Goal: Information Seeking & Learning: Find specific fact

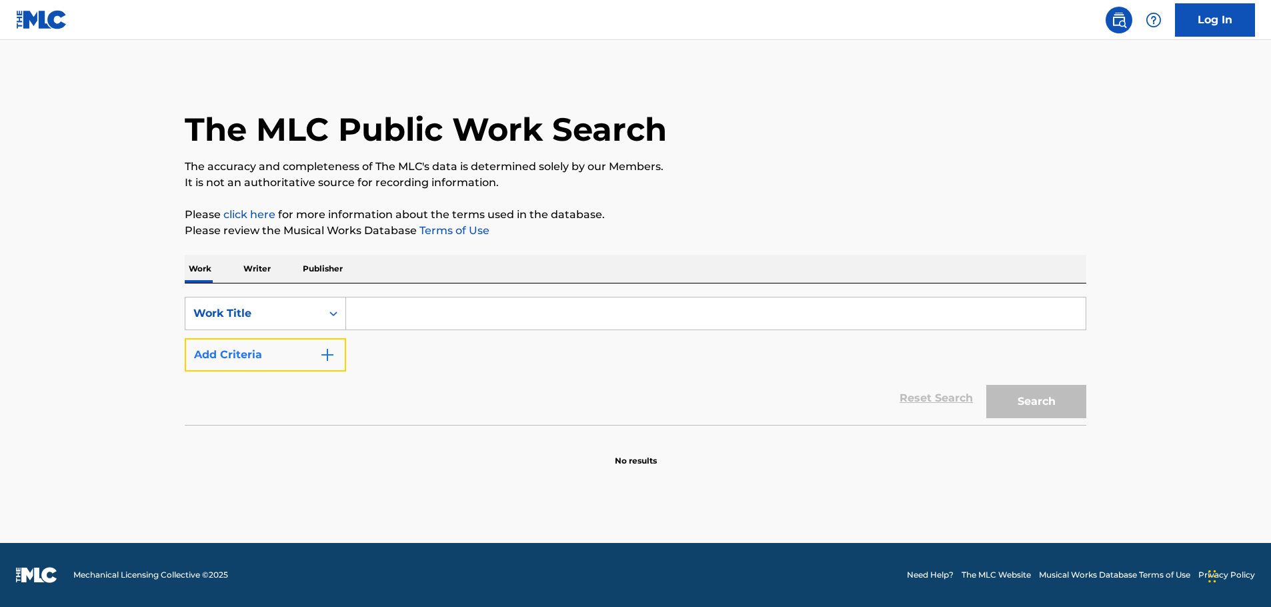
click at [336, 365] on button "Add Criteria" at bounding box center [265, 354] width 161 height 33
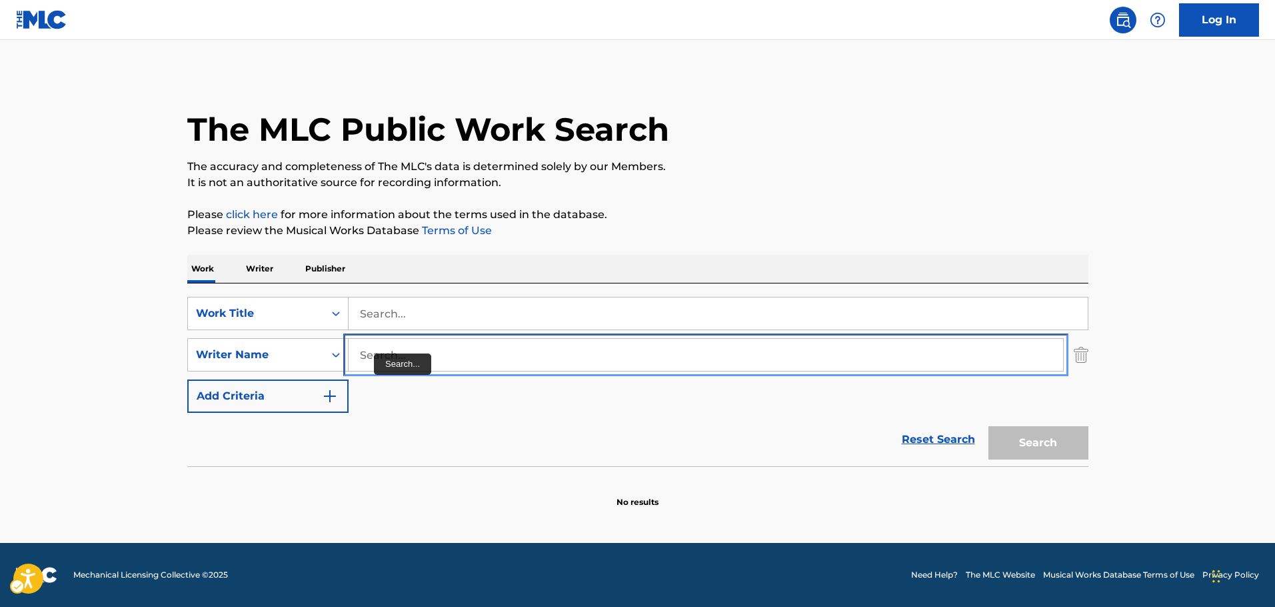
click at [375, 353] on input "Search..." at bounding box center [706, 355] width 715 height 32
paste input "Ormandy"
type input "Ormandy"
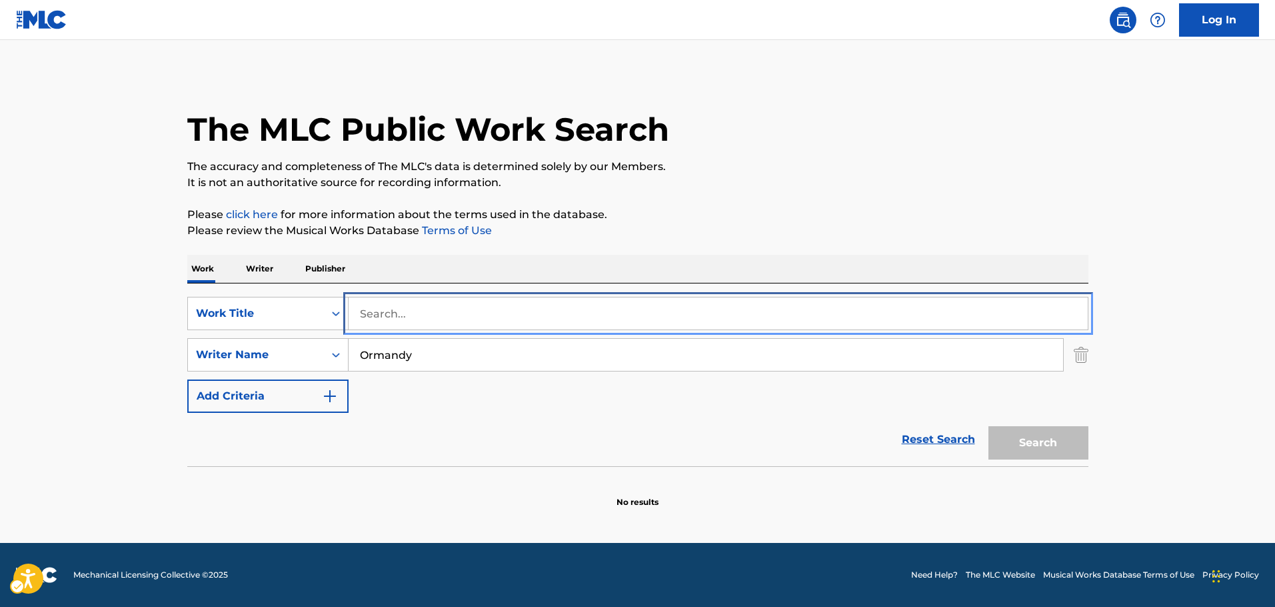
drag, startPoint x: 401, startPoint y: 311, endPoint x: 419, endPoint y: 309, distance: 18.7
paste input "Beautiful Strangers"
type input "Beautiful Strangers"
click at [1044, 436] on button "Search" at bounding box center [1039, 442] width 100 height 33
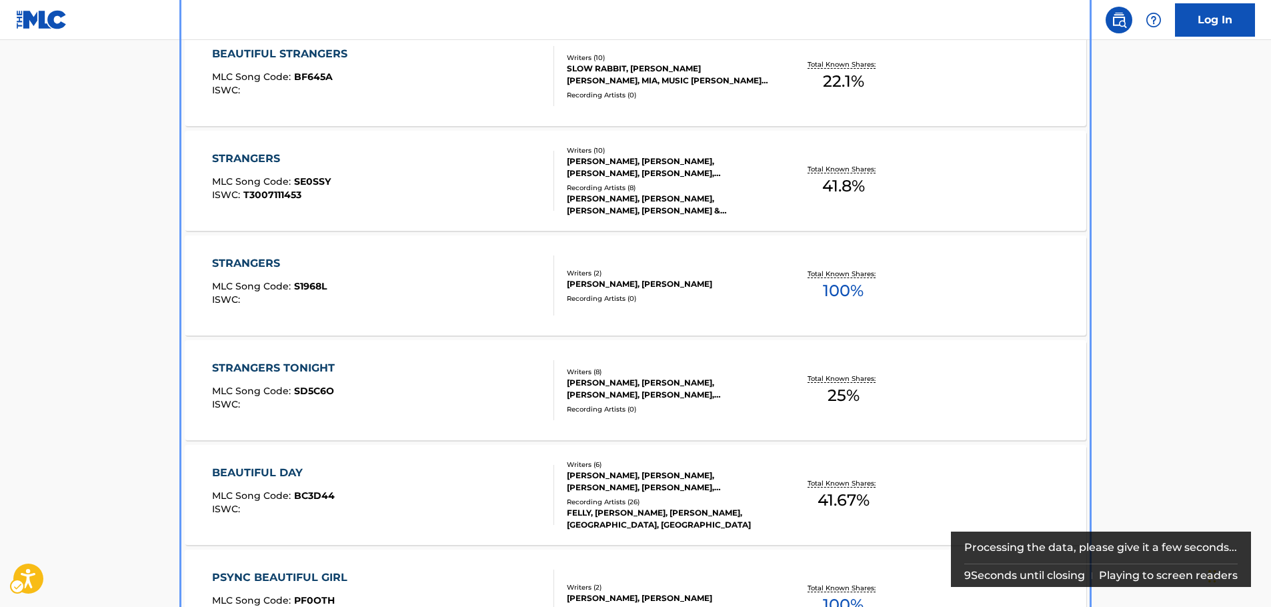
scroll to position [399, 0]
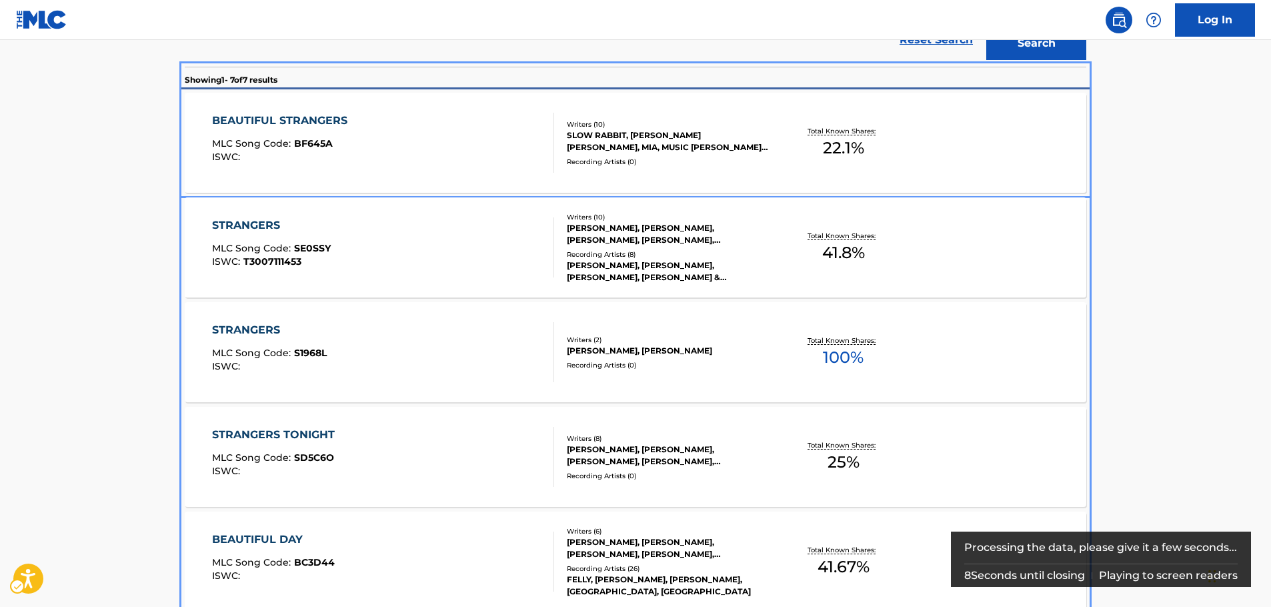
click at [502, 131] on div "BEAUTIFUL STRANGERS MLC Song Code : BF645A ISWC :" at bounding box center [383, 143] width 343 height 60
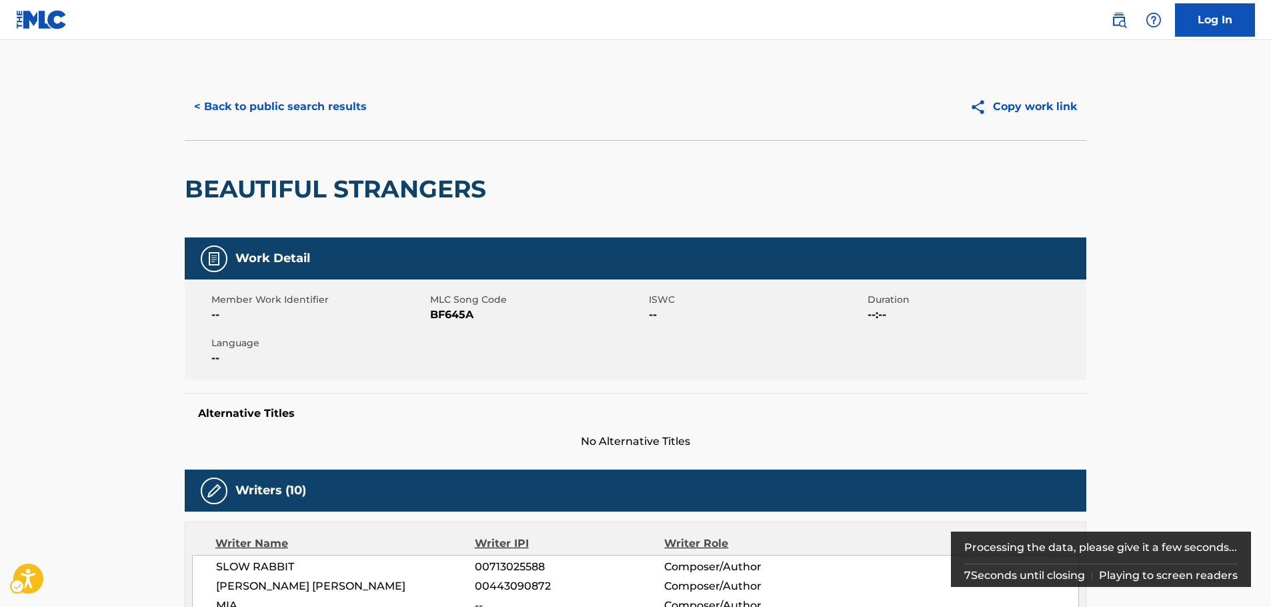
click at [454, 316] on span "MLC Song Code - BF645A" at bounding box center [537, 315] width 215 height 16
copy span "BF645A"
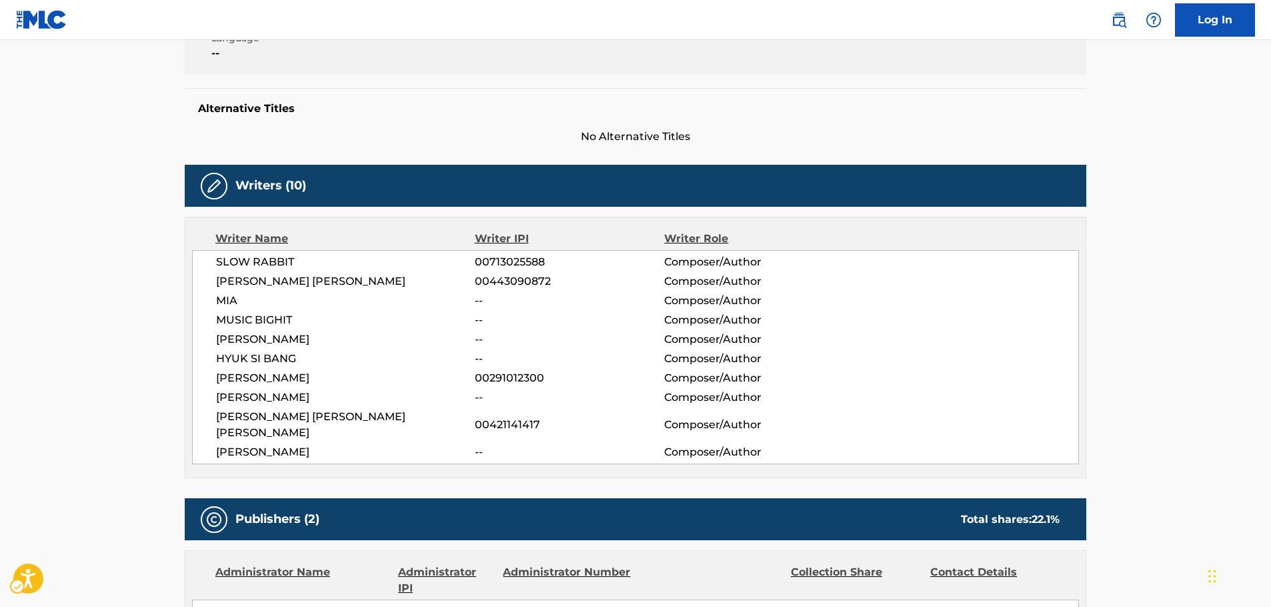
scroll to position [333, 0]
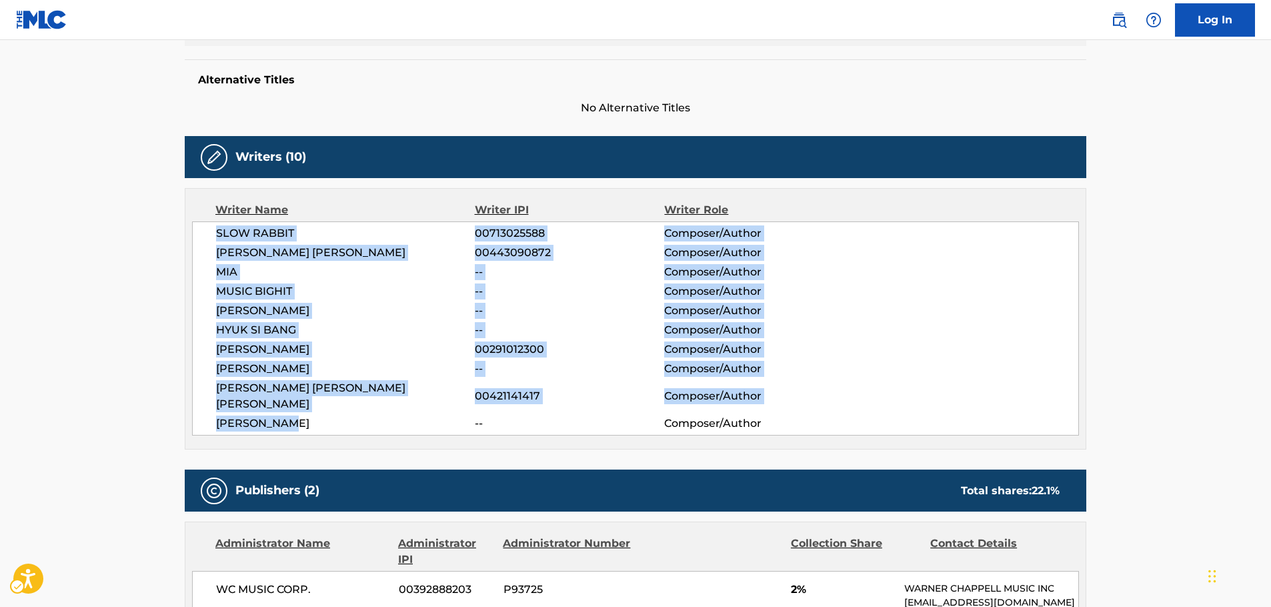
drag, startPoint x: 321, startPoint y: 409, endPoint x: 203, endPoint y: 235, distance: 210.0
click at [203, 235] on div "SLOW RABBIT 00713025588 Composer/Author [PERSON_NAME] [PERSON_NAME] 00443090872…" at bounding box center [635, 328] width 887 height 214
copy div "SLOW RABBIT 00713025588 Composer/Author [PERSON_NAME] [PERSON_NAME] 00443090872…"
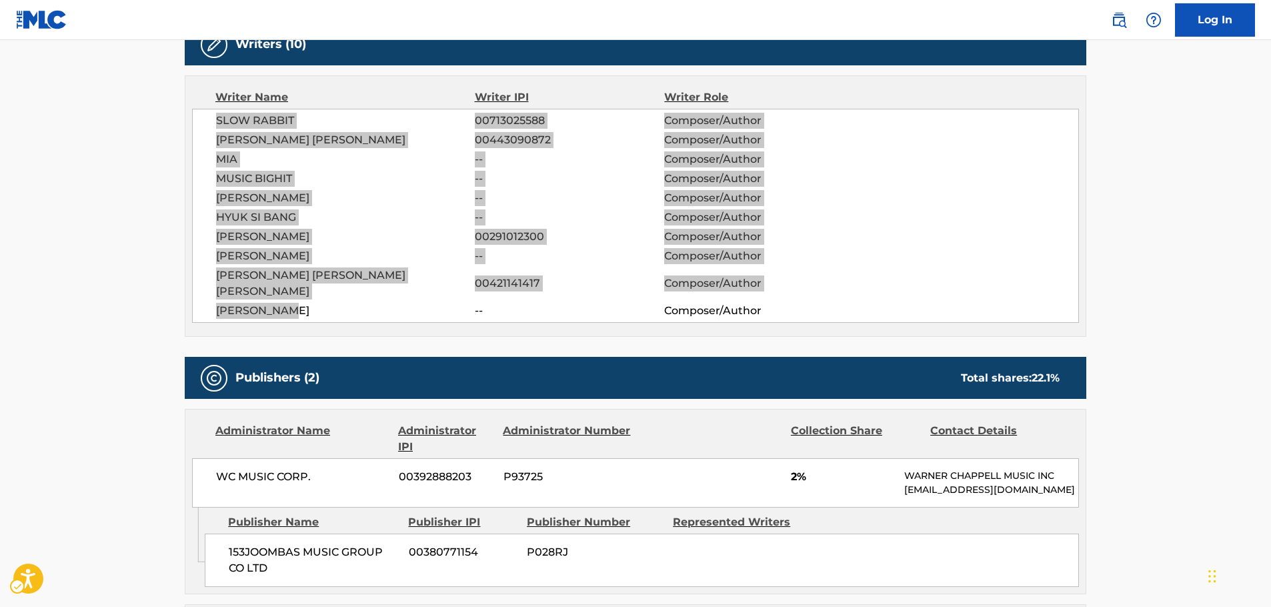
scroll to position [600, 0]
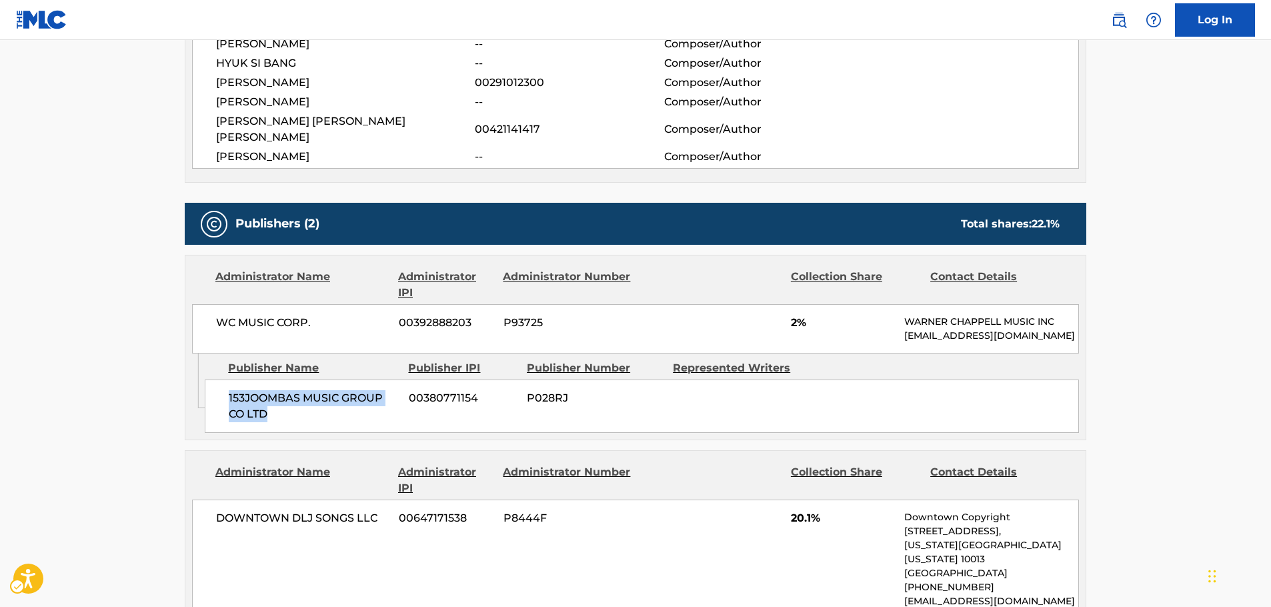
drag, startPoint x: 295, startPoint y: 413, endPoint x: 219, endPoint y: 399, distance: 77.3
click at [219, 399] on div "153JOOMBAS MUSIC GROUP CO LTD 00380771154 P028RJ" at bounding box center [642, 405] width 874 height 53
copy span "153JOOMBAS MUSIC GROUP CO LTD"
drag, startPoint x: 300, startPoint y: 301, endPoint x: 199, endPoint y: 303, distance: 101.3
click at [201, 304] on div "WC MUSIC CORP. 00392888203 P93725 2% [PERSON_NAME] MUSIC INC [EMAIL_ADDRESS][DO…" at bounding box center [635, 328] width 887 height 49
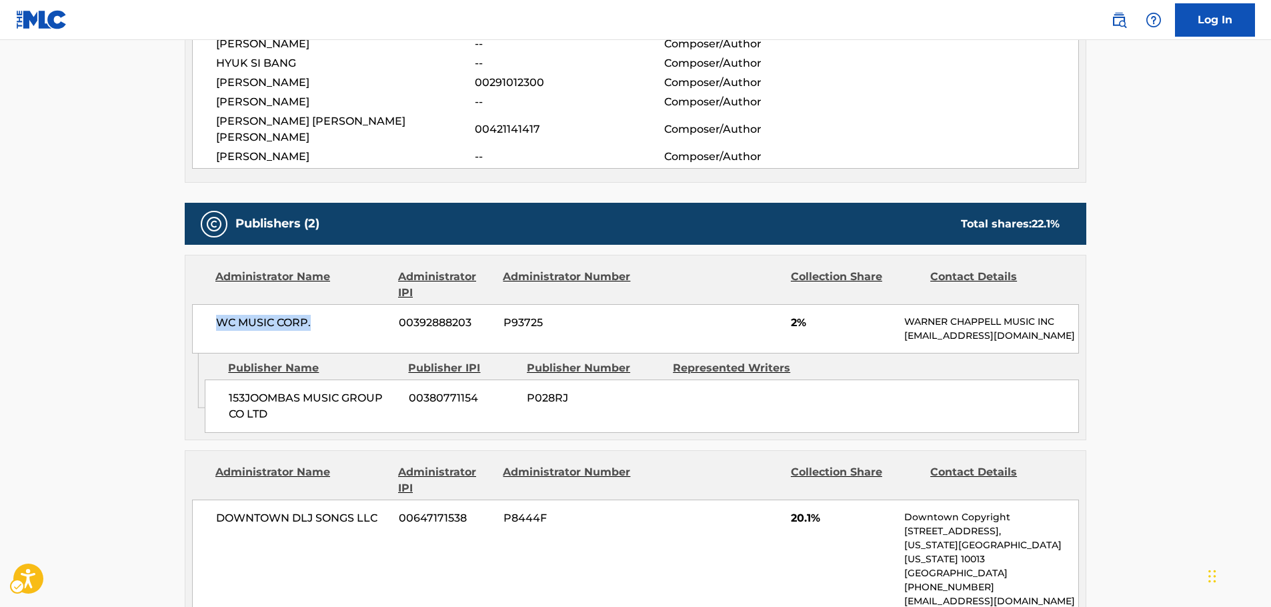
copy span "WC MUSIC CORP."
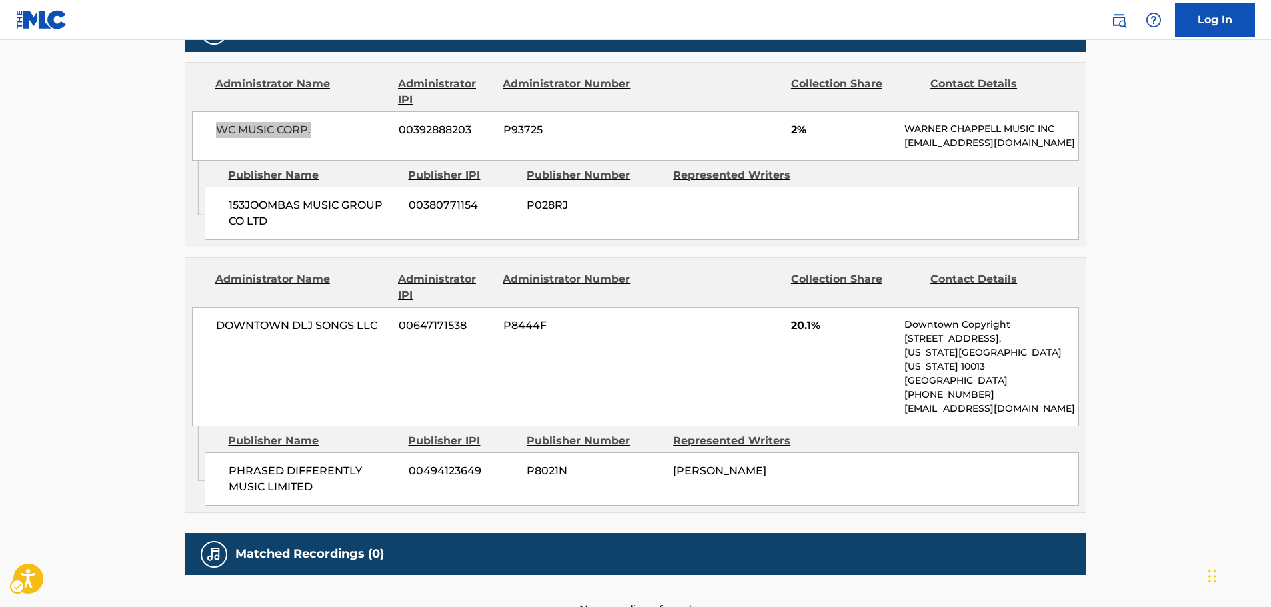
scroll to position [800, 0]
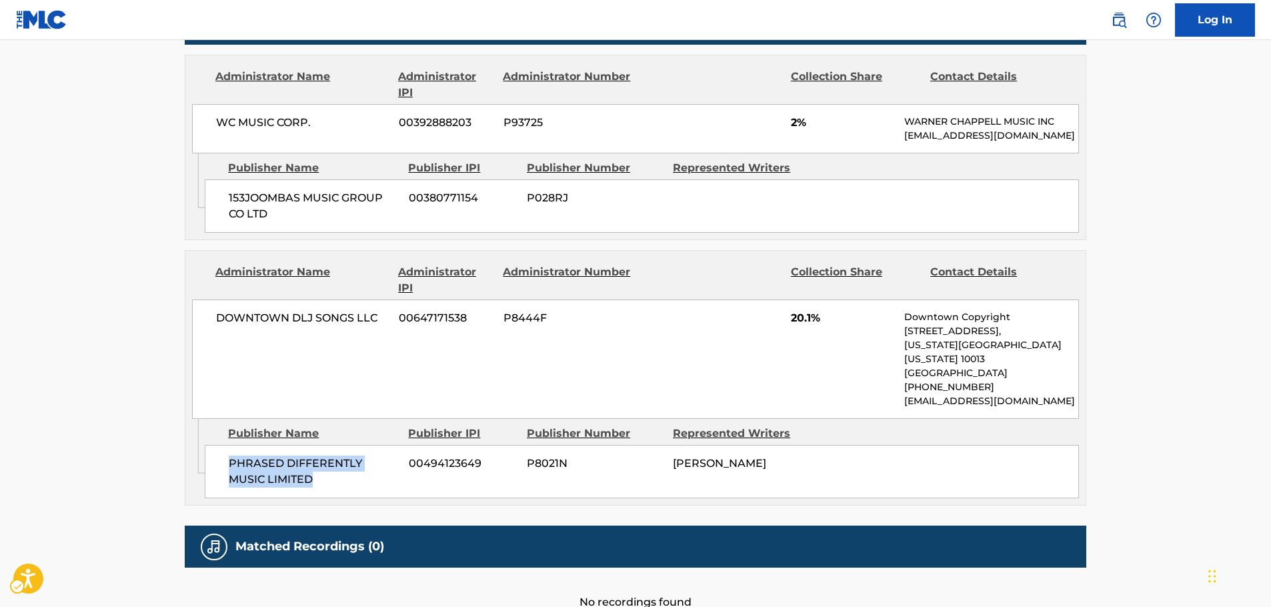
drag, startPoint x: 342, startPoint y: 467, endPoint x: 223, endPoint y: 447, distance: 121.0
click at [223, 447] on div "PHRASED DIFFERENTLY MUSIC LIMITED 00494123649 P8021N [PERSON_NAME]" at bounding box center [642, 471] width 874 height 53
copy span "PHRASED DIFFERENTLY MUSIC LIMITED"
drag, startPoint x: 384, startPoint y: 310, endPoint x: 212, endPoint y: 318, distance: 172.2
click at [212, 318] on div "DOWNTOWN DLJ SONGS LLC 00647171538 P8444F 20.1% Downtown Copyright [STREET_ADDR…" at bounding box center [635, 358] width 887 height 119
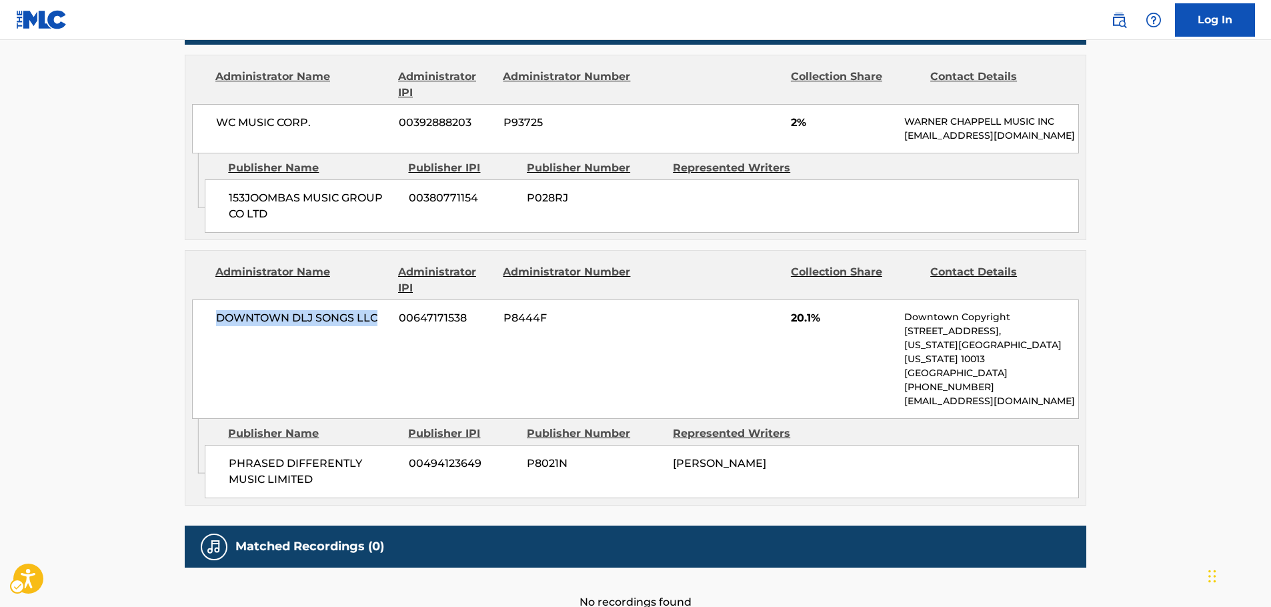
copy span "DOWNTOWN DLJ SONGS LLC"
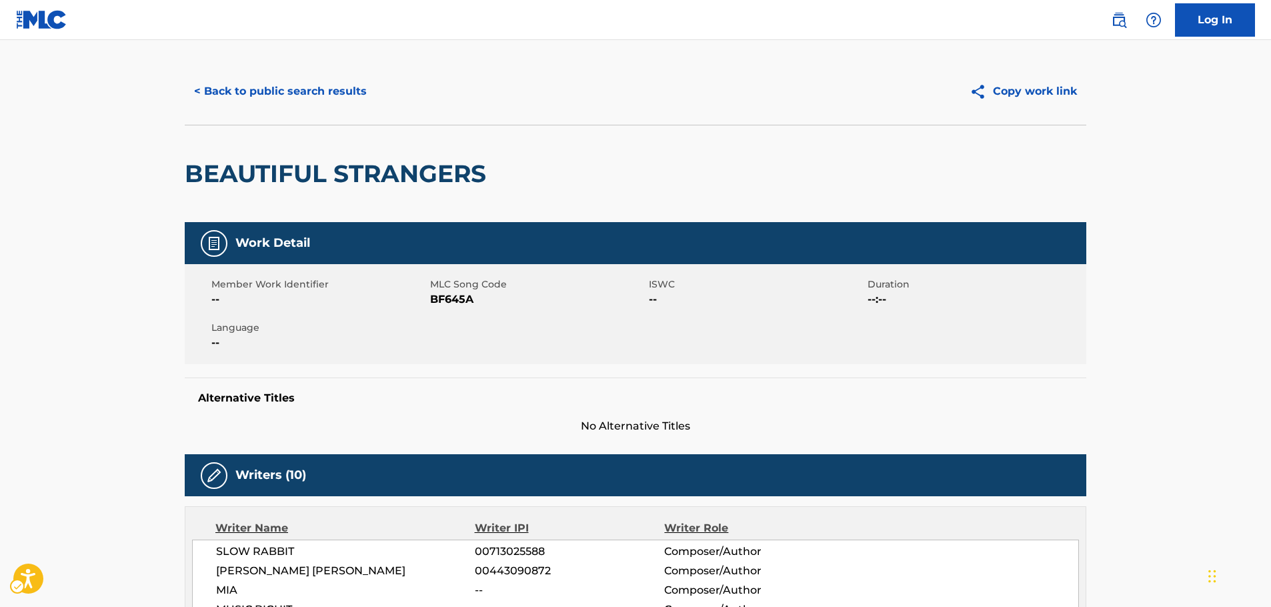
scroll to position [0, 0]
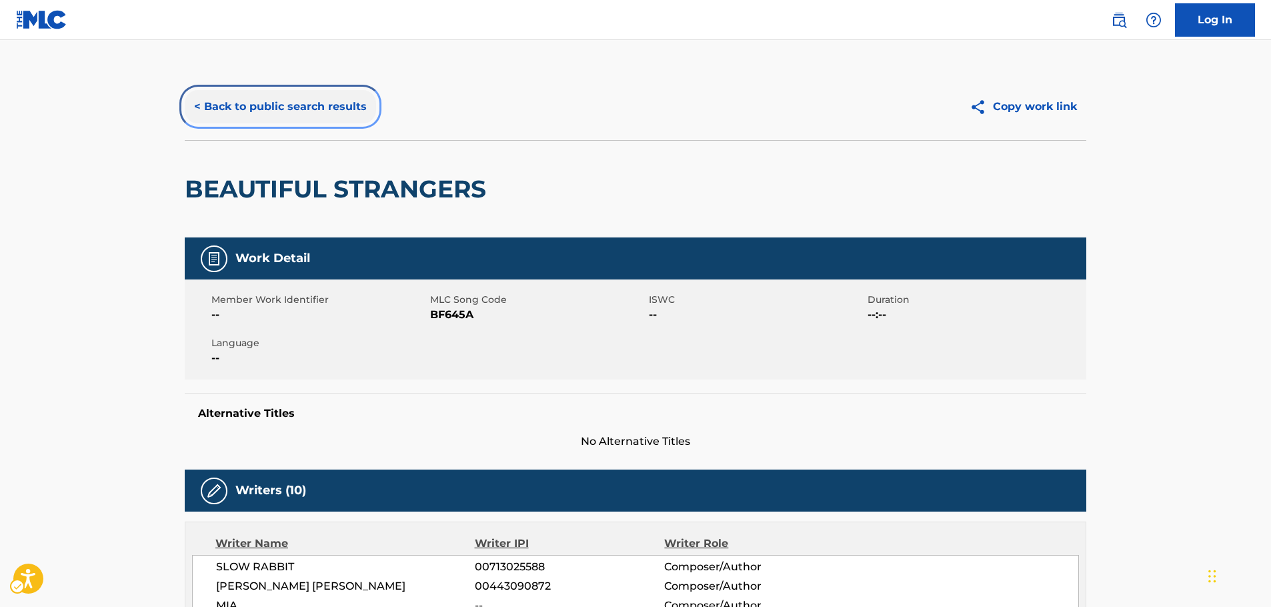
click at [231, 97] on button "< Back to public search results" at bounding box center [280, 106] width 191 height 33
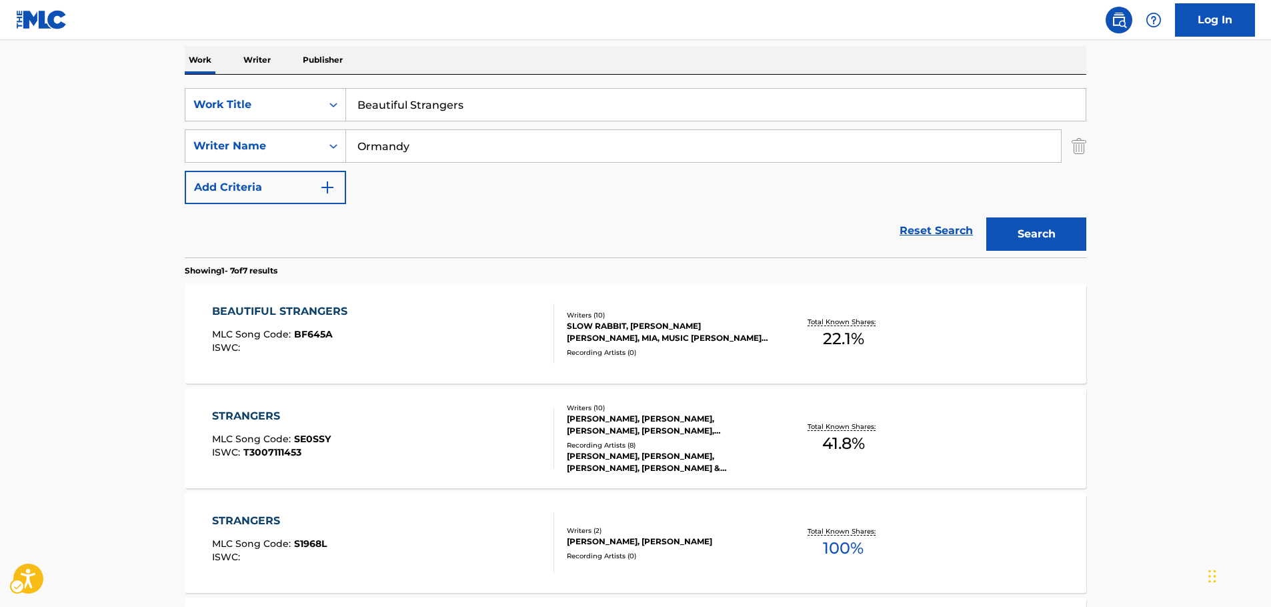
scroll to position [75, 0]
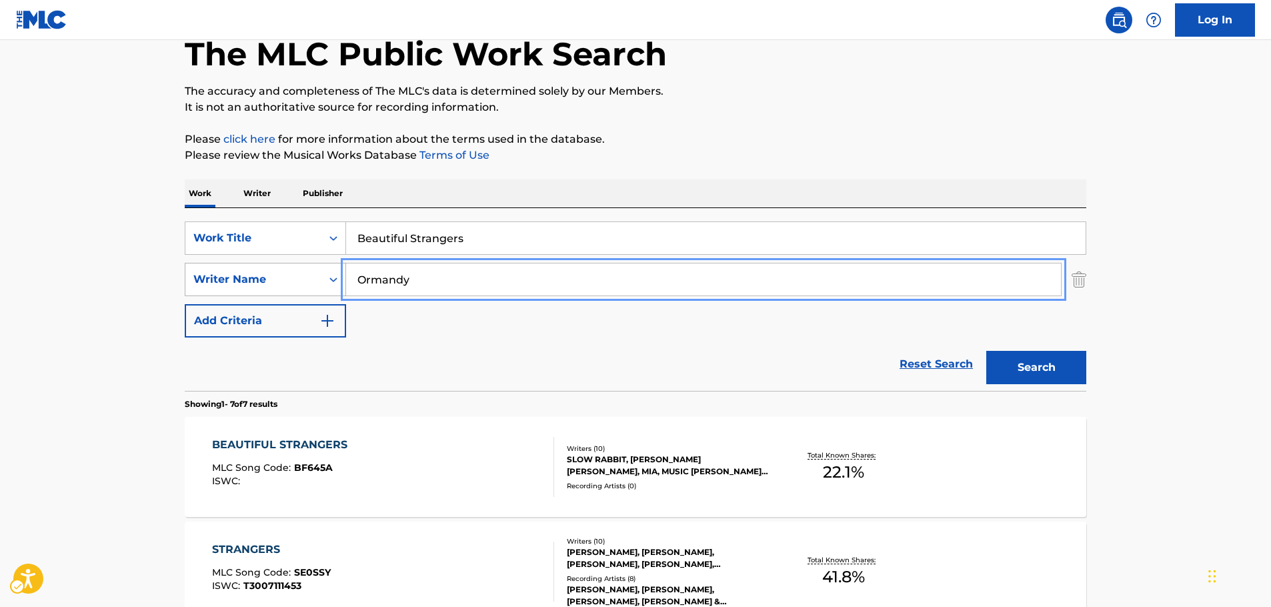
drag, startPoint x: 292, startPoint y: 290, endPoint x: 271, endPoint y: 291, distance: 20.7
paste input "[PERSON_NAME]"
type input "[PERSON_NAME]"
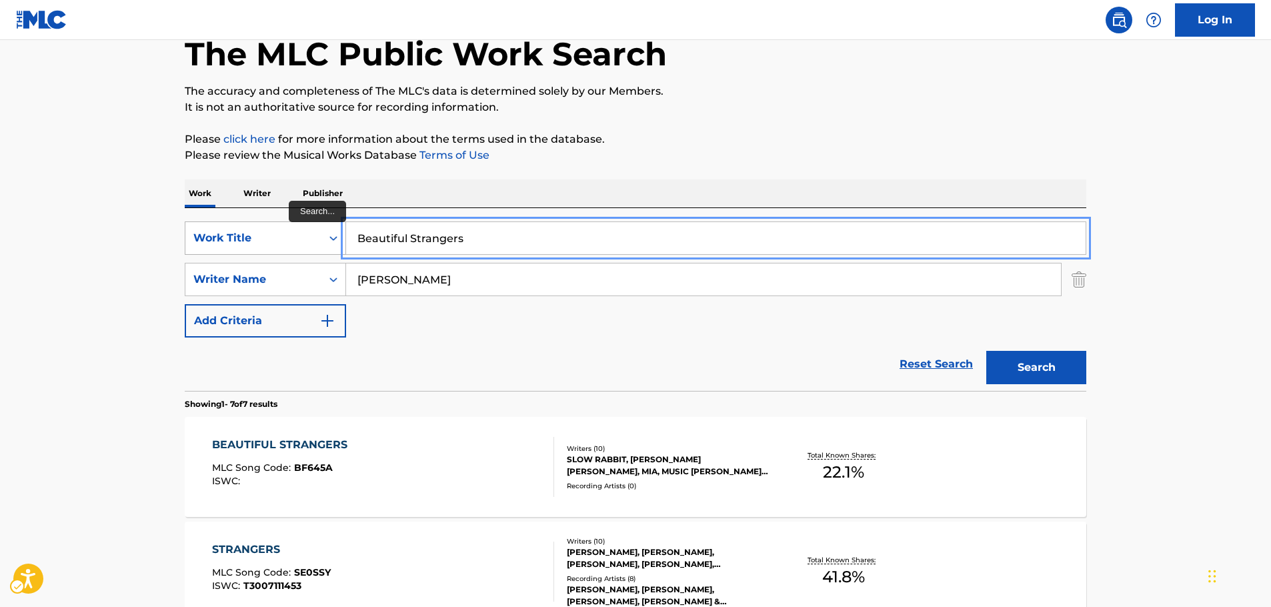
drag, startPoint x: 506, startPoint y: 236, endPoint x: 235, endPoint y: 244, distance: 271.4
paste input "CEREMONY"
type input "CEREMONY"
click at [1035, 368] on button "Search" at bounding box center [1036, 367] width 100 height 33
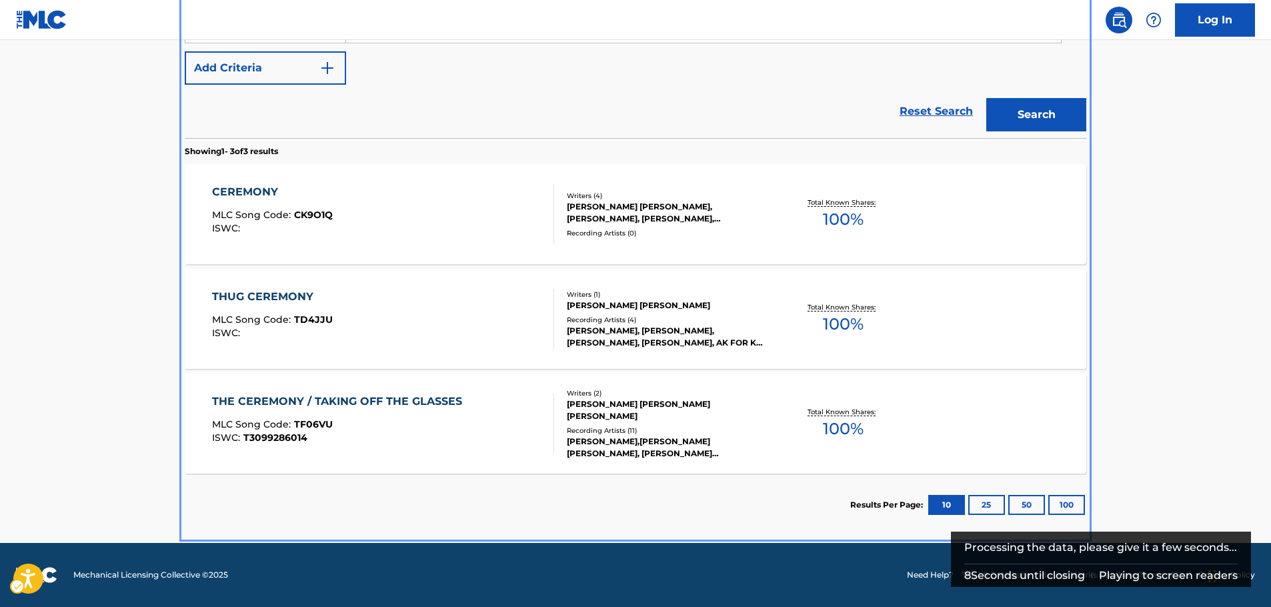
scroll to position [283, 0]
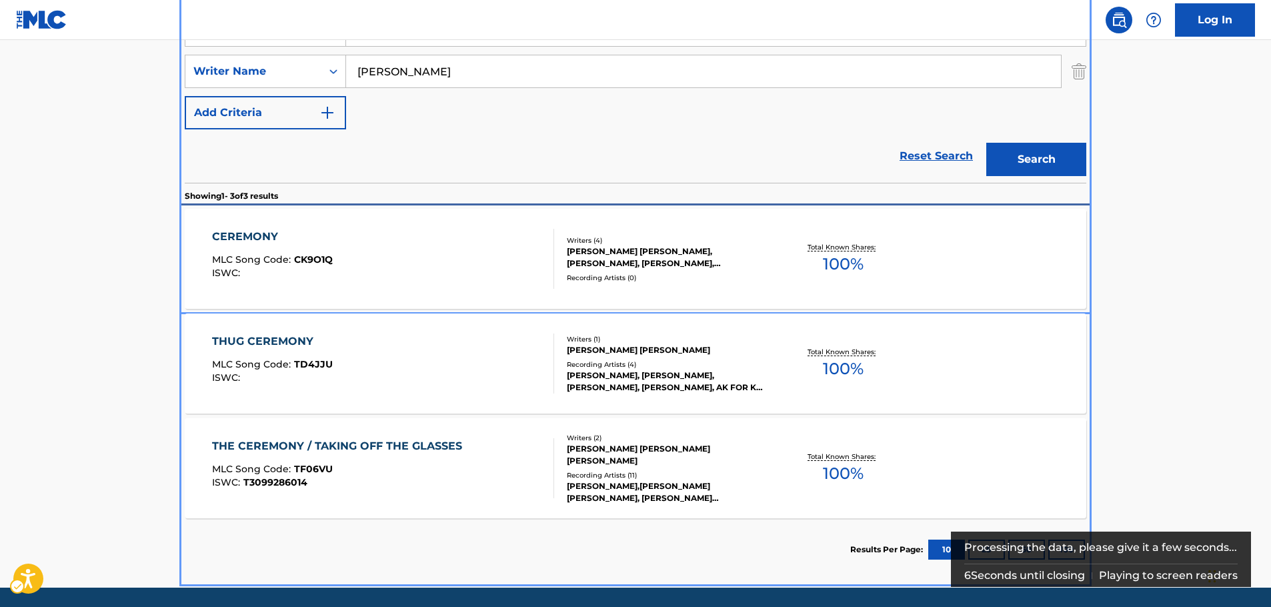
click at [440, 267] on div "CEREMONY MLC Song Code : CK9O1Q ISWC :" at bounding box center [383, 259] width 343 height 60
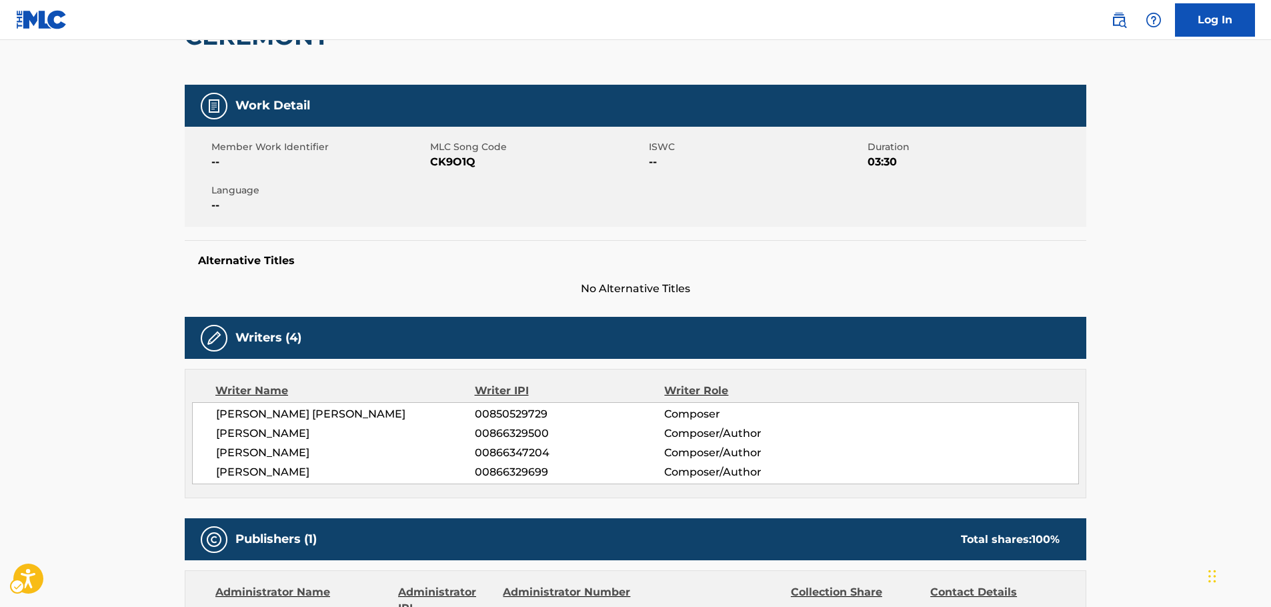
scroll to position [59, 0]
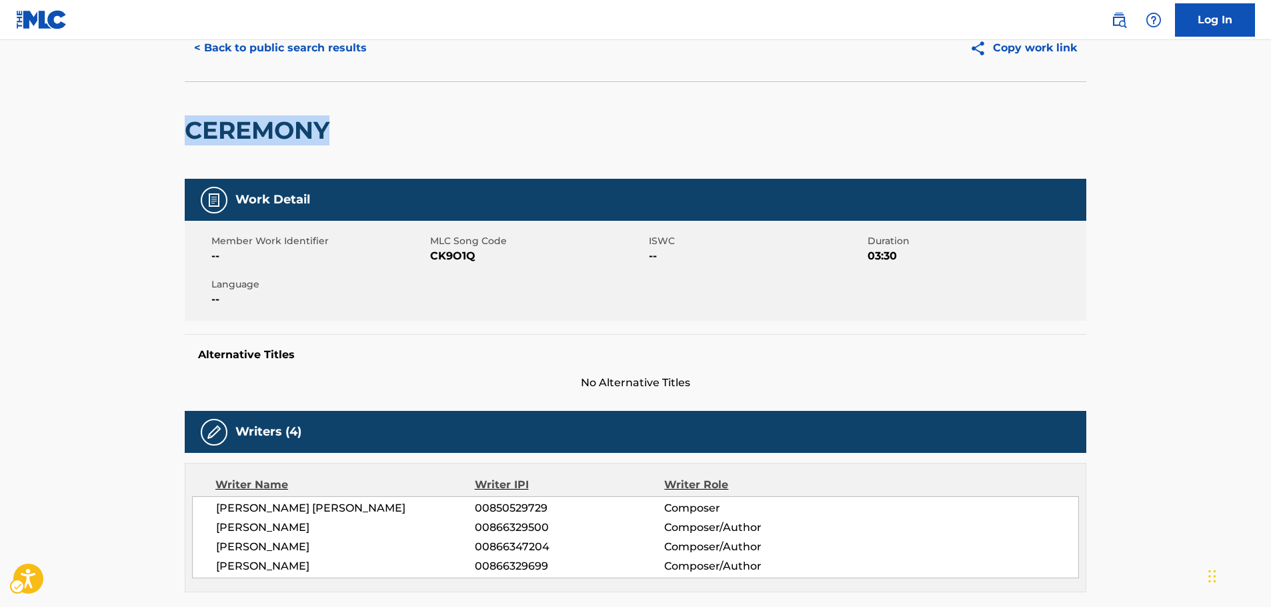
drag, startPoint x: 429, startPoint y: 118, endPoint x: 173, endPoint y: 141, distance: 257.0
click at [173, 141] on div "< Back to public search results Copy work link CEREMONY Work Detail Member Work…" at bounding box center [635, 557] width 933 height 1085
copy h2 "CEREMONY"
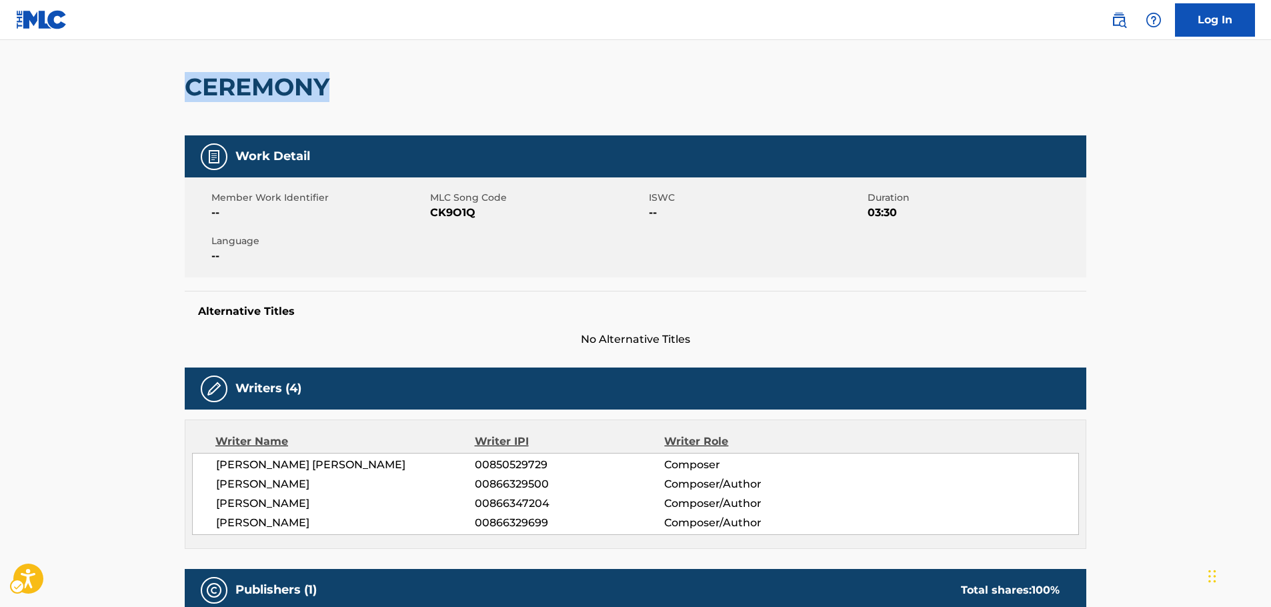
scroll to position [125, 0]
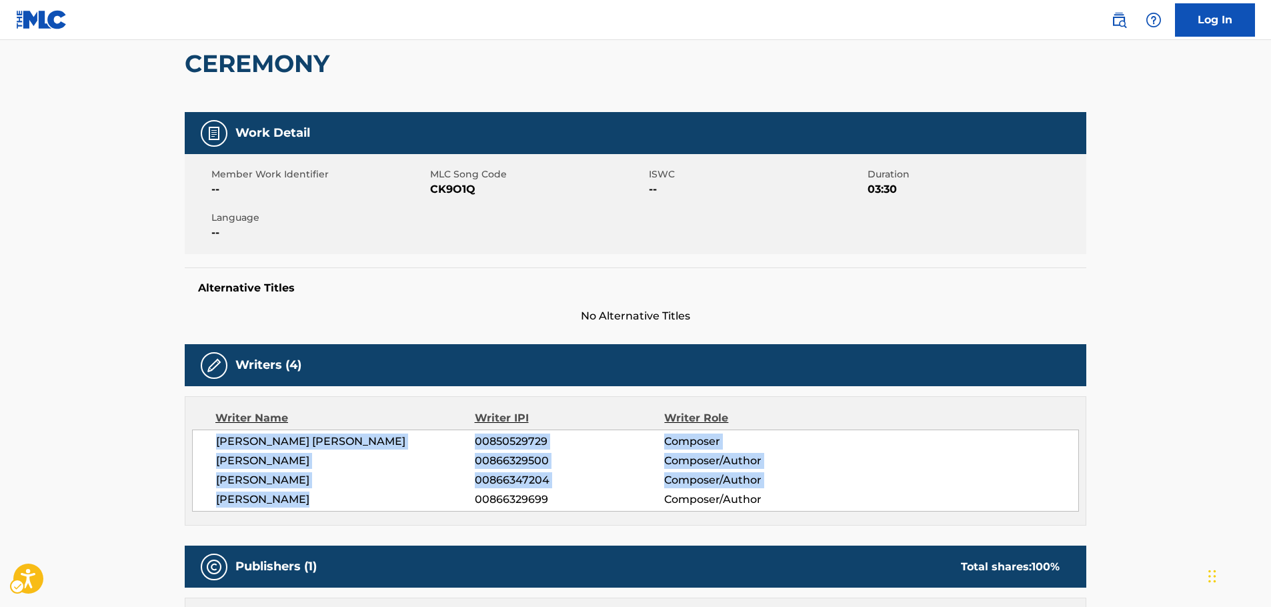
drag, startPoint x: 319, startPoint y: 497, endPoint x: 175, endPoint y: 444, distance: 153.5
click at [175, 444] on div "< Back to public search results Copy work link CEREMONY Work Detail Member Work…" at bounding box center [635, 490] width 933 height 1085
copy div "[PERSON_NAME] [PERSON_NAME] 00850529729 Composer [PERSON_NAME] 00866329500 Comp…"
click at [335, 481] on span "[PERSON_NAME]" at bounding box center [345, 480] width 259 height 16
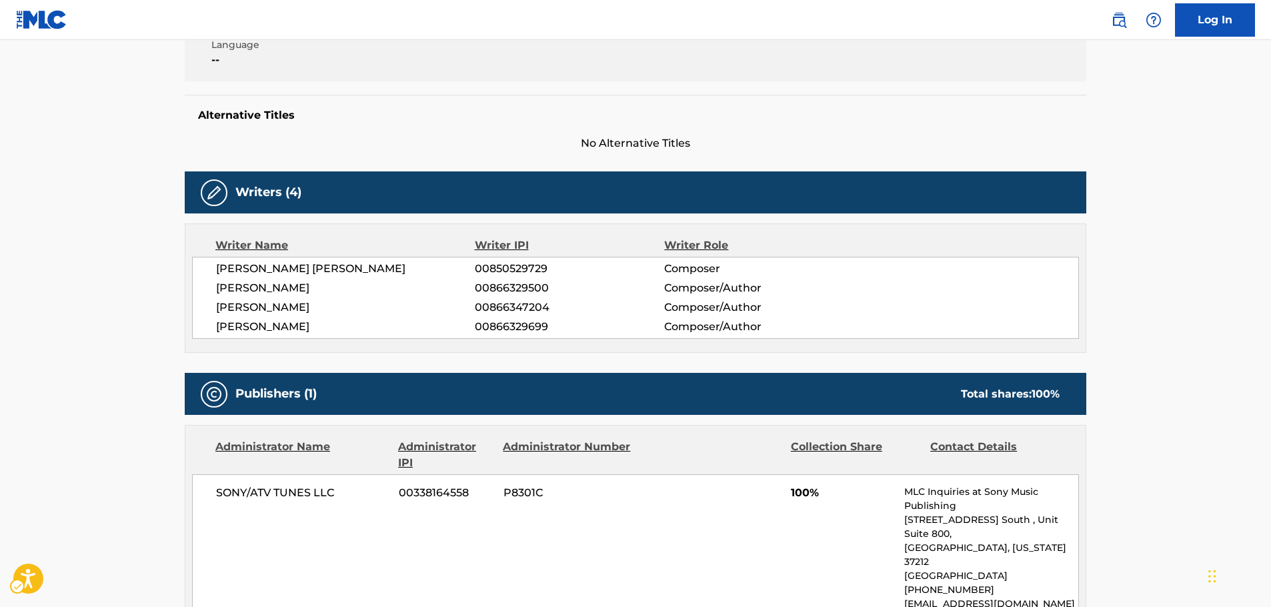
scroll to position [459, 0]
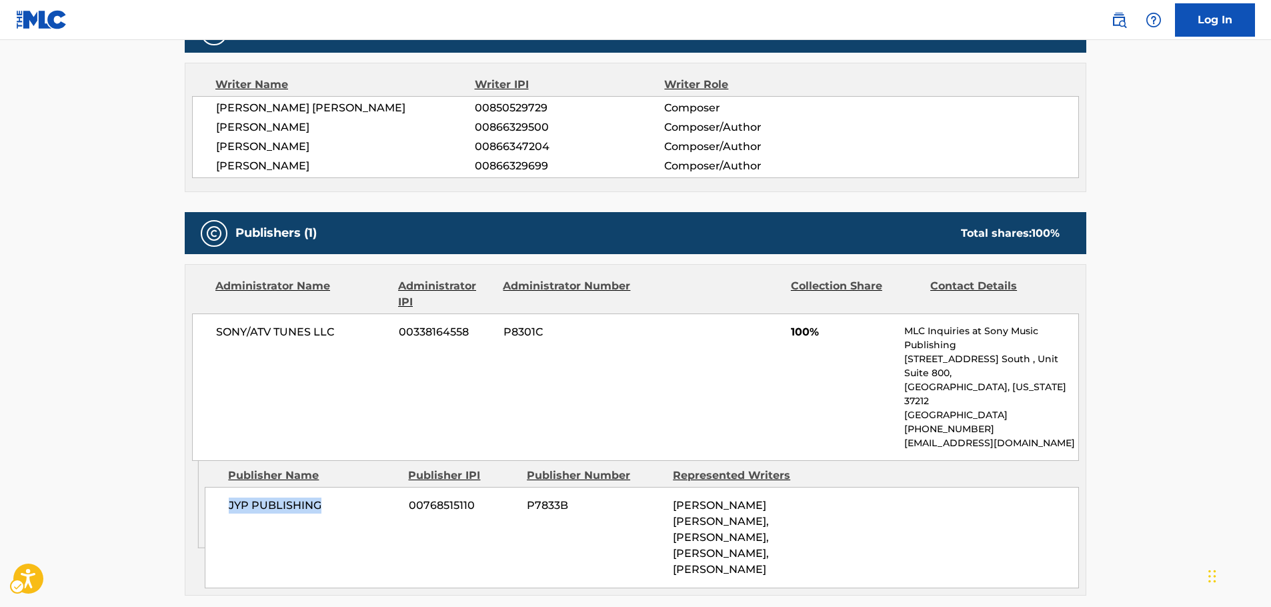
drag, startPoint x: 312, startPoint y: 488, endPoint x: 221, endPoint y: 483, distance: 90.8
click at [221, 487] on div "JYP PUBLISHING 00768515110 P7833B [PERSON_NAME] [PERSON_NAME], [PERSON_NAME], […" at bounding box center [642, 537] width 874 height 101
copy span "JYP PUBLISHING"
drag, startPoint x: 358, startPoint y: 342, endPoint x: 203, endPoint y: 341, distance: 155.3
click at [203, 341] on div "SONY/ATV TUNES LLC 00338164558 P8301C 100% MLC Inquiries at Sony Music Publishi…" at bounding box center [635, 386] width 887 height 147
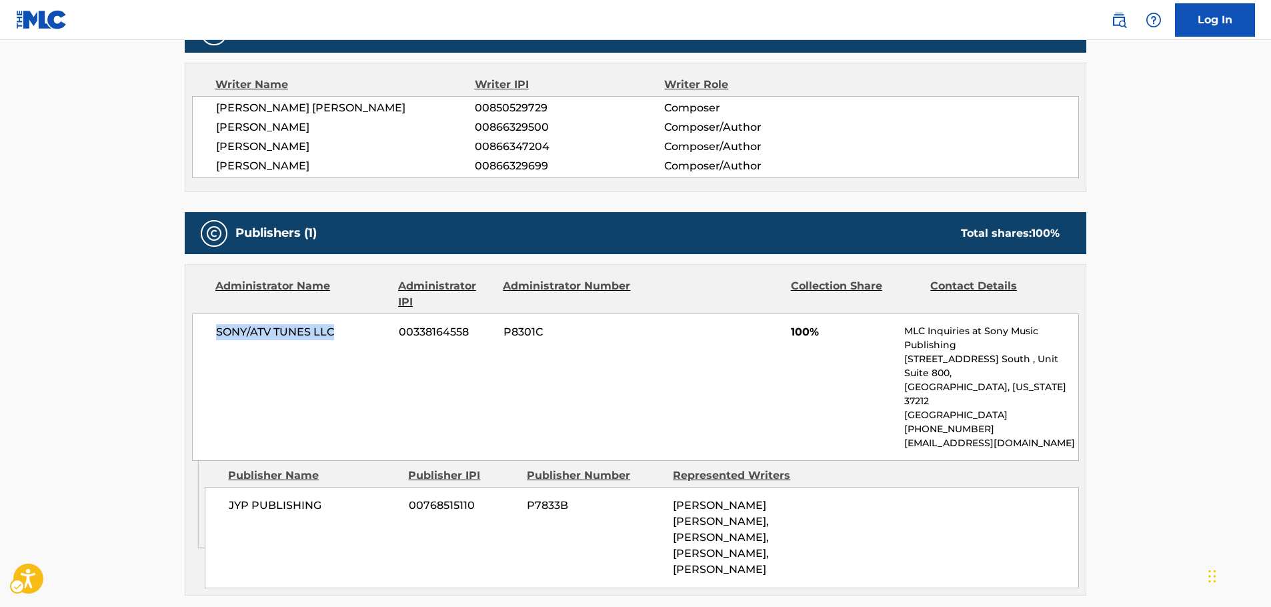
copy span "SONY/ATV TUNES LLC"
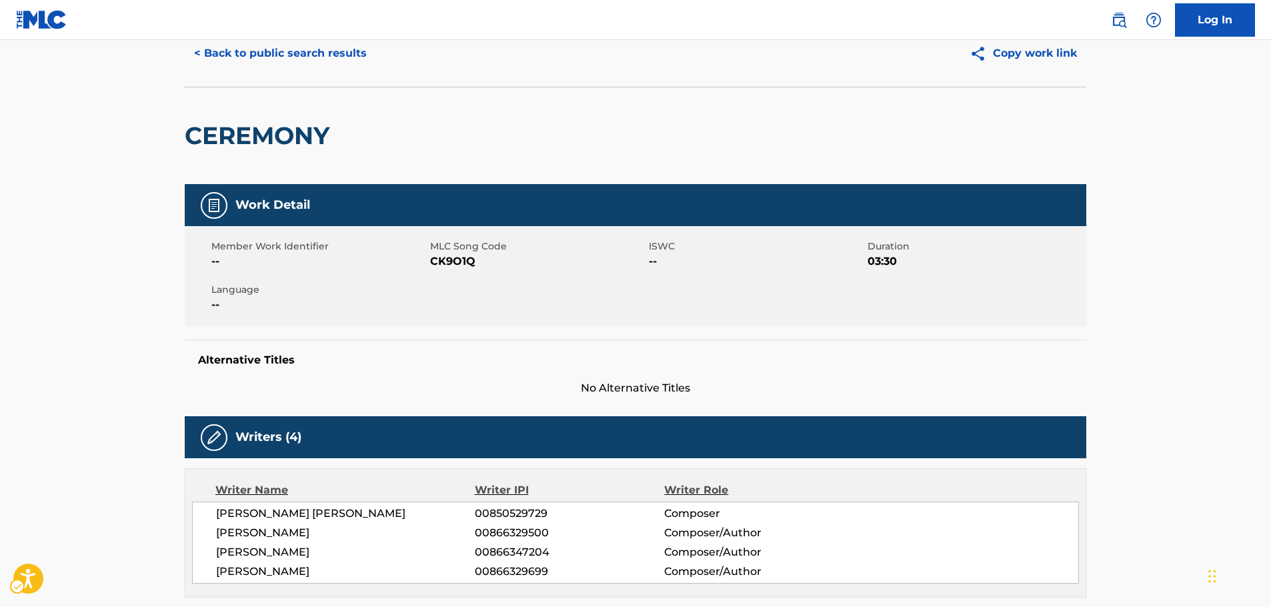
scroll to position [0, 0]
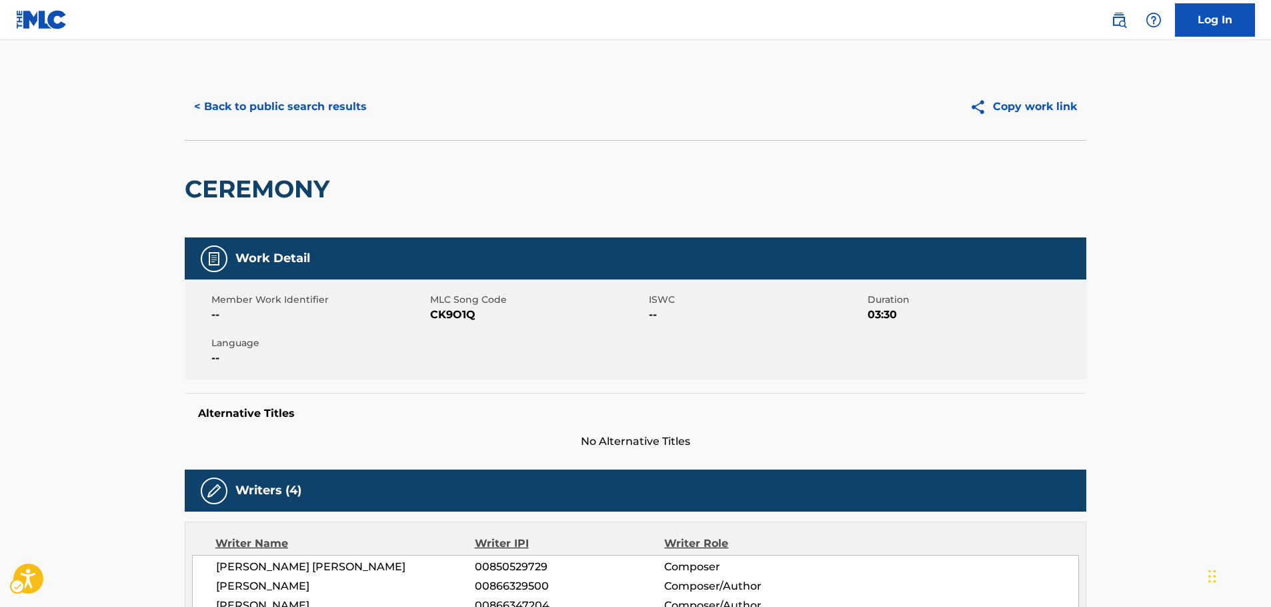
click at [468, 317] on span "MLC Song Code - CK9O1Q" at bounding box center [537, 315] width 215 height 16
click at [303, 106] on button "< Back to public search results" at bounding box center [280, 106] width 191 height 33
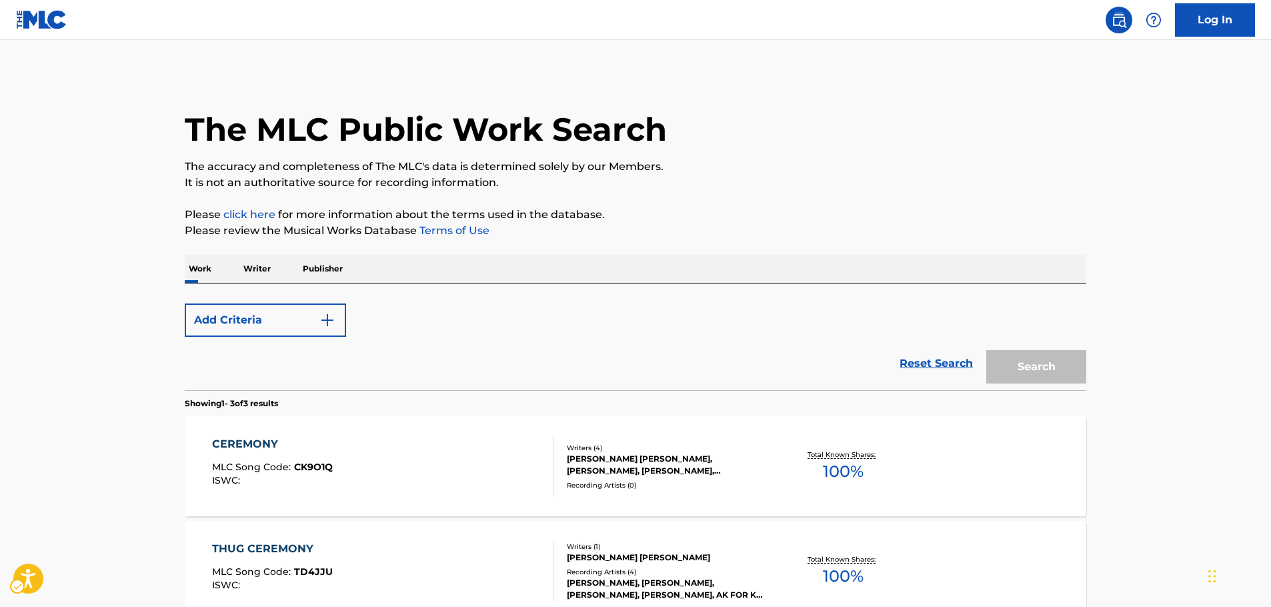
scroll to position [252, 0]
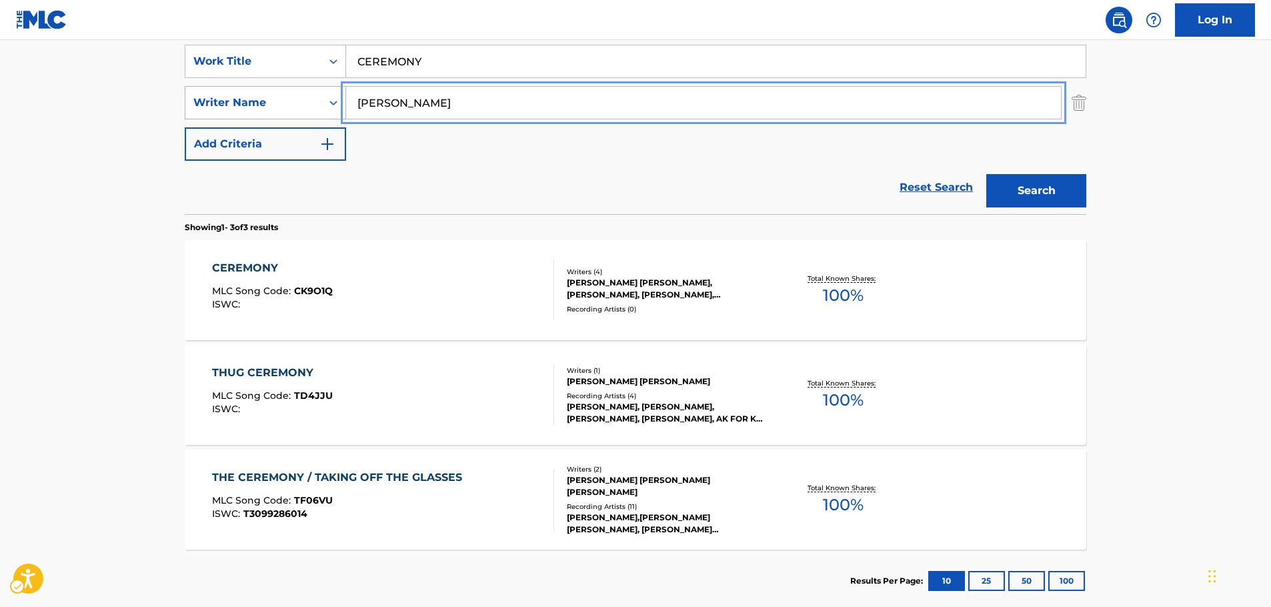
drag, startPoint x: 388, startPoint y: 103, endPoint x: 257, endPoint y: 106, distance: 131.4
paste input "Warringto"
type input "Warrington"
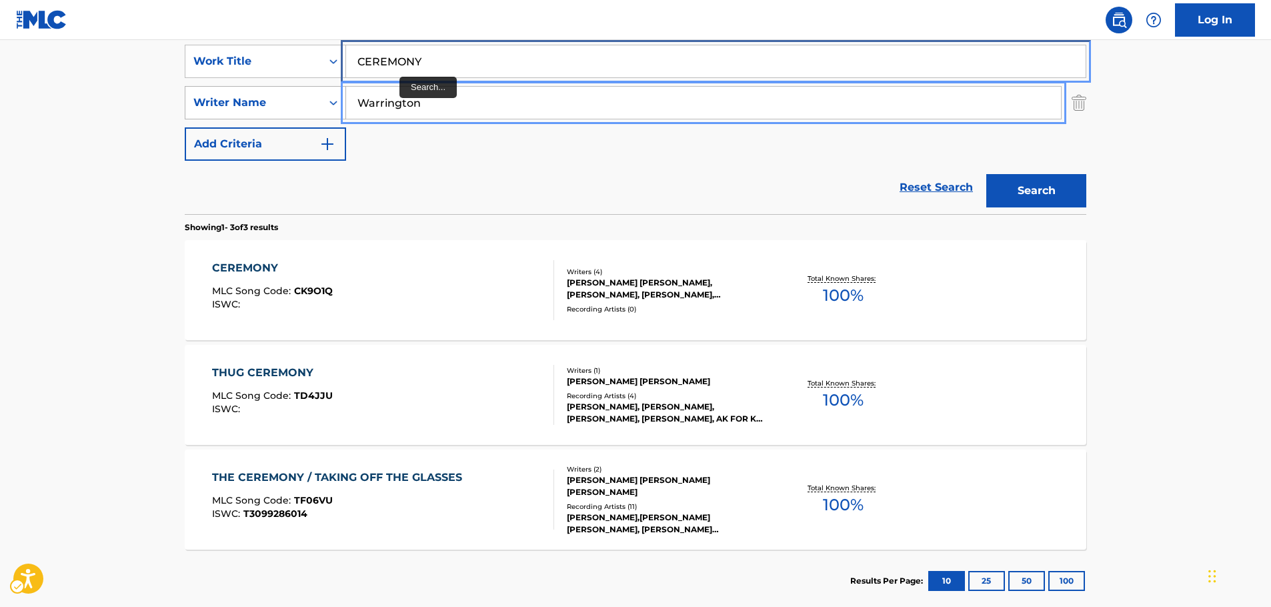
drag, startPoint x: 232, startPoint y: 81, endPoint x: 221, endPoint y: 89, distance: 13.3
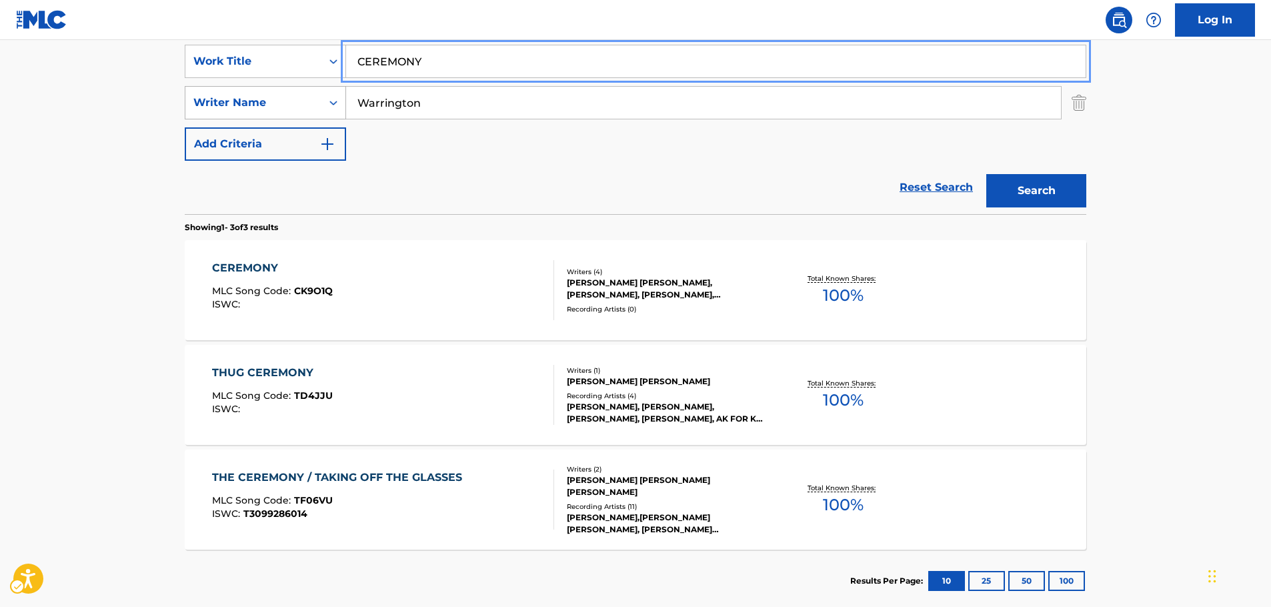
paste input "XOXZ"
type input "XOXZ"
click at [1013, 195] on button "Search" at bounding box center [1036, 190] width 100 height 33
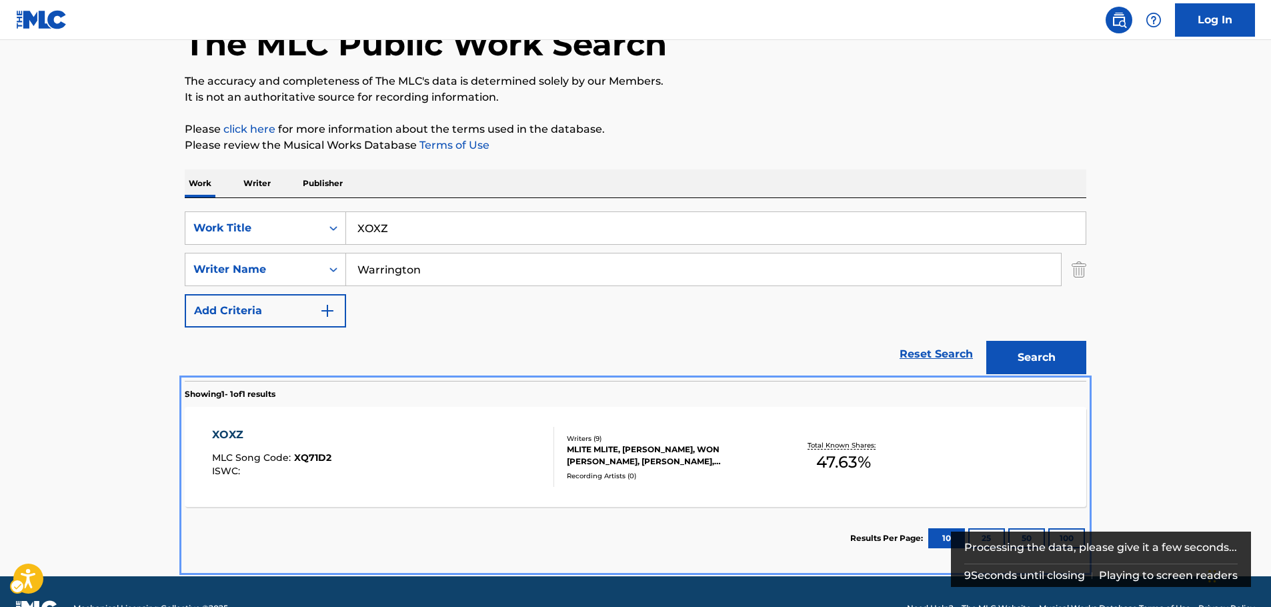
scroll to position [119, 0]
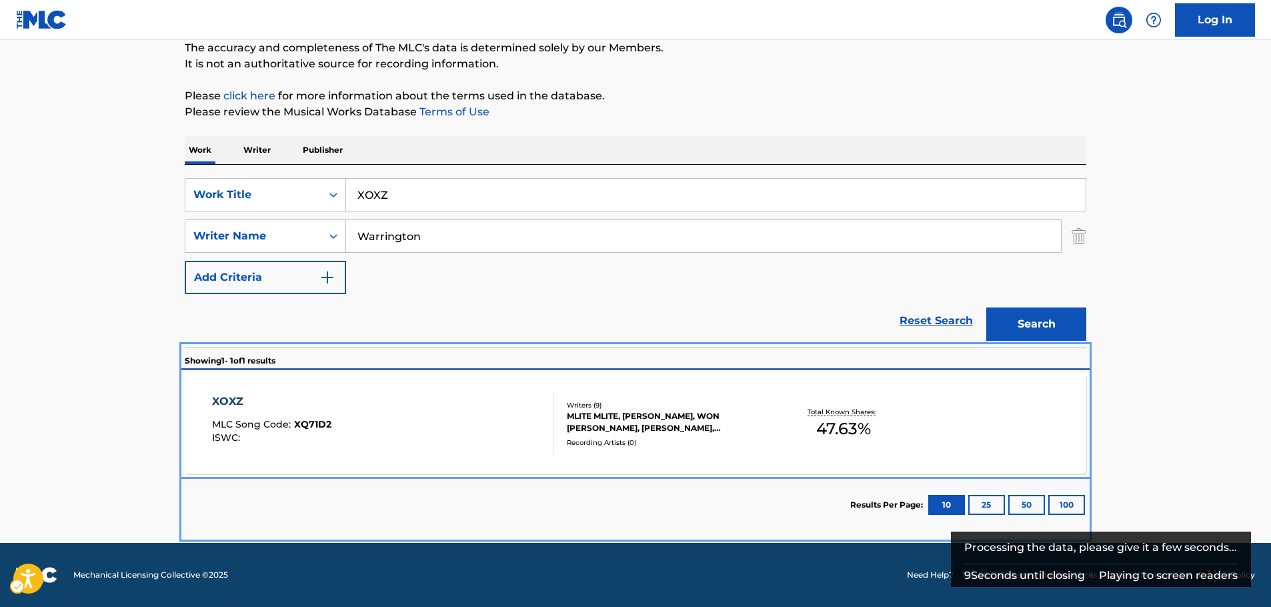
click at [429, 437] on div "XOXZ MLC Song Code : XQ71D2 ISWC :" at bounding box center [383, 423] width 343 height 60
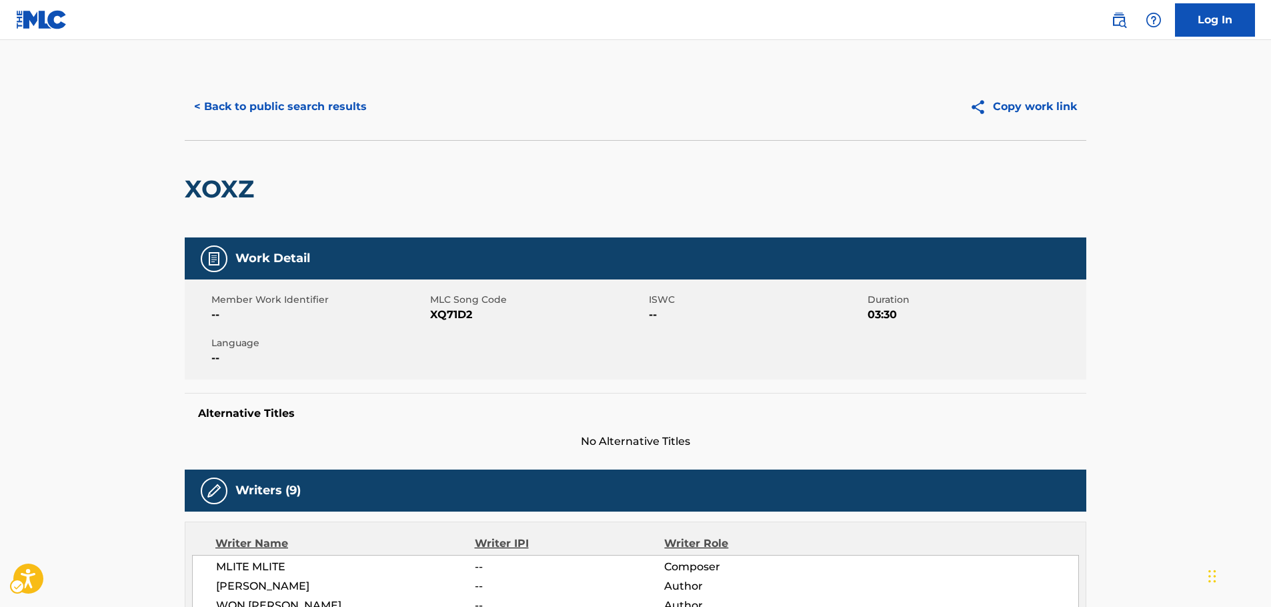
click at [445, 323] on div "Member Work Identifier -- MLC Song Code MLC Song Code - XQ71D2 ISWC -- Duration…" at bounding box center [635, 329] width 901 height 100
click at [443, 312] on span "MLC Song Code - XQ71D2" at bounding box center [537, 315] width 215 height 16
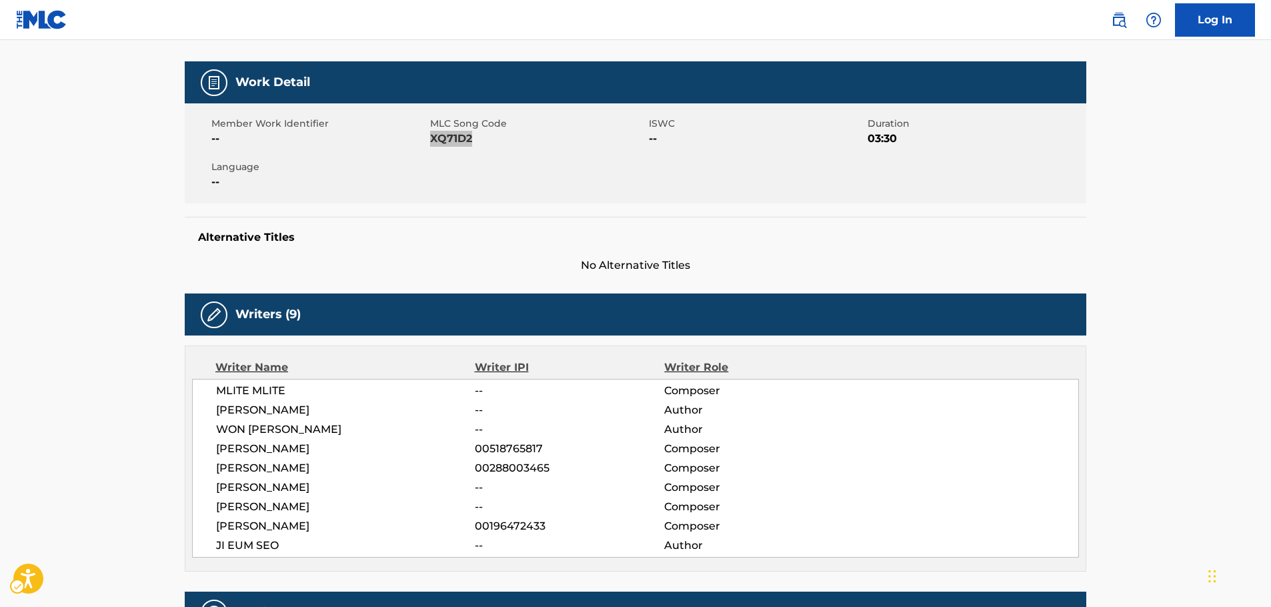
scroll to position [333, 0]
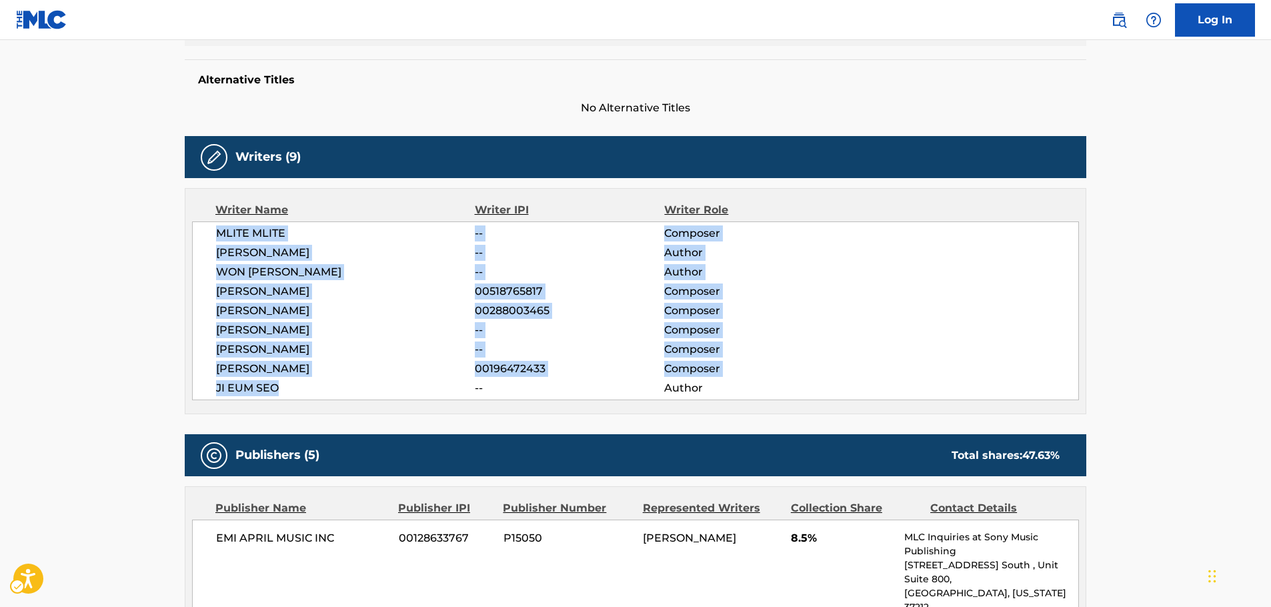
drag, startPoint x: 307, startPoint y: 389, endPoint x: 203, endPoint y: 226, distance: 193.3
click at [203, 226] on div "MLITE MLITE -- Composer [PERSON_NAME] -- Author WON [PERSON_NAME] -- Author [PE…" at bounding box center [635, 310] width 887 height 179
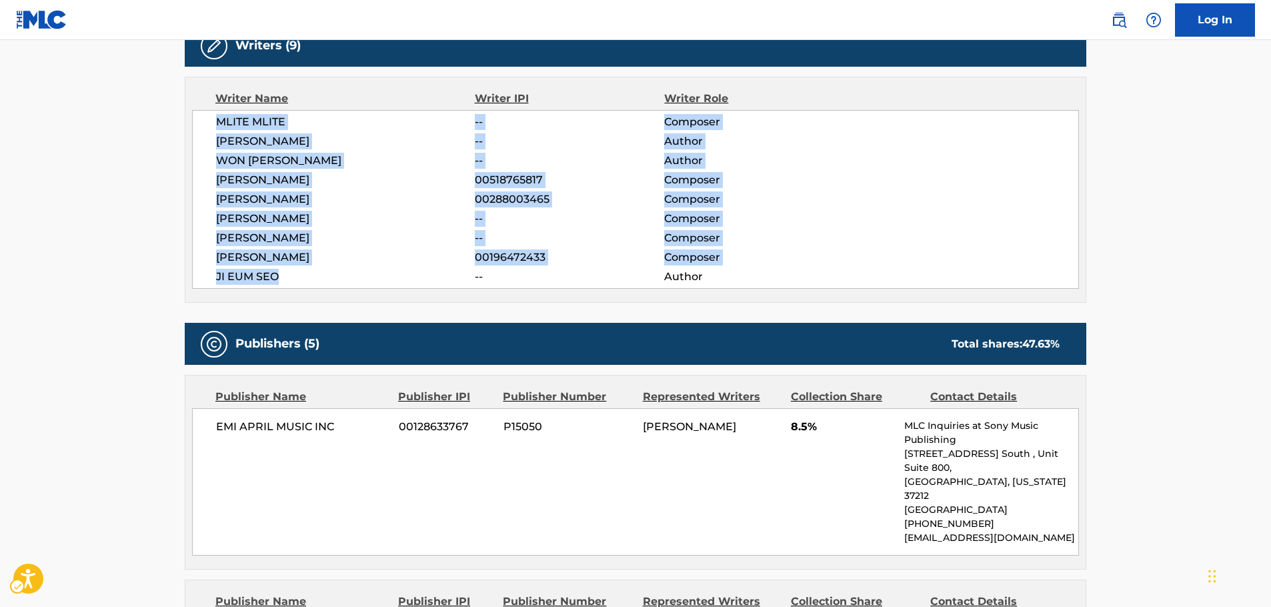
scroll to position [667, 0]
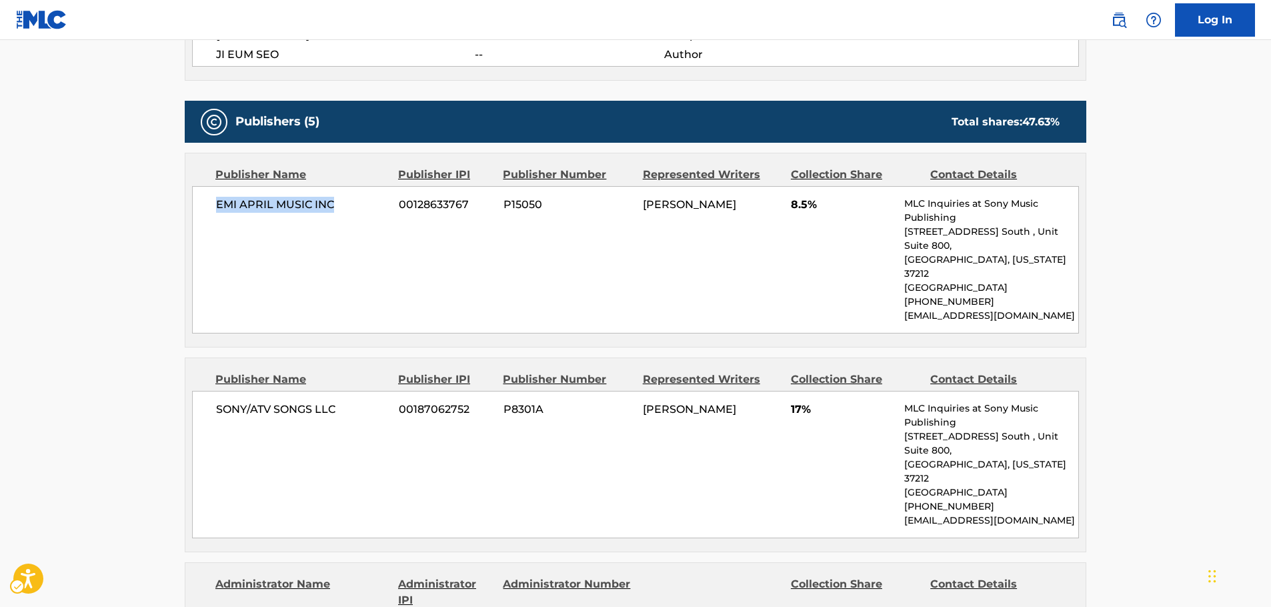
drag, startPoint x: 327, startPoint y: 209, endPoint x: 215, endPoint y: 209, distance: 112.0
click at [215, 209] on div "EMI APRIL MUSIC INC 00128633767 P15050 [PERSON_NAME] 8.5% MLC Inquiries at Sony…" at bounding box center [635, 259] width 887 height 147
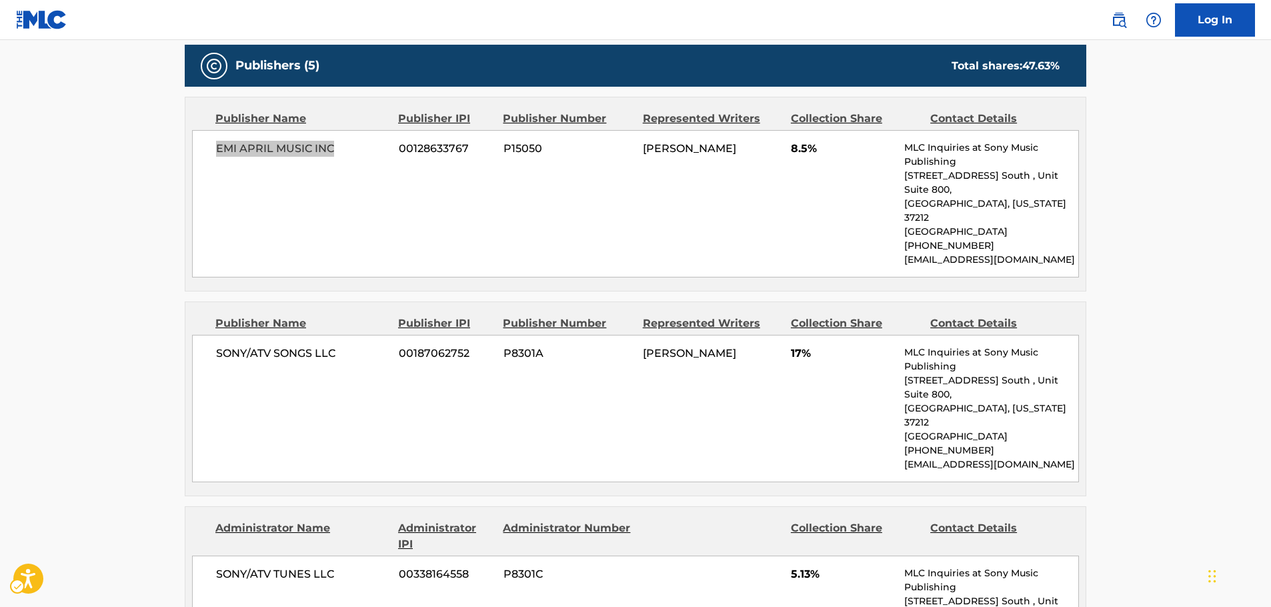
scroll to position [800, 0]
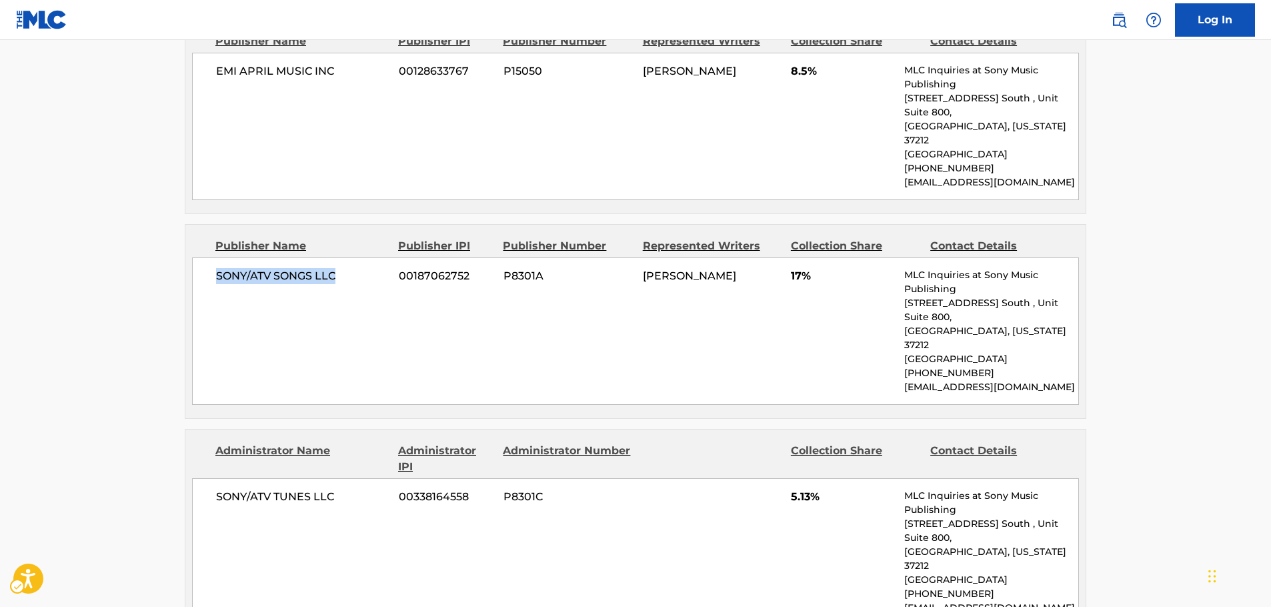
drag, startPoint x: 310, startPoint y: 251, endPoint x: 215, endPoint y: 253, distance: 95.3
click at [215, 257] on div "SONY/ATV SONGS LLC 00187062752 P8301A [PERSON_NAME] 17% MLC Inquiries at Sony M…" at bounding box center [635, 330] width 887 height 147
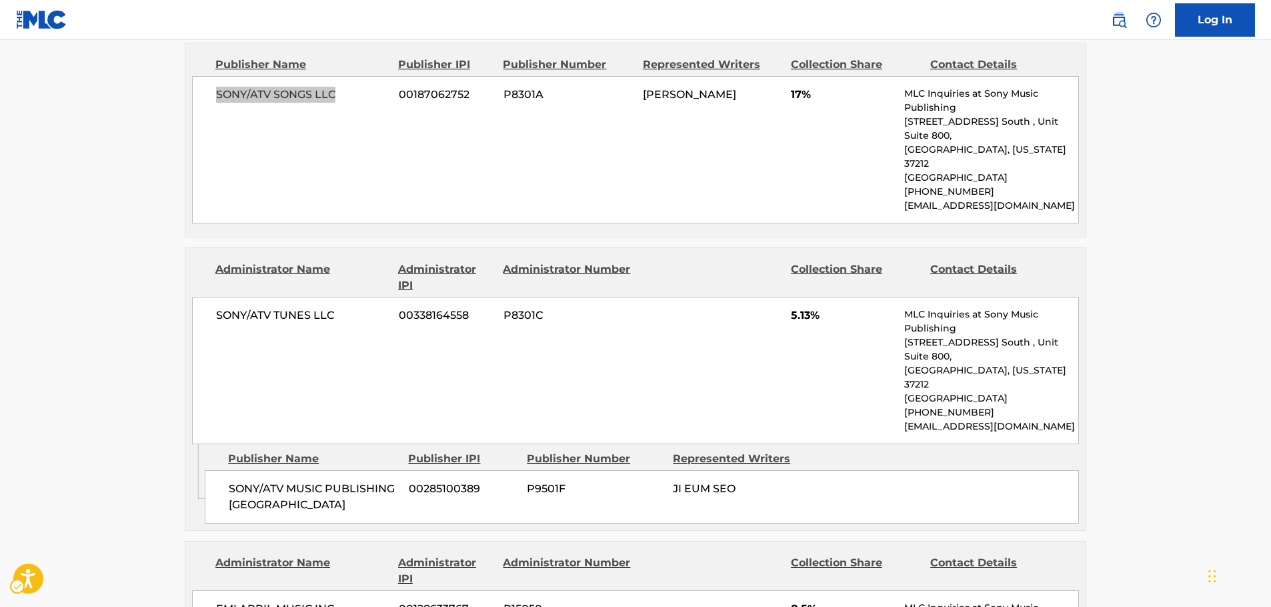
scroll to position [1000, 0]
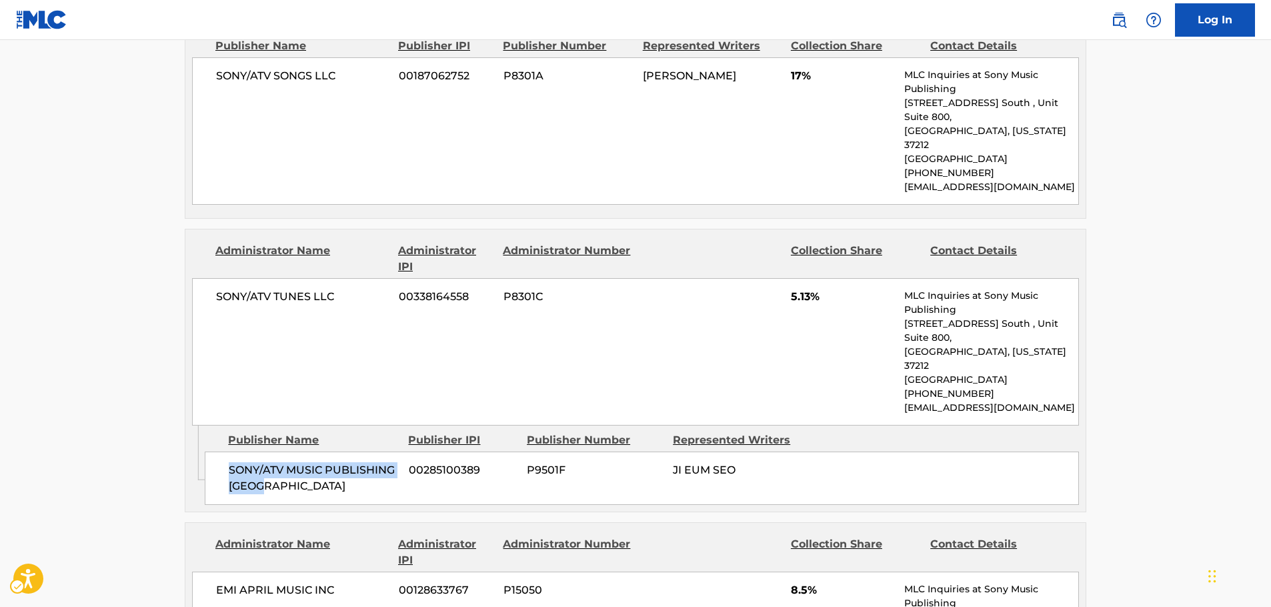
drag, startPoint x: 252, startPoint y: 403, endPoint x: 225, endPoint y: 386, distance: 32.0
click at [225, 451] on div "SONY/ATV MUSIC PUBLISHING KOREA 00285100389 P9501F JI EUM SEO" at bounding box center [642, 477] width 874 height 53
drag, startPoint x: 256, startPoint y: 240, endPoint x: 199, endPoint y: 241, distance: 57.3
click at [203, 278] on div "SONY/ATV TUNES LLC 00338164558 P8301C 5.13% MLC Inquiries at Sony Music Publish…" at bounding box center [635, 351] width 887 height 147
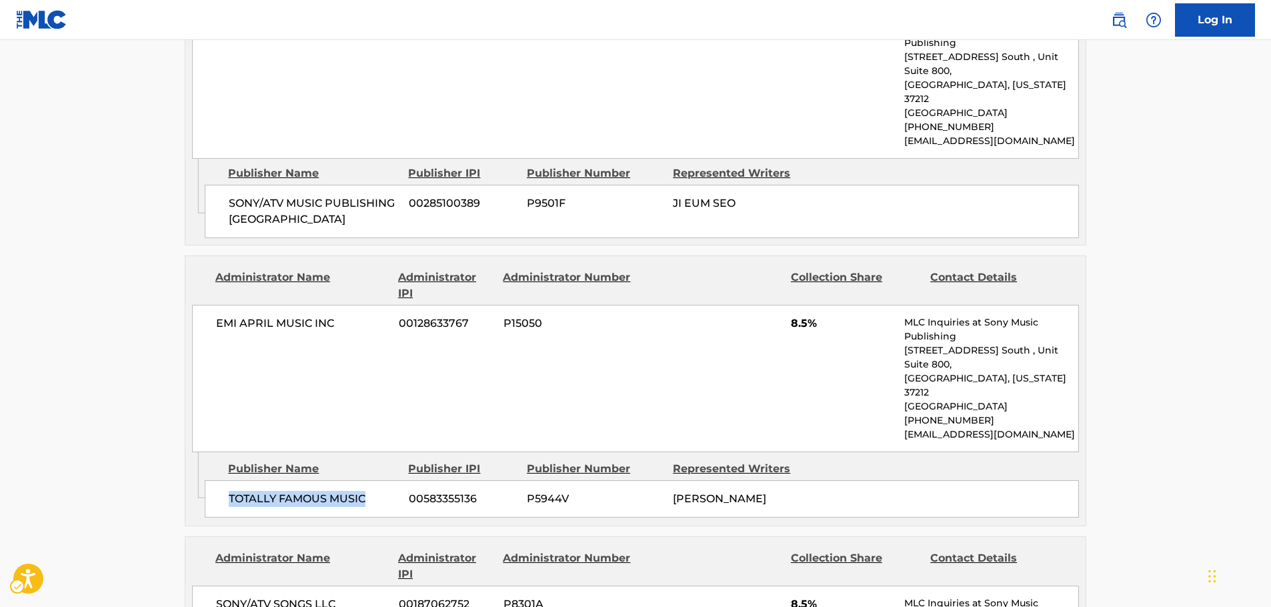
drag, startPoint x: 379, startPoint y: 390, endPoint x: 228, endPoint y: 391, distance: 150.7
click at [228, 480] on div "TOTALLY FAMOUS MUSIC 00583355136 P5944V [PERSON_NAME]" at bounding box center [642, 498] width 874 height 37
drag, startPoint x: 353, startPoint y: 232, endPoint x: 191, endPoint y: 253, distance: 163.4
click at [191, 256] on div "Administrator Name Administrator IPI Administrator Number Collection Share Cont…" at bounding box center [635, 354] width 900 height 196
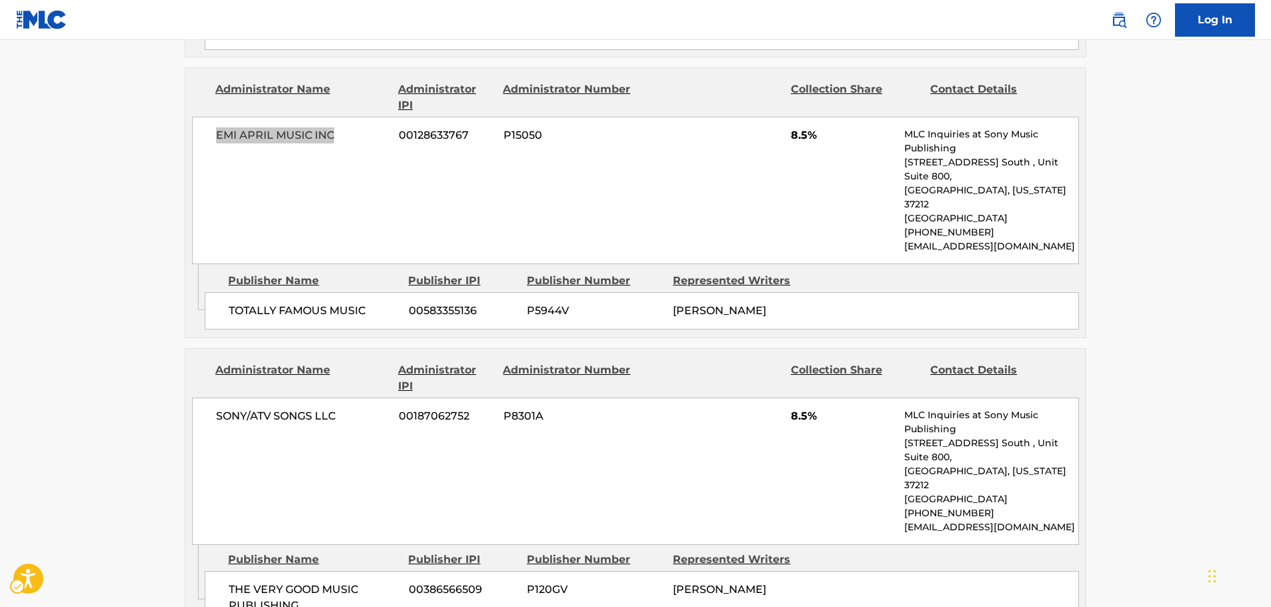
scroll to position [1467, 0]
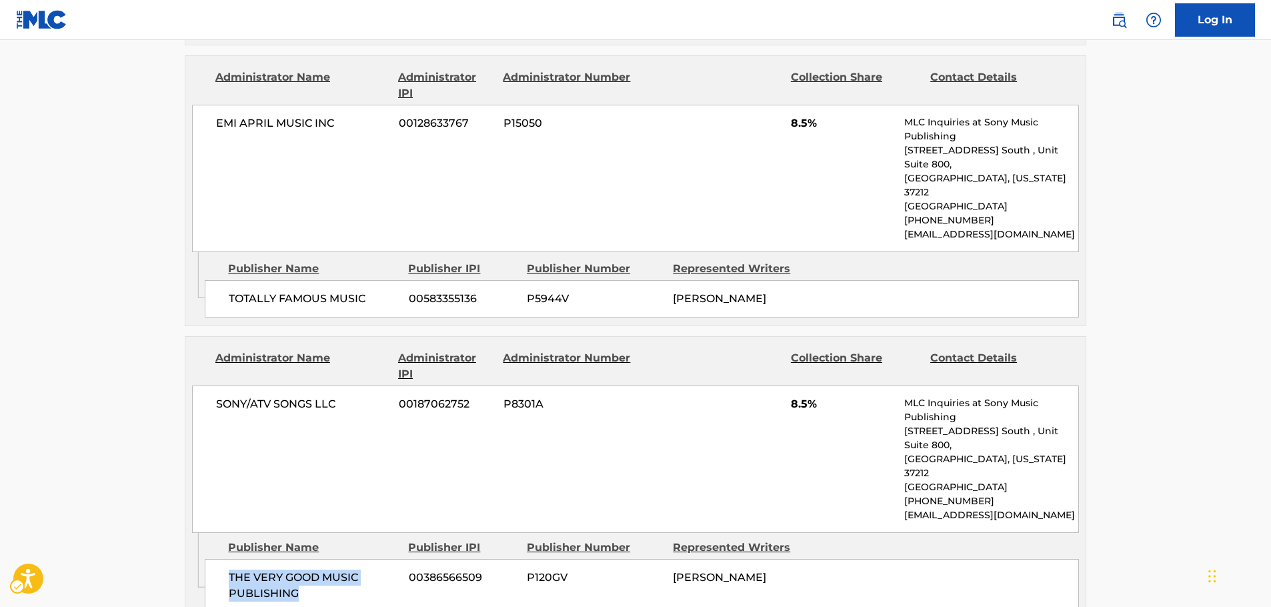
drag, startPoint x: 341, startPoint y: 451, endPoint x: 228, endPoint y: 438, distance: 114.1
click at [228, 559] on div "THE VERY GOOD MUSIC PUBLISHING 00386566509 P120GV [PERSON_NAME]" at bounding box center [642, 585] width 874 height 53
drag, startPoint x: 343, startPoint y: 295, endPoint x: 7, endPoint y: 358, distance: 341.8
click at [214, 385] on div "SONY/ATV SONGS LLC 00187062752 P8301A 8.5% MLC Inquiries at Sony Music Publishi…" at bounding box center [635, 458] width 887 height 147
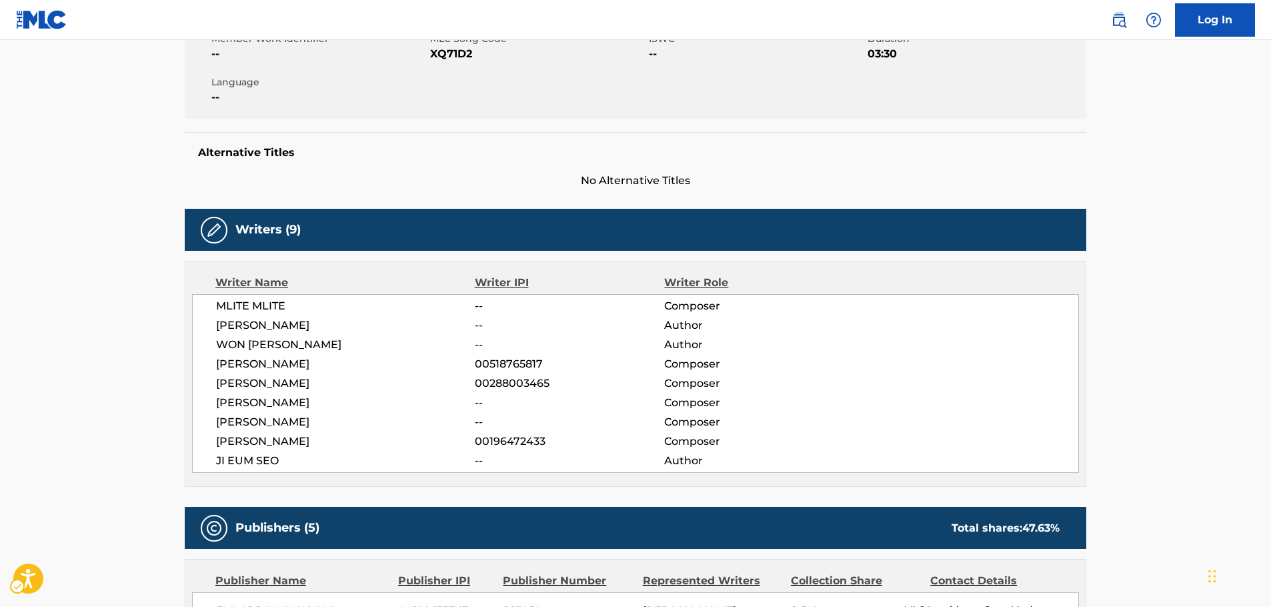
scroll to position [0, 0]
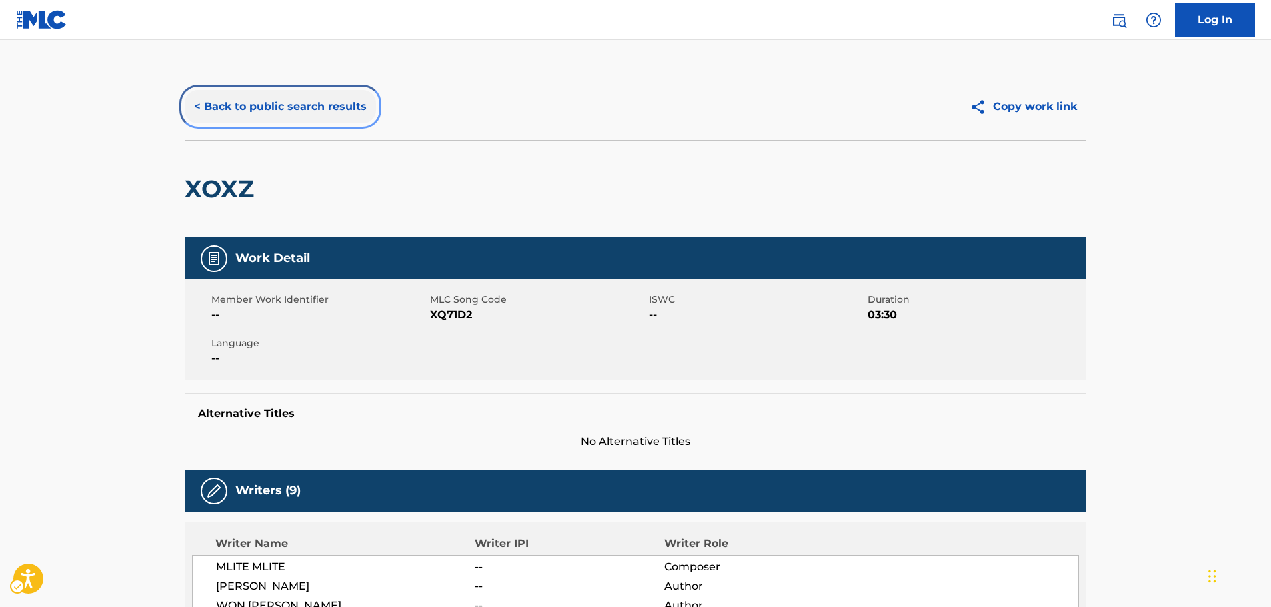
click at [273, 106] on button "< Back to public search results" at bounding box center [280, 106] width 191 height 33
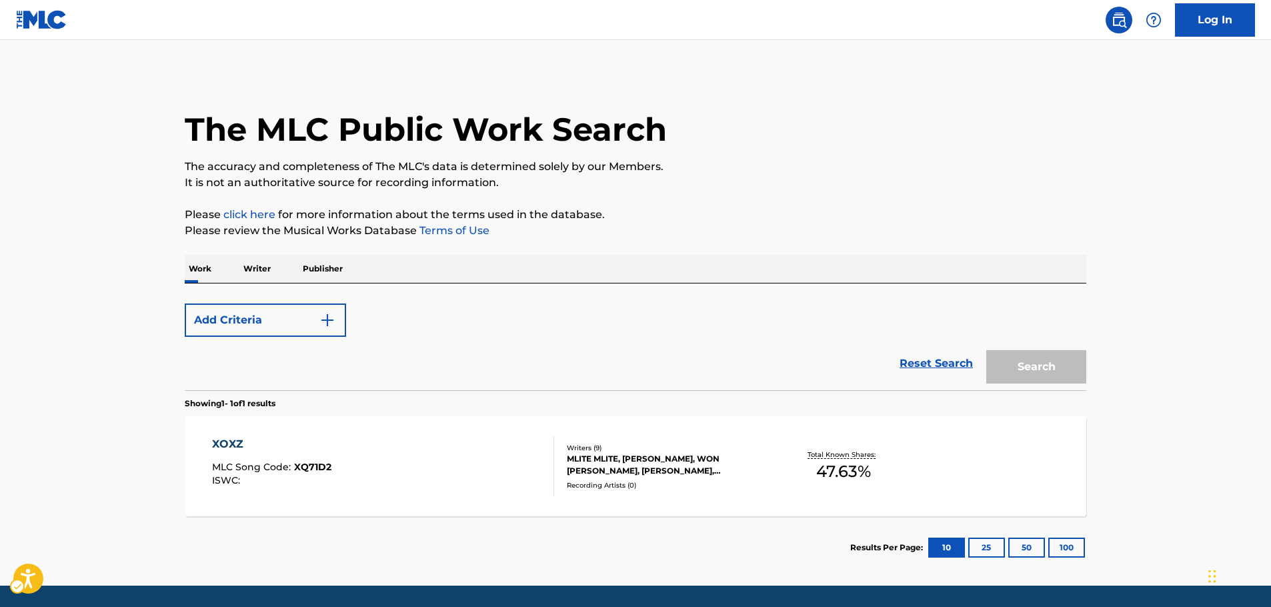
scroll to position [43, 0]
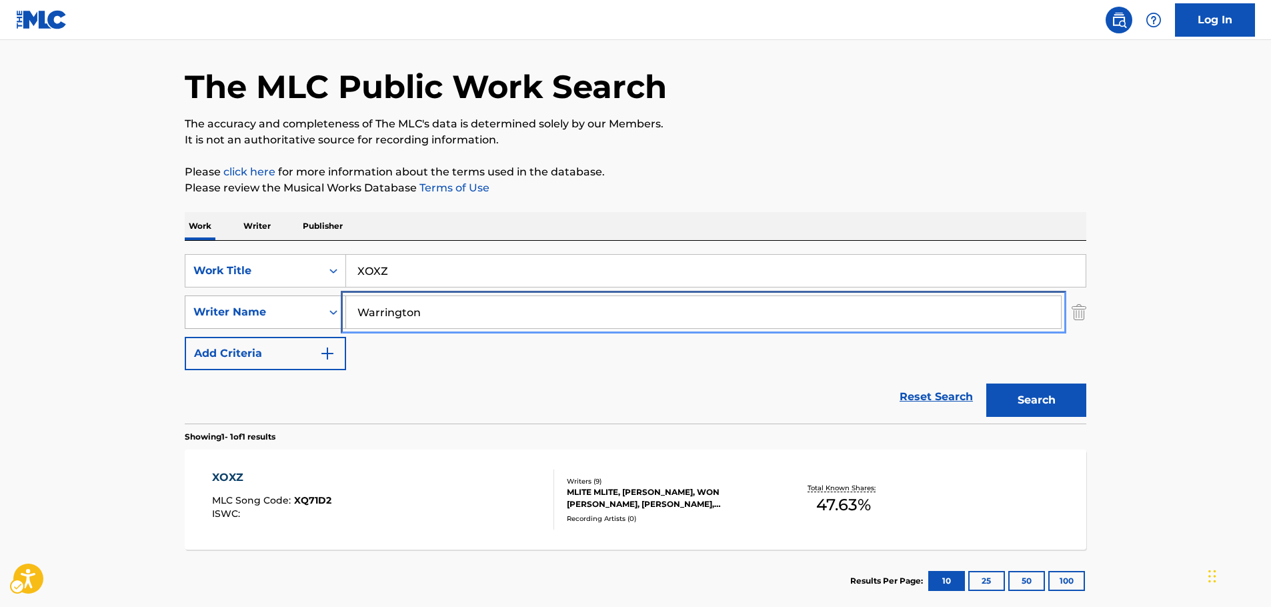
drag, startPoint x: 281, startPoint y: 324, endPoint x: 261, endPoint y: 317, distance: 21.1
paste input "Erixs"
type input "Erixson"
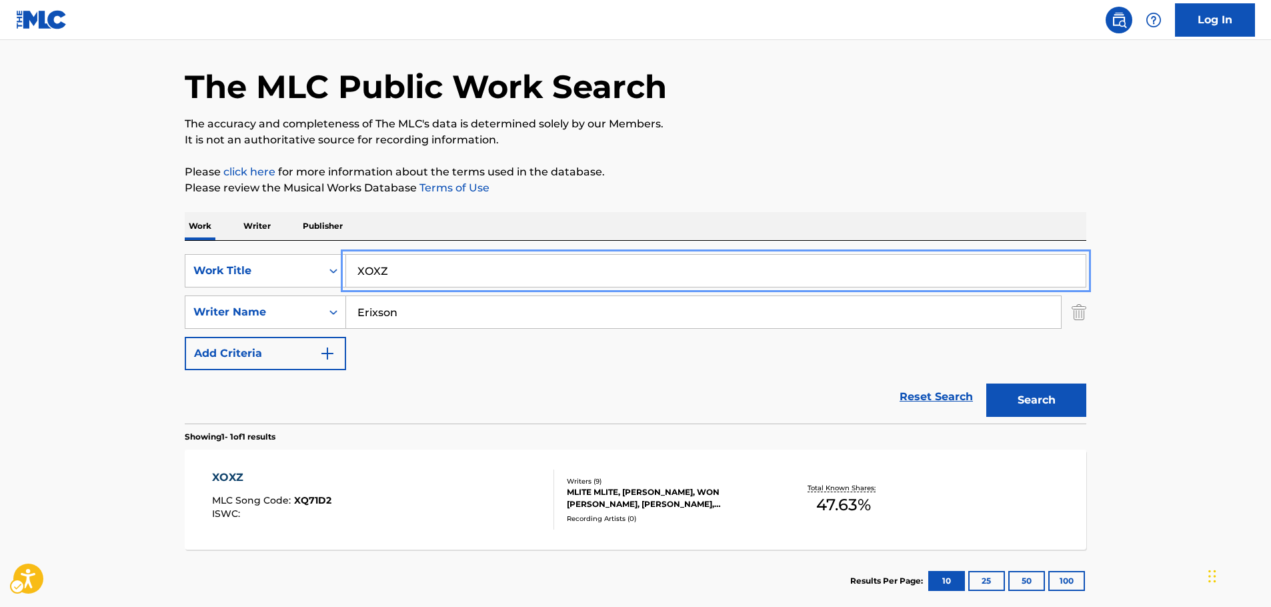
paste input "PARADISE"
type input "PARADISE"
click at [1053, 399] on button "Search" at bounding box center [1036, 399] width 100 height 33
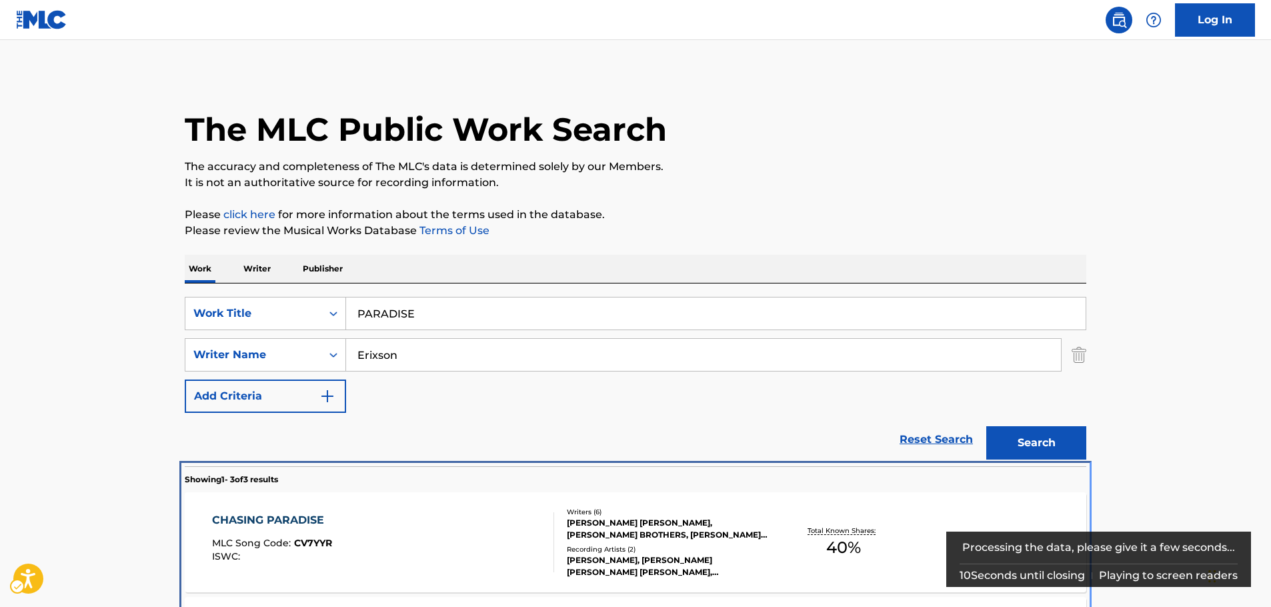
scroll to position [257, 0]
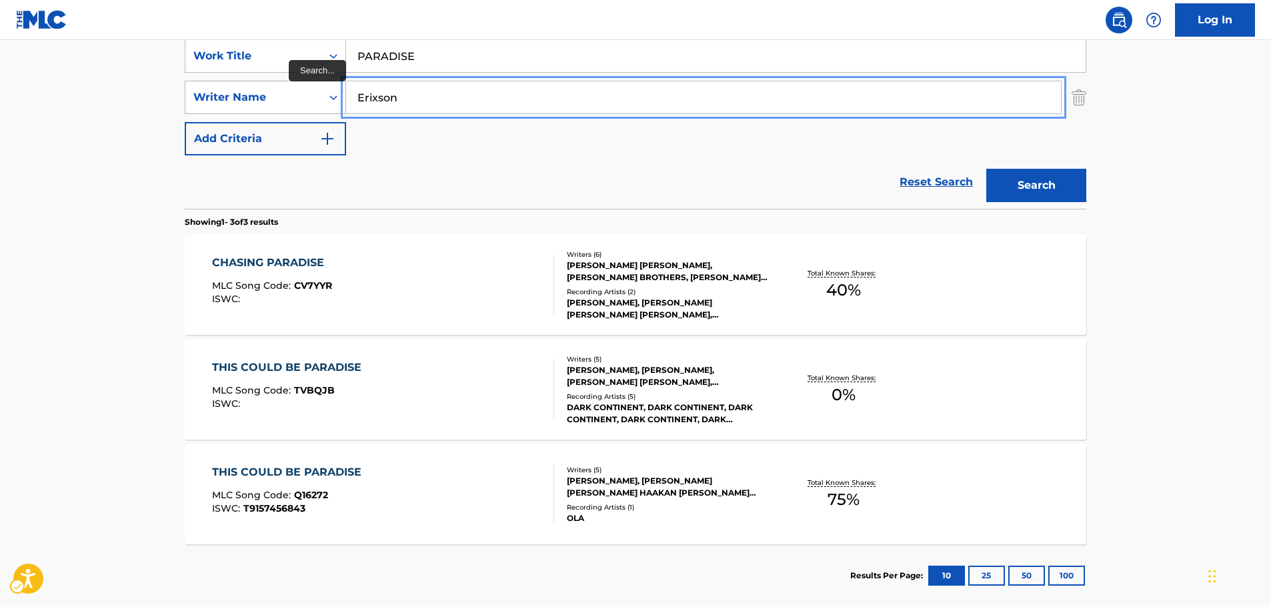
drag, startPoint x: 399, startPoint y: 105, endPoint x: 317, endPoint y: 99, distance: 81.5
click at [317, 99] on div "SearchWithCriteria856ffe8b-8165-4462-bd32-1abbc8a0b087 Writer Name [PERSON_NAME]" at bounding box center [635, 97] width 901 height 33
click at [986, 169] on button "Search" at bounding box center [1036, 185] width 100 height 33
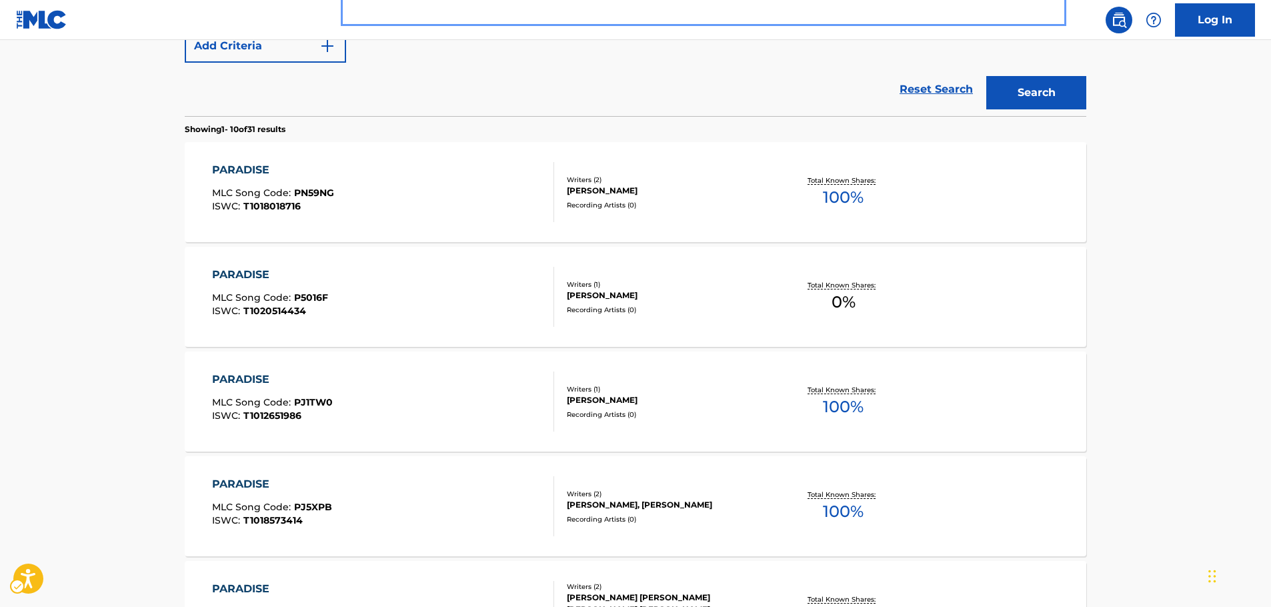
scroll to position [191, 0]
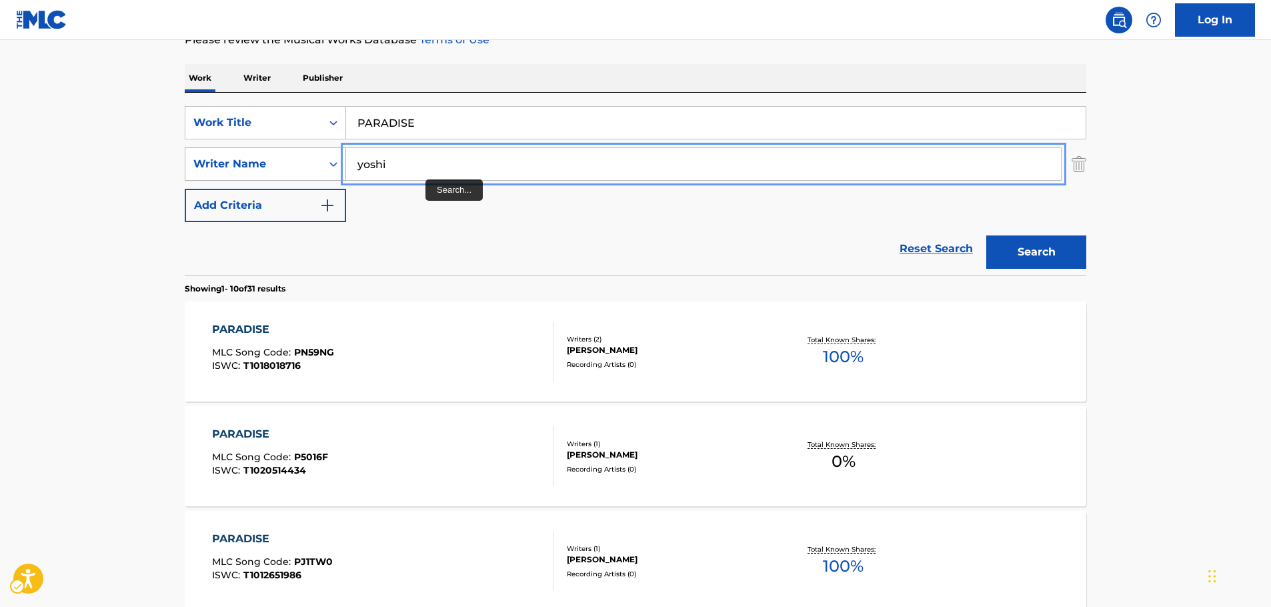
drag, startPoint x: 421, startPoint y: 163, endPoint x: 310, endPoint y: 163, distance: 111.3
click at [310, 163] on div "SearchWithCriteria856ffe8b-8165-4462-bd32-1abbc8a0b087 Writer Name [PERSON_NAME]" at bounding box center [635, 163] width 901 height 33
click at [986, 235] on button "Search" at bounding box center [1036, 251] width 100 height 33
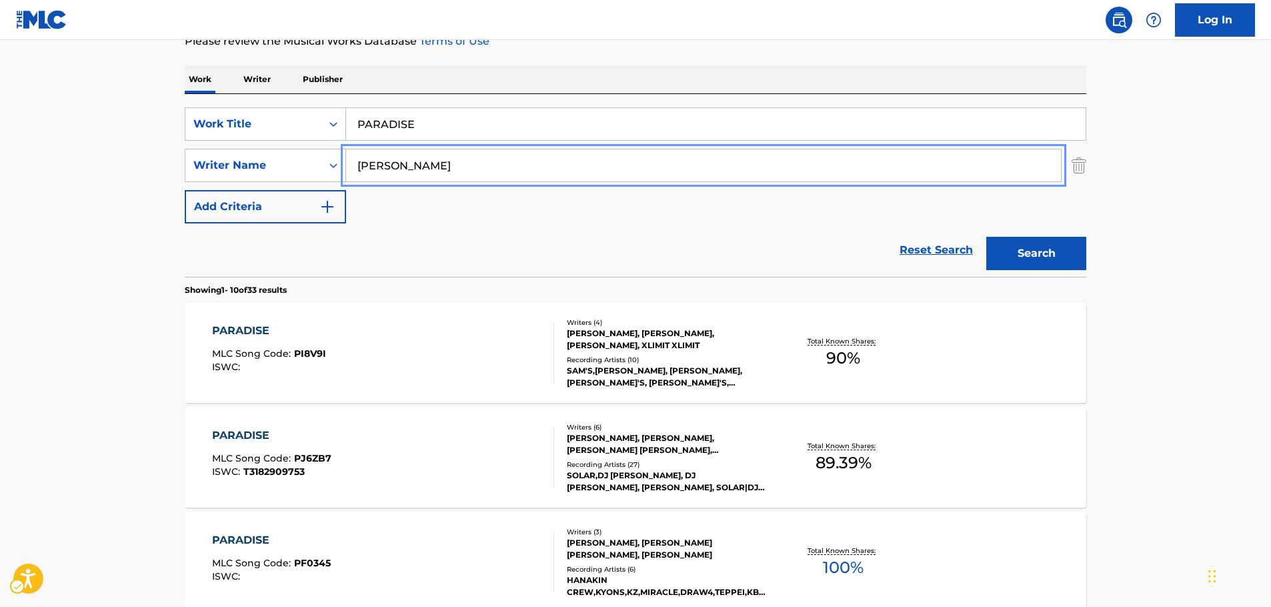
scroll to position [124, 0]
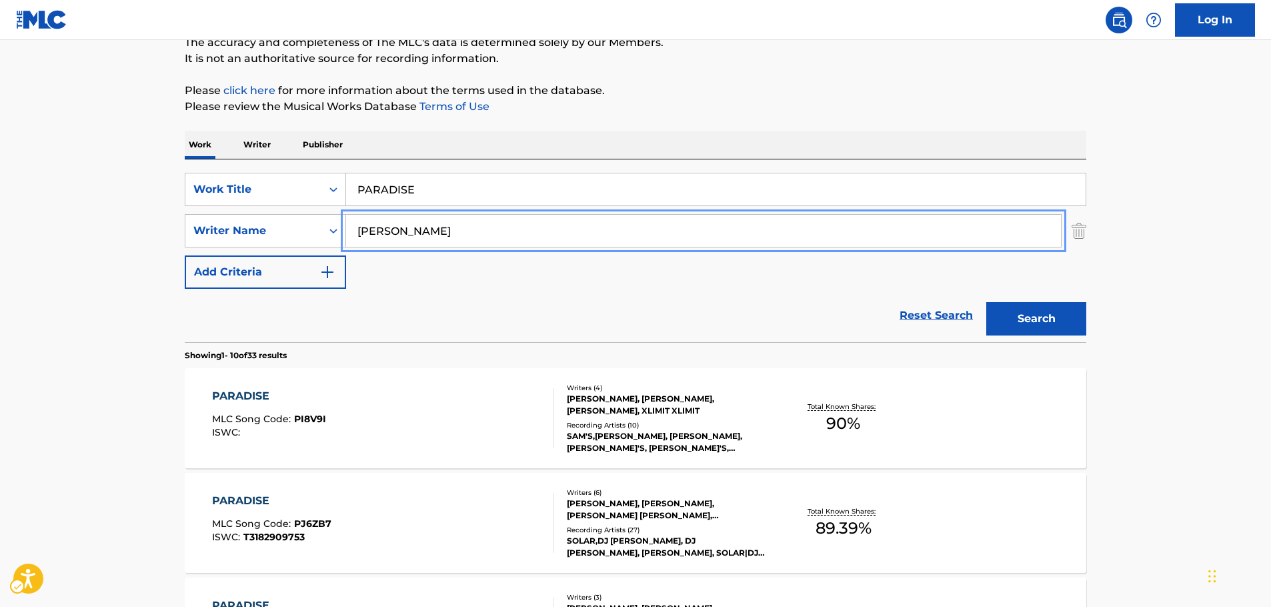
drag, startPoint x: 327, startPoint y: 237, endPoint x: 409, endPoint y: 252, distance: 82.8
click at [301, 239] on div "SearchWithCriteria856ffe8b-8165-4462-bd32-1abbc8a0b087 Writer Name [PERSON_NAME]" at bounding box center [635, 230] width 901 height 33
paste input "HARUTO"
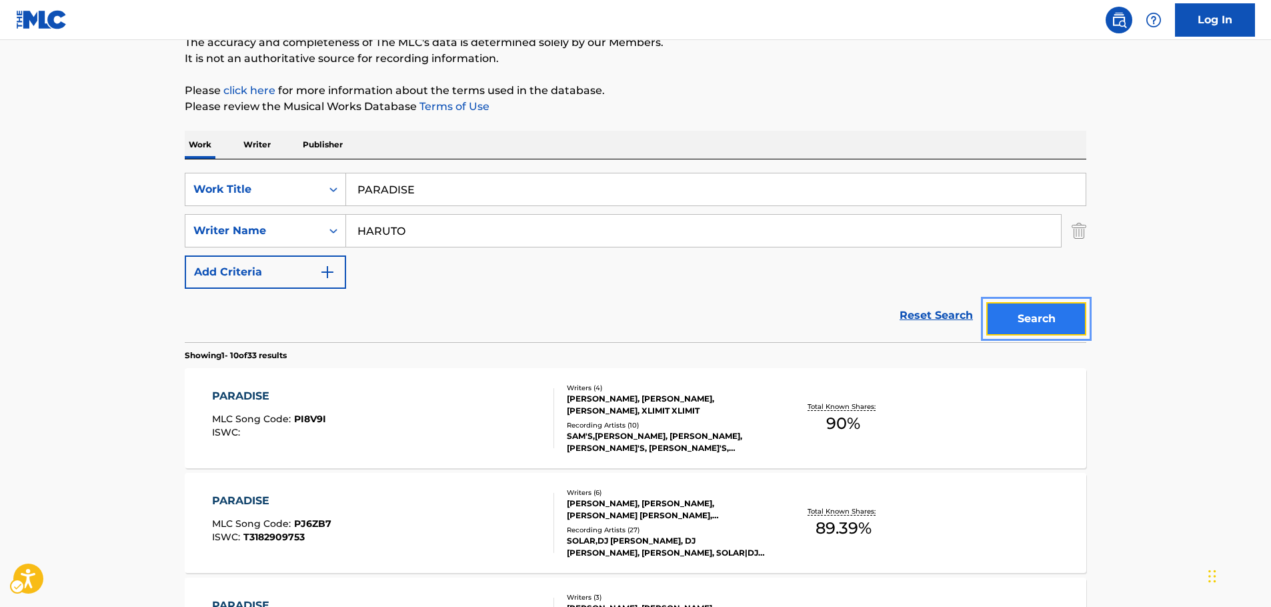
drag, startPoint x: 1017, startPoint y: 317, endPoint x: 1033, endPoint y: 311, distance: 16.2
click at [1017, 316] on button "Search" at bounding box center [1036, 318] width 100 height 33
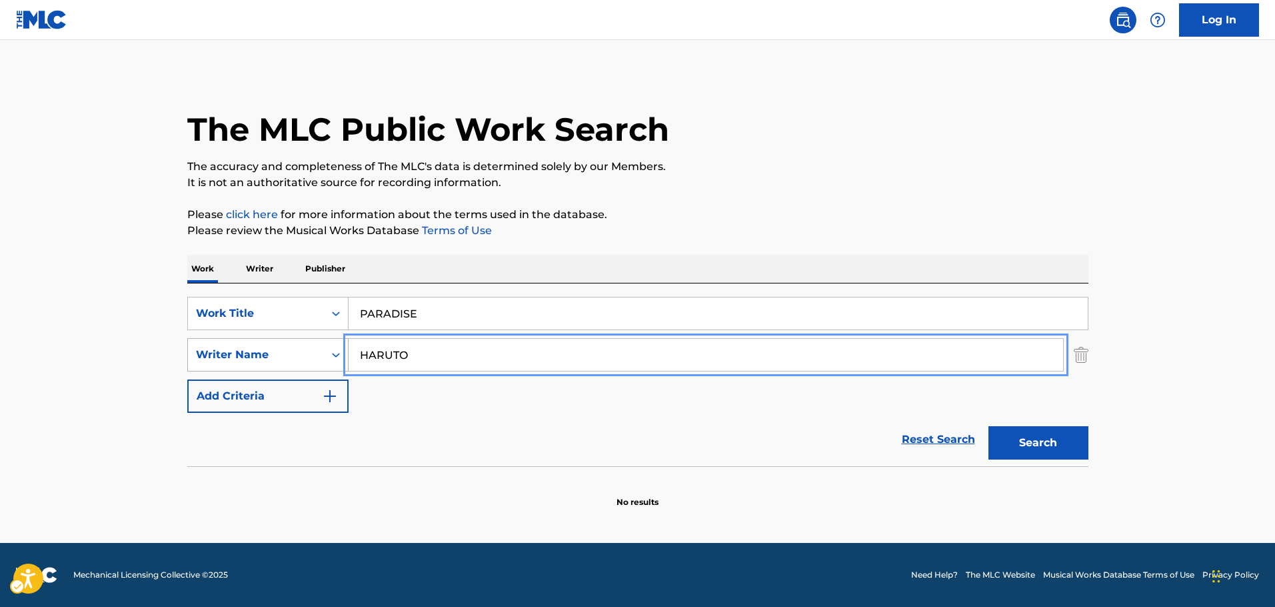
drag, startPoint x: 315, startPoint y: 357, endPoint x: 285, endPoint y: 346, distance: 32.1
click at [288, 357] on div "SearchWithCriteria856ffe8b-8165-4462-bd32-1abbc8a0b087 Writer Name [PERSON_NAME]" at bounding box center [637, 354] width 901 height 33
paste input "[PERSON_NAME]"
type input "[PERSON_NAME]"
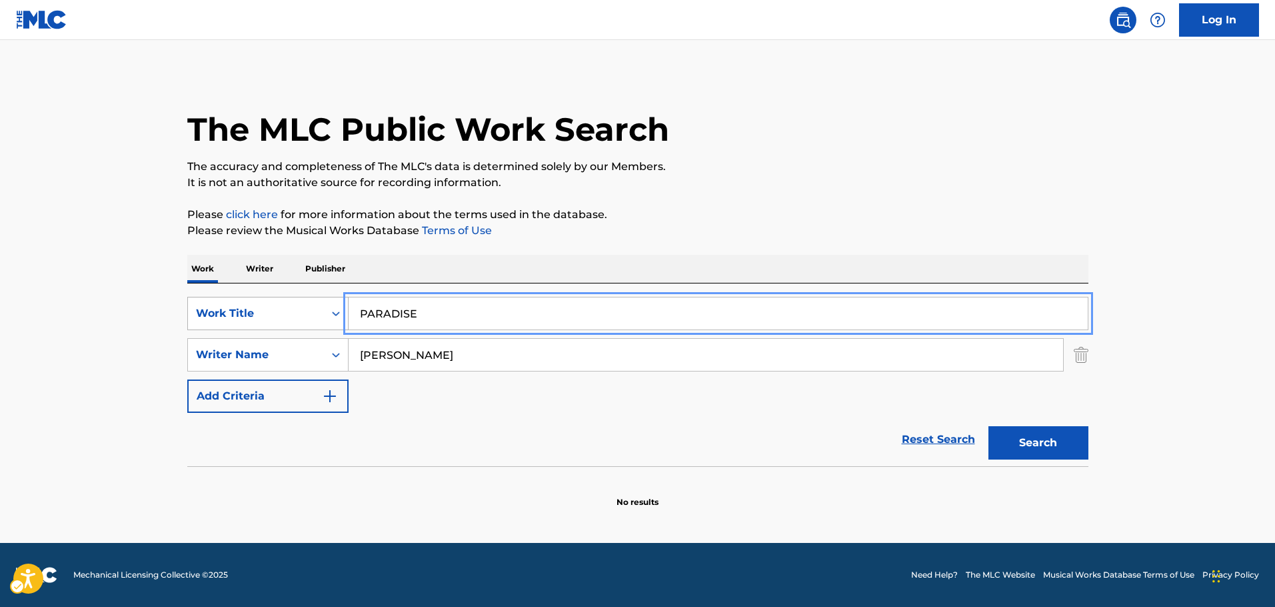
drag, startPoint x: 445, startPoint y: 317, endPoint x: 287, endPoint y: 309, distance: 158.2
click at [304, 319] on div "SearchWithCriteriacc153365-ebce-4c3f-b35c-9f8fdef03efc Work Title PARADISE" at bounding box center [637, 313] width 901 height 33
paste input "The [DEMOGRAPHIC_DATA]"
type input "The [DEMOGRAPHIC_DATA]"
click at [1037, 437] on button "Search" at bounding box center [1039, 442] width 100 height 33
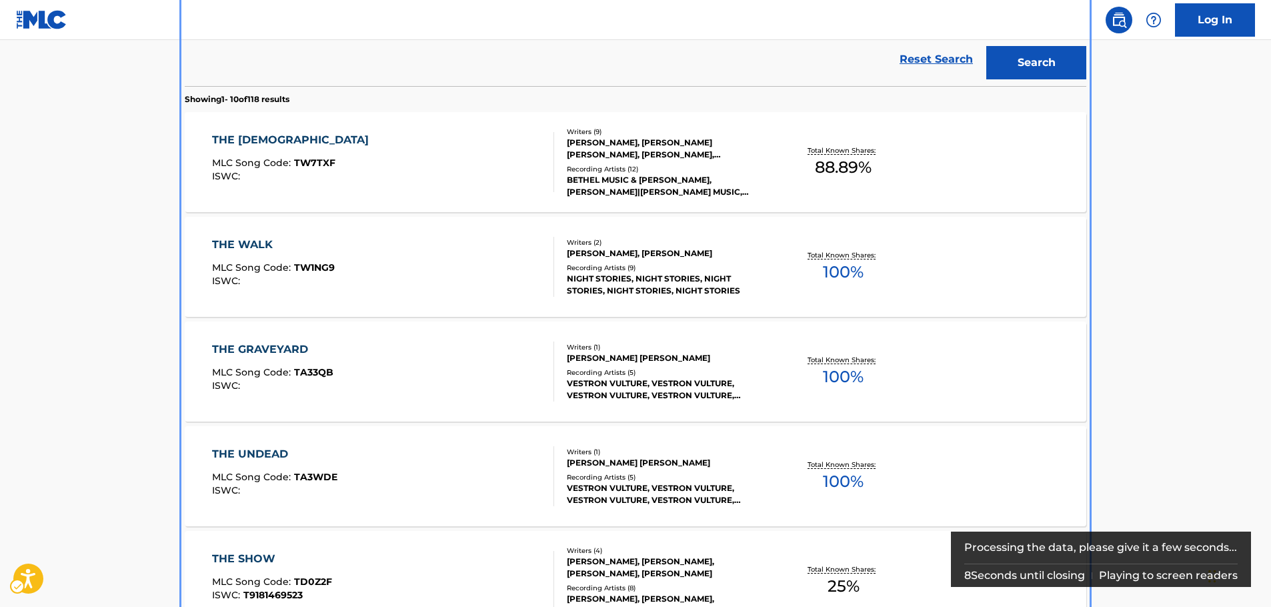
scroll to position [413, 0]
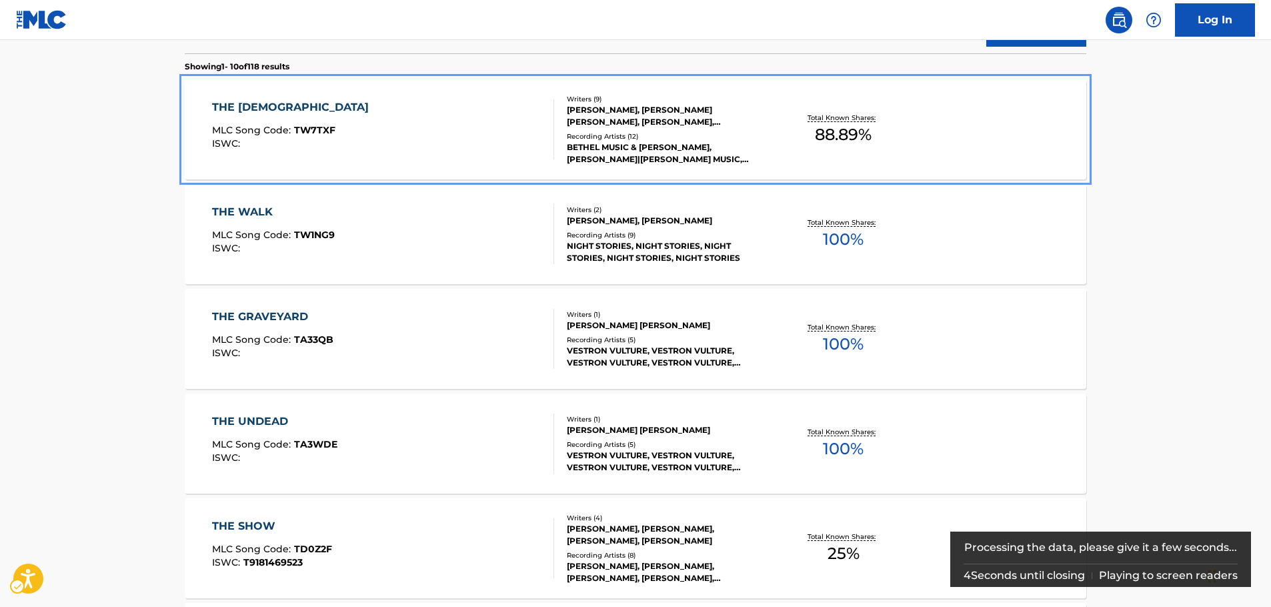
click at [361, 139] on div "THE [DEMOGRAPHIC_DATA] MLC Song Code : TW7TXF ISWC :" at bounding box center [383, 129] width 343 height 60
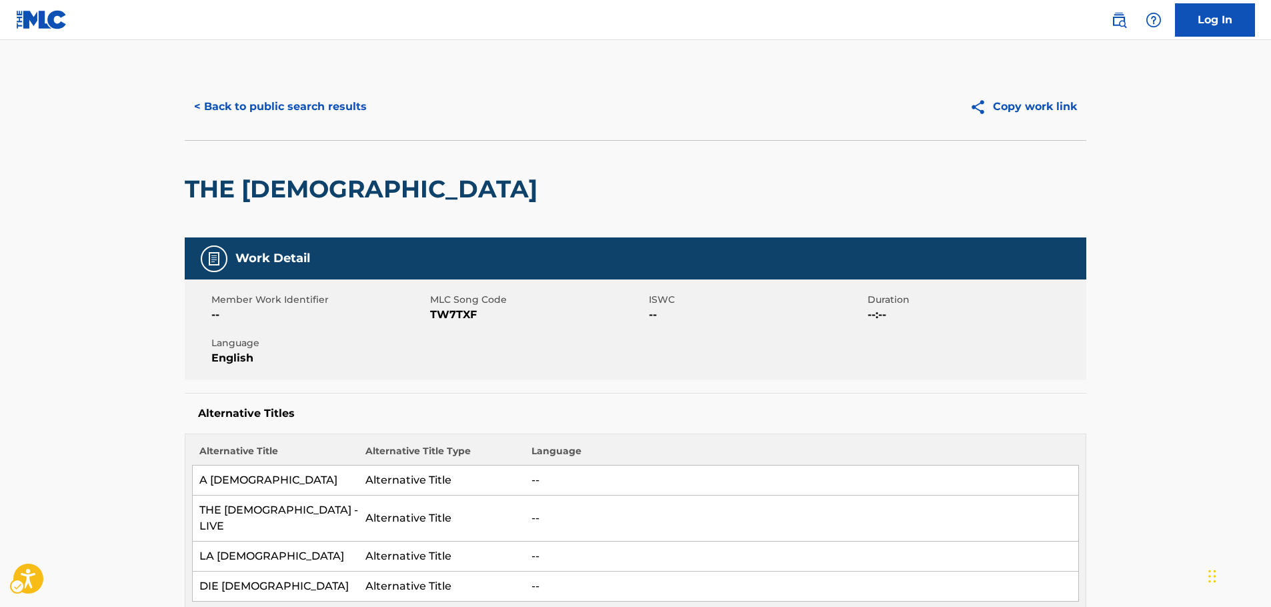
click at [453, 313] on span "MLC Song Code - TW7TXF" at bounding box center [537, 315] width 215 height 16
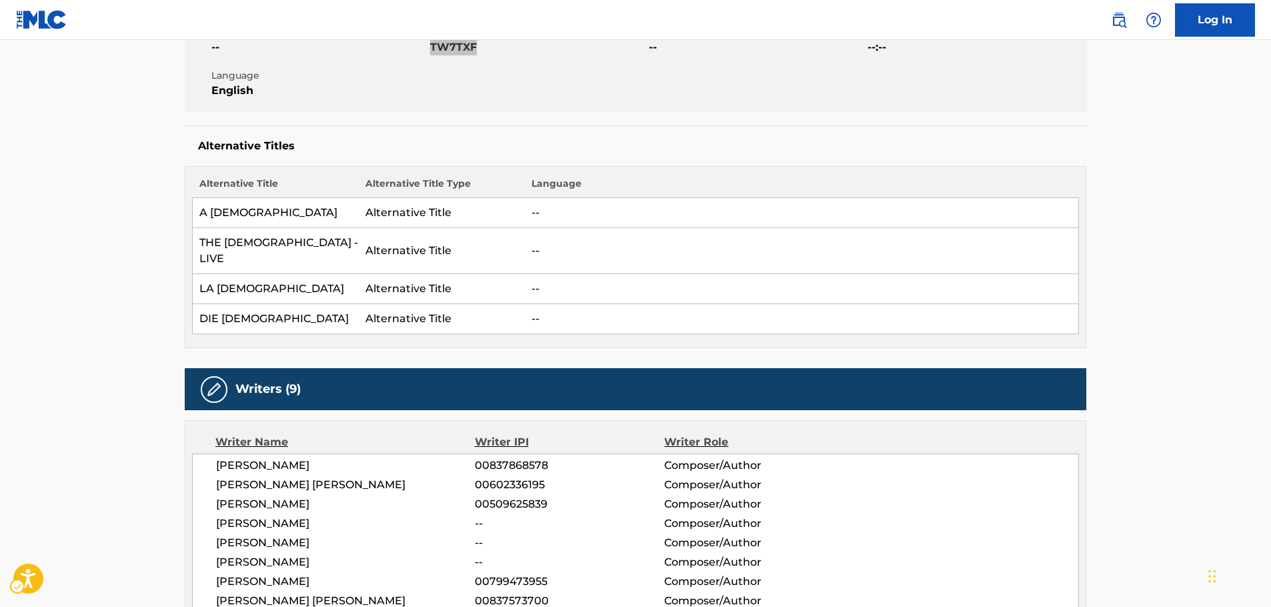
scroll to position [467, 0]
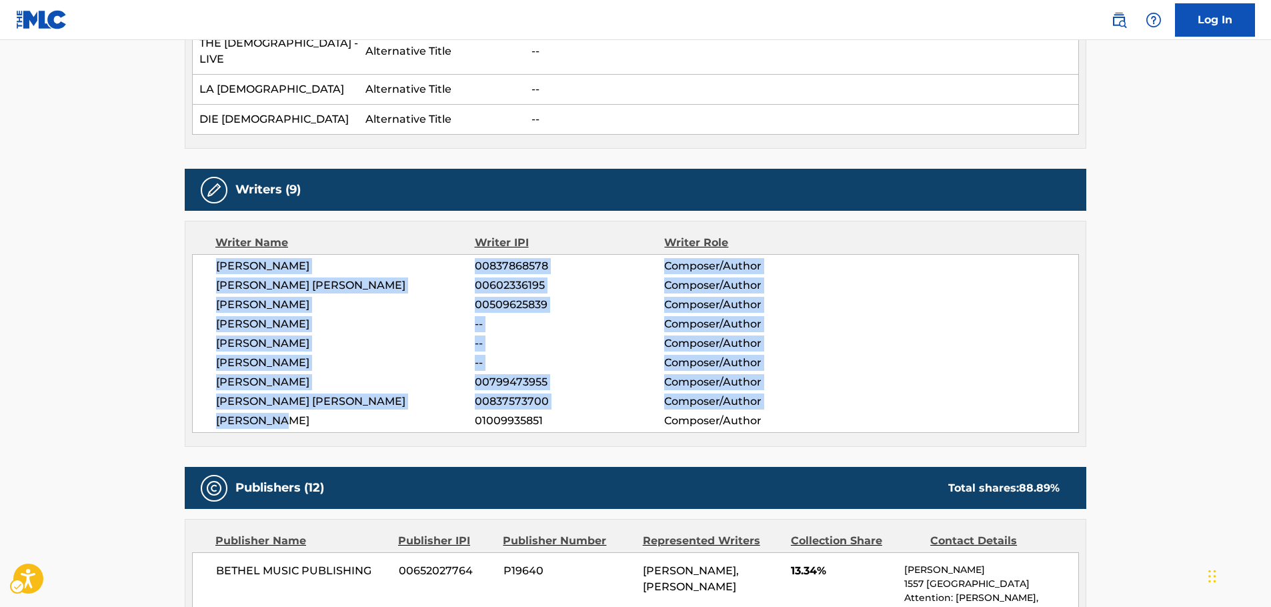
drag, startPoint x: 293, startPoint y: 404, endPoint x: 184, endPoint y: 254, distance: 185.2
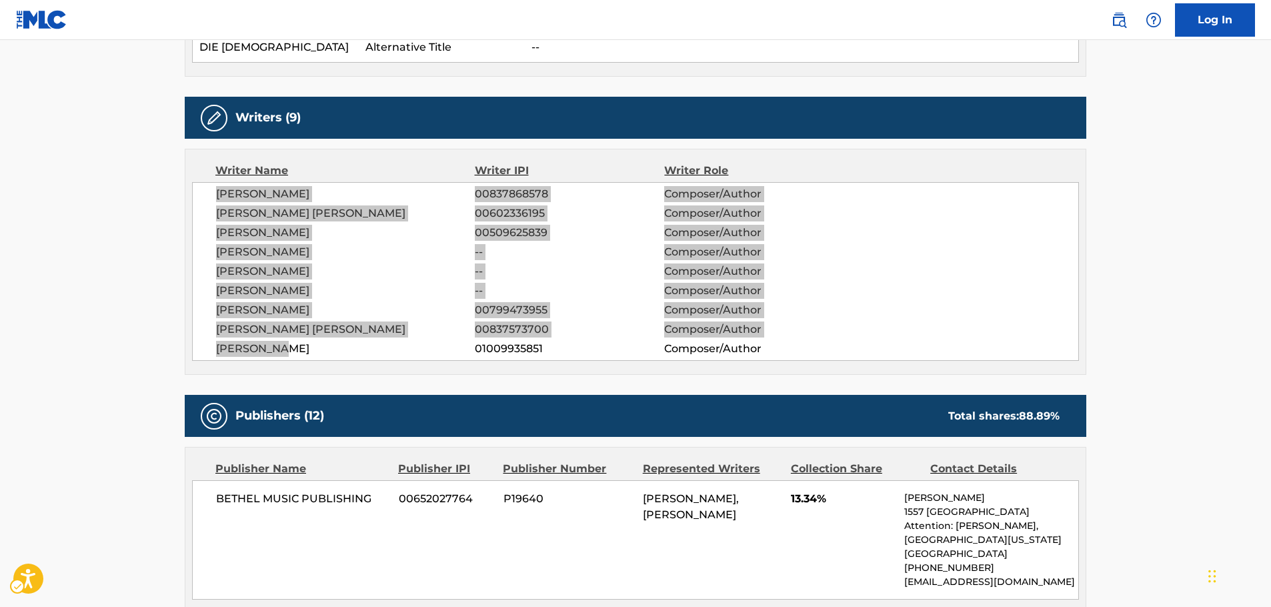
scroll to position [800, 0]
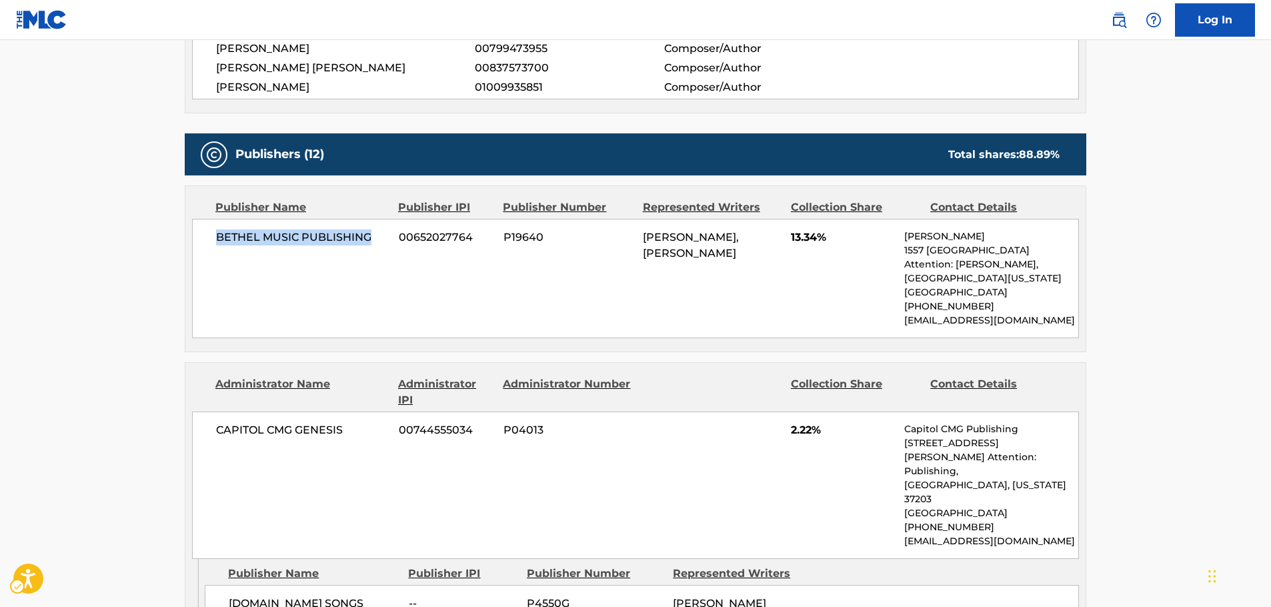
drag, startPoint x: 379, startPoint y: 230, endPoint x: 209, endPoint y: 227, distance: 170.0
click at [209, 227] on div "BETHEL MUSIC PUBLISHING 00652027764 P19640 [PERSON_NAME], [PERSON_NAME] 13.34% …" at bounding box center [635, 278] width 887 height 119
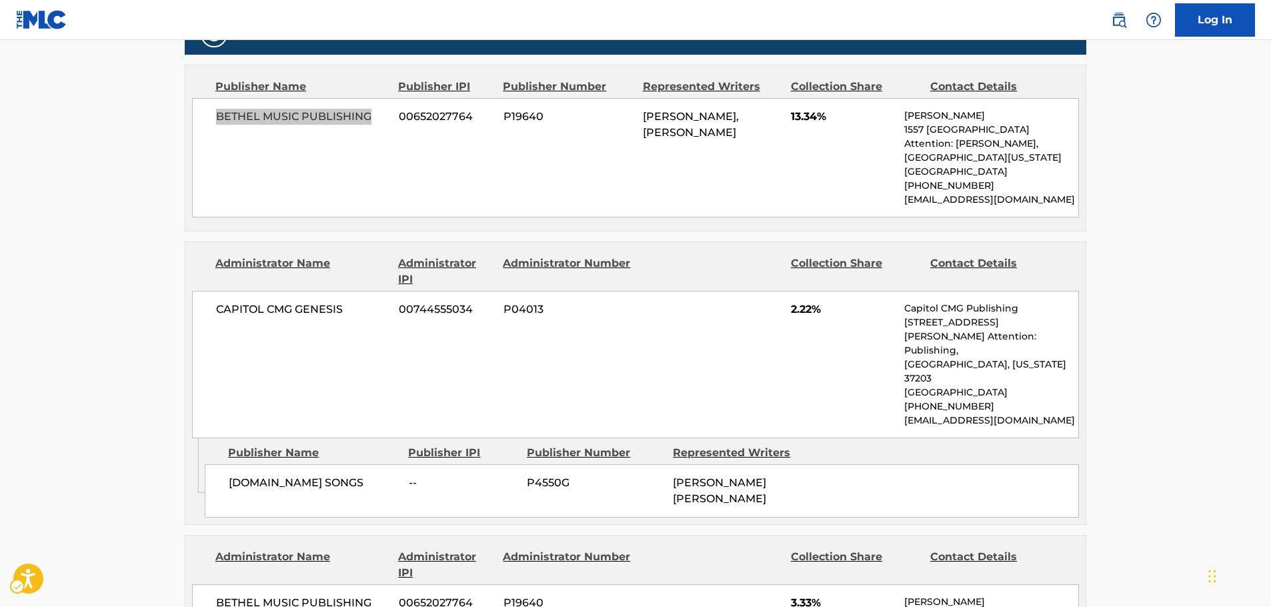
scroll to position [933, 0]
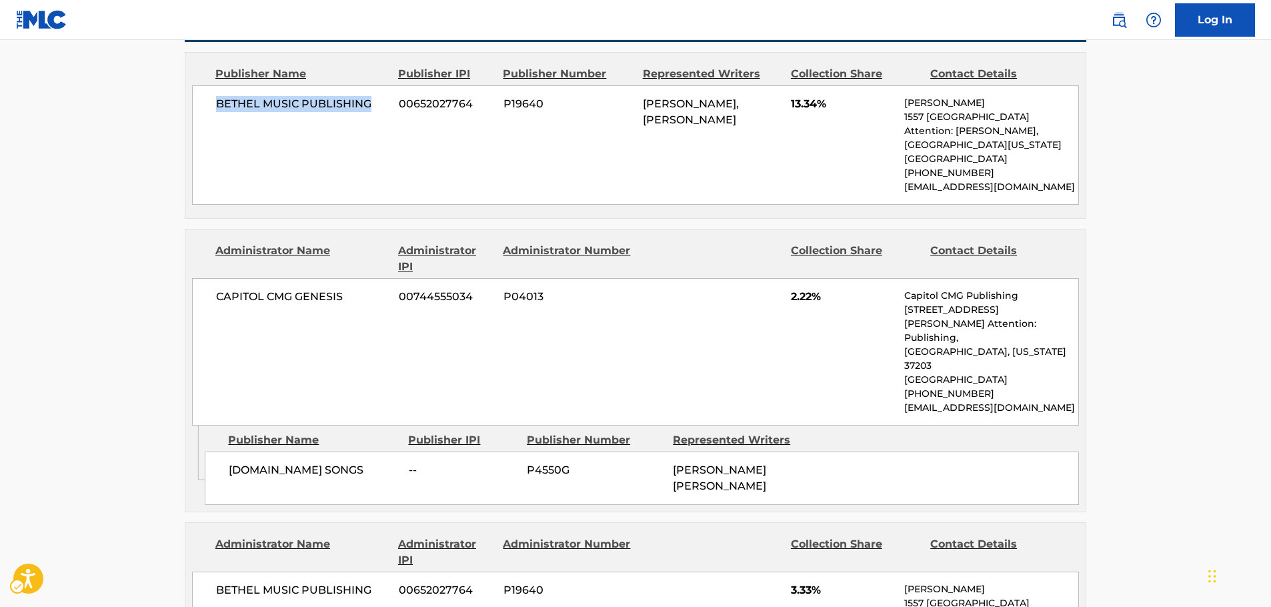
drag, startPoint x: 244, startPoint y: 449, endPoint x: 1, endPoint y: 451, distance: 243.3
click at [224, 451] on div "[DOMAIN_NAME] SONGS -- P4550G [PERSON_NAME] [PERSON_NAME]" at bounding box center [642, 477] width 874 height 53
drag, startPoint x: 355, startPoint y: 280, endPoint x: 195, endPoint y: 287, distance: 160.2
click at [195, 287] on div "CAPITOL CMG GENESIS 00744555034 P04013 2.22% Capitol CMG Publishing [STREET_ADD…" at bounding box center [635, 351] width 887 height 147
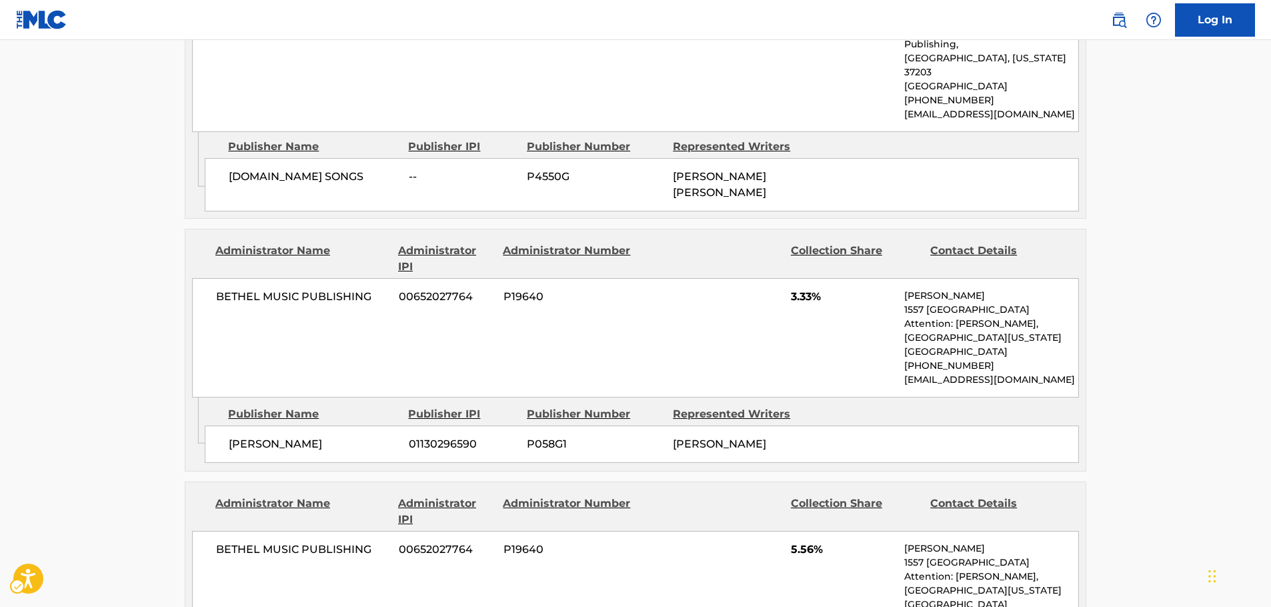
scroll to position [1267, 0]
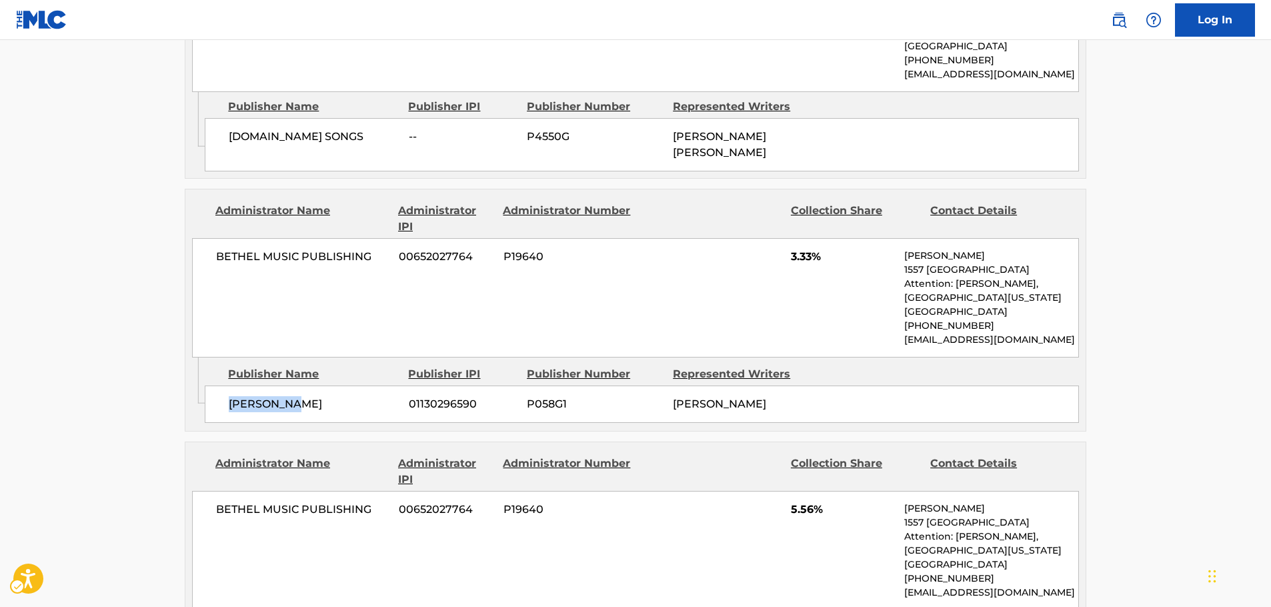
drag, startPoint x: 324, startPoint y: 374, endPoint x: 221, endPoint y: 378, distance: 102.7
click at [221, 385] on div "[PERSON_NAME] 01130296590 P058G1 [PERSON_NAME]" at bounding box center [642, 403] width 874 height 37
drag, startPoint x: 327, startPoint y: 224, endPoint x: 185, endPoint y: 241, distance: 142.3
click at [209, 238] on div "BETHEL MUSIC PUBLISHING 00652027764 P19640 3.33% [PERSON_NAME] [STREET_ADDRESS]…" at bounding box center [635, 297] width 887 height 119
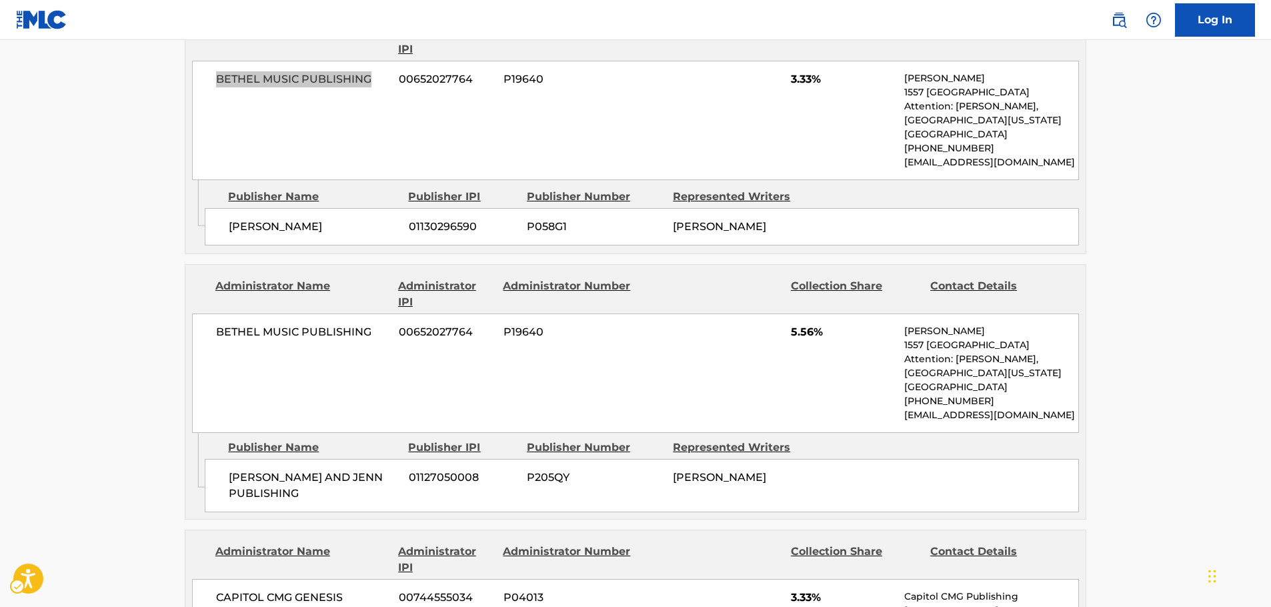
scroll to position [1467, 0]
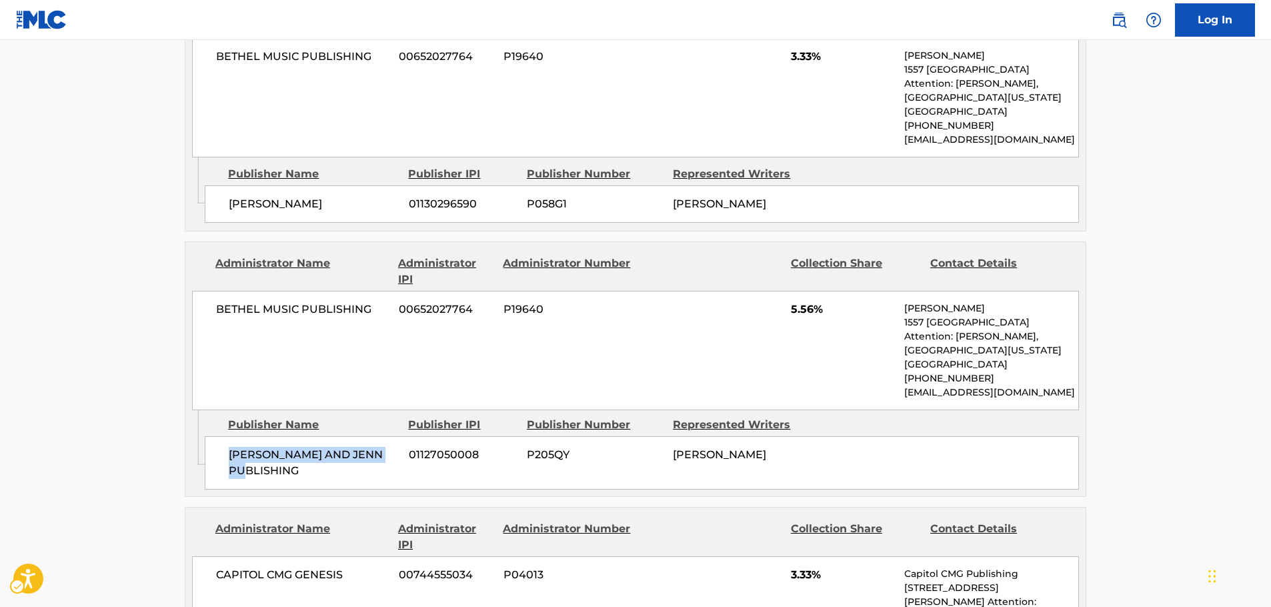
drag, startPoint x: 396, startPoint y: 427, endPoint x: 225, endPoint y: 428, distance: 170.7
click at [225, 436] on div "[PERSON_NAME] AND JENN PUBLISHING 01127050008 P205QY [PERSON_NAME]" at bounding box center [642, 462] width 874 height 53
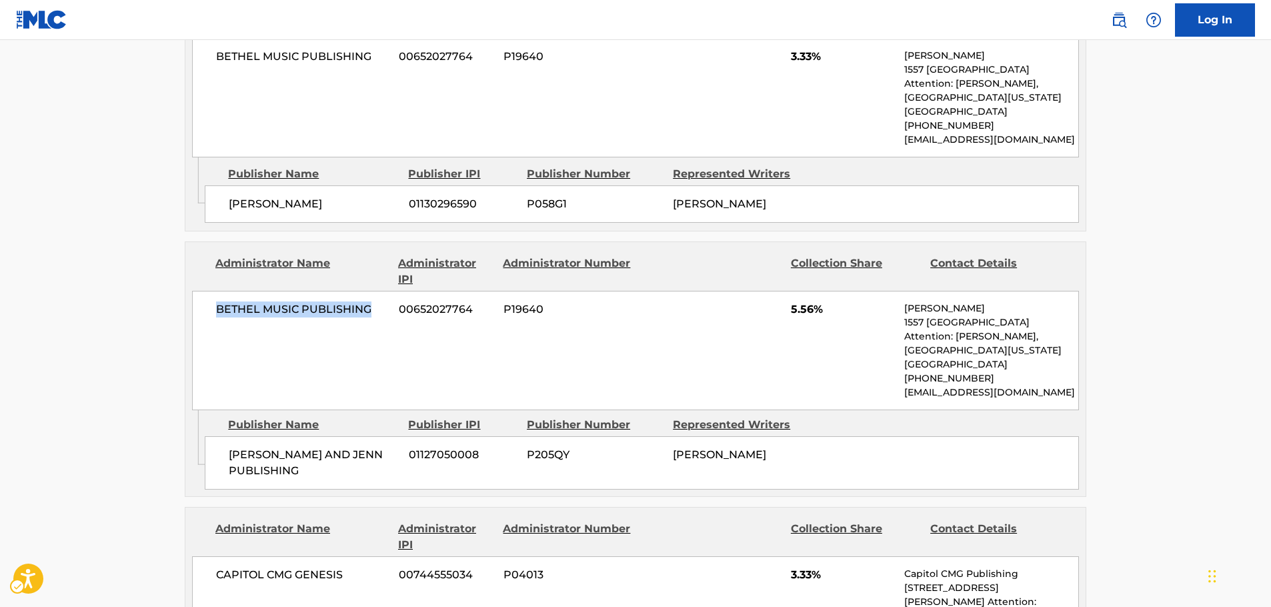
drag, startPoint x: 375, startPoint y: 280, endPoint x: 210, endPoint y: 283, distance: 164.7
click at [210, 291] on div "BETHEL MUSIC PUBLISHING 00652027764 P19640 5.56% [PERSON_NAME] [STREET_ADDRESS]…" at bounding box center [635, 350] width 887 height 119
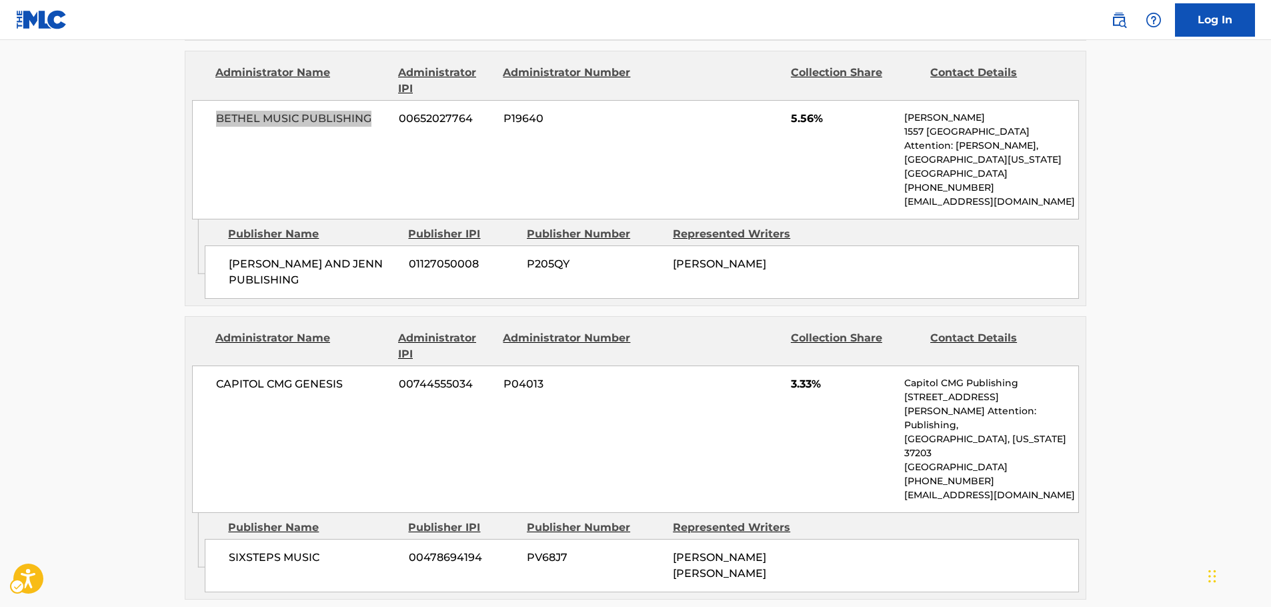
scroll to position [1733, 0]
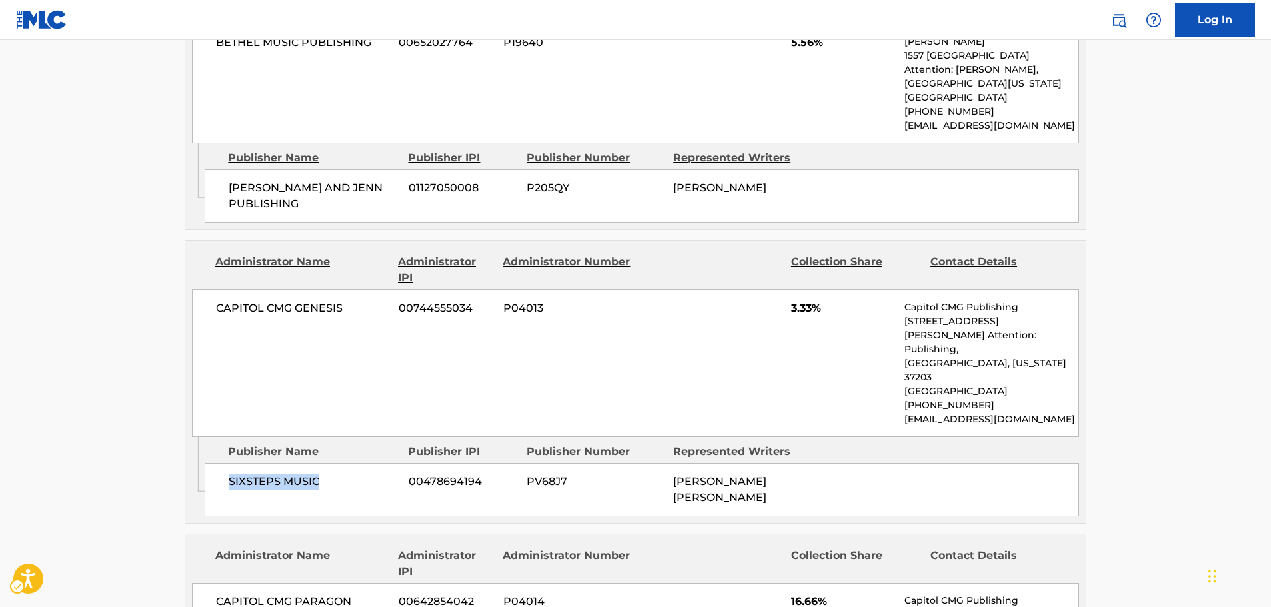
drag, startPoint x: 344, startPoint y: 428, endPoint x: 221, endPoint y: 432, distance: 123.4
click at [221, 463] on div "SIXSTEPS MUSIC 00478694194 PV68J7 [PERSON_NAME] [PERSON_NAME]" at bounding box center [642, 489] width 874 height 53
drag, startPoint x: 355, startPoint y: 270, endPoint x: 214, endPoint y: 275, distance: 141.4
click at [214, 289] on div "CAPITOL CMG GENESIS 00744555034 P04013 3.33% Capitol CMG Publishing [STREET_ADD…" at bounding box center [635, 362] width 887 height 147
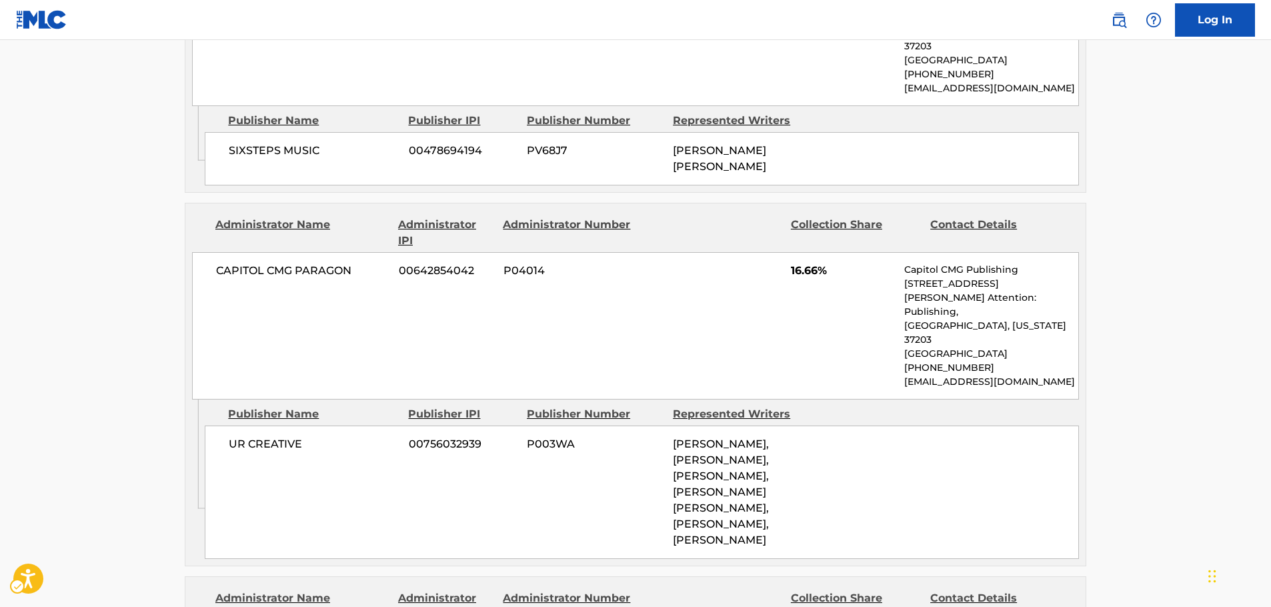
scroll to position [2066, 0]
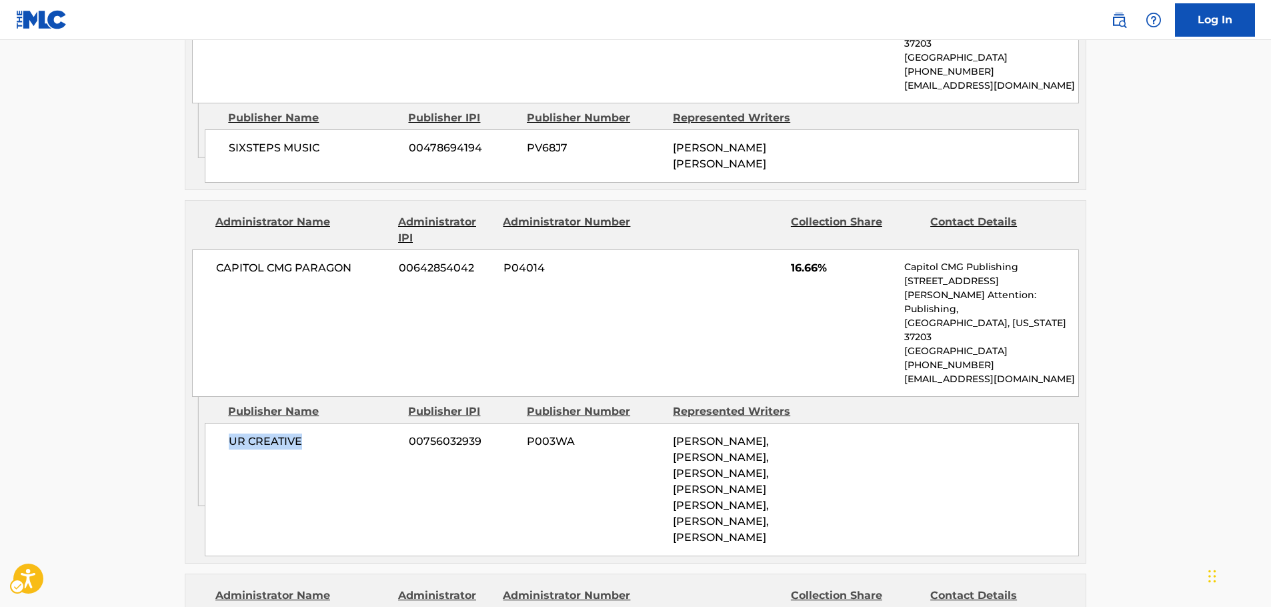
drag, startPoint x: 252, startPoint y: 377, endPoint x: 219, endPoint y: 379, distance: 32.7
click at [219, 423] on div "UR CREATIVE 00756032939 P003WA [PERSON_NAME], [PERSON_NAME], [PERSON_NAME], [PE…" at bounding box center [642, 489] width 874 height 133
drag, startPoint x: 357, startPoint y: 212, endPoint x: 207, endPoint y: 220, distance: 150.2
click at [207, 249] on div "CAPITOL CMG PARAGON 00642854042 P04014 16.66% Capitol CMG Publishing [STREET_AD…" at bounding box center [635, 322] width 887 height 147
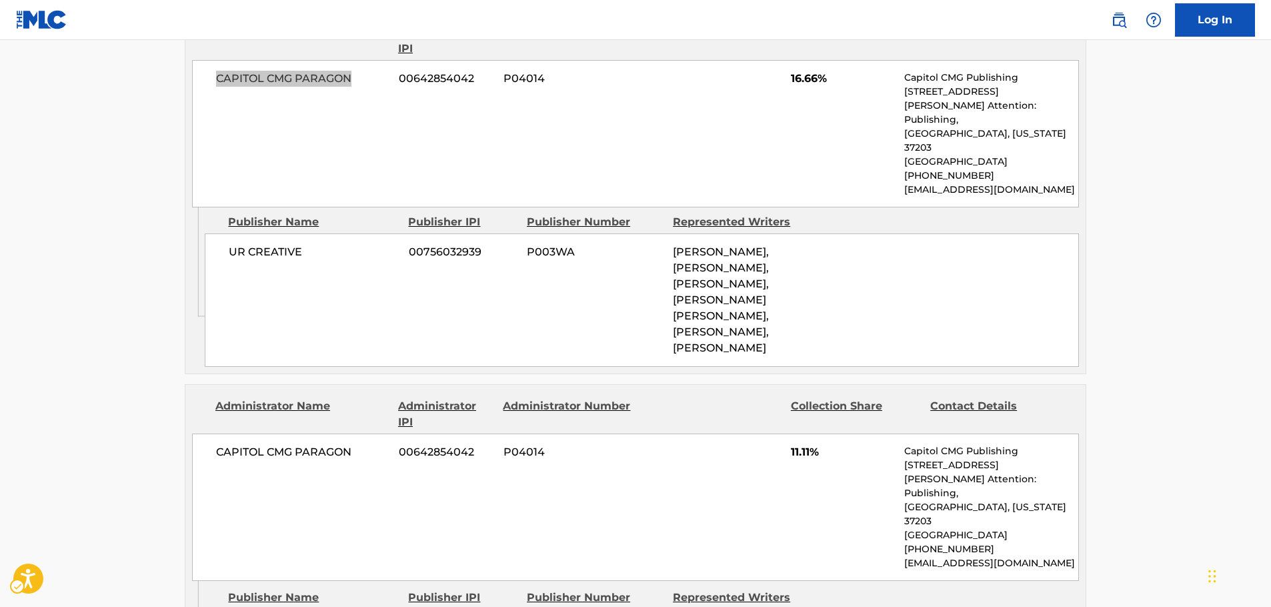
scroll to position [2333, 0]
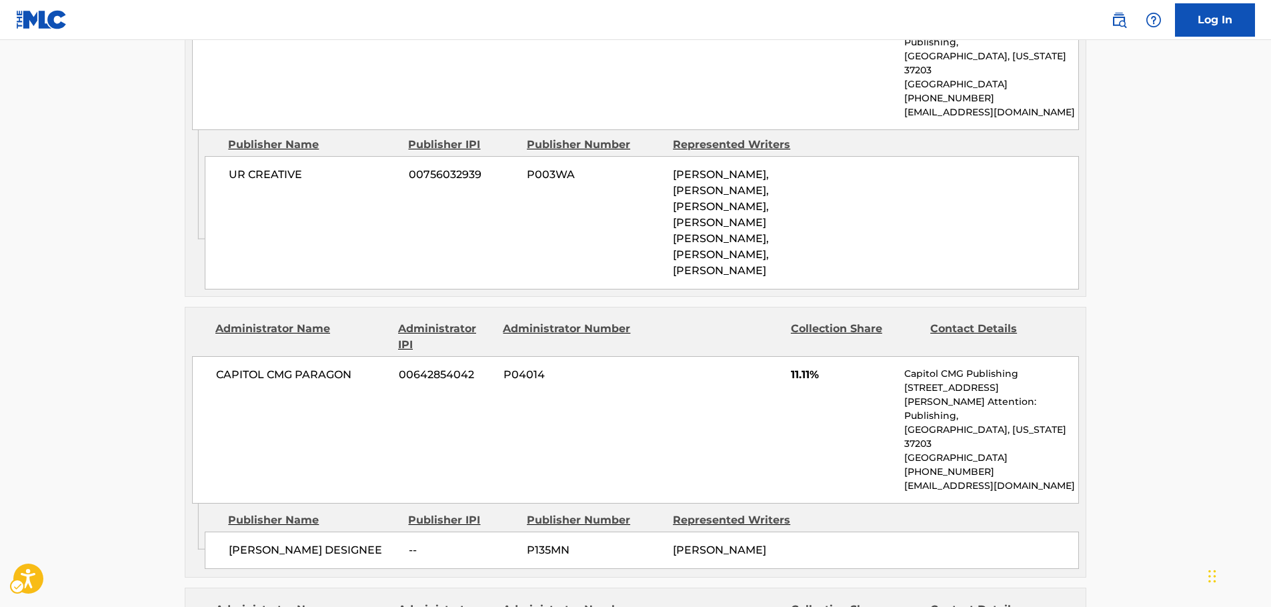
drag, startPoint x: 391, startPoint y: 469, endPoint x: 222, endPoint y: 465, distance: 168.7
click at [222, 531] on div "[PERSON_NAME] DESIGNEE -- P135MN [PERSON_NAME]" at bounding box center [642, 549] width 874 height 37
drag, startPoint x: 361, startPoint y: 303, endPoint x: 215, endPoint y: 309, distance: 146.8
click at [215, 356] on div "CAPITOL CMG PARAGON 00642854042 P04014 11.11% Capitol CMG Publishing [STREET_AD…" at bounding box center [635, 429] width 887 height 147
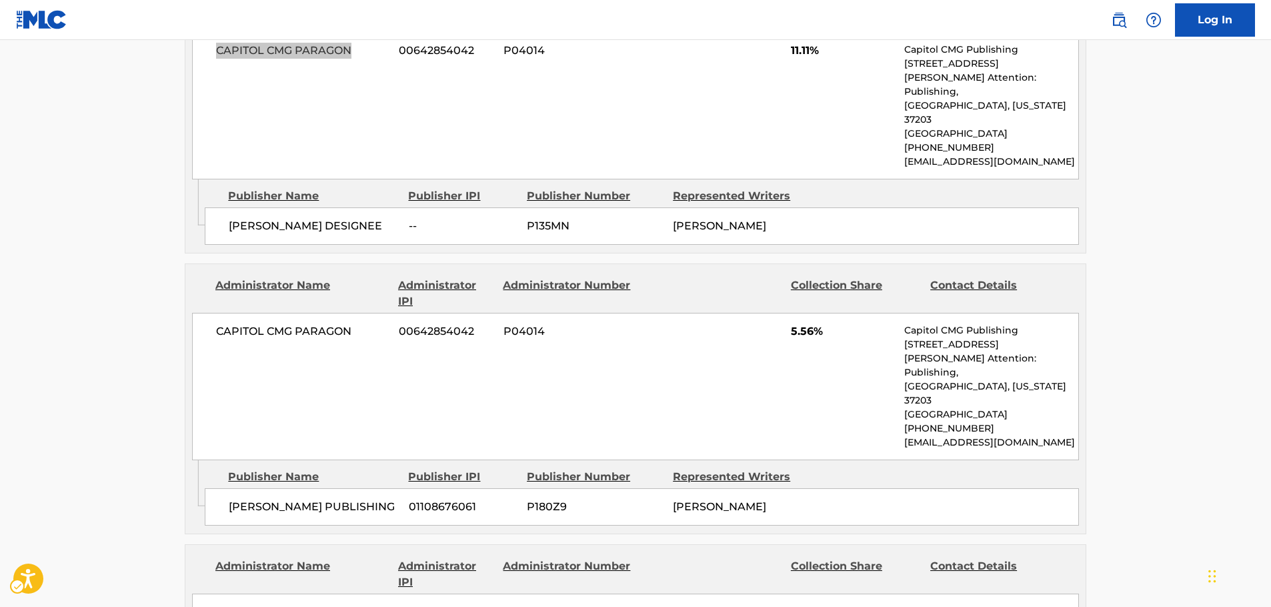
scroll to position [2666, 0]
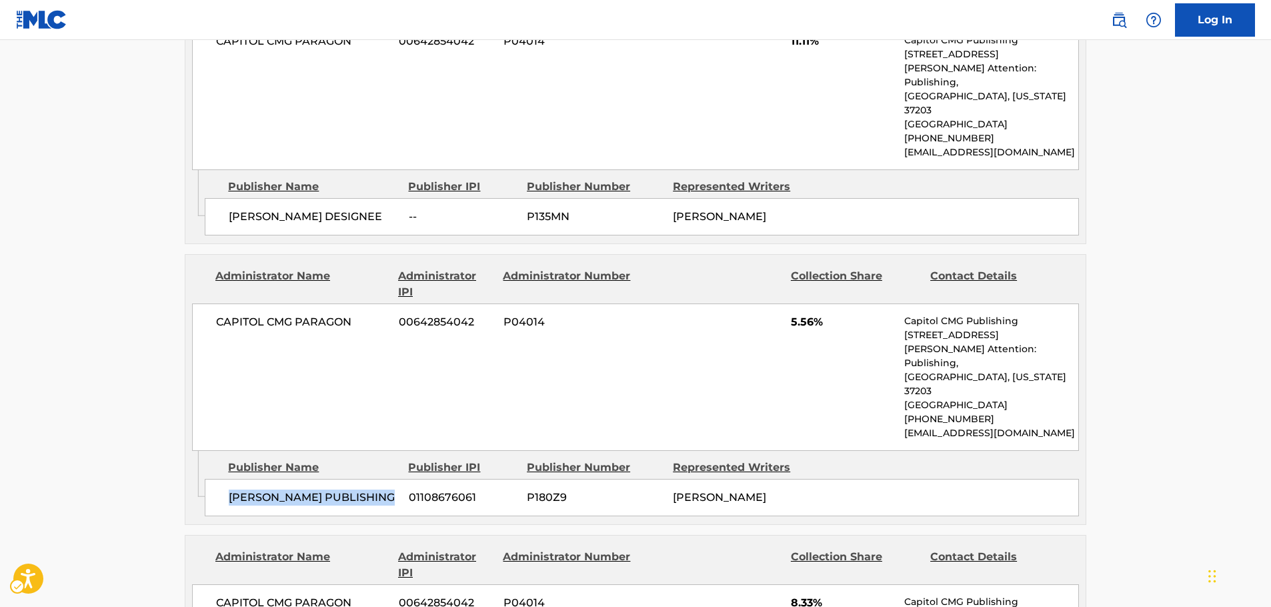
drag, startPoint x: 395, startPoint y: 399, endPoint x: 227, endPoint y: 407, distance: 168.1
click at [227, 479] on div "[PERSON_NAME] PUBLISHING 01108676061 P180Z9 [PERSON_NAME]" at bounding box center [642, 497] width 874 height 37
drag, startPoint x: 355, startPoint y: 241, endPoint x: 212, endPoint y: 242, distance: 143.3
click at [212, 303] on div "CAPITOL CMG PARAGON 00642854042 P04014 5.56% Capitol CMG Publishing [STREET_ADD…" at bounding box center [635, 376] width 887 height 147
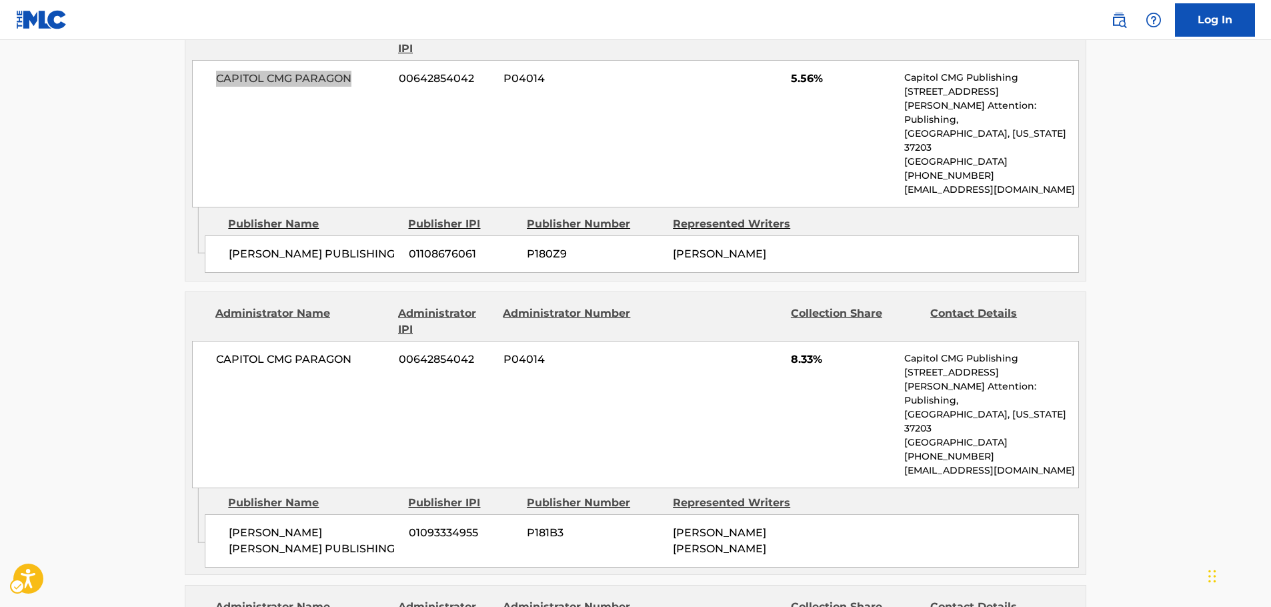
scroll to position [2933, 0]
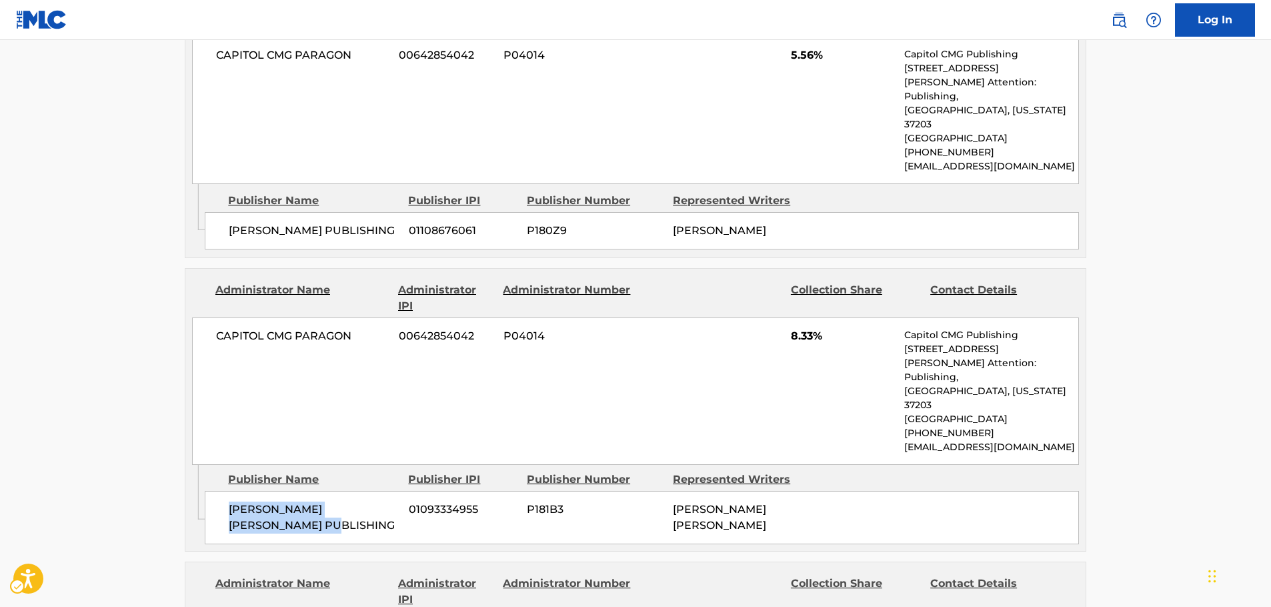
drag, startPoint x: 271, startPoint y: 409, endPoint x: 223, endPoint y: 400, distance: 48.2
click at [223, 491] on div "[PERSON_NAME] [PERSON_NAME] PUBLISHING 01093334955 P181B3 [PERSON_NAME] [PERSON…" at bounding box center [642, 517] width 874 height 53
drag, startPoint x: 364, startPoint y: 233, endPoint x: 213, endPoint y: 237, distance: 150.7
click at [213, 317] on div "CAPITOL CMG PARAGON 00642854042 P04014 8.33% Capitol CMG Publishing [STREET_ADD…" at bounding box center [635, 390] width 887 height 147
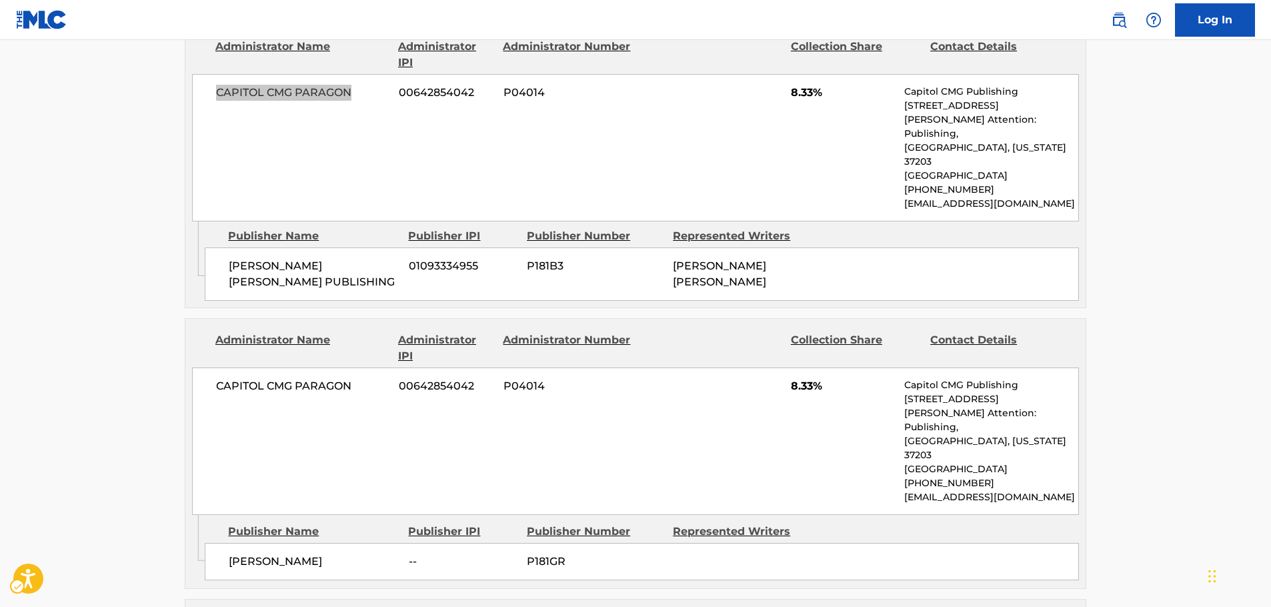
scroll to position [3200, 0]
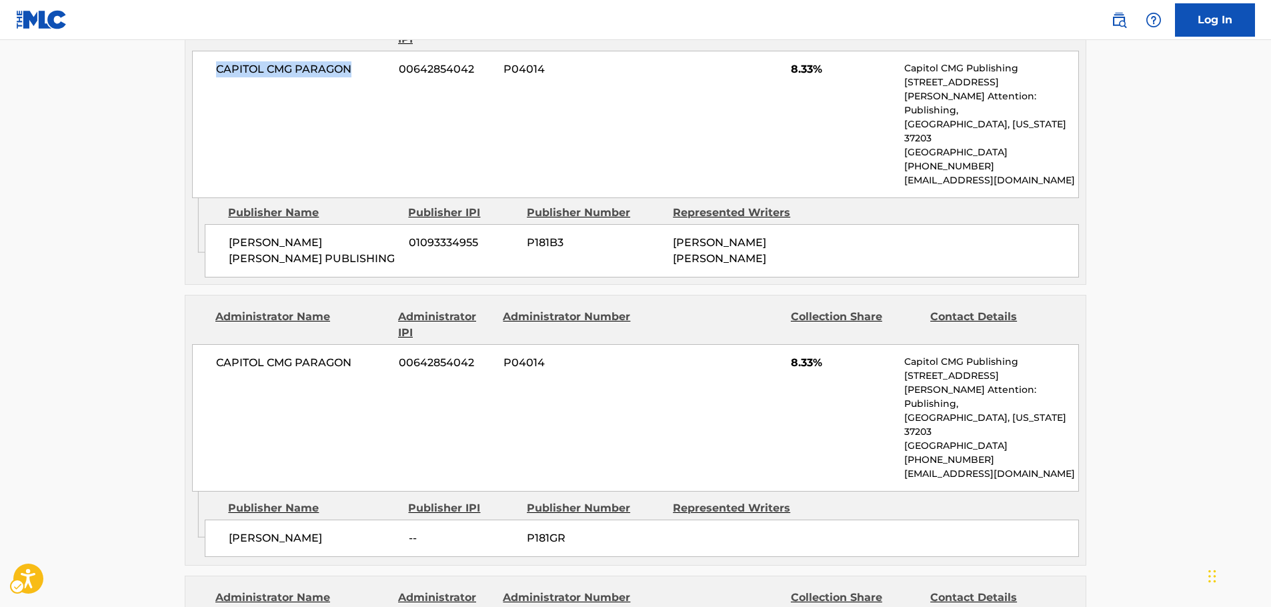
drag, startPoint x: 381, startPoint y: 412, endPoint x: 229, endPoint y: 417, distance: 152.7
click at [229, 530] on span "[PERSON_NAME]" at bounding box center [314, 538] width 170 height 16
drag, startPoint x: 349, startPoint y: 246, endPoint x: 217, endPoint y: 252, distance: 131.5
click at [217, 355] on span "CAPITOL CMG PARAGON" at bounding box center [302, 363] width 173 height 16
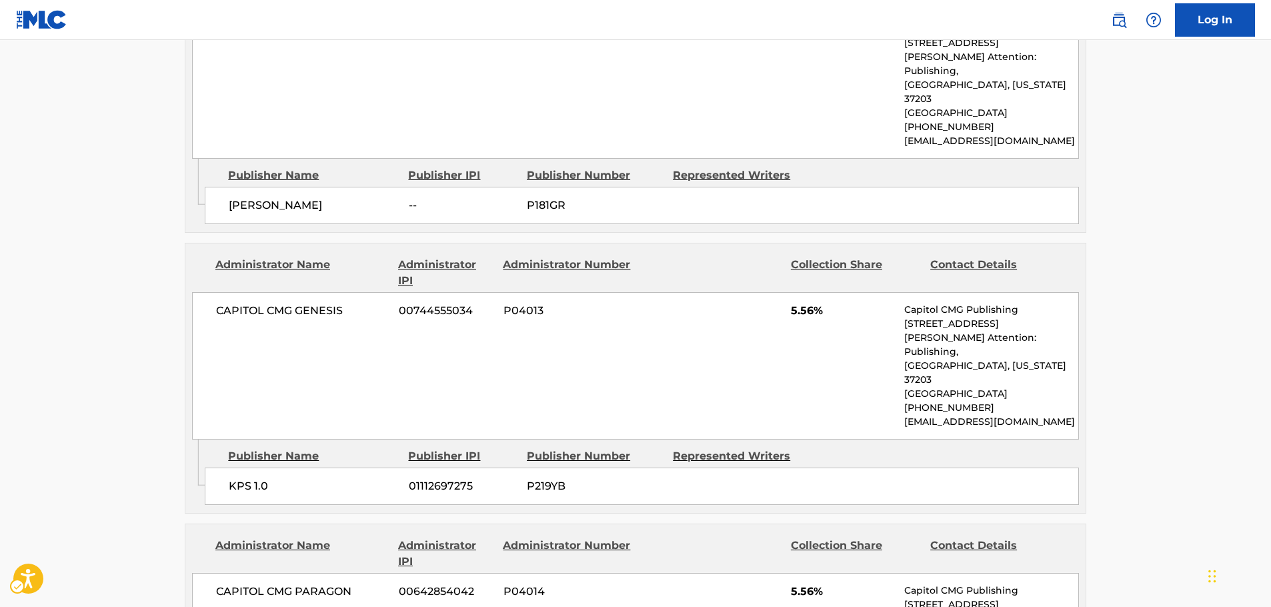
scroll to position [3533, 0]
click at [231, 477] on span "KPS 1.0" at bounding box center [314, 485] width 170 height 16
drag, startPoint x: 313, startPoint y: 187, endPoint x: 211, endPoint y: 187, distance: 102.0
click at [211, 291] on div "CAPITOL CMG GENESIS 00744555034 P04013 5.56% Capitol CMG Publishing [STREET_ADD…" at bounding box center [635, 364] width 887 height 147
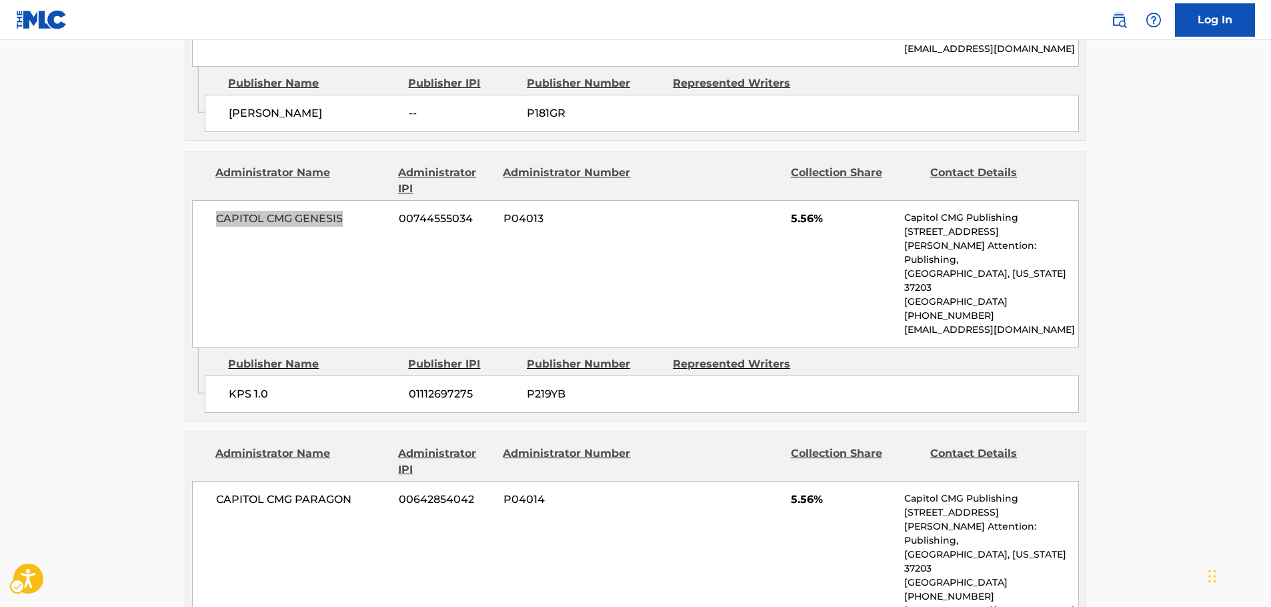
scroll to position [3733, 0]
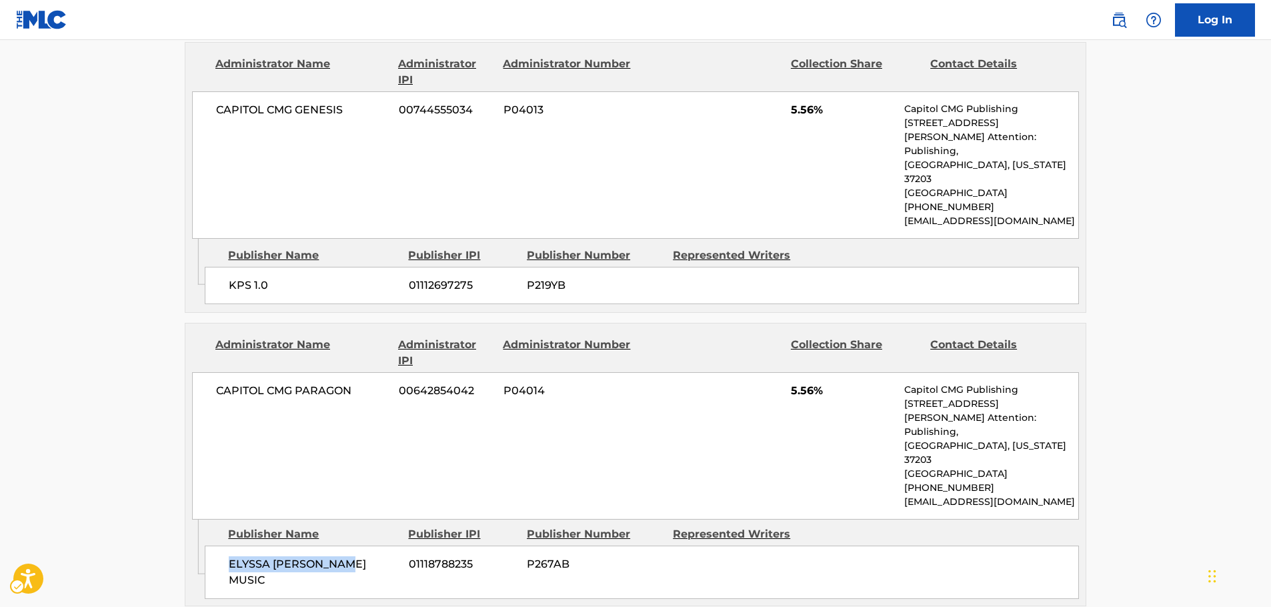
drag, startPoint x: 346, startPoint y: 414, endPoint x: 221, endPoint y: 420, distance: 125.5
click at [222, 545] on div "ELYSSA [PERSON_NAME] MUSIC 01118788235 P267AB" at bounding box center [642, 571] width 874 height 53
drag, startPoint x: 284, startPoint y: 250, endPoint x: 1, endPoint y: 343, distance: 298.3
click at [209, 372] on div "CAPITOL CMG PARAGON 00642854042 P04014 5.56% Capitol CMG Publishing [STREET_ADD…" at bounding box center [635, 445] width 887 height 147
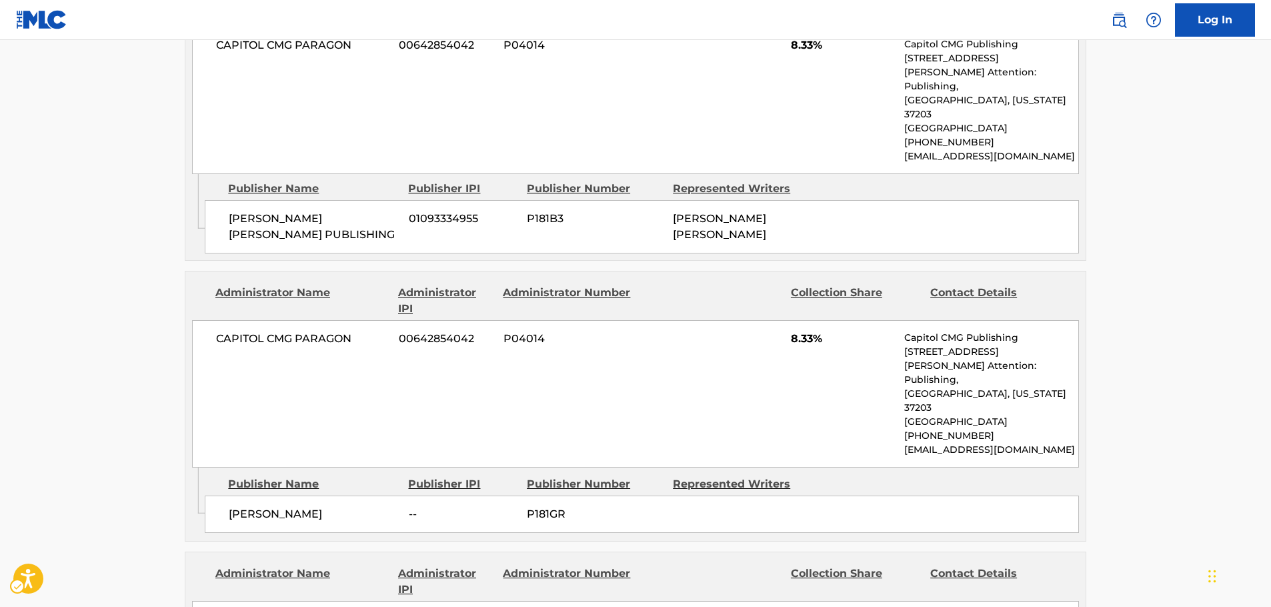
scroll to position [3200, 0]
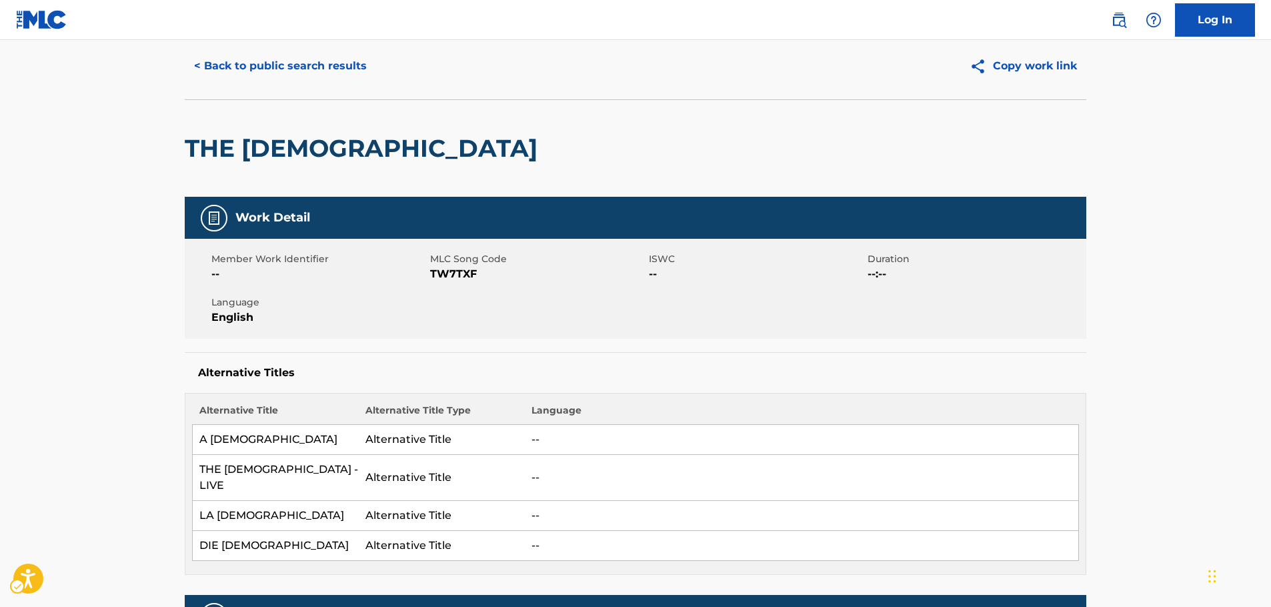
scroll to position [0, 0]
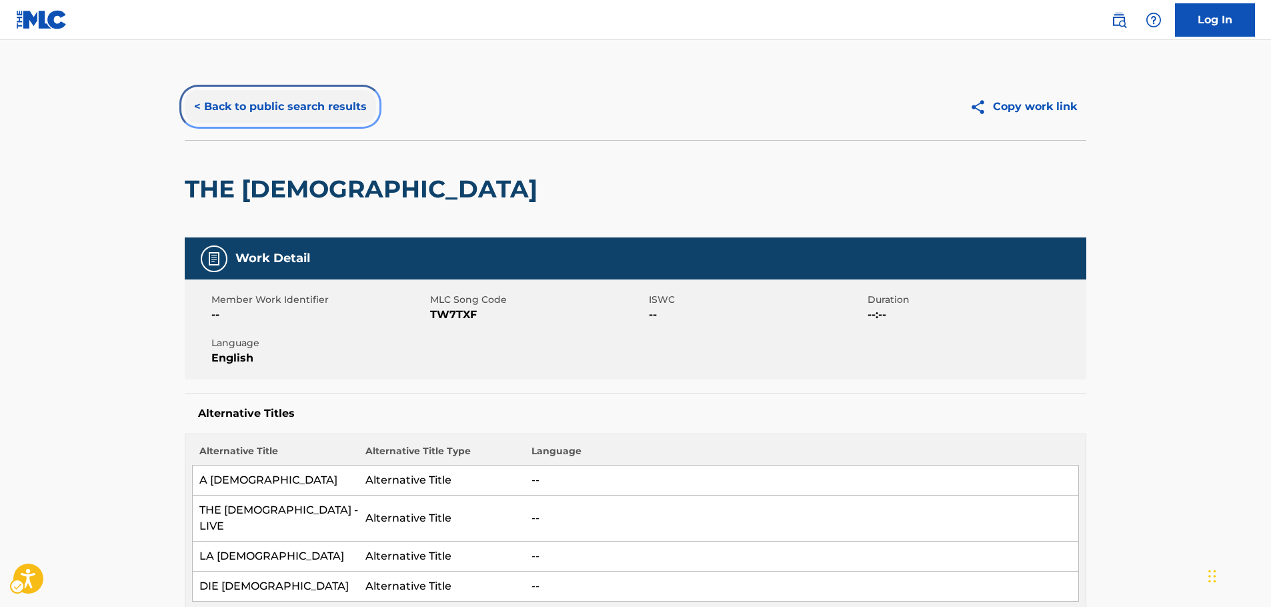
click at [281, 101] on button "< Back to public search results" at bounding box center [280, 106] width 191 height 33
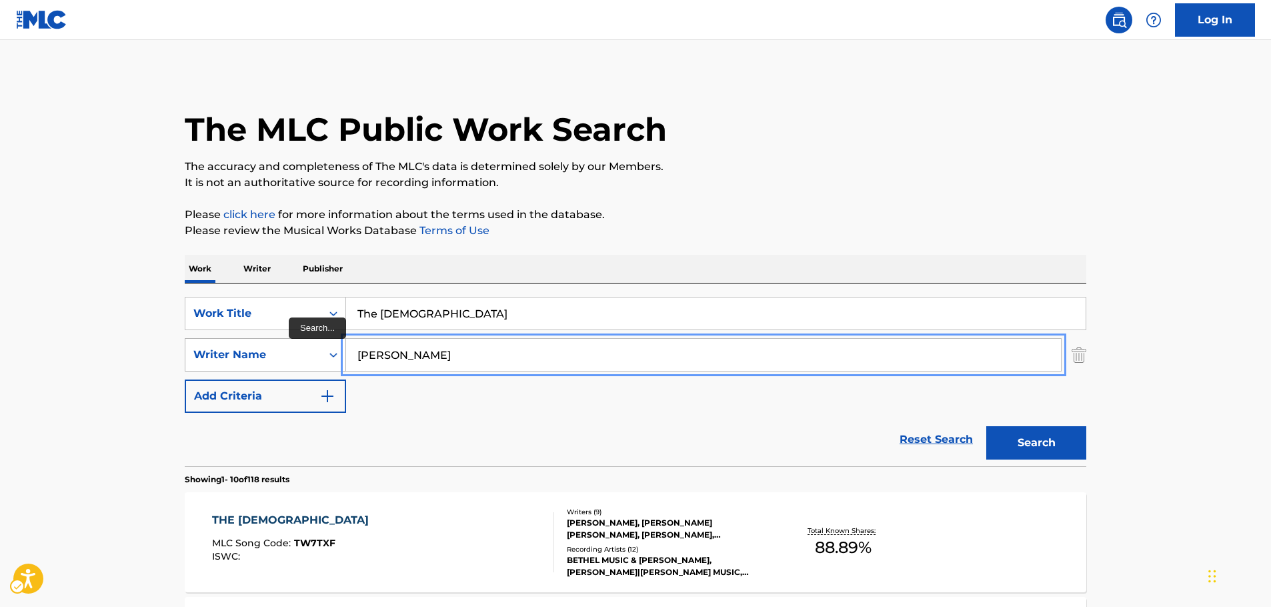
drag, startPoint x: 349, startPoint y: 350, endPoint x: 327, endPoint y: 345, distance: 23.1
paste input "[PERSON_NAME]"
type input "[PERSON_NAME]"
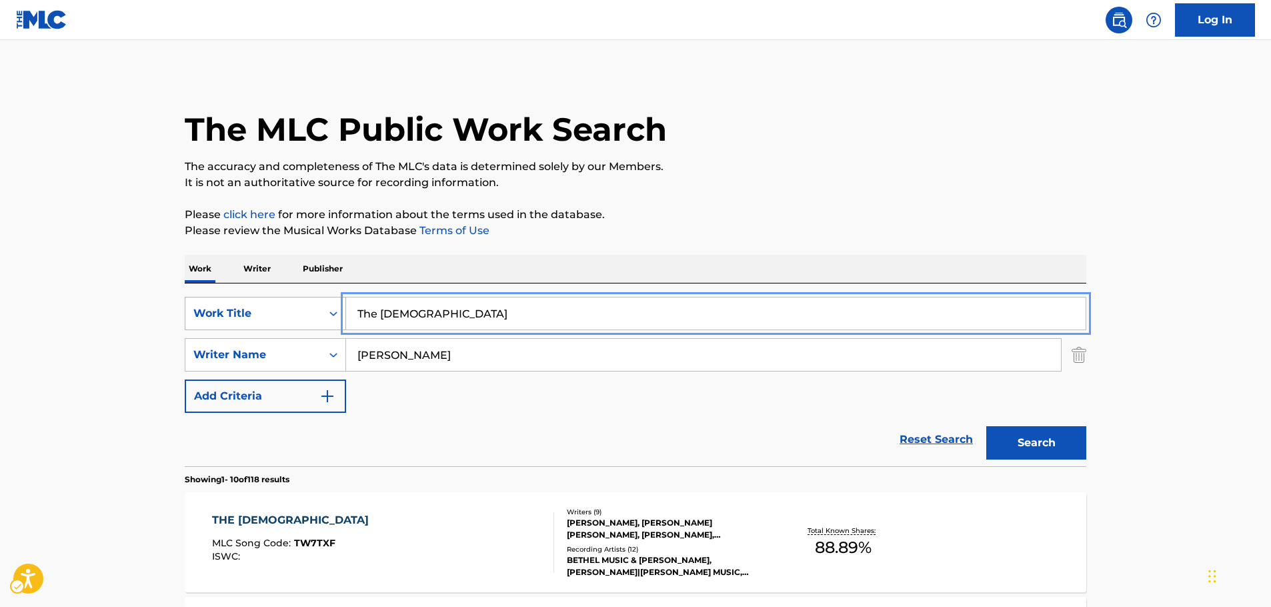
drag, startPoint x: 277, startPoint y: 319, endPoint x: 228, endPoint y: 326, distance: 49.1
paste input "Getting Along"
type input "Getting Along"
click at [1041, 431] on button "Search" at bounding box center [1036, 442] width 100 height 33
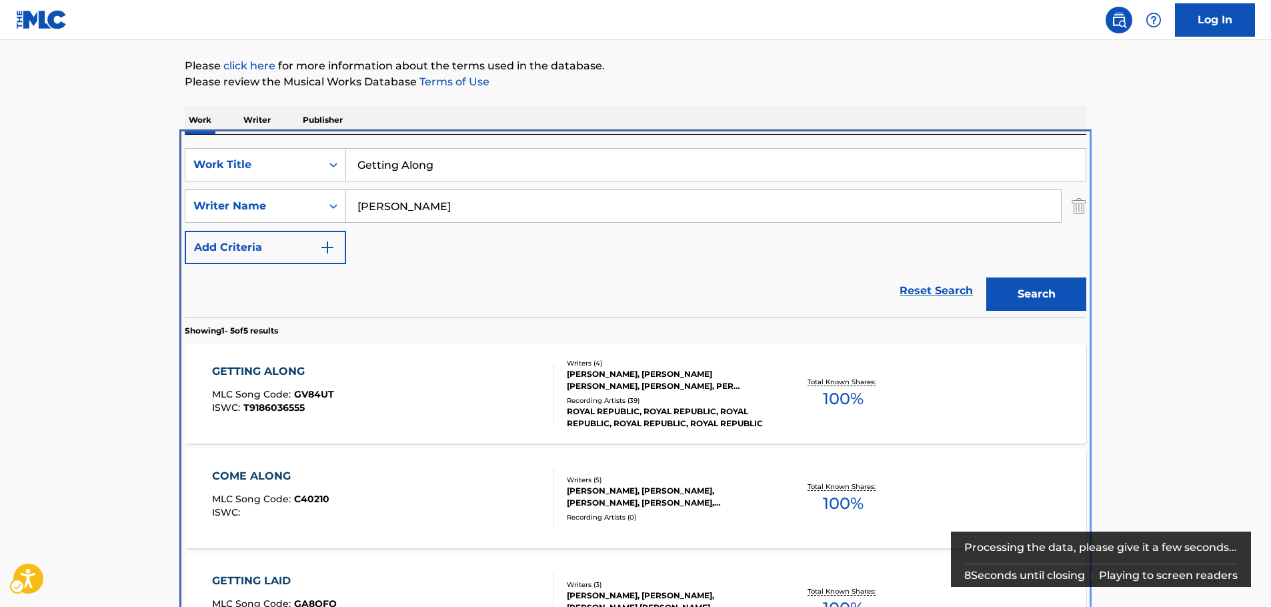
scroll to position [283, 0]
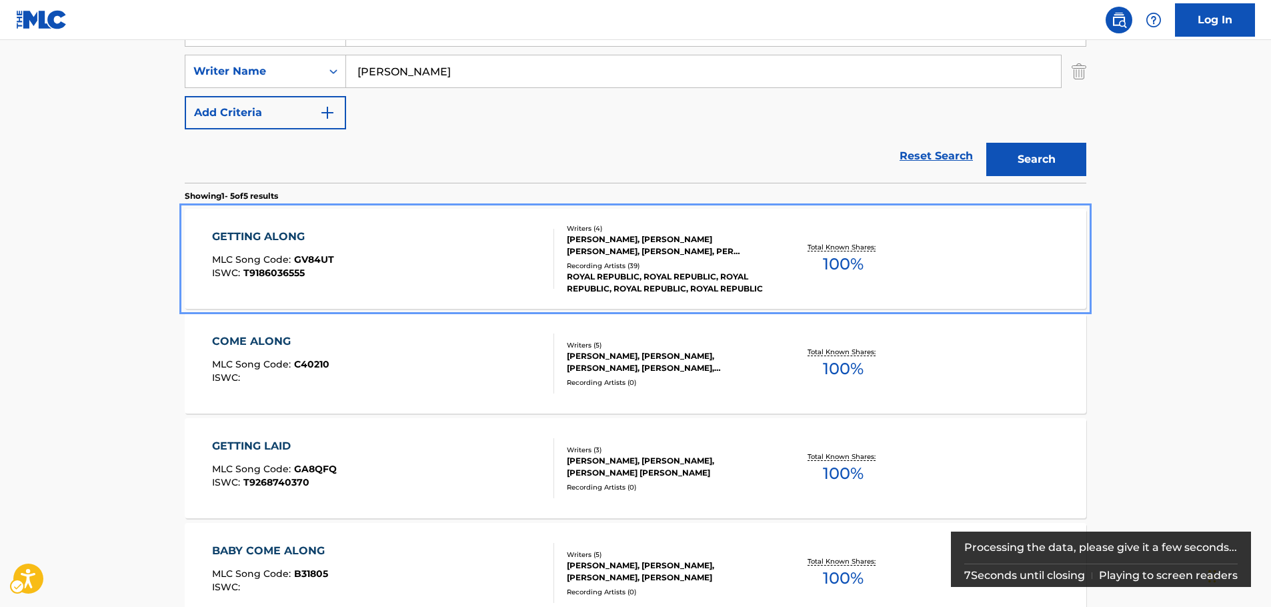
click at [421, 257] on div "GETTING ALONG MLC Song Code : GV84UT ISWC : T9186036555" at bounding box center [383, 259] width 343 height 60
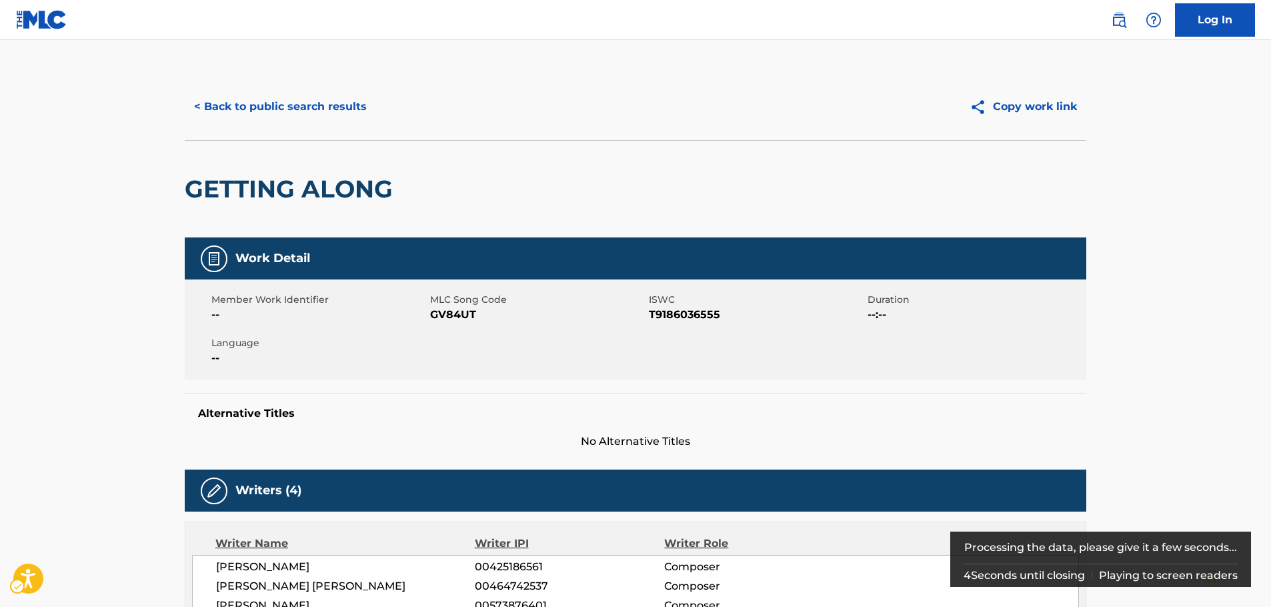
click at [448, 315] on span "MLC Song Code - GV84UT" at bounding box center [537, 315] width 215 height 16
click at [699, 313] on span "ISWC - T9186036555" at bounding box center [756, 315] width 215 height 16
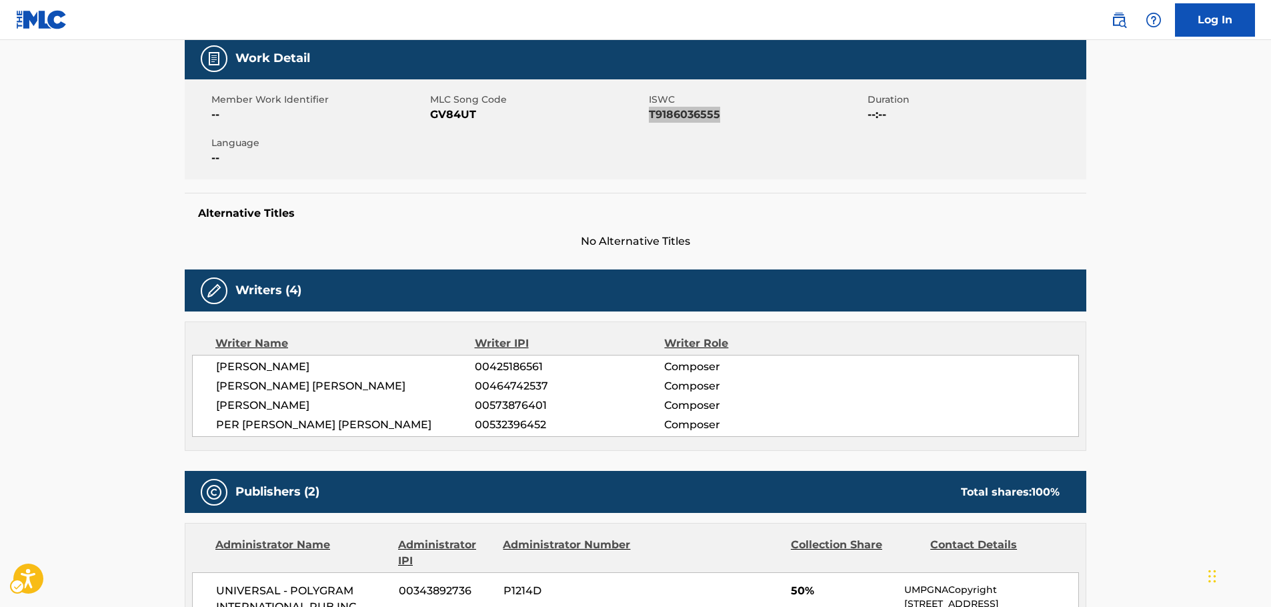
scroll to position [267, 0]
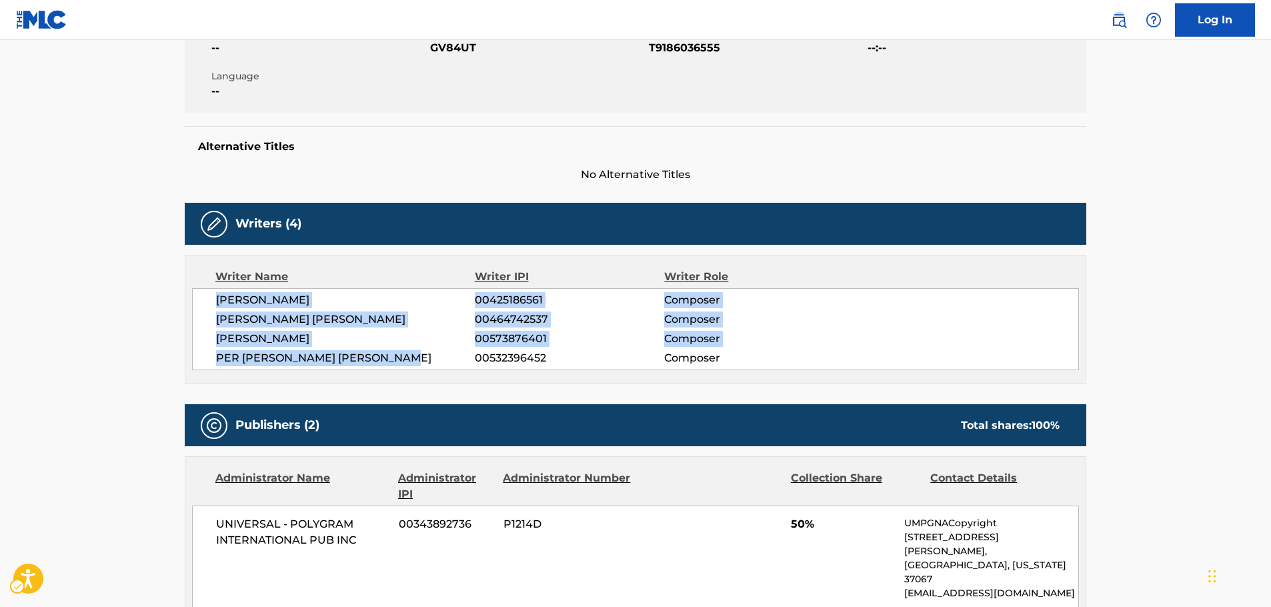
drag, startPoint x: 432, startPoint y: 361, endPoint x: 202, endPoint y: 299, distance: 238.2
click at [201, 299] on div "[PERSON_NAME] 00425186561 Composer [PERSON_NAME] [PERSON_NAME] 00464742537 Comp…" at bounding box center [635, 329] width 887 height 82
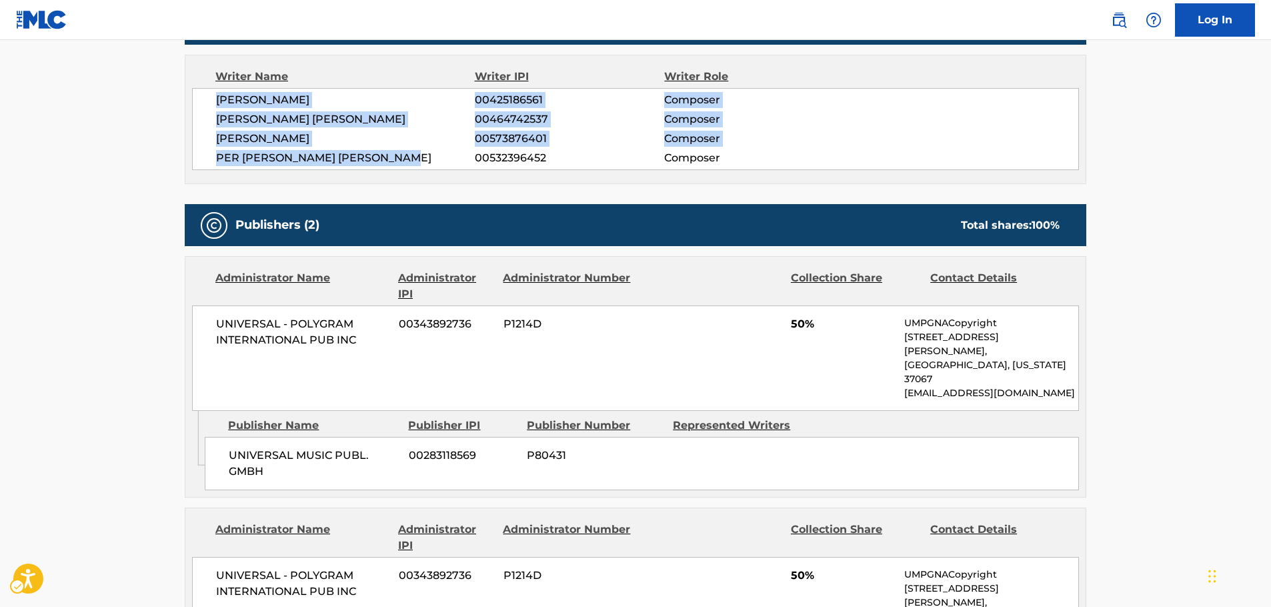
scroll to position [533, 0]
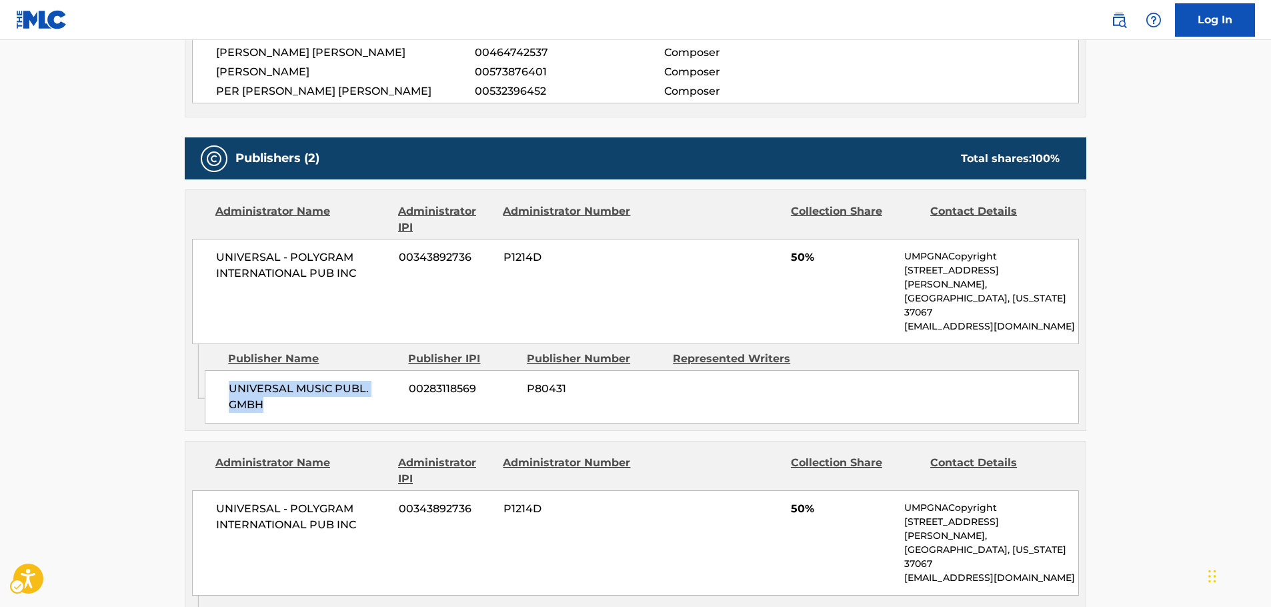
drag, startPoint x: 261, startPoint y: 375, endPoint x: 227, endPoint y: 363, distance: 36.1
click at [227, 370] on div "UNIVERSAL MUSIC PUBL. GMBH 00283118569 P80431" at bounding box center [642, 396] width 874 height 53
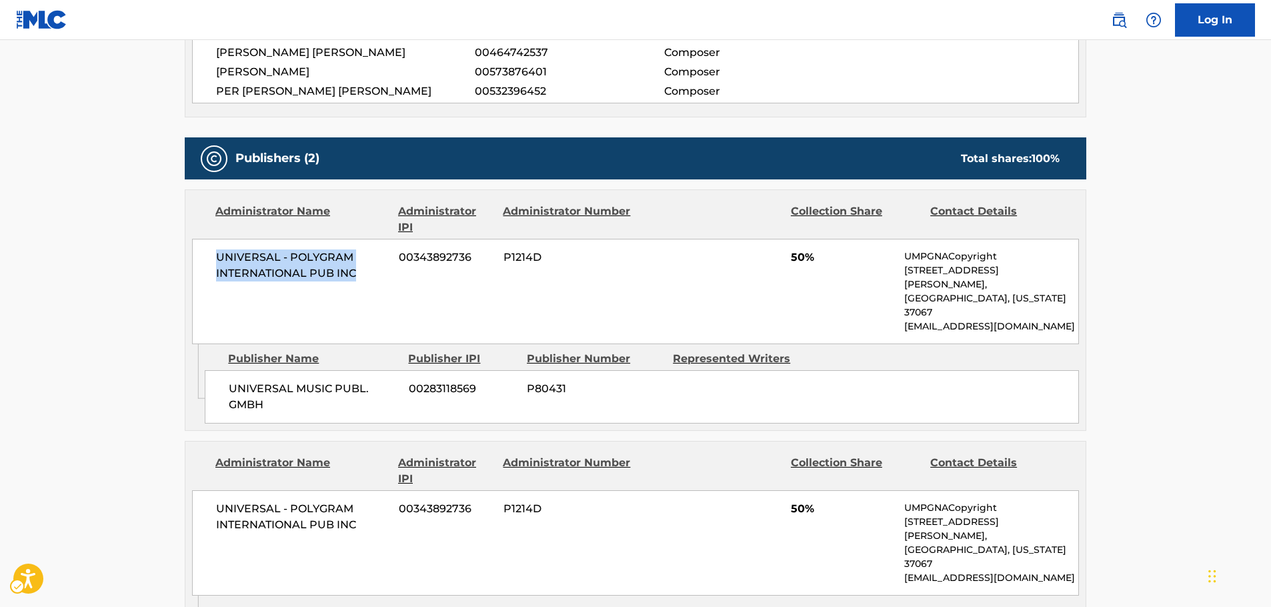
drag, startPoint x: 365, startPoint y: 272, endPoint x: 195, endPoint y: 268, distance: 170.7
click at [211, 258] on div "UNIVERSAL - POLYGRAM INTERNATIONAL PUB INC 00343892736 P1214D 50% UMPGNACopyrig…" at bounding box center [635, 291] width 887 height 105
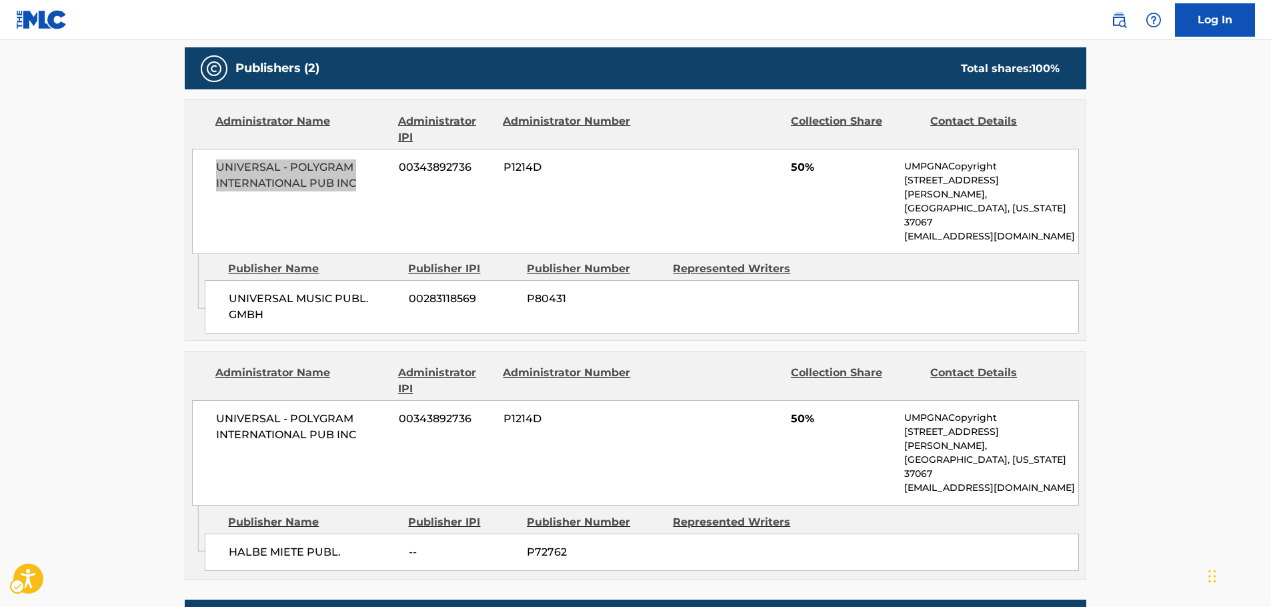
scroll to position [667, 0]
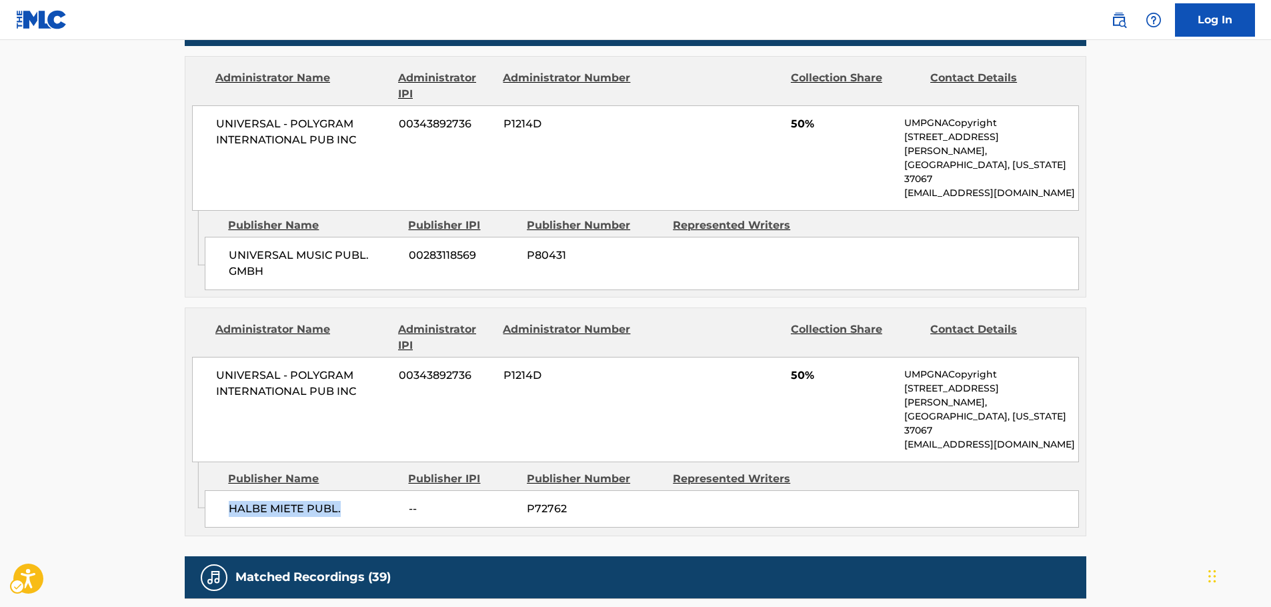
drag, startPoint x: 353, startPoint y: 457, endPoint x: 221, endPoint y: 456, distance: 131.3
click at [221, 490] on div "HALBE MIETE PUBL. -- P72762" at bounding box center [642, 508] width 874 height 37
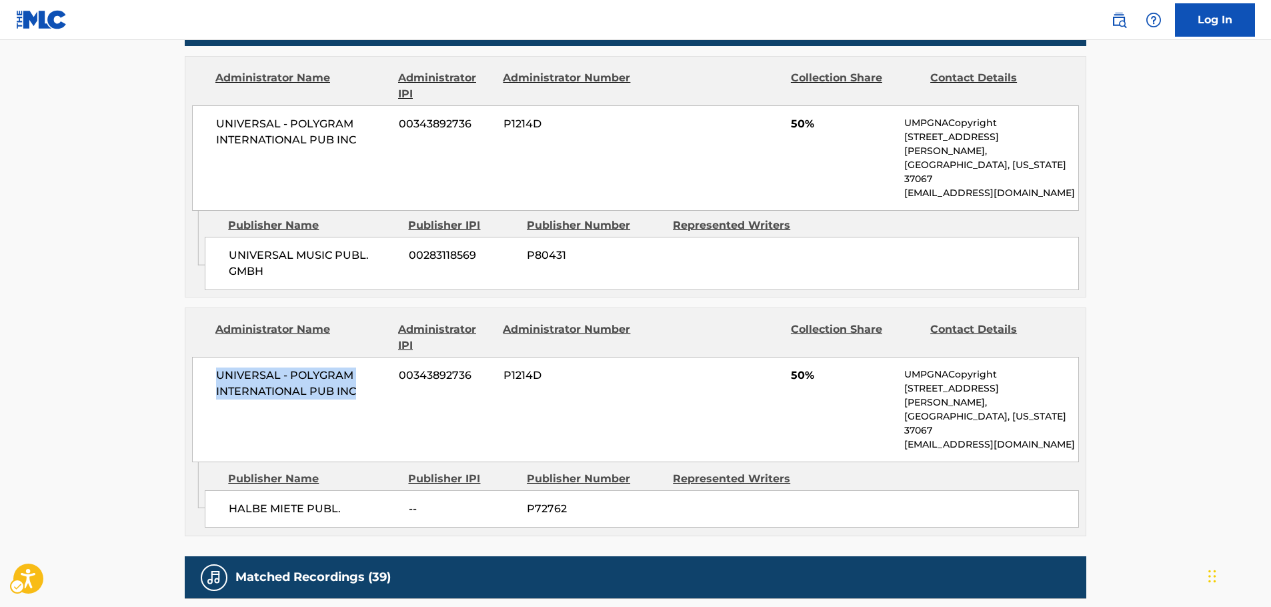
drag, startPoint x: 361, startPoint y: 363, endPoint x: 218, endPoint y: 344, distance: 144.0
click at [218, 367] on span "UNIVERSAL - POLYGRAM INTERNATIONAL PUB INC" at bounding box center [302, 383] width 173 height 32
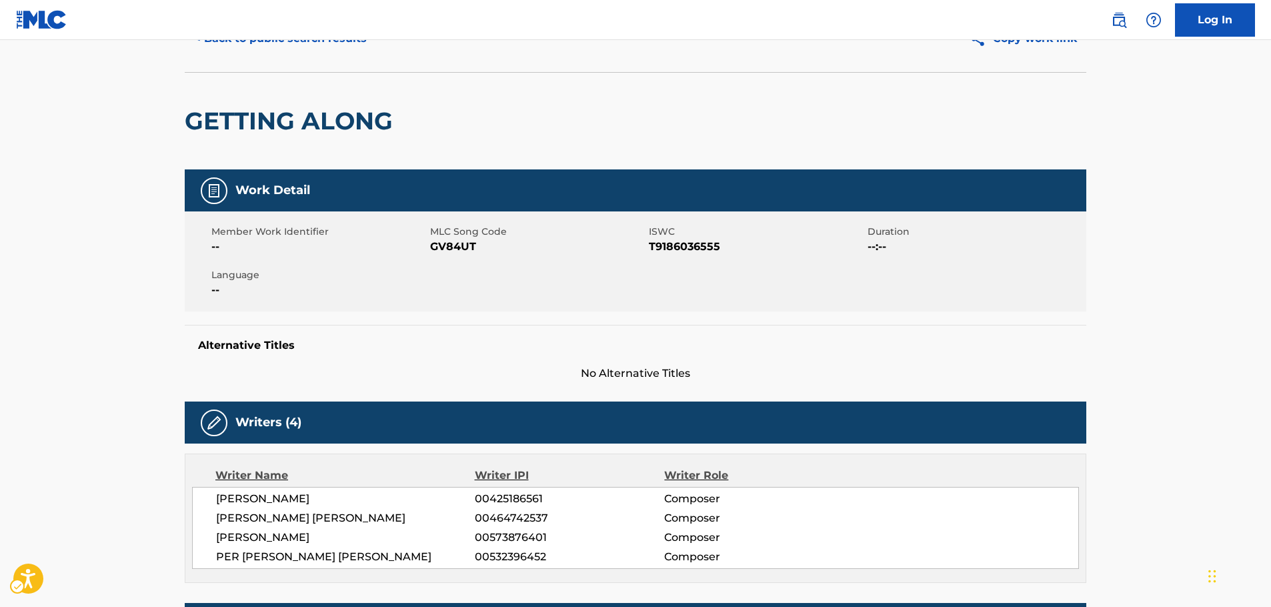
scroll to position [0, 0]
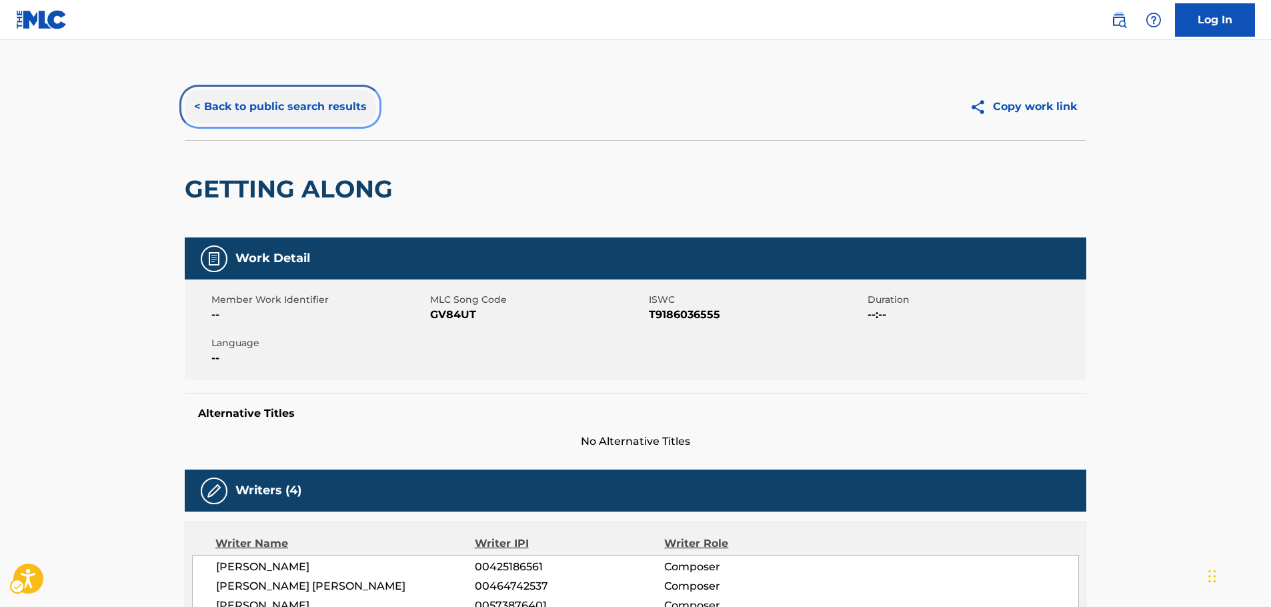
click at [256, 117] on button "< Back to public search results" at bounding box center [280, 106] width 191 height 33
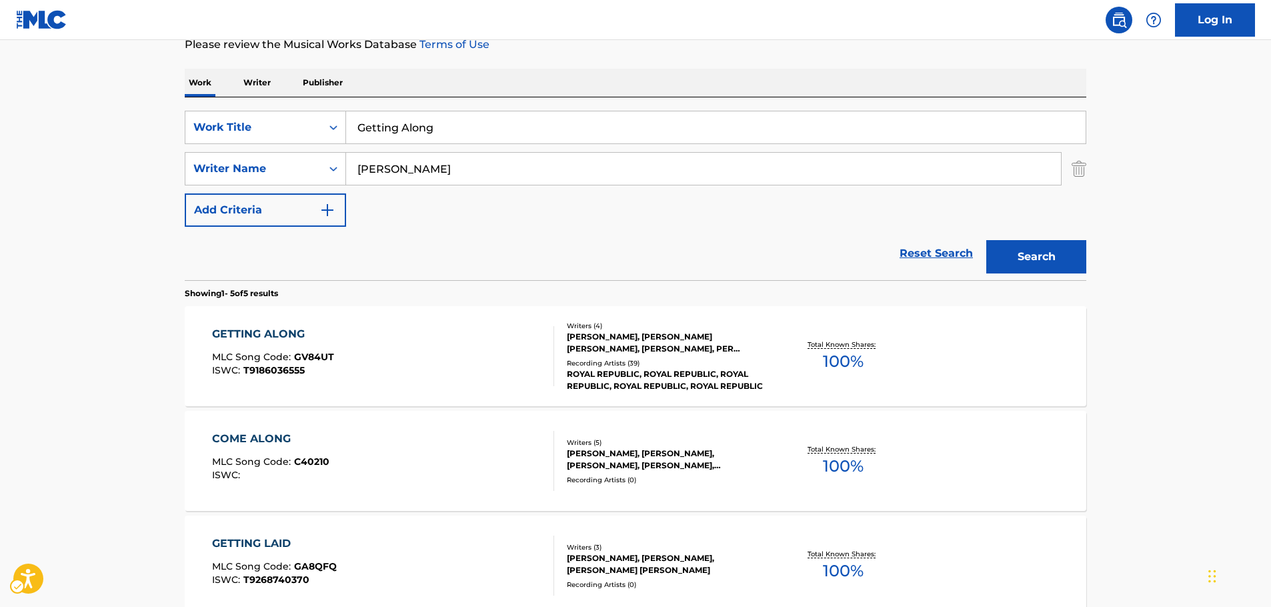
scroll to position [83, 0]
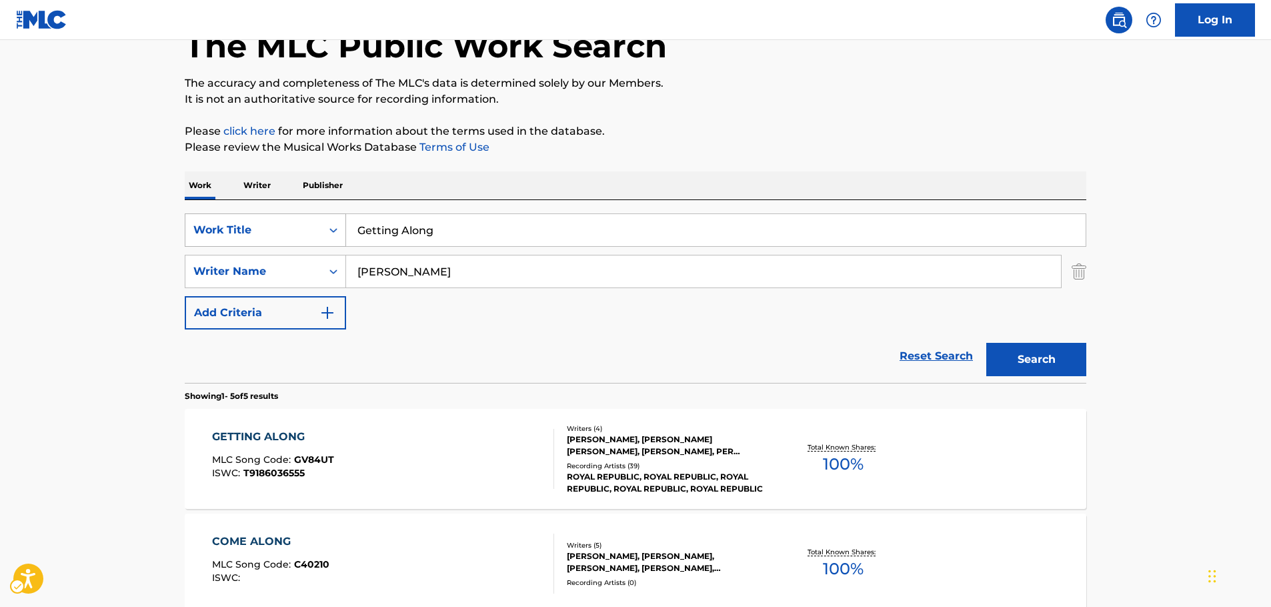
click at [323, 237] on div "Search Form" at bounding box center [333, 230] width 24 height 24
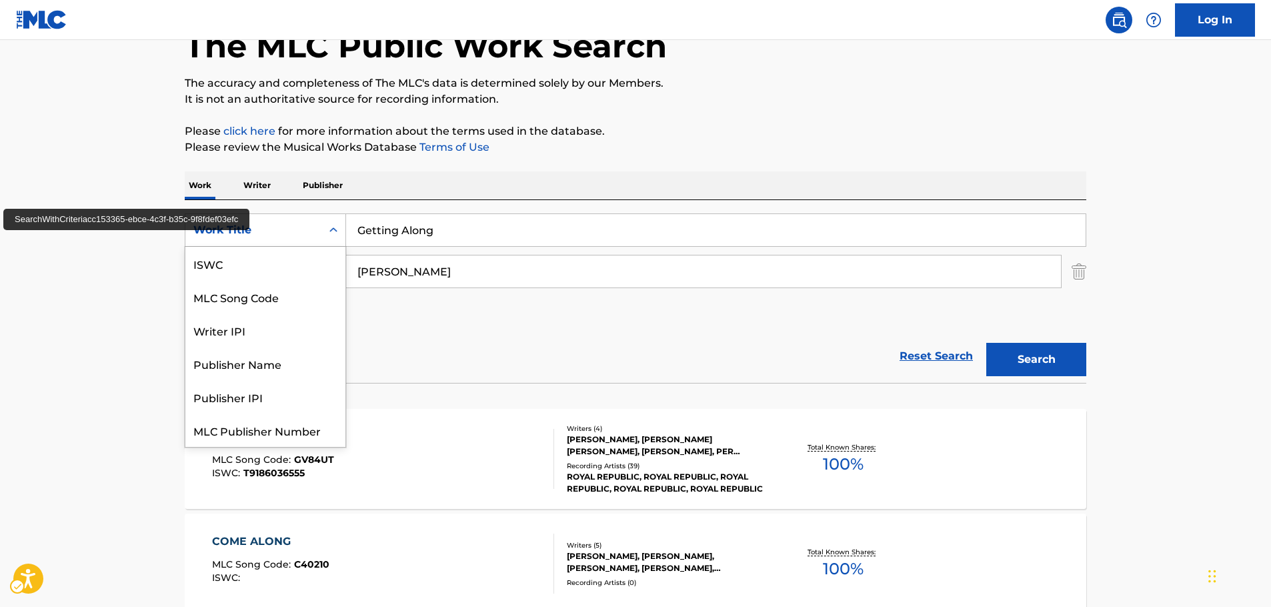
scroll to position [33, 0]
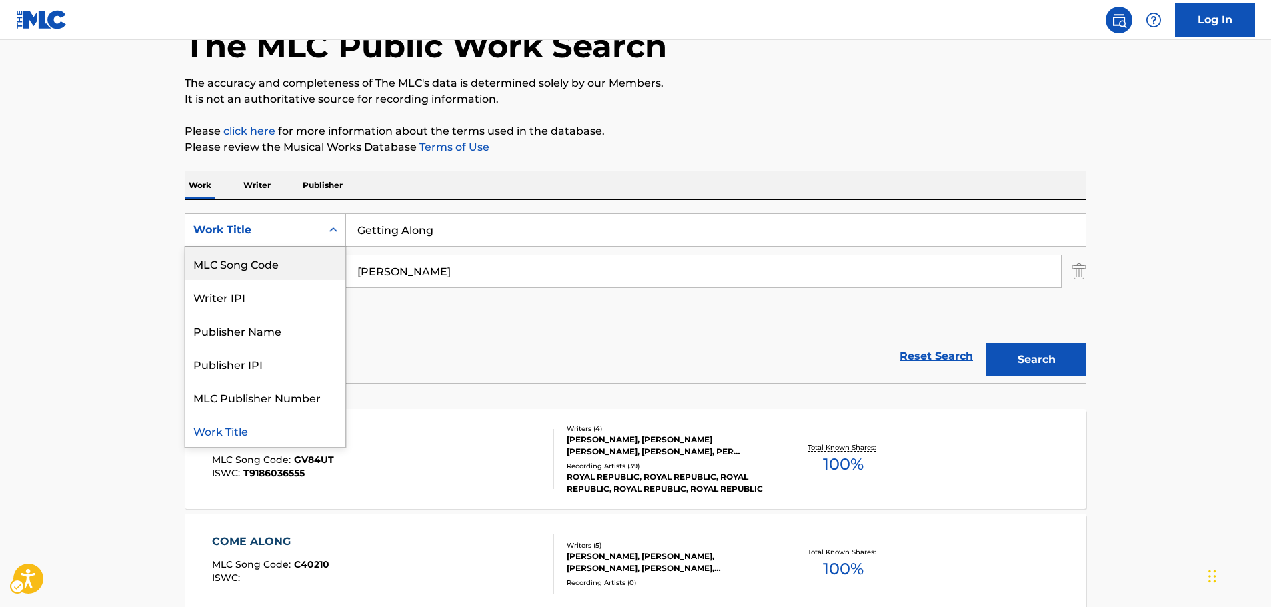
drag, startPoint x: 280, startPoint y: 260, endPoint x: 348, endPoint y: 250, distance: 68.7
click at [280, 261] on div "MLC Song Code" at bounding box center [265, 263] width 160 height 33
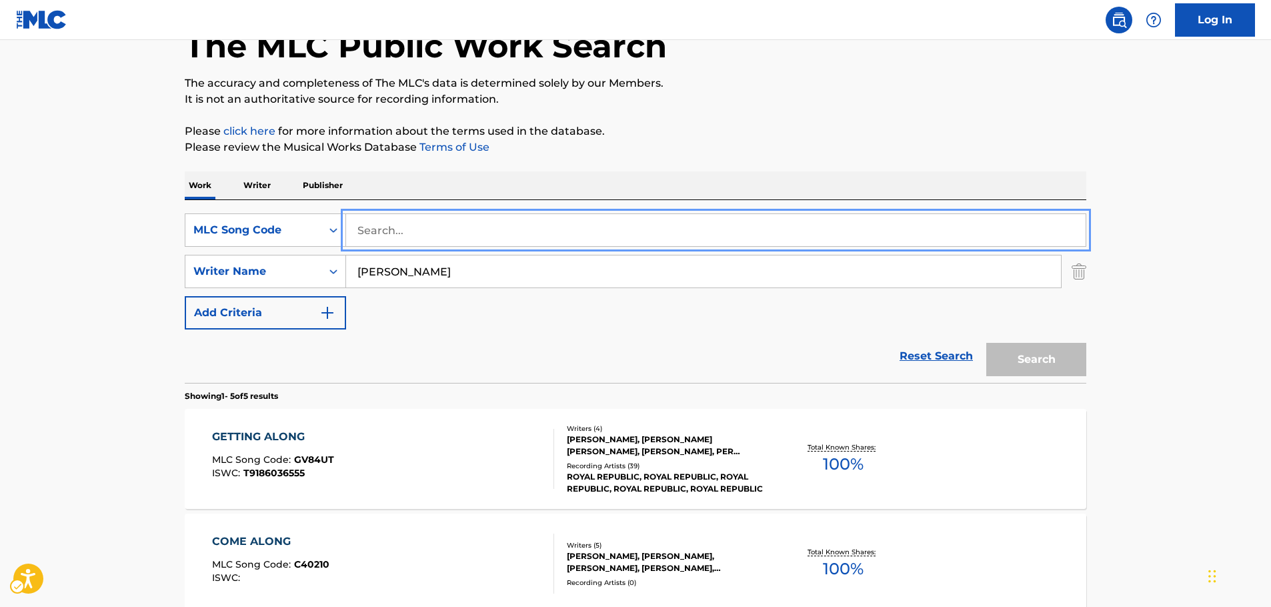
paste input "X1575O"
type input "X1575O"
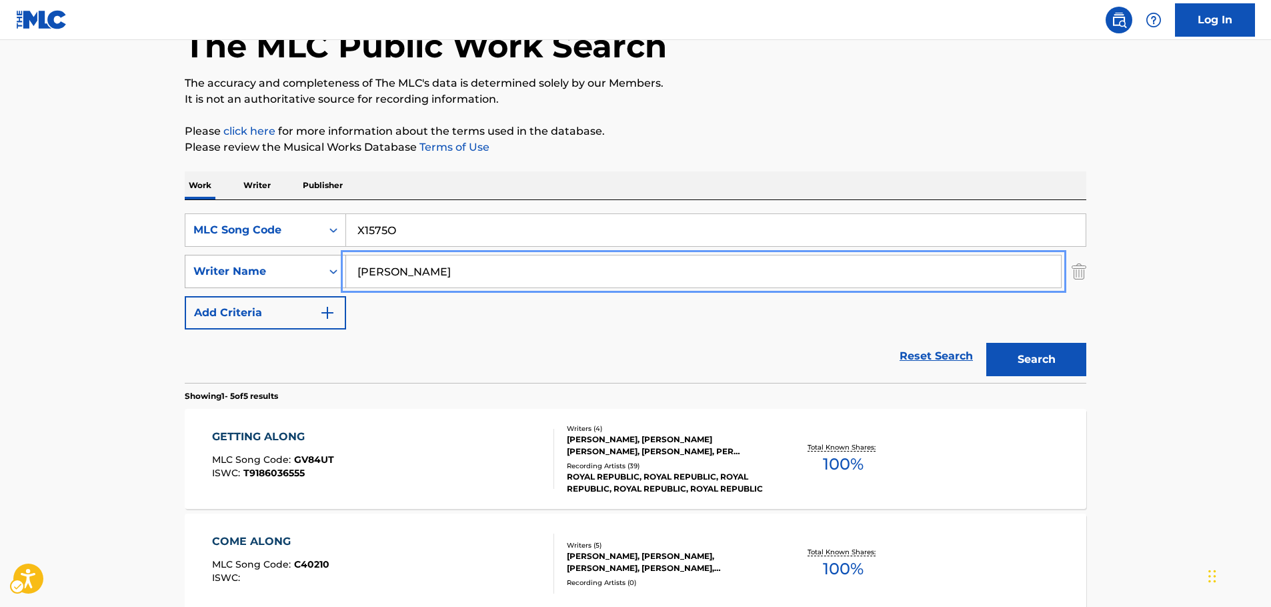
drag, startPoint x: 429, startPoint y: 271, endPoint x: 298, endPoint y: 276, distance: 131.4
click at [986, 343] on button "Search" at bounding box center [1036, 359] width 100 height 33
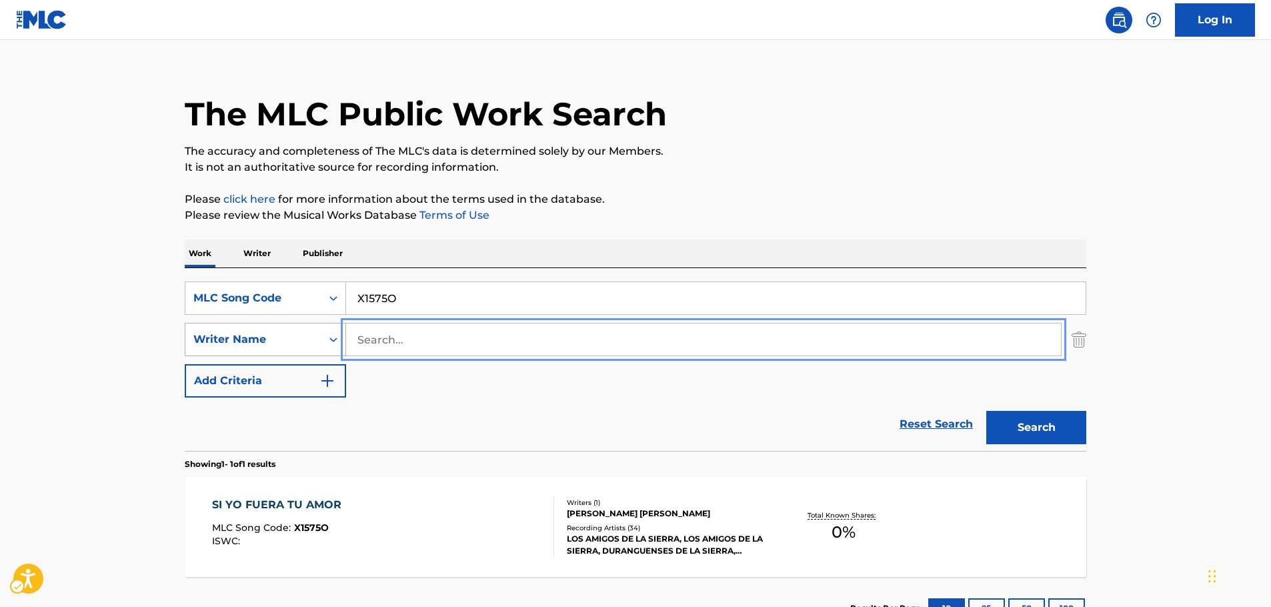
scroll to position [83, 0]
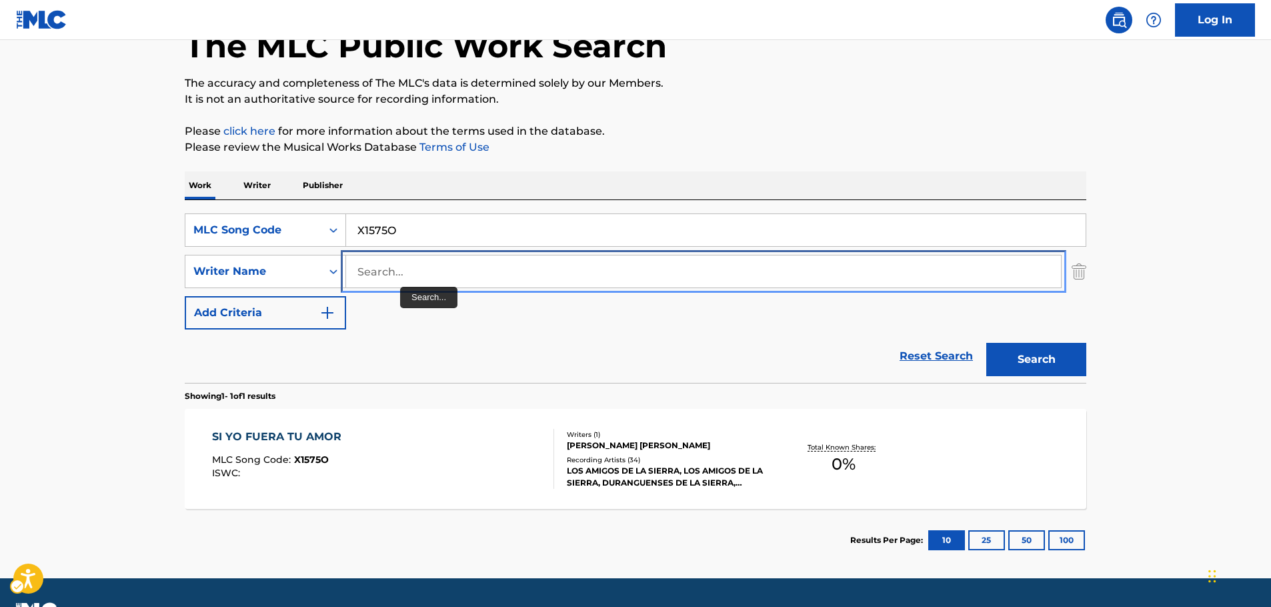
click at [391, 277] on input "Search..." at bounding box center [703, 271] width 715 height 32
paste input "[PERSON_NAME]"
type input "[PERSON_NAME]"
click at [329, 231] on icon "Search Form" at bounding box center [333, 229] width 13 height 13
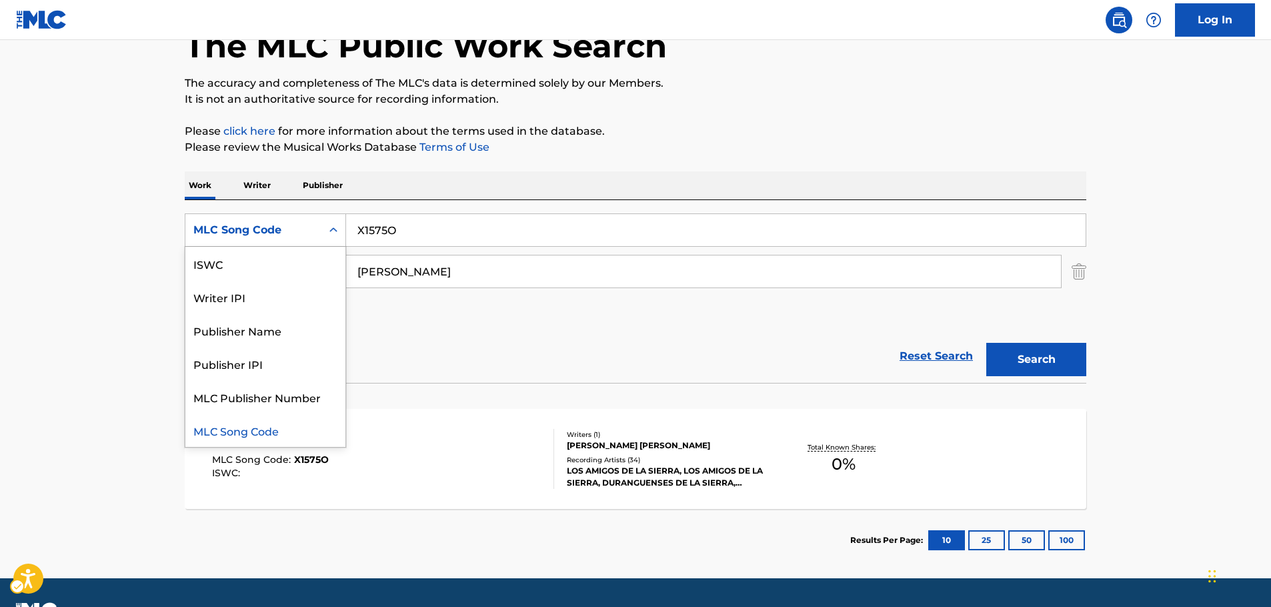
scroll to position [0, 0]
click at [271, 257] on div "Work Title" at bounding box center [265, 263] width 160 height 33
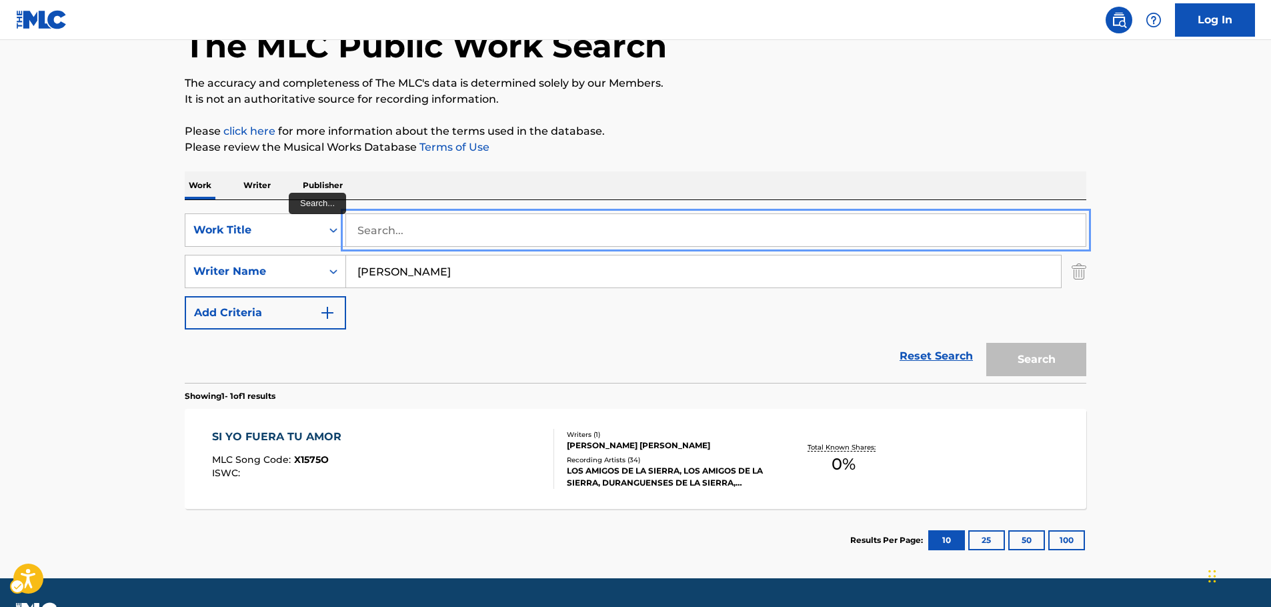
paste input "SI YO FUERA TU AMOR"
type input "SI YO FUERA TU AMOR"
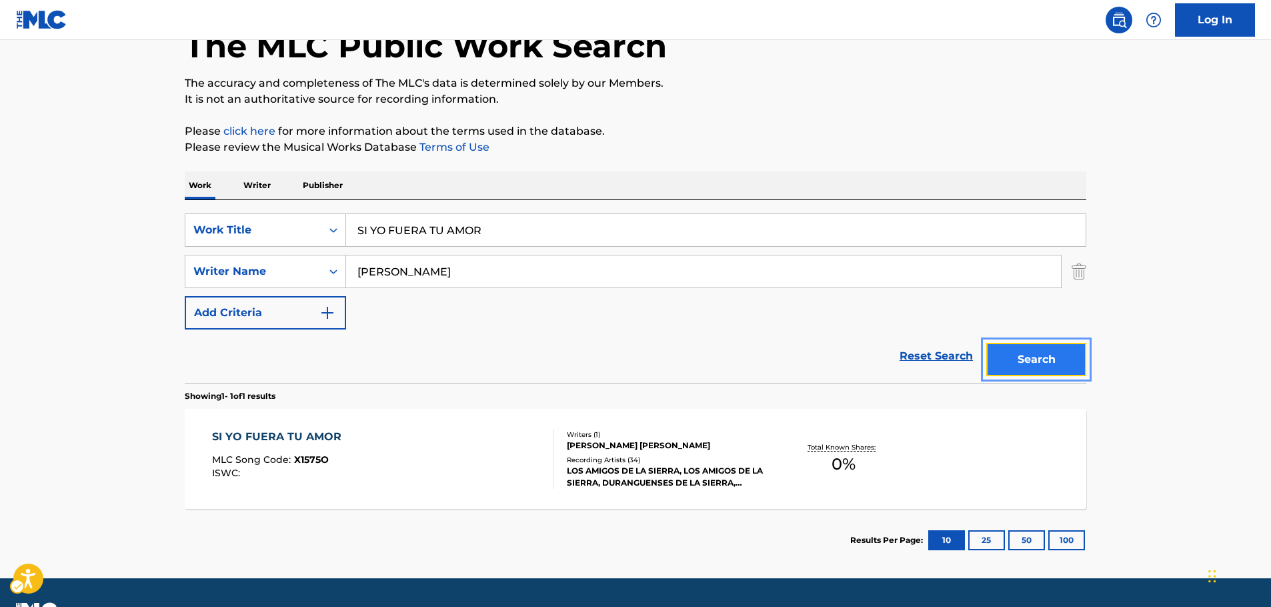
click at [1061, 351] on button "Search" at bounding box center [1036, 359] width 100 height 33
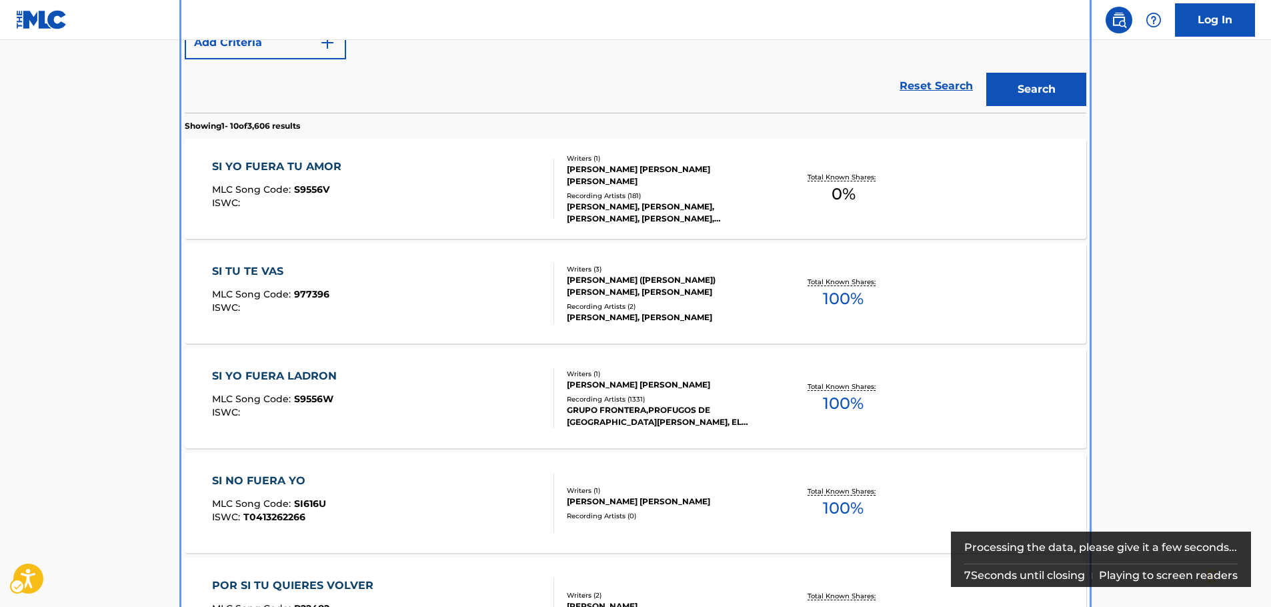
scroll to position [333, 0]
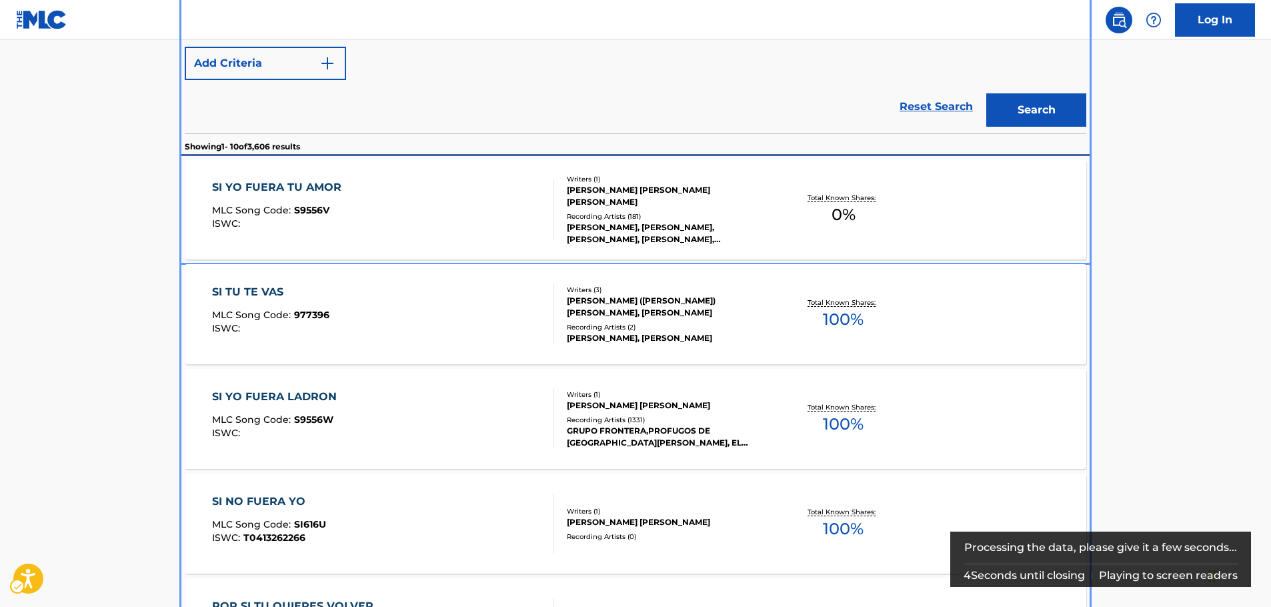
click at [526, 217] on div "SI YO FUERA TU AMOR MLC Song Code : S9556V ISWC :" at bounding box center [383, 209] width 343 height 60
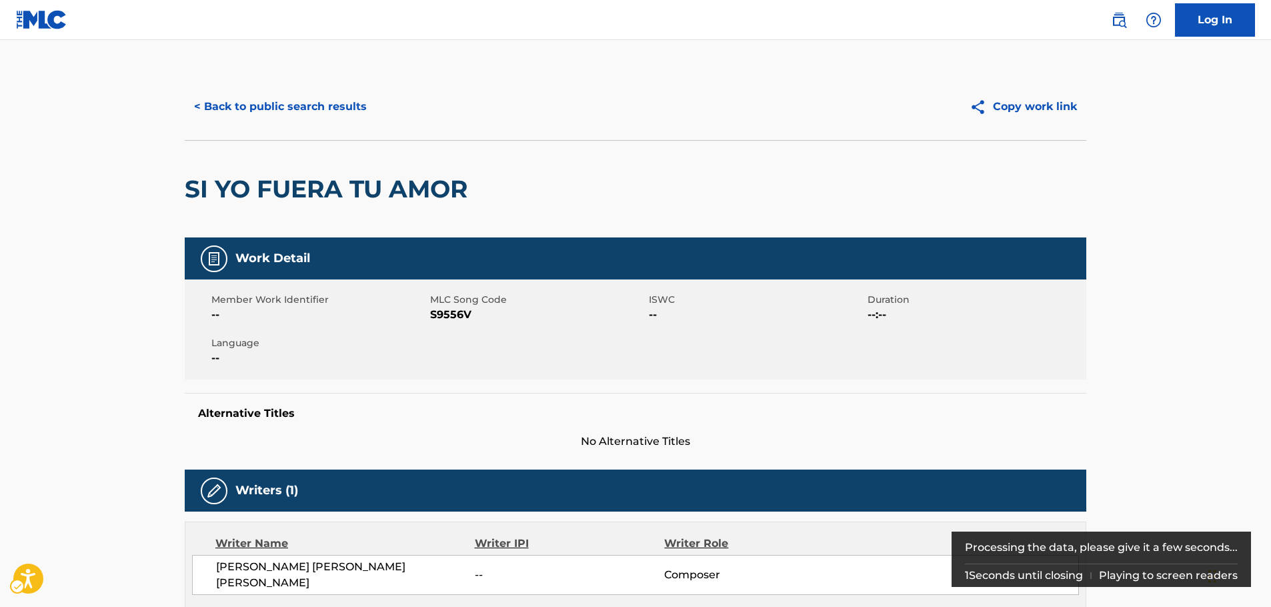
click at [445, 321] on span "MLC Song Code - S9556V" at bounding box center [537, 315] width 215 height 16
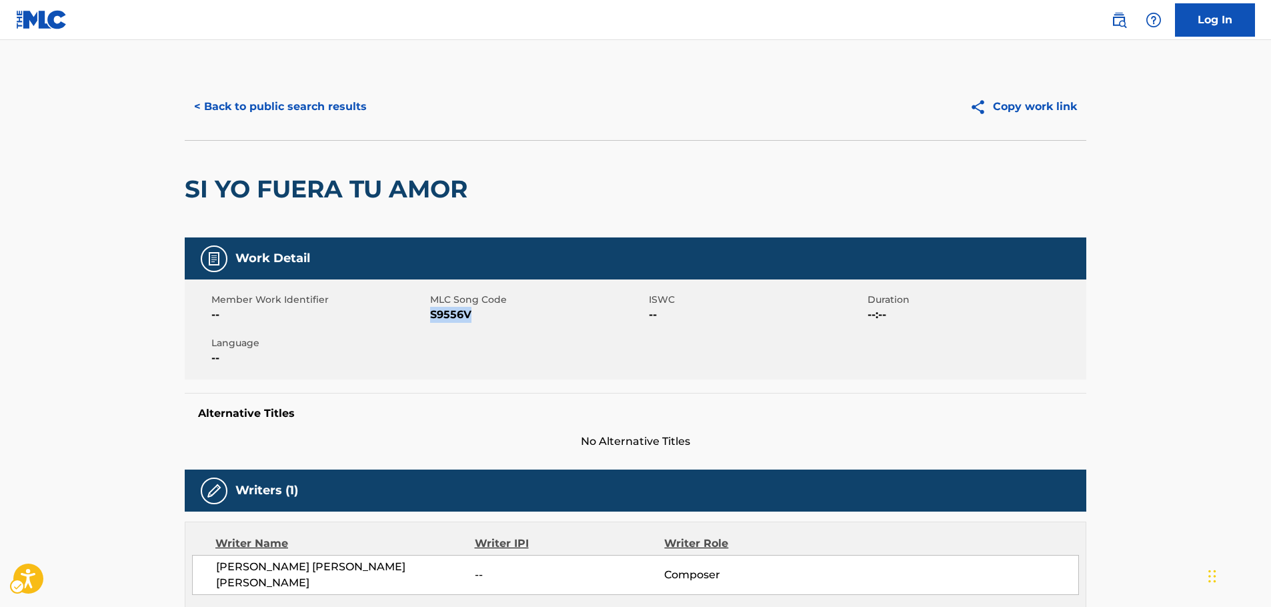
click at [445, 321] on span "MLC Song Code - S9556V" at bounding box center [537, 315] width 215 height 16
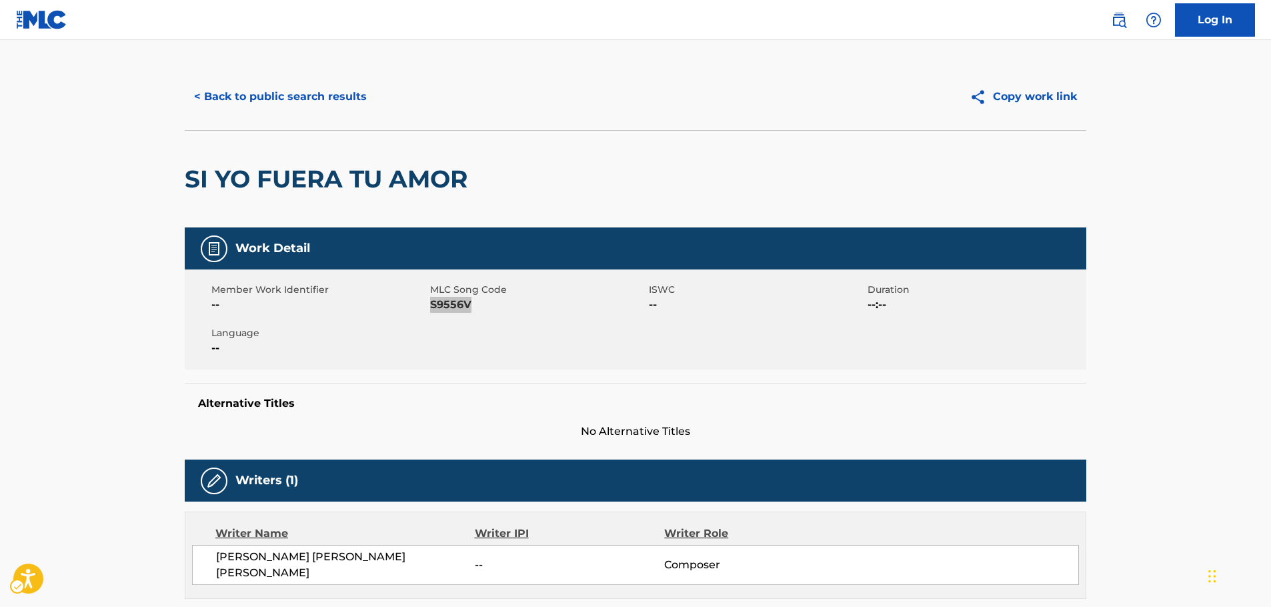
scroll to position [267, 0]
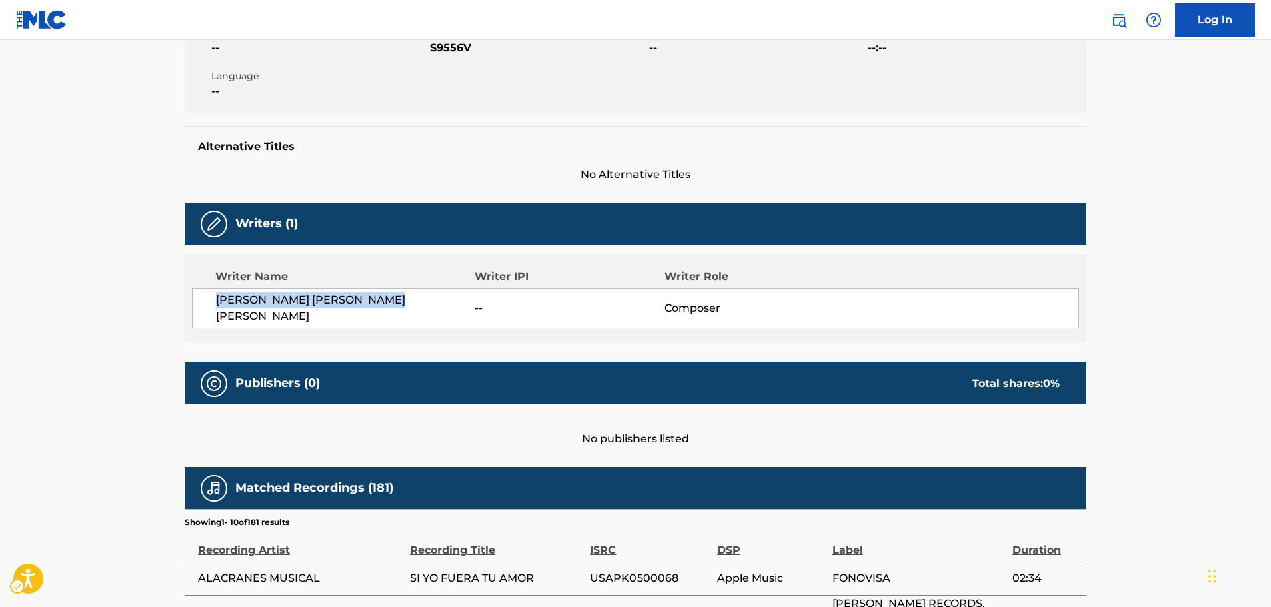
drag, startPoint x: 419, startPoint y: 309, endPoint x: 215, endPoint y: 311, distance: 204.7
click at [214, 311] on div "[PERSON_NAME] [PERSON_NAME] [PERSON_NAME] -- Composer" at bounding box center [635, 308] width 887 height 40
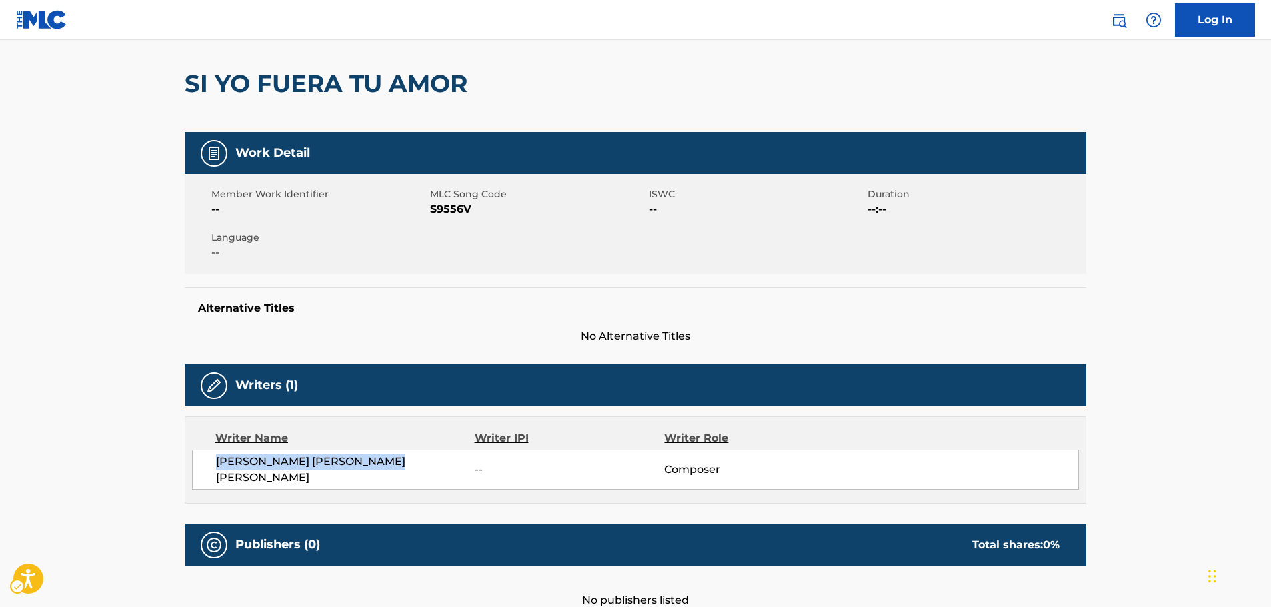
scroll to position [0, 0]
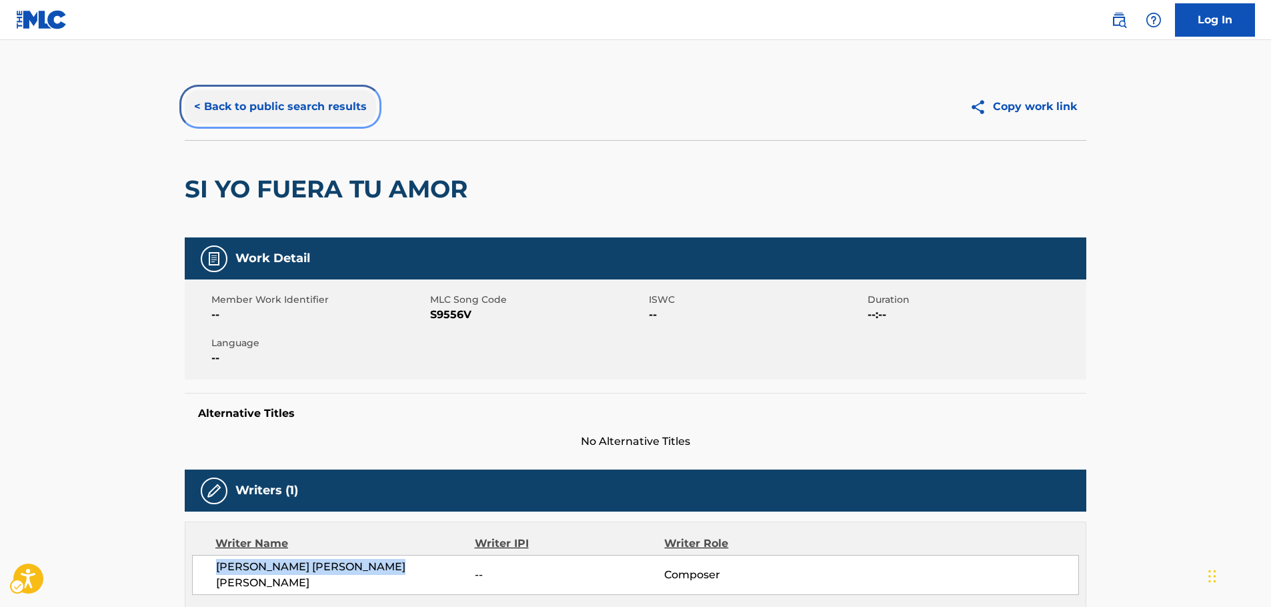
click at [239, 99] on button "< Back to public search results" at bounding box center [280, 106] width 191 height 33
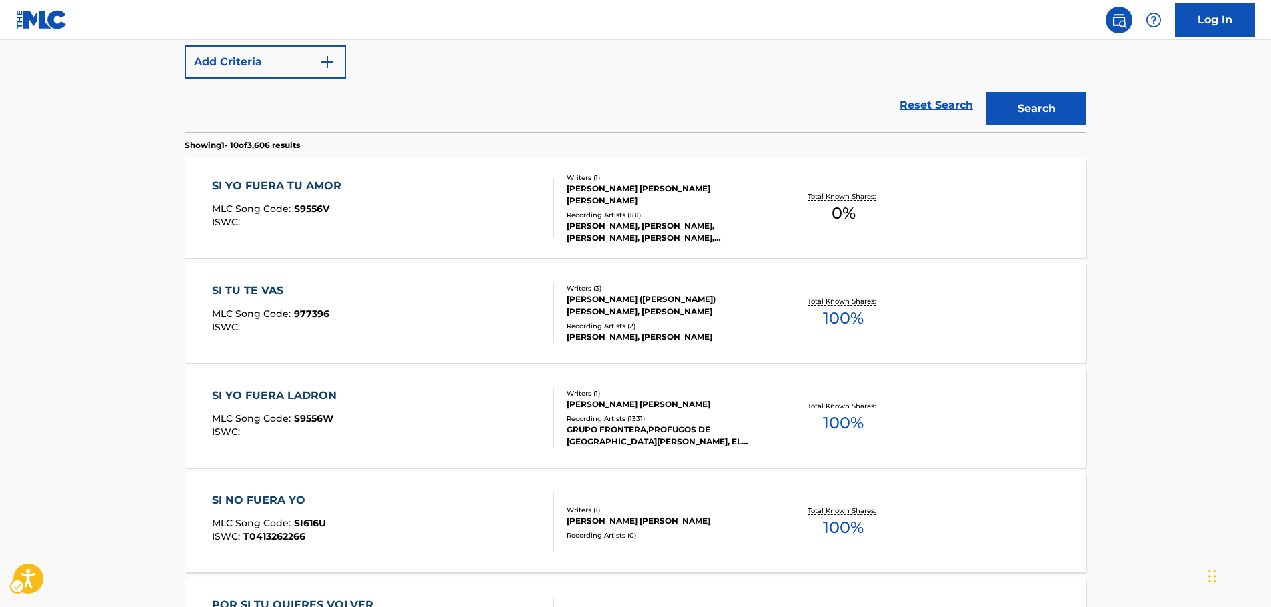
scroll to position [275, 0]
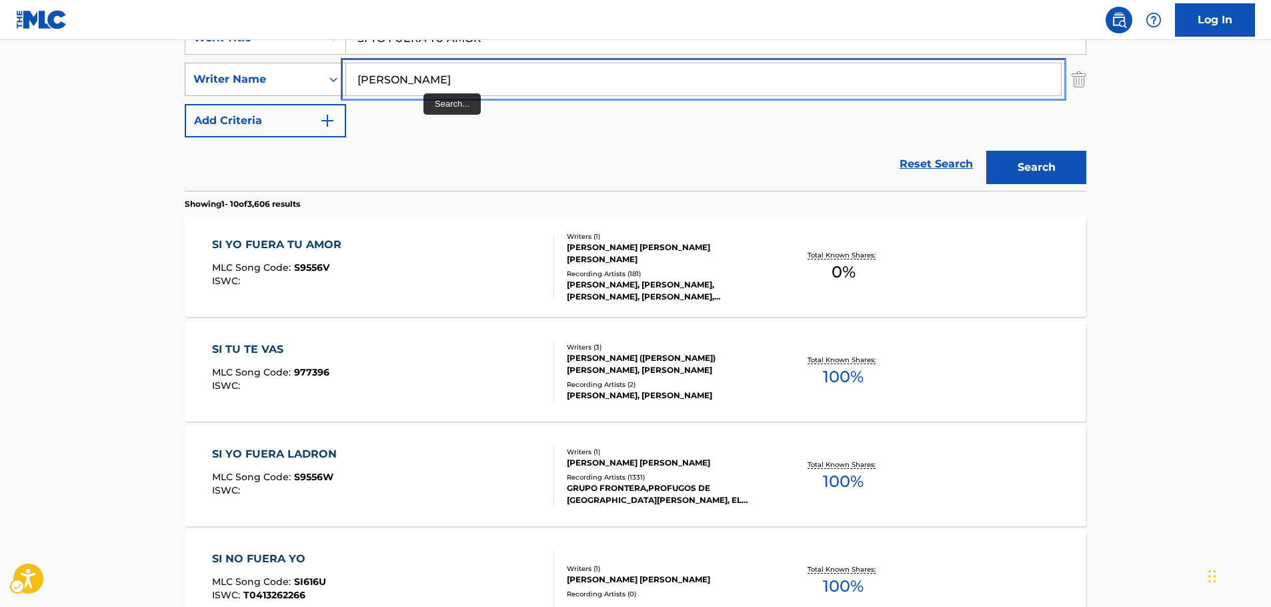
drag, startPoint x: 425, startPoint y: 89, endPoint x: 277, endPoint y: 91, distance: 148.7
paste input "[PERSON_NAME]"
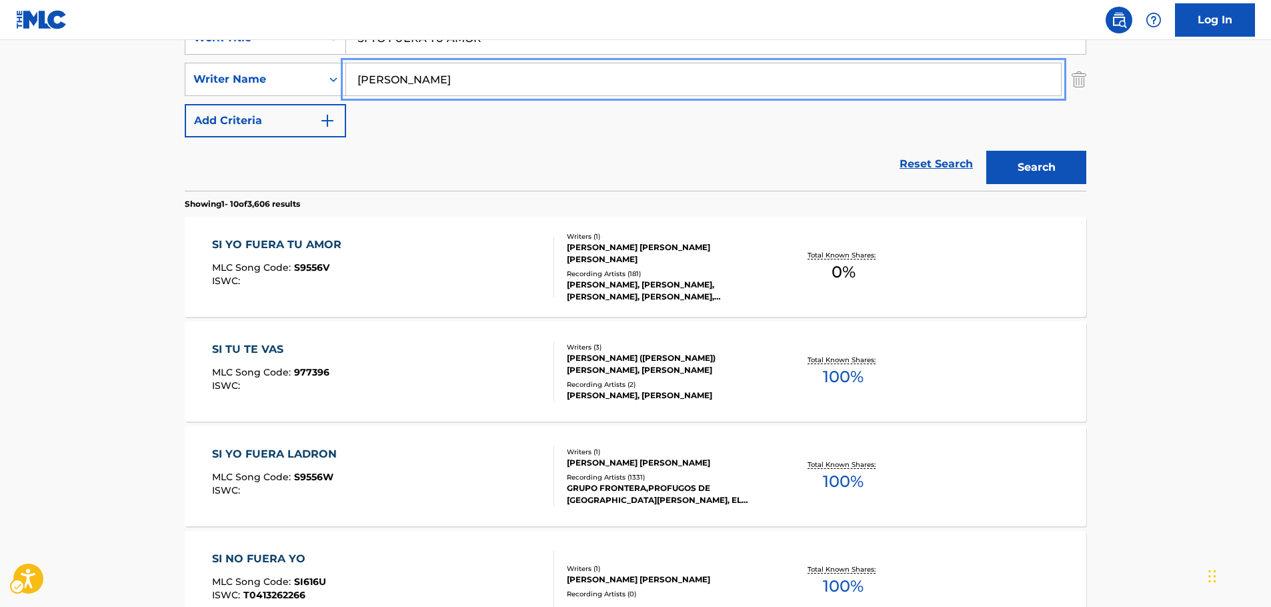
scroll to position [142, 0]
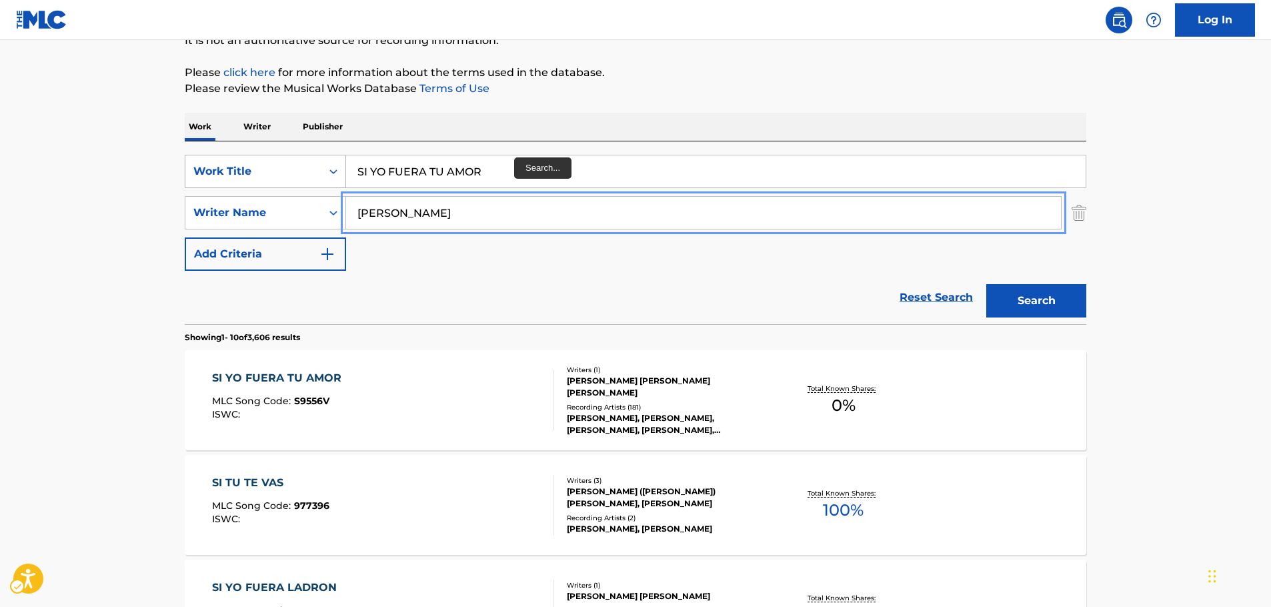
type input "[PERSON_NAME]"
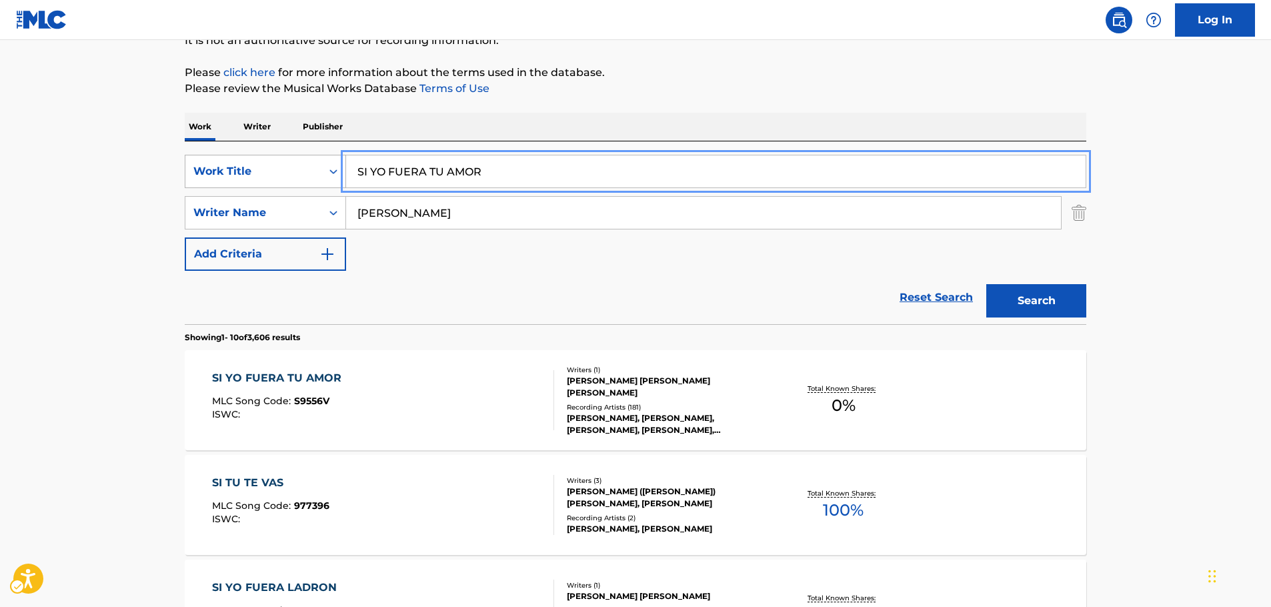
drag, startPoint x: 253, startPoint y: 175, endPoint x: 219, endPoint y: 175, distance: 34.0
paste input "Waste My Time"
type input "Waste My Time"
click at [1029, 296] on button "Search" at bounding box center [1036, 300] width 100 height 33
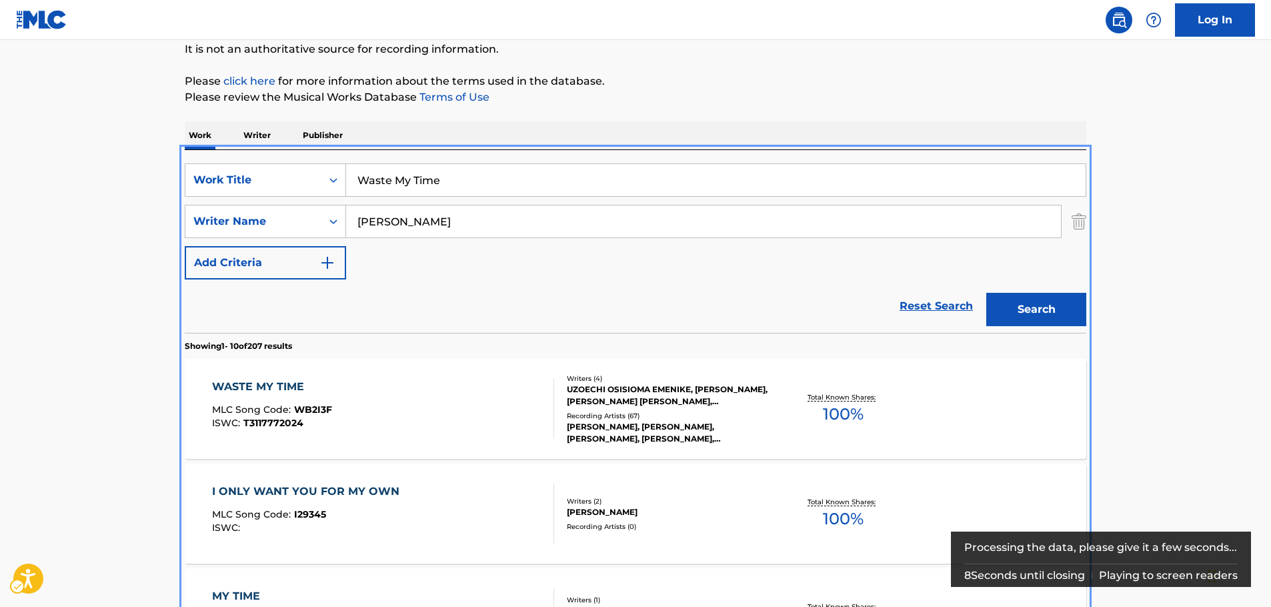
scroll to position [283, 0]
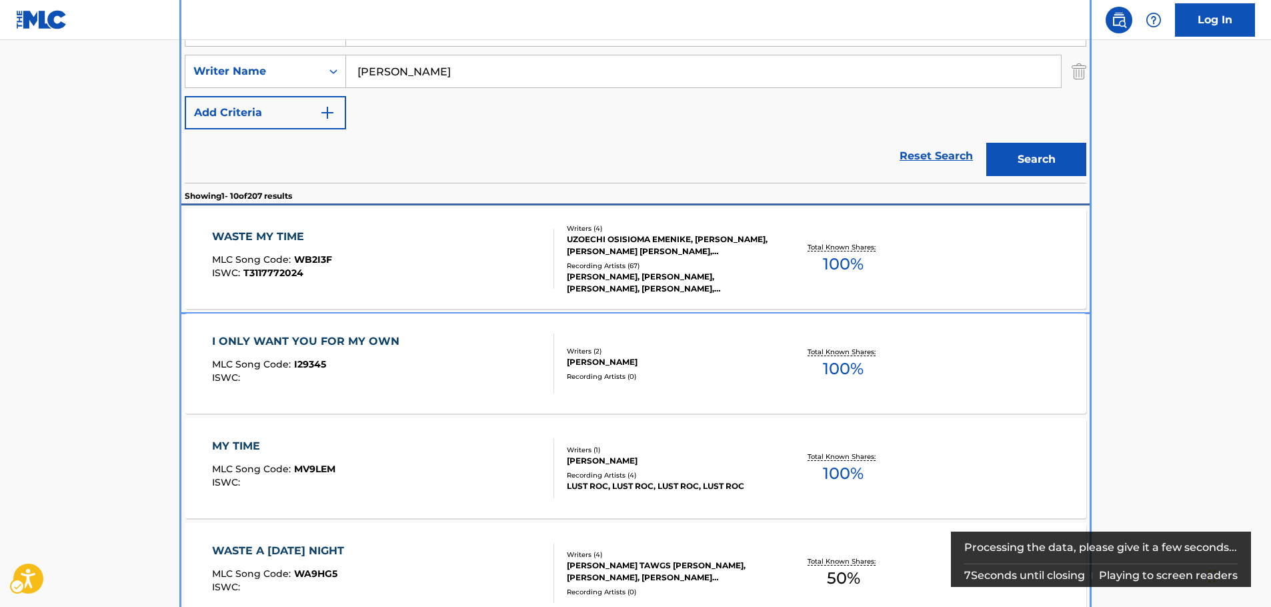
click at [375, 244] on div "WASTE MY TIME MLC Song Code : WB2I3F ISWC : T3117772024" at bounding box center [383, 259] width 343 height 60
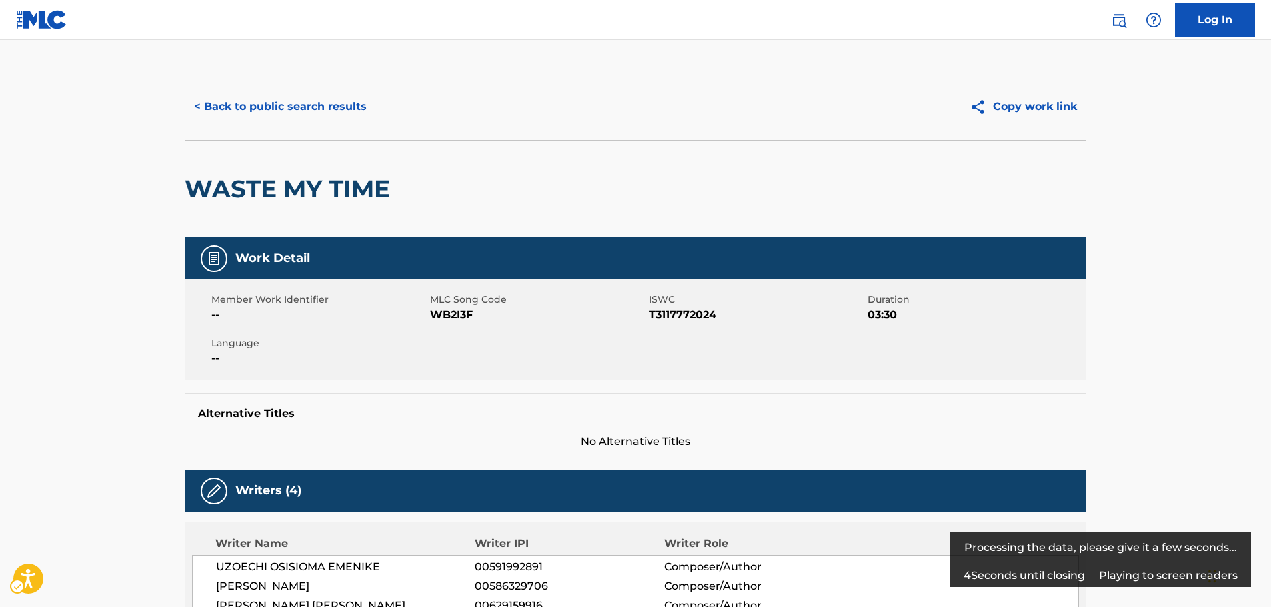
drag, startPoint x: 443, startPoint y: 311, endPoint x: 3, endPoint y: 310, distance: 439.3
click at [443, 311] on span "MLC Song Code - WB2I3F" at bounding box center [537, 315] width 215 height 16
click at [682, 313] on span "ISWC - T3117772024" at bounding box center [756, 315] width 215 height 16
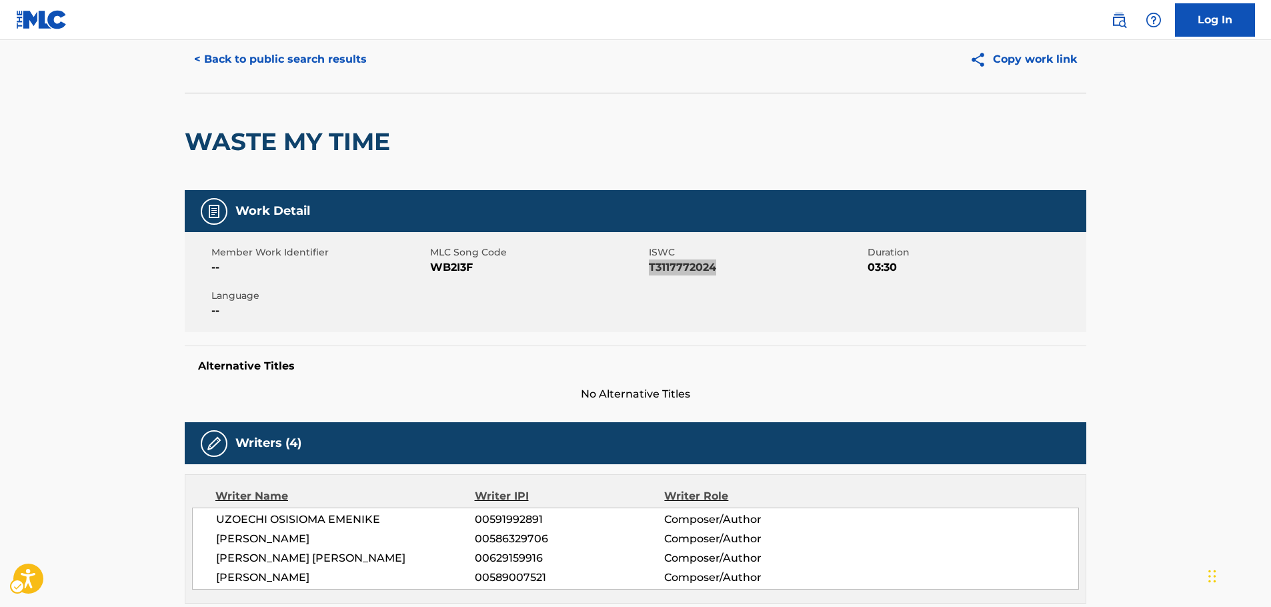
scroll to position [200, 0]
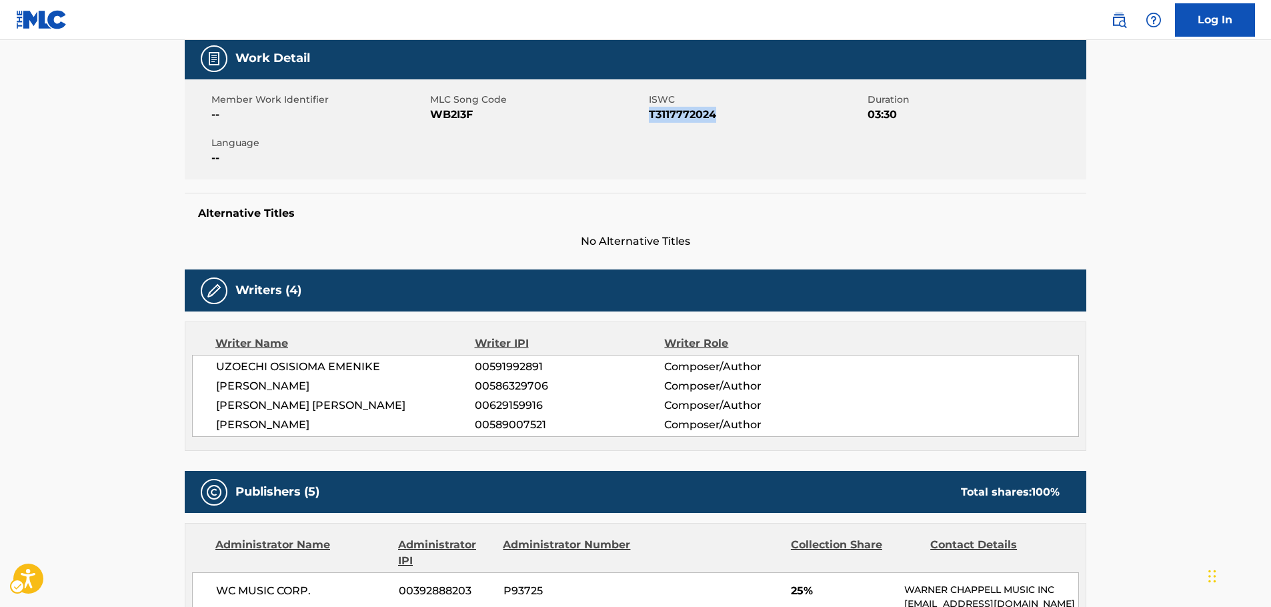
drag, startPoint x: 331, startPoint y: 425, endPoint x: 207, endPoint y: 363, distance: 138.6
click at [207, 363] on div "[PERSON_NAME] [PERSON_NAME] 00591992891 Composer/Author [PERSON_NAME] 005863297…" at bounding box center [635, 396] width 887 height 82
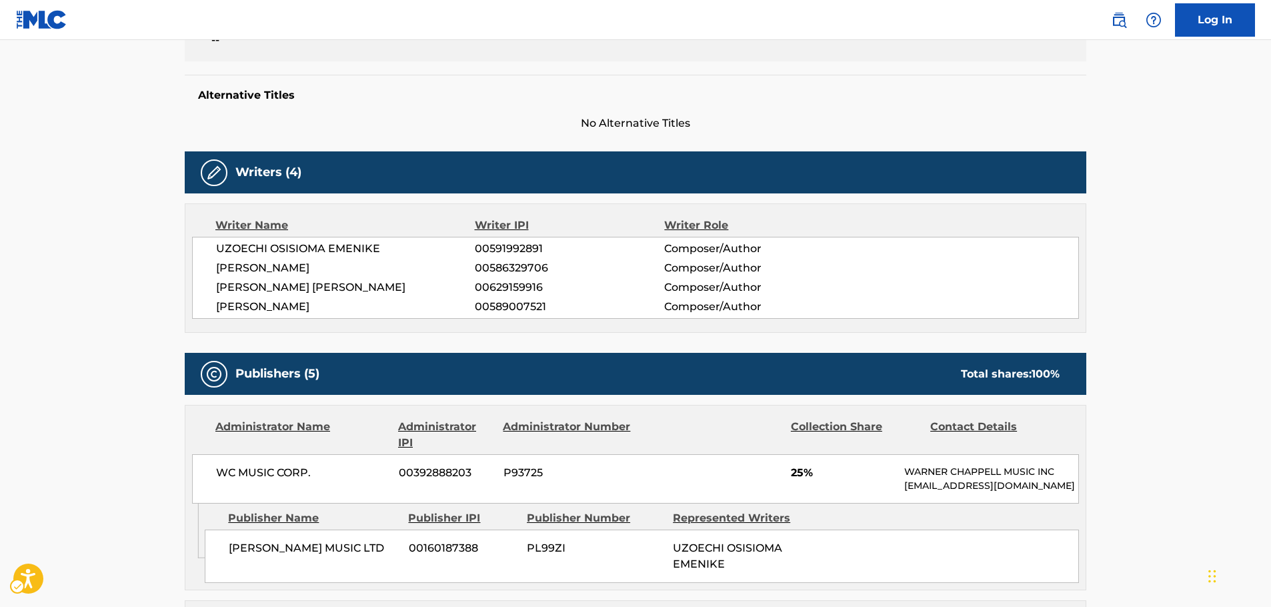
scroll to position [467, 0]
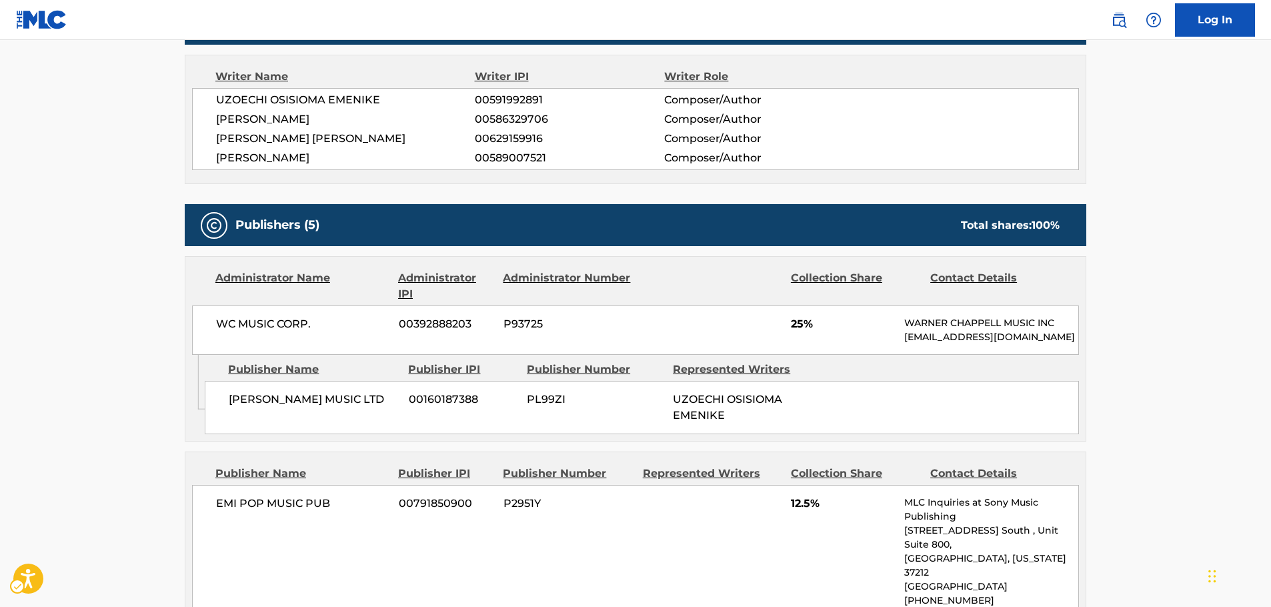
drag, startPoint x: 231, startPoint y: 422, endPoint x: 221, endPoint y: 415, distance: 12.0
click at [221, 415] on div "[PERSON_NAME] MUSIC LTD 00160187388 PL99ZI UZOECHI OSISIOMA EMENIKE" at bounding box center [642, 407] width 874 height 53
drag, startPoint x: 337, startPoint y: 335, endPoint x: 3, endPoint y: 351, distance: 334.4
click at [205, 337] on div "WC MUSIC CORP. 00392888203 P93725 25% [PERSON_NAME] MUSIC INC [EMAIL_ADDRESS][D…" at bounding box center [635, 329] width 887 height 49
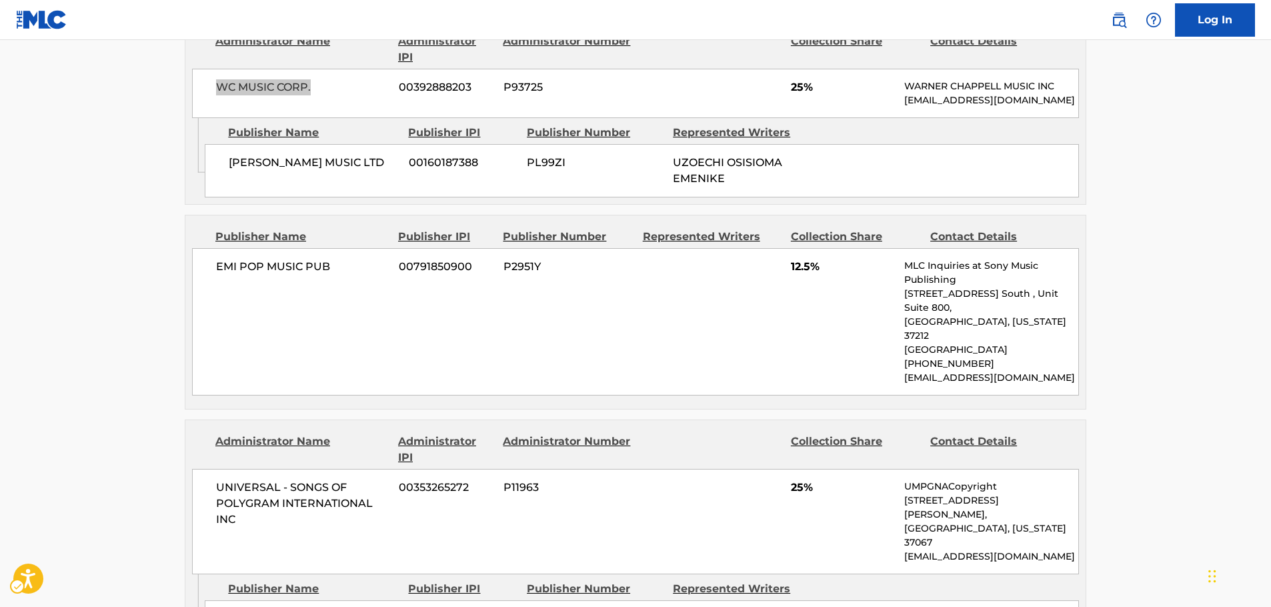
scroll to position [733, 0]
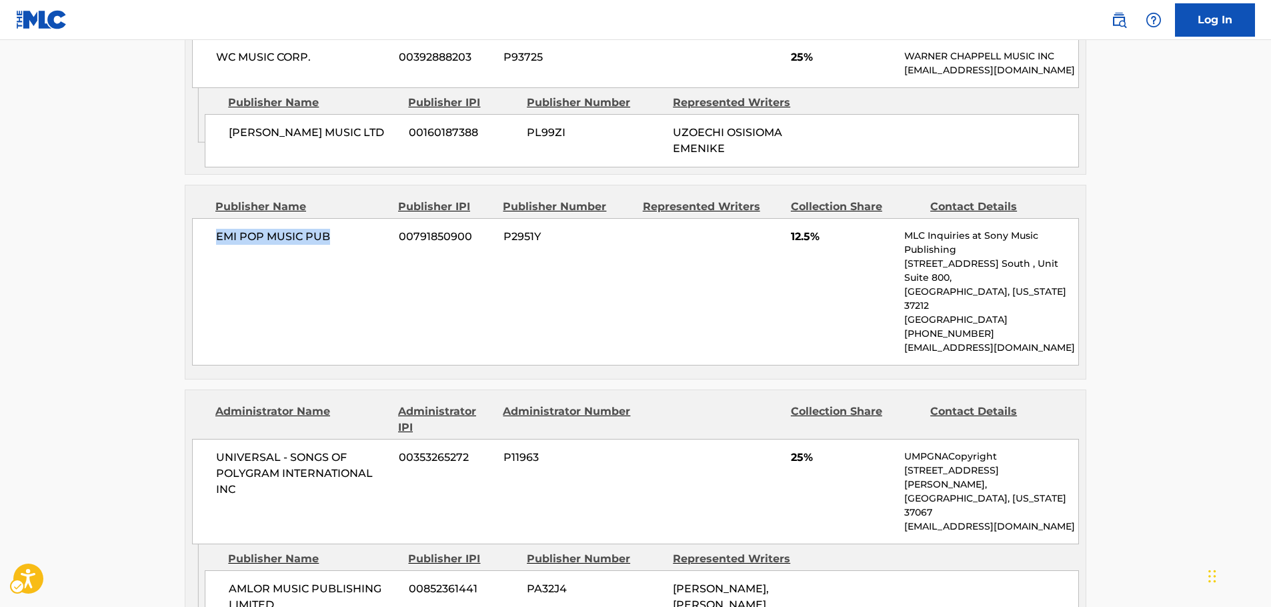
drag, startPoint x: 353, startPoint y: 261, endPoint x: 200, endPoint y: 261, distance: 153.3
click at [200, 261] on div "EMI POP MUSIC PUB 00791850900 P2951Y 12.5% MLC Inquiries at Sony Music Publishi…" at bounding box center [635, 291] width 887 height 147
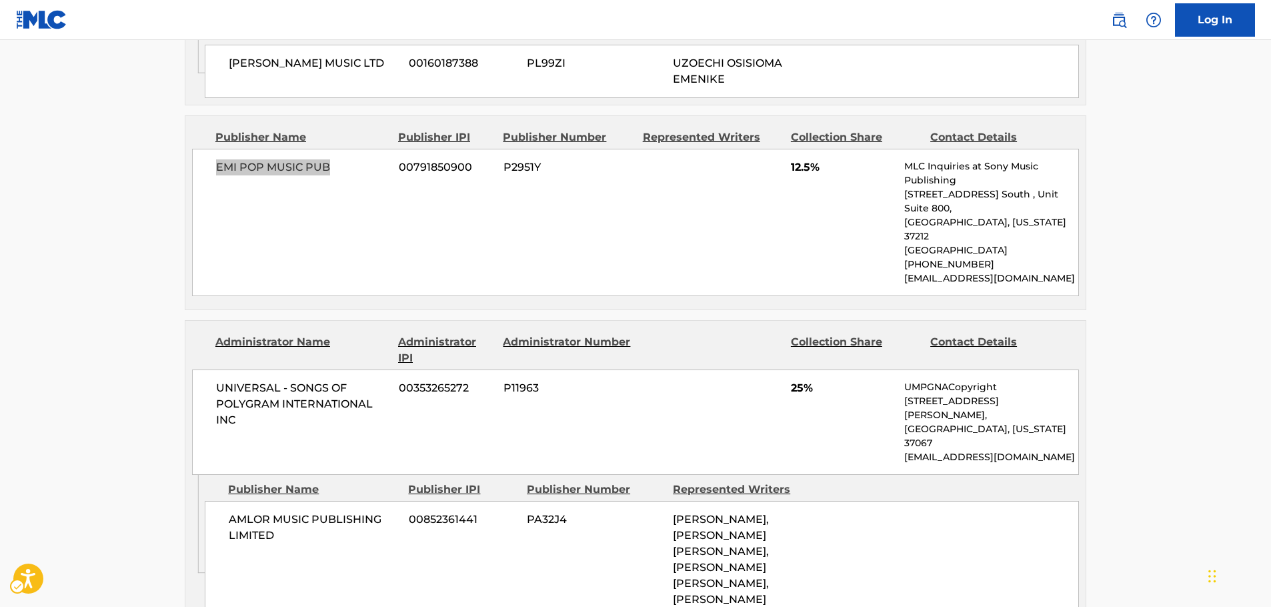
scroll to position [867, 0]
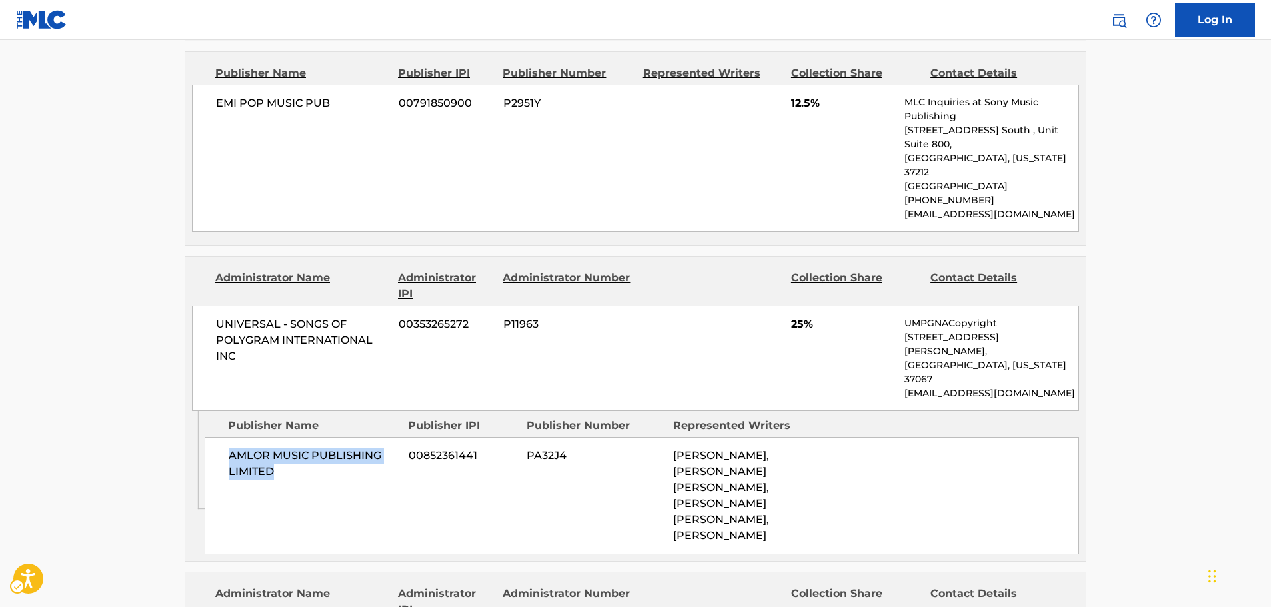
drag, startPoint x: 304, startPoint y: 437, endPoint x: 223, endPoint y: 399, distance: 89.5
click at [207, 437] on div "AMLOR MUSIC PUBLISHING LIMITED 00852361441 PA32J4 [PERSON_NAME], [PERSON_NAME] …" at bounding box center [642, 495] width 874 height 117
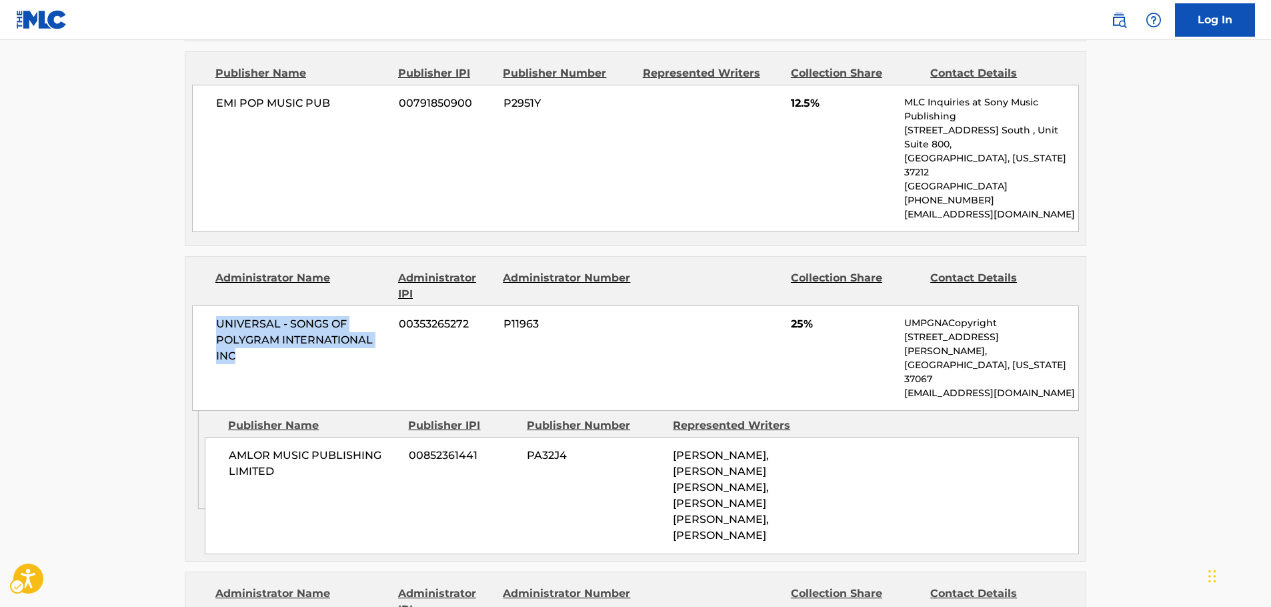
drag, startPoint x: 241, startPoint y: 338, endPoint x: 219, endPoint y: 310, distance: 35.6
click at [219, 310] on div "UNIVERSAL - SONGS OF POLYGRAM INTERNATIONAL INC 00353265272 P11963 25% UMPGNACo…" at bounding box center [635, 357] width 887 height 105
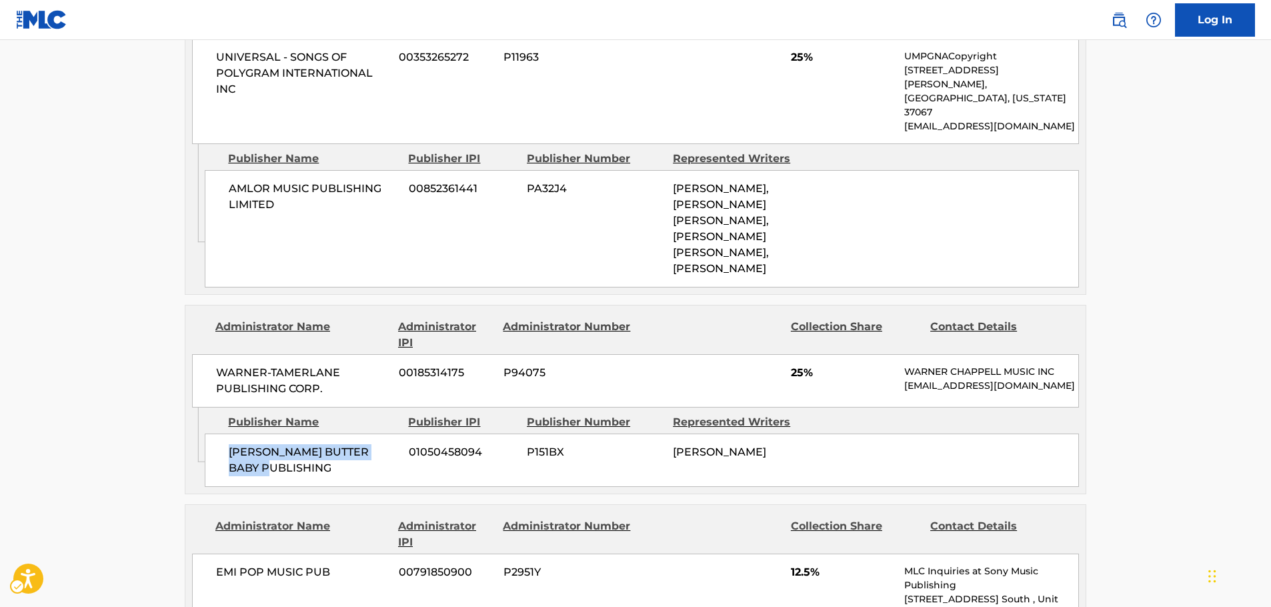
drag, startPoint x: 334, startPoint y: 418, endPoint x: 227, endPoint y: 408, distance: 107.8
click at [227, 433] on div "[PERSON_NAME] BUTTER BABY PUBLISHING 01050458094 P151BX [PERSON_NAME]" at bounding box center [642, 459] width 874 height 53
drag, startPoint x: 281, startPoint y: 329, endPoint x: 199, endPoint y: 316, distance: 83.7
click at [203, 354] on div "WARNER-[PERSON_NAME] PUBLISHING CORP. 00185314175 P94075 25% [PERSON_NAME] MUSI…" at bounding box center [635, 380] width 887 height 53
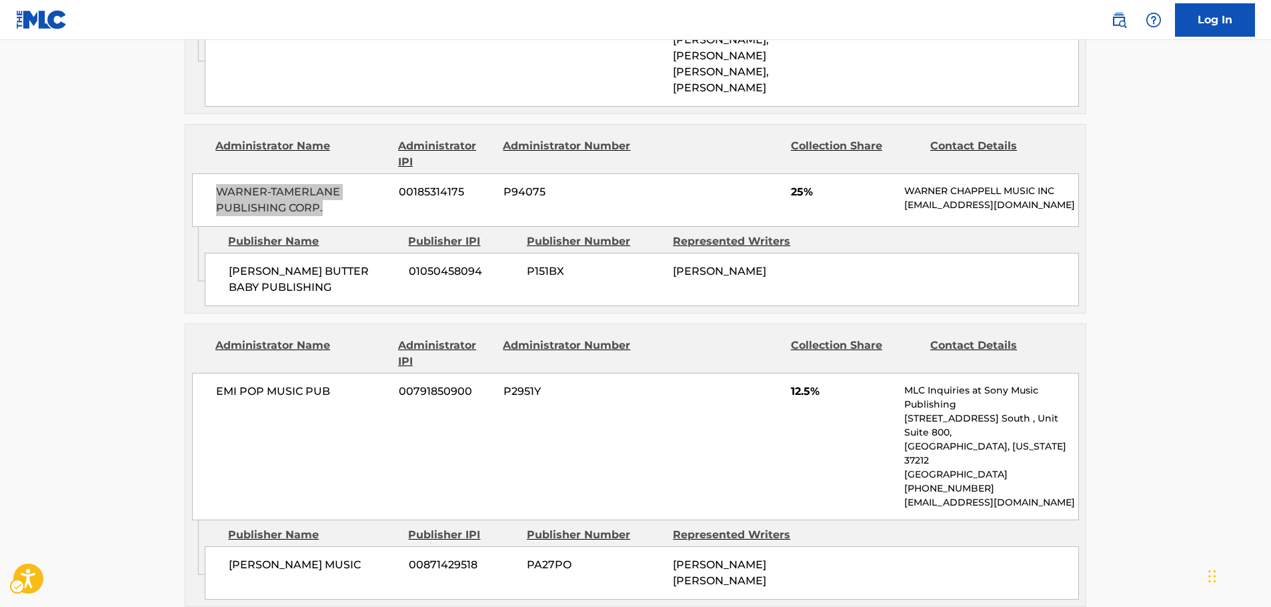
scroll to position [1333, 0]
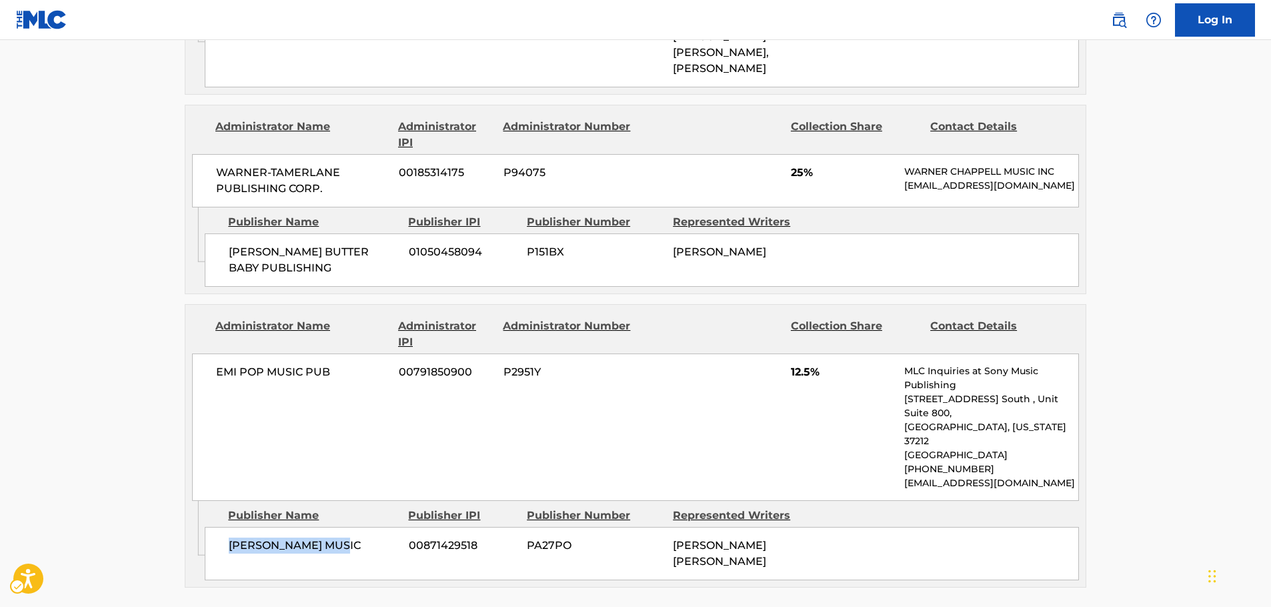
drag, startPoint x: 350, startPoint y: 469, endPoint x: 209, endPoint y: 470, distance: 140.7
click at [209, 527] on div "[PERSON_NAME] MUSIC 00871429518 PA27PO [PERSON_NAME] [PERSON_NAME]" at bounding box center [642, 553] width 874 height 53
drag, startPoint x: 249, startPoint y: 330, endPoint x: 3, endPoint y: 382, distance: 250.8
click at [211, 353] on div "EMI POP MUSIC PUB 00791850900 P2951Y 12.5% MLC Inquiries at Sony Music Publishi…" at bounding box center [635, 426] width 887 height 147
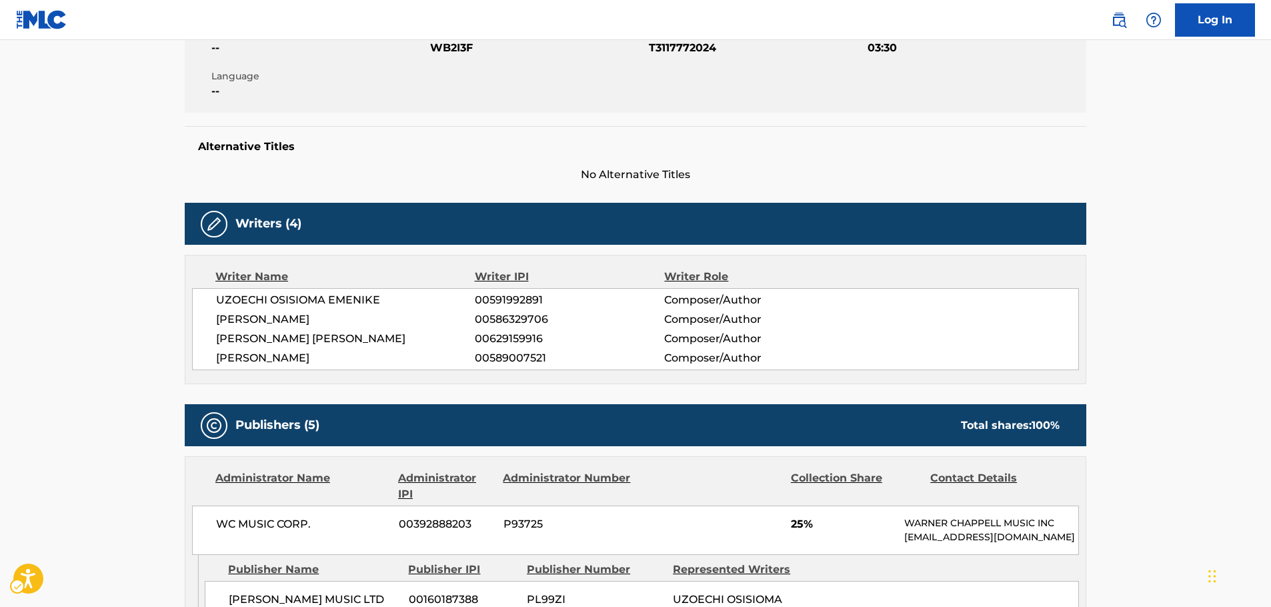
scroll to position [0, 0]
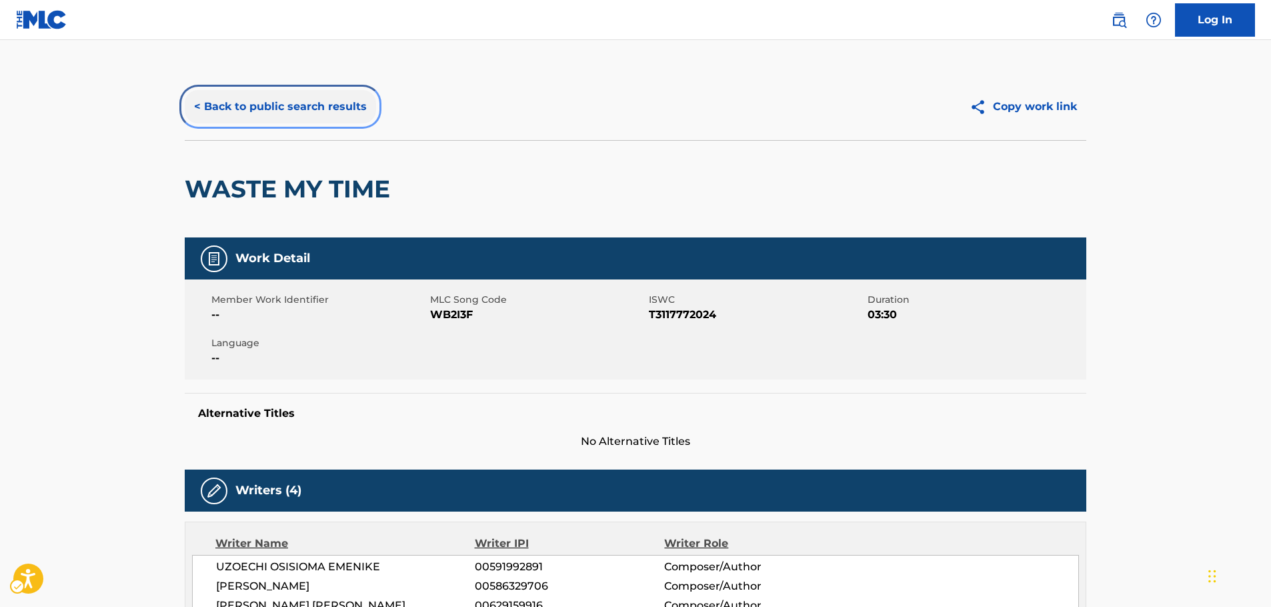
click at [260, 107] on button "< Back to public search results" at bounding box center [280, 106] width 191 height 33
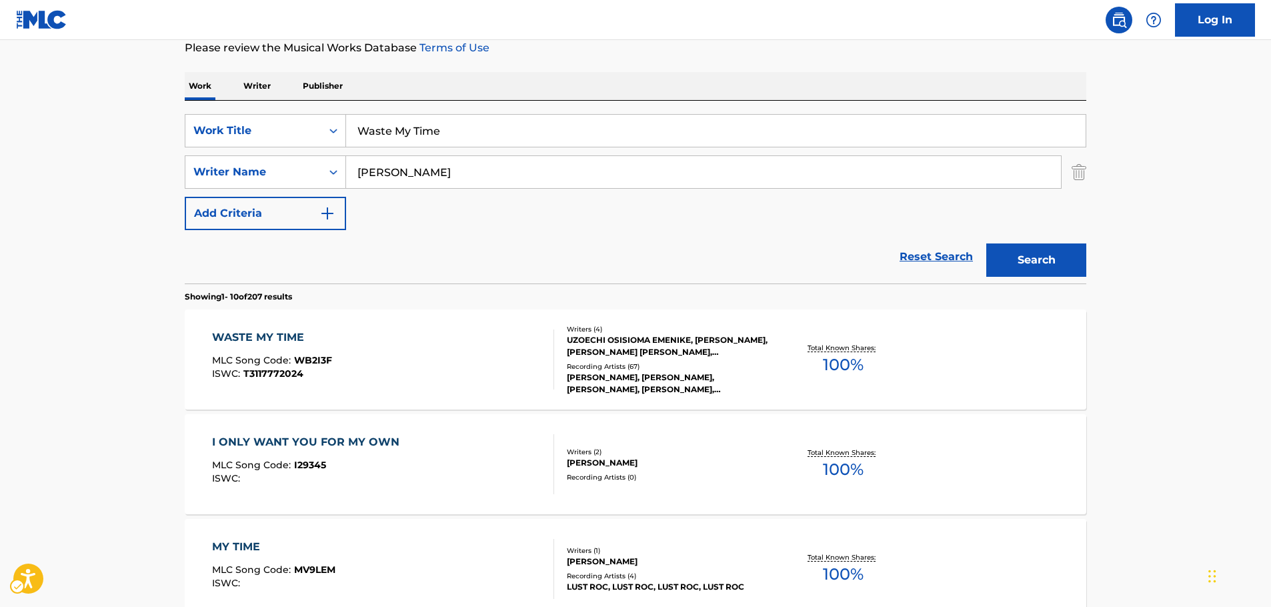
scroll to position [83, 0]
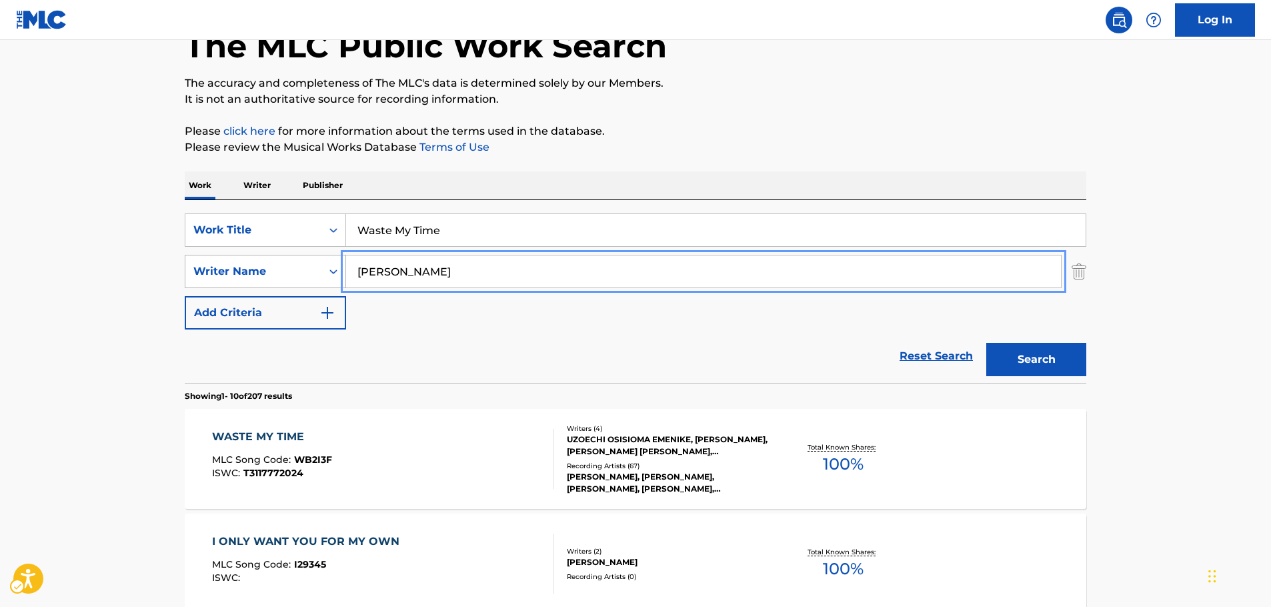
drag, startPoint x: 405, startPoint y: 269, endPoint x: 338, endPoint y: 257, distance: 67.9
paste input "[PERSON_NAME]"
type input "[PERSON_NAME]"
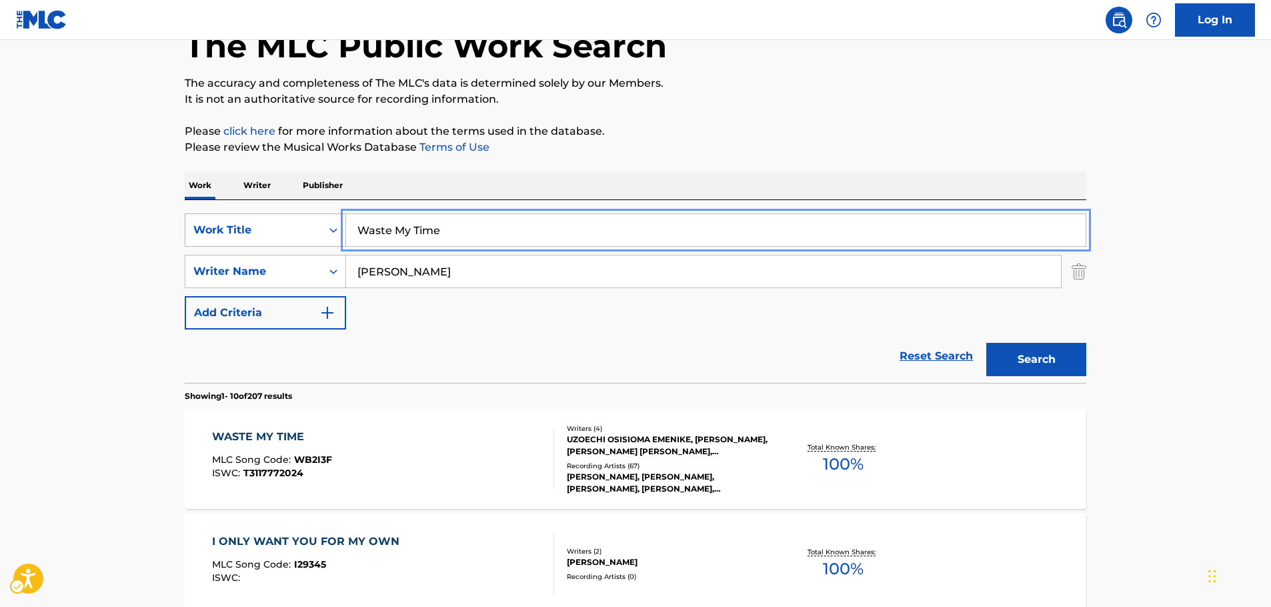
drag, startPoint x: 469, startPoint y: 231, endPoint x: 297, endPoint y: 229, distance: 172.0
paste input "wgft"
type input "wgft"
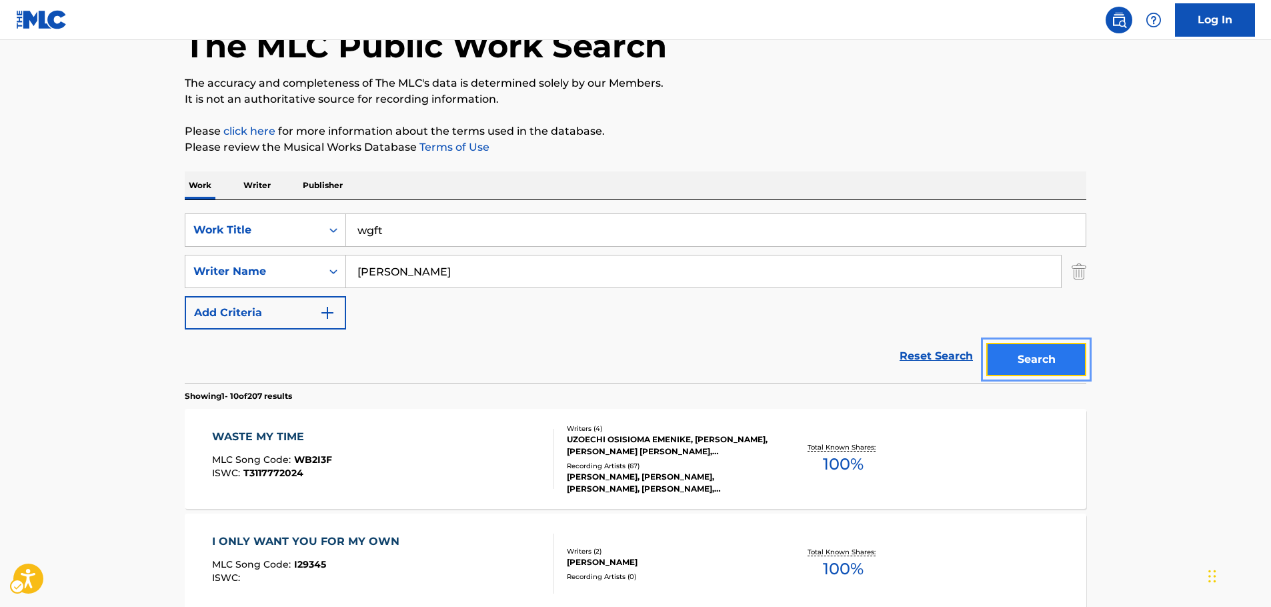
click at [1065, 351] on button "Search" at bounding box center [1036, 359] width 100 height 33
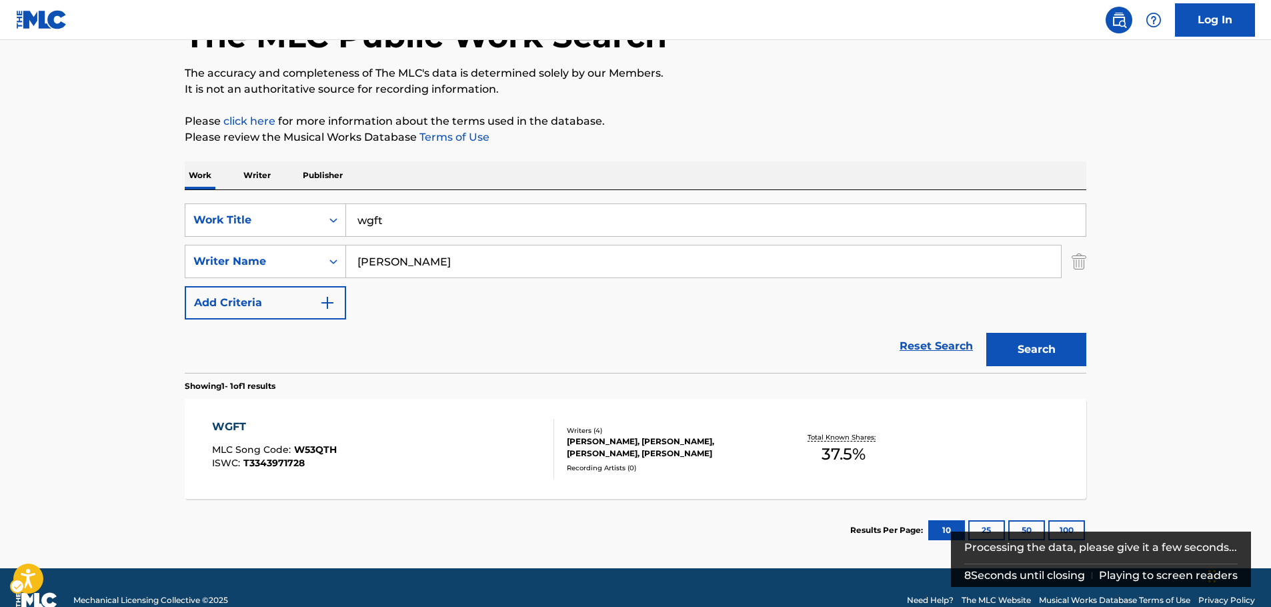
scroll to position [119, 0]
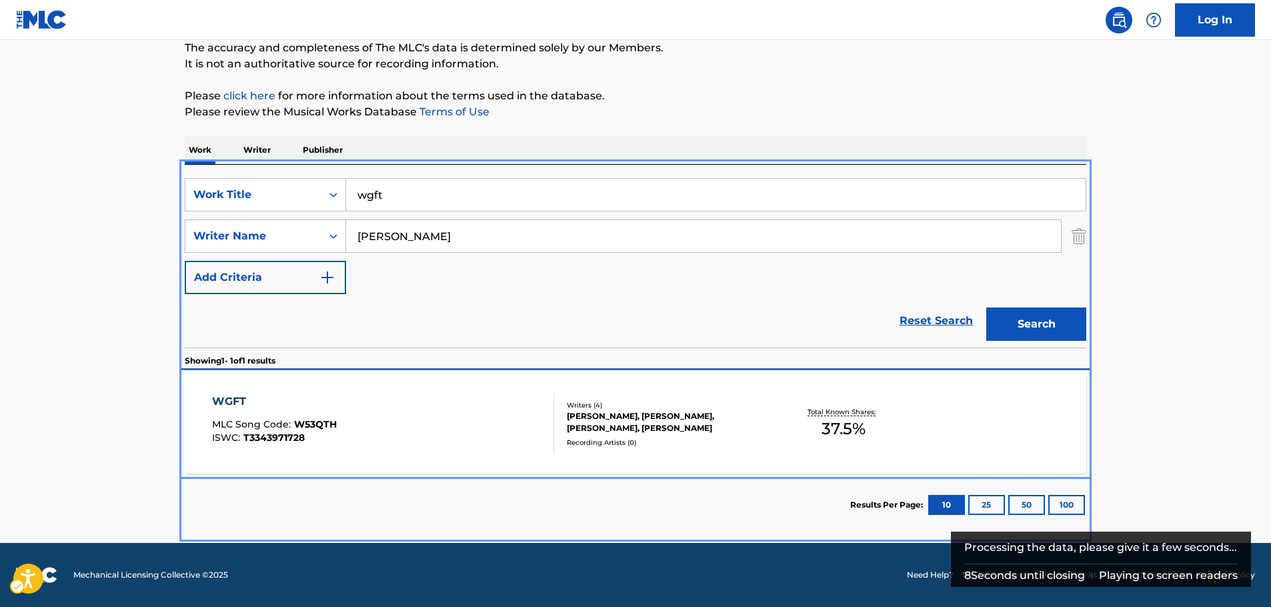
click at [443, 434] on div "WGFT MLC Song Code : W53QTH ISWC : T3343971728" at bounding box center [383, 423] width 343 height 60
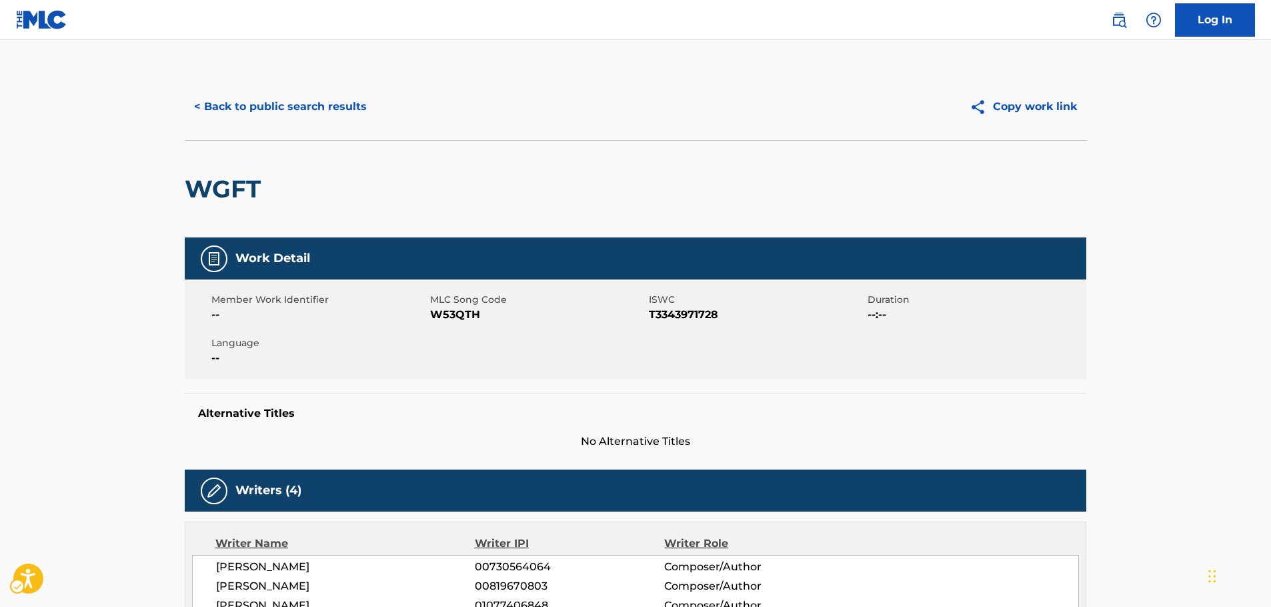
click at [445, 313] on span "MLC Song Code - W53QTH" at bounding box center [537, 315] width 215 height 16
click at [684, 319] on span "ISWC - T3343971728" at bounding box center [756, 315] width 215 height 16
click at [684, 318] on span "ISWC - T3343971728" at bounding box center [756, 315] width 215 height 16
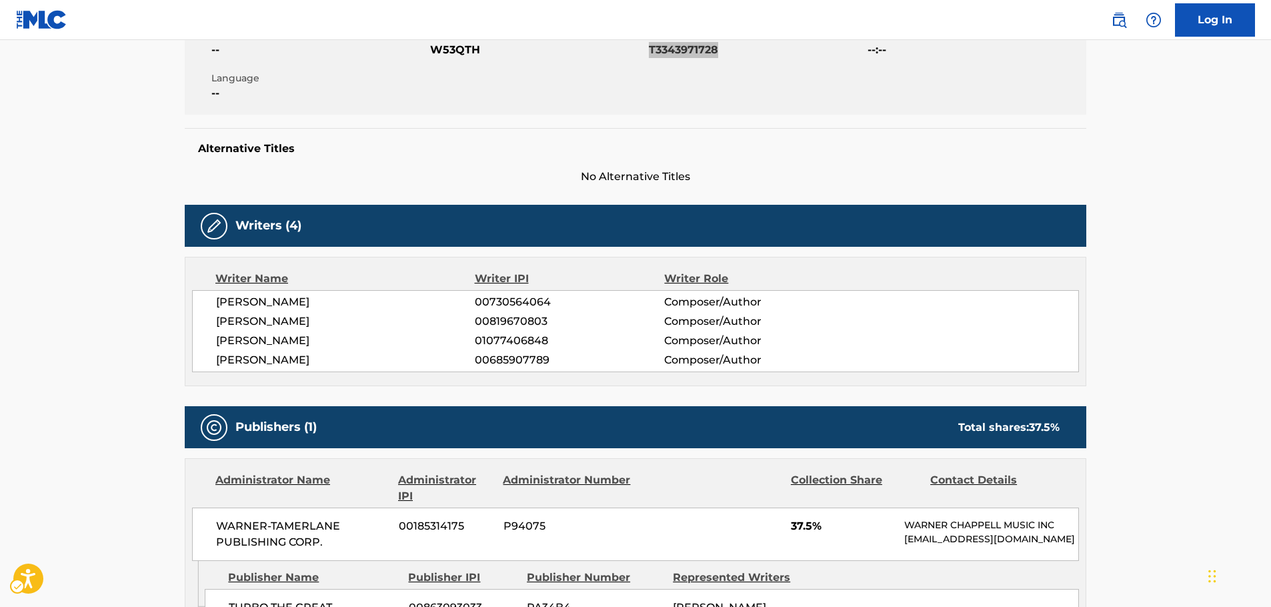
scroll to position [267, 0]
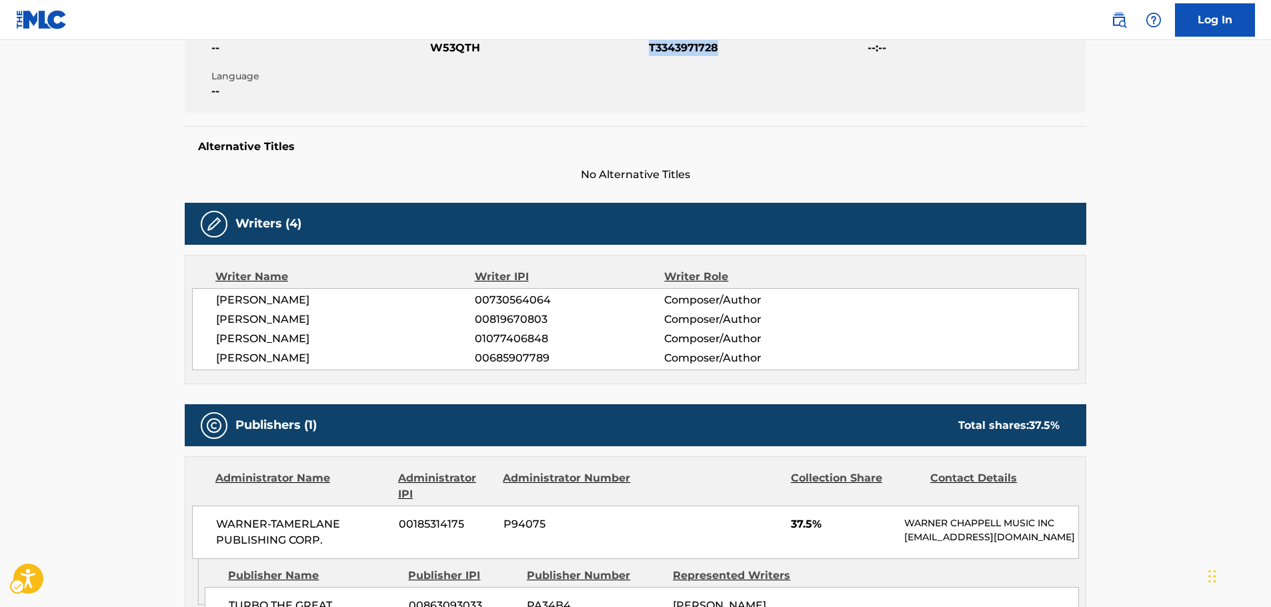
drag, startPoint x: 291, startPoint y: 359, endPoint x: 165, endPoint y: 304, distance: 137.6
click at [165, 304] on main "< Back to public search results Copy work link WGFT Work Detail Member Work Ide…" at bounding box center [635, 265] width 1271 height 984
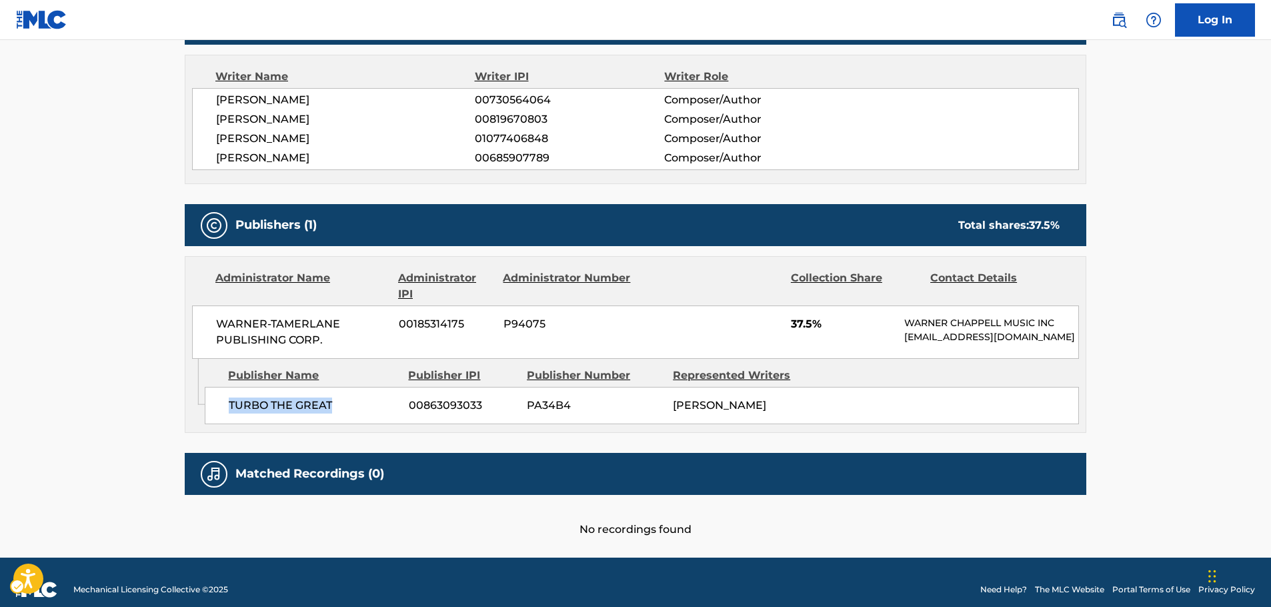
drag, startPoint x: 345, startPoint y: 415, endPoint x: 229, endPoint y: 417, distance: 116.0
click at [229, 413] on span "TURBO THE GREAT" at bounding box center [314, 405] width 170 height 16
drag, startPoint x: 331, startPoint y: 343, endPoint x: 207, endPoint y: 328, distance: 125.5
click at [207, 328] on div "WARNER-[PERSON_NAME] PUBLISHING CORP. 00185314175 P94075 37.5% [PERSON_NAME] MU…" at bounding box center [635, 331] width 887 height 53
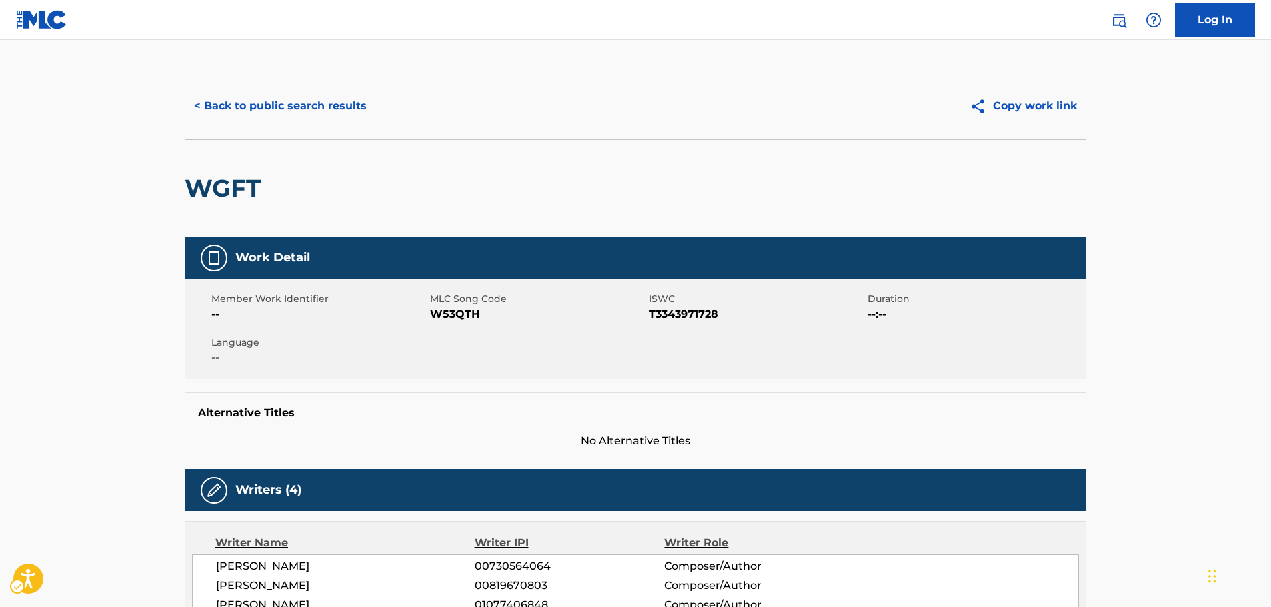
scroll to position [0, 0]
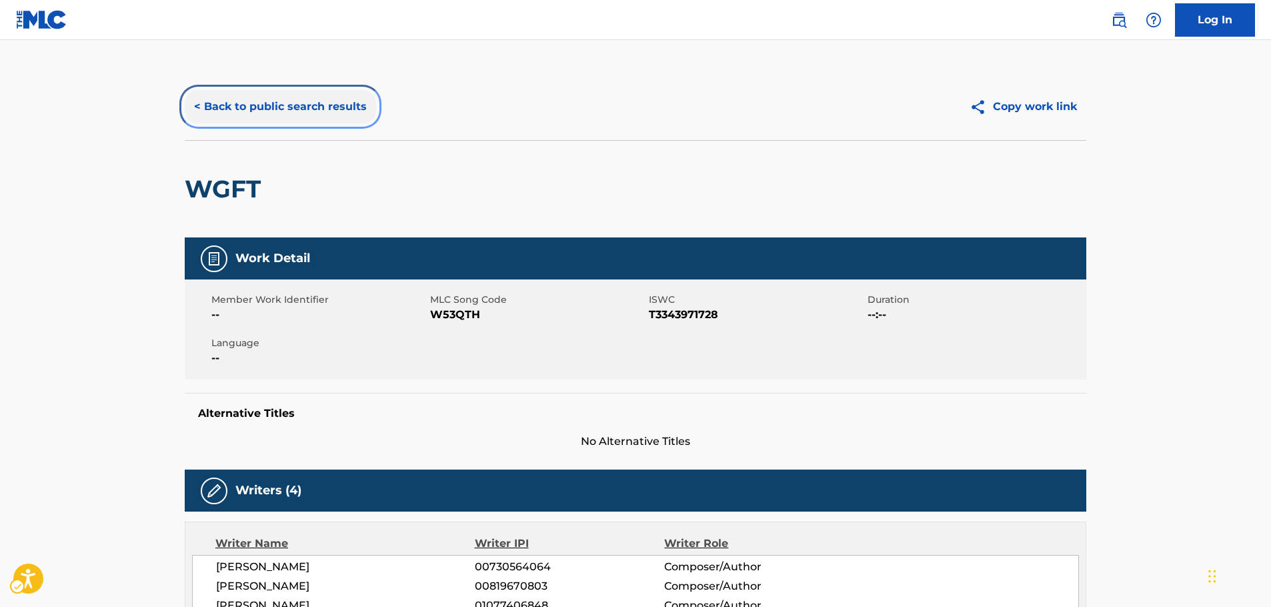
click at [291, 102] on button "< Back to public search results" at bounding box center [280, 106] width 191 height 33
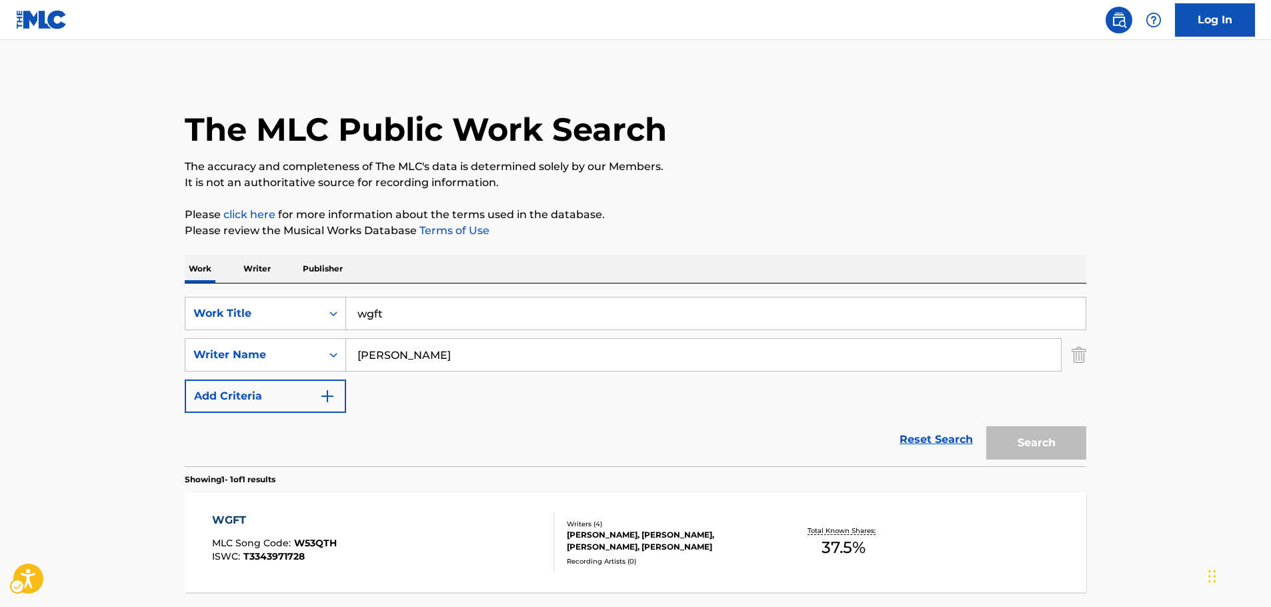
scroll to position [43, 0]
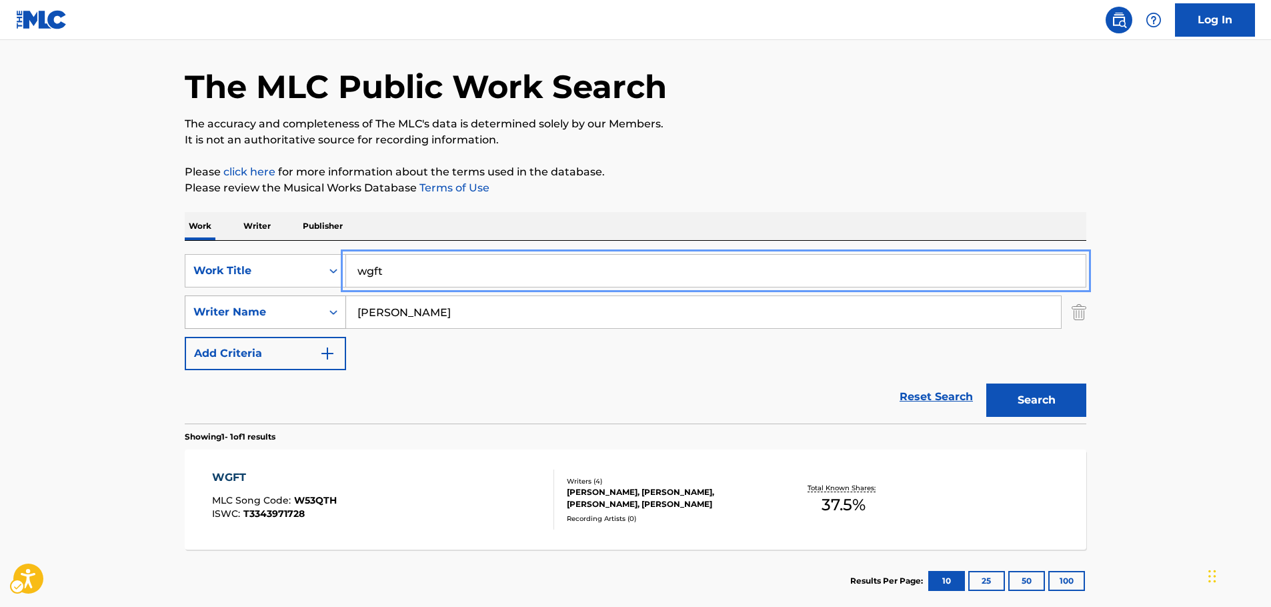
drag, startPoint x: 333, startPoint y: 281, endPoint x: 344, endPoint y: 301, distance: 23.0
paste input "HOTARUNO HAKA BGM"
type input "HOTARUNO HAKA BGM"
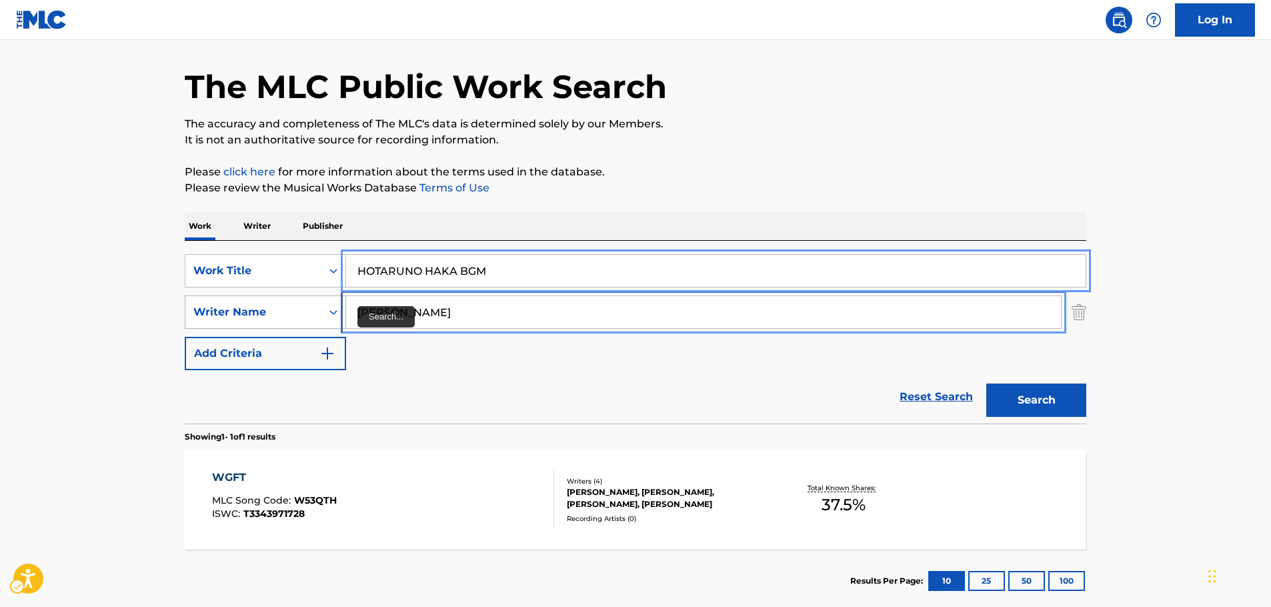
drag, startPoint x: 326, startPoint y: 319, endPoint x: 274, endPoint y: 323, distance: 52.1
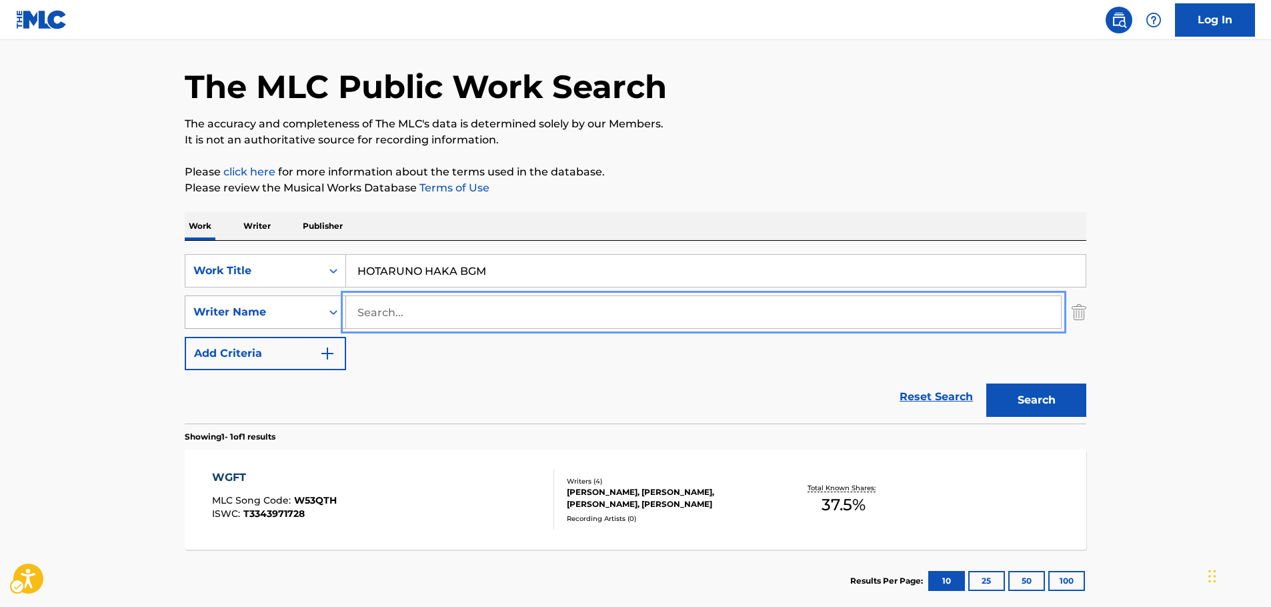
click at [986, 383] on button "Search" at bounding box center [1036, 399] width 100 height 33
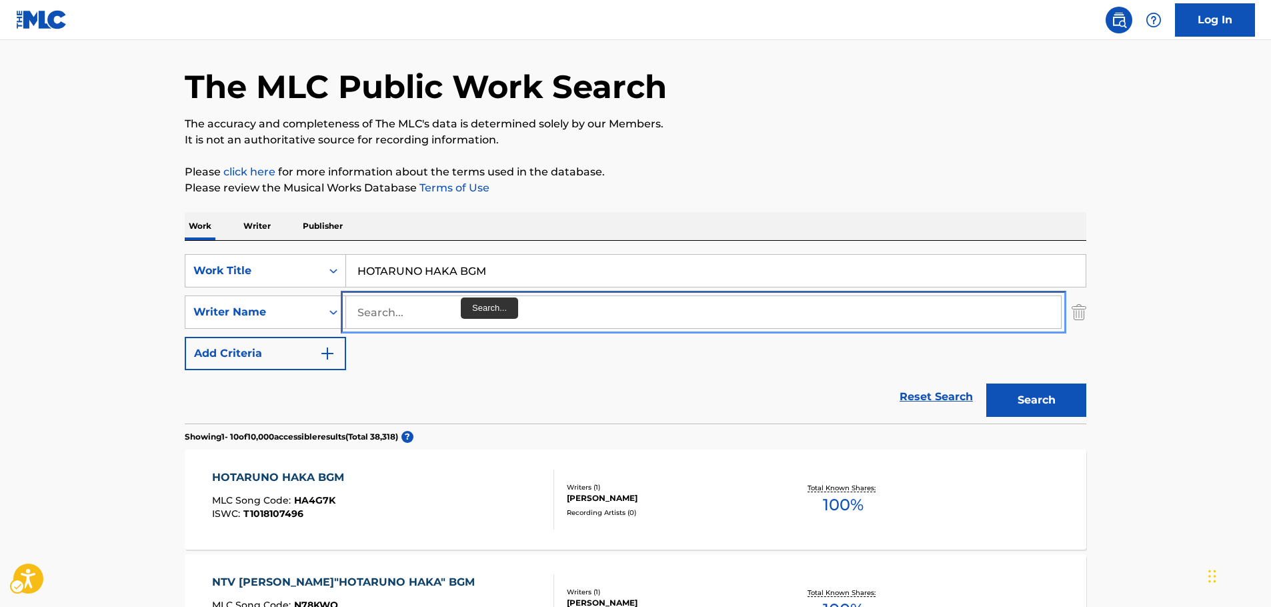
drag, startPoint x: 469, startPoint y: 315, endPoint x: 455, endPoint y: 317, distance: 14.1
click at [469, 315] on input "Search..." at bounding box center [703, 312] width 715 height 32
paste input "Mamiya"
type input "Mamiya"
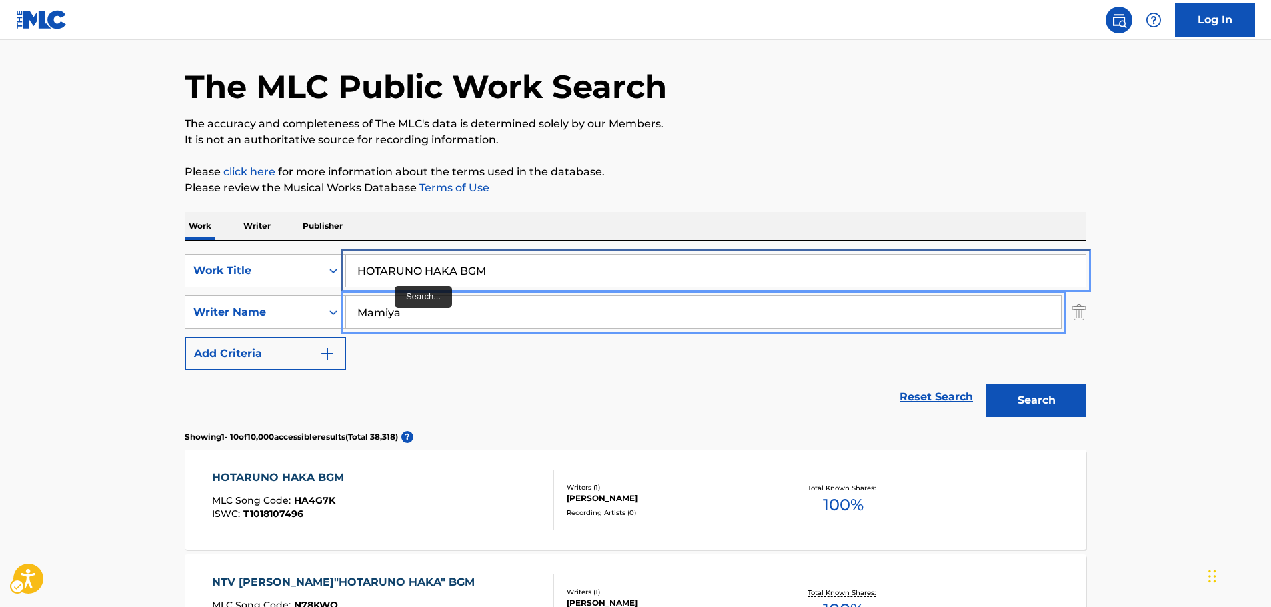
drag, startPoint x: 383, startPoint y: 271, endPoint x: 224, endPoint y: 291, distance: 159.9
click at [241, 291] on div "SearchWithCriteria2b067471-ad8e-40d6-8dc6-9d58e9cc2e7f Work Title HOTARUNO HAKA…" at bounding box center [635, 312] width 901 height 116
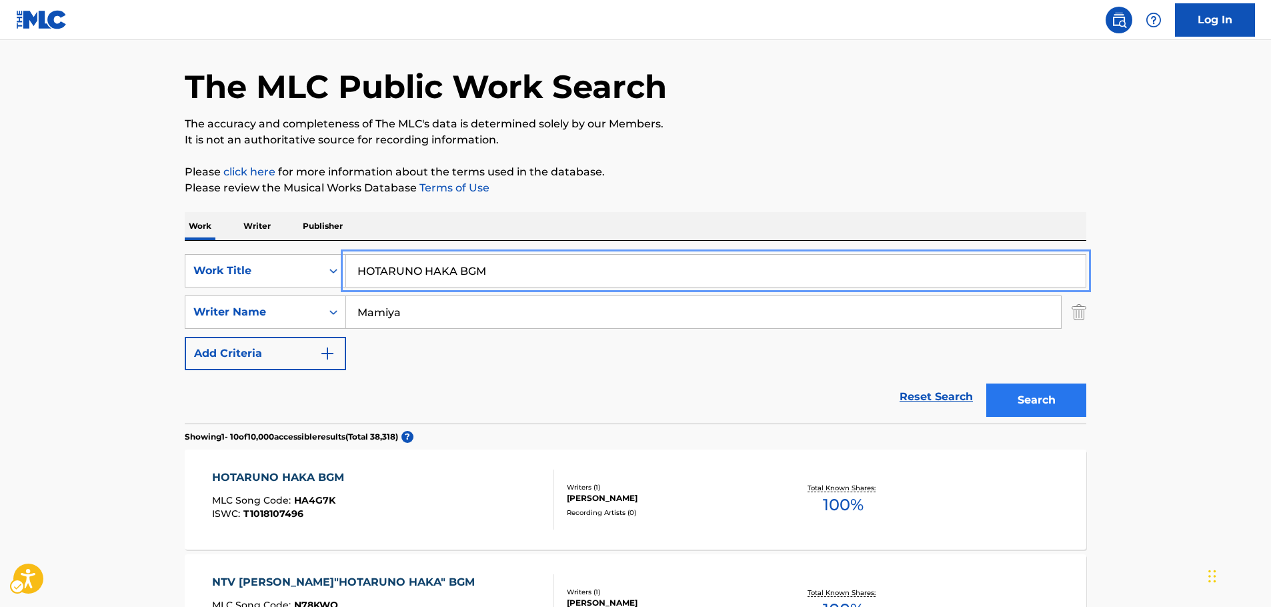
type input "HOTARUNO HAKA BGM"
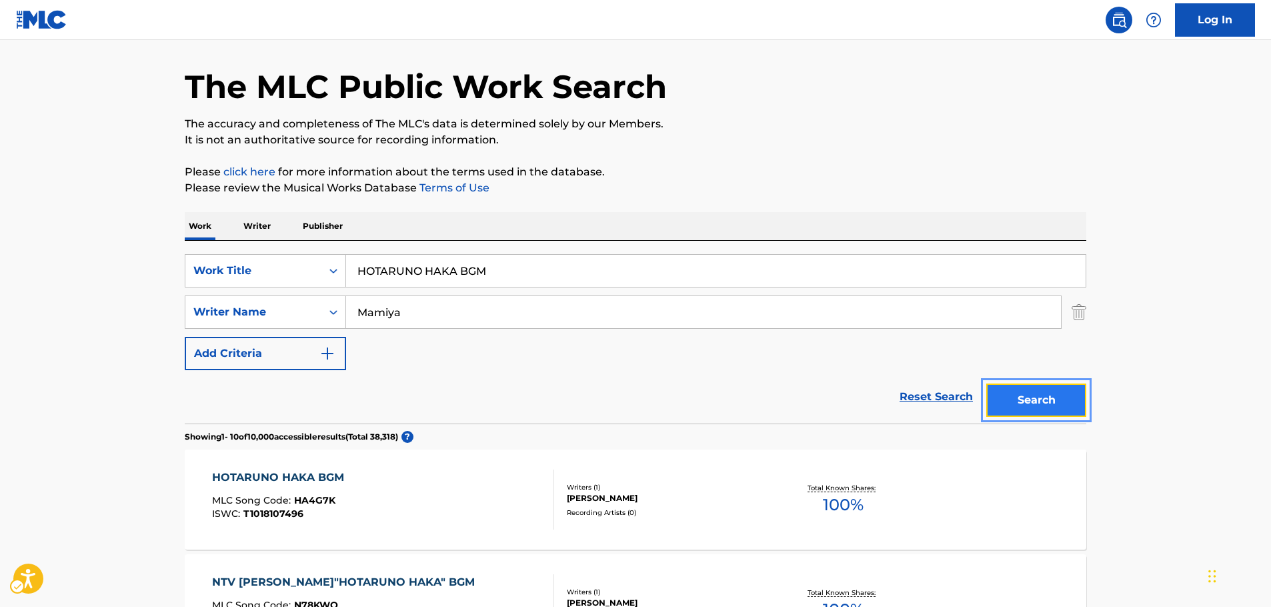
click at [1079, 403] on button "Search" at bounding box center [1036, 399] width 100 height 33
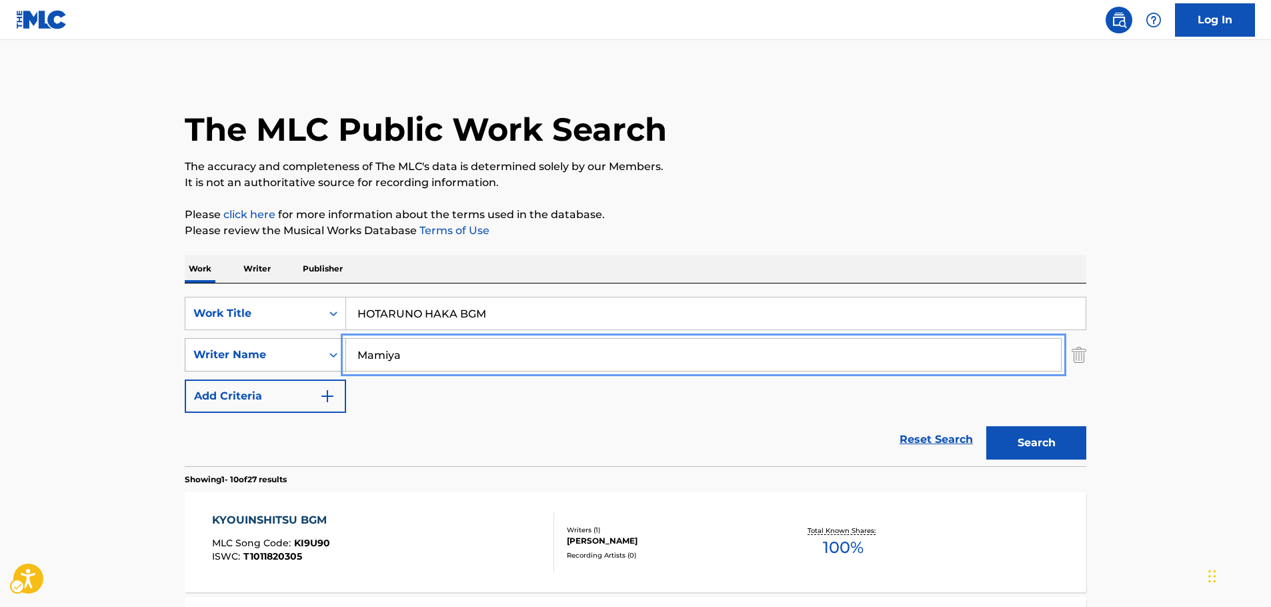
drag, startPoint x: 367, startPoint y: 348, endPoint x: 285, endPoint y: 355, distance: 82.3
click at [285, 355] on div "SearchWithCriteria856ffe8b-8165-4462-bd32-1abbc8a0b087 Writer Name [PERSON_NAME]" at bounding box center [635, 354] width 901 height 33
paste input "ICHIO"
type input "MICHIO"
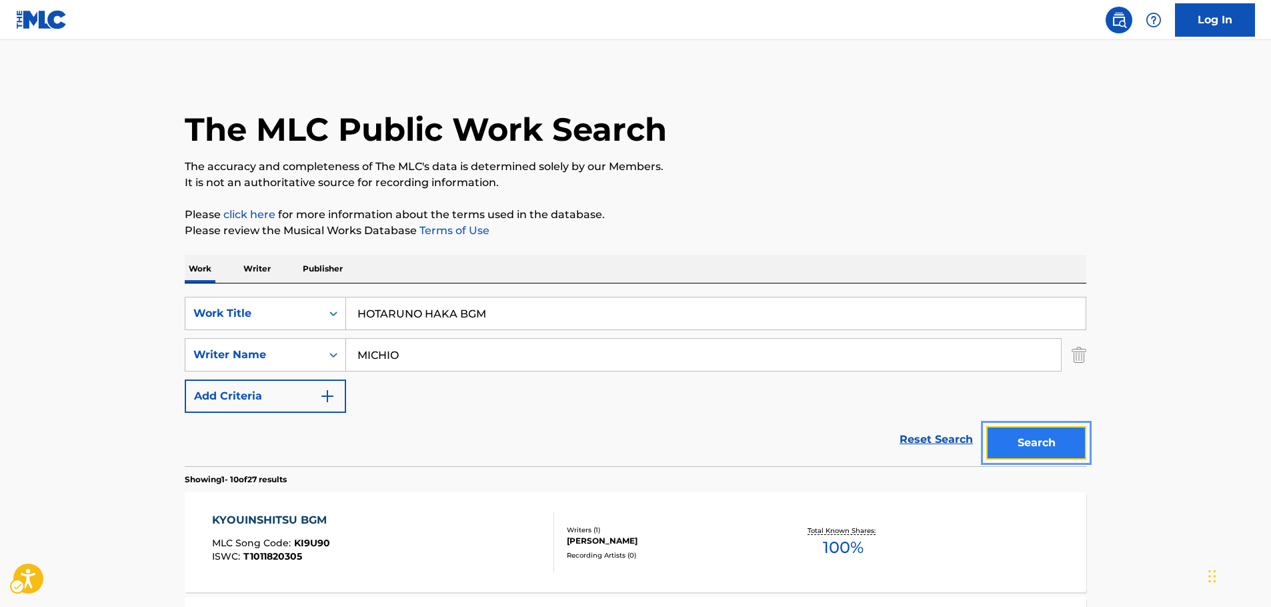
click at [1030, 451] on button "Search" at bounding box center [1036, 442] width 100 height 33
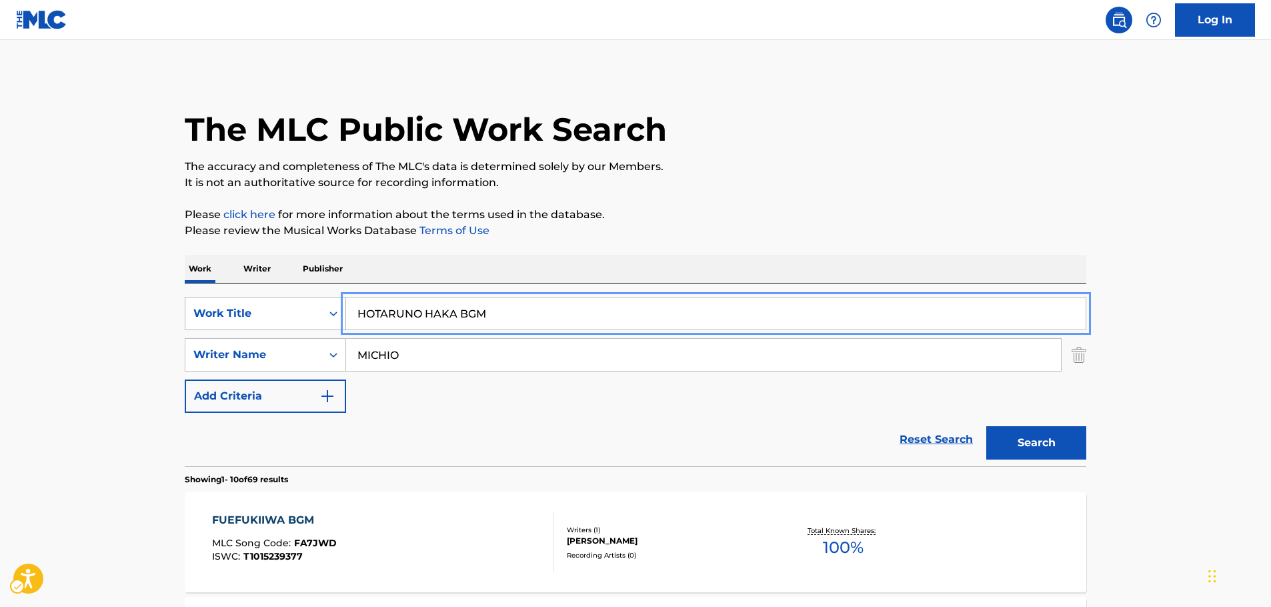
drag, startPoint x: 494, startPoint y: 319, endPoint x: 207, endPoint y: 319, distance: 286.6
click at [209, 319] on div "SearchWithCriteria2b067471-ad8e-40d6-8dc6-9d58e9cc2e7f Work Title HOTARUNO HAKA…" at bounding box center [635, 313] width 901 height 33
paste input "[PERSON_NAME]"
type input "[PERSON_NAME]"
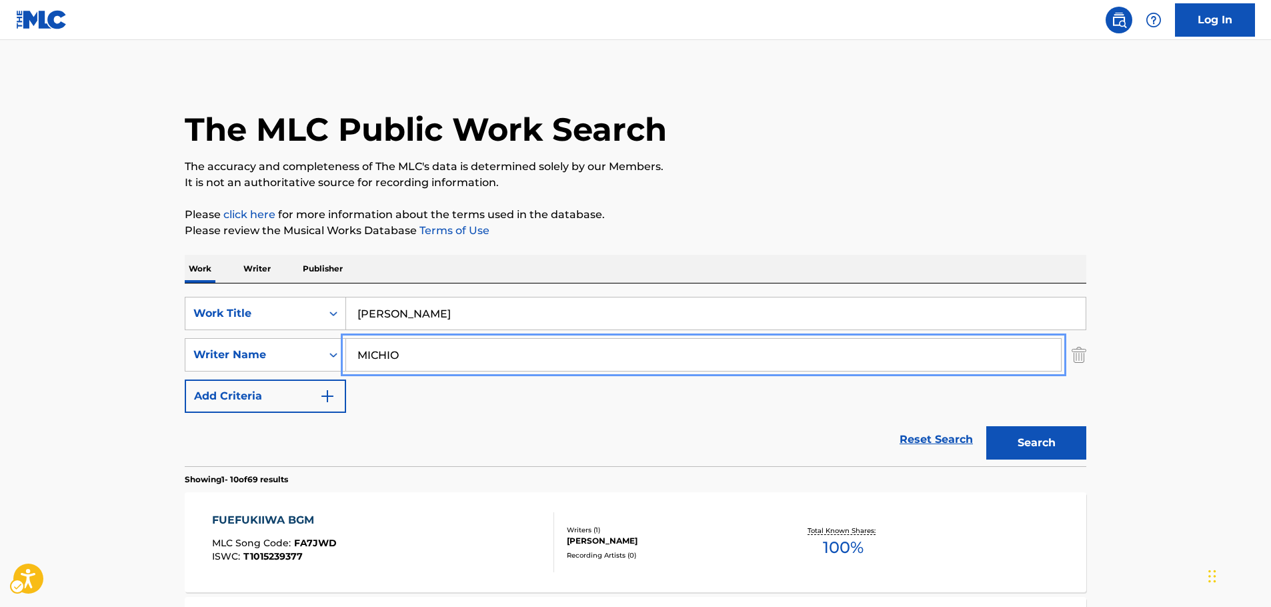
drag, startPoint x: 348, startPoint y: 353, endPoint x: 111, endPoint y: 361, distance: 236.8
click at [185, 379] on button "Add Criteria" at bounding box center [265, 395] width 161 height 33
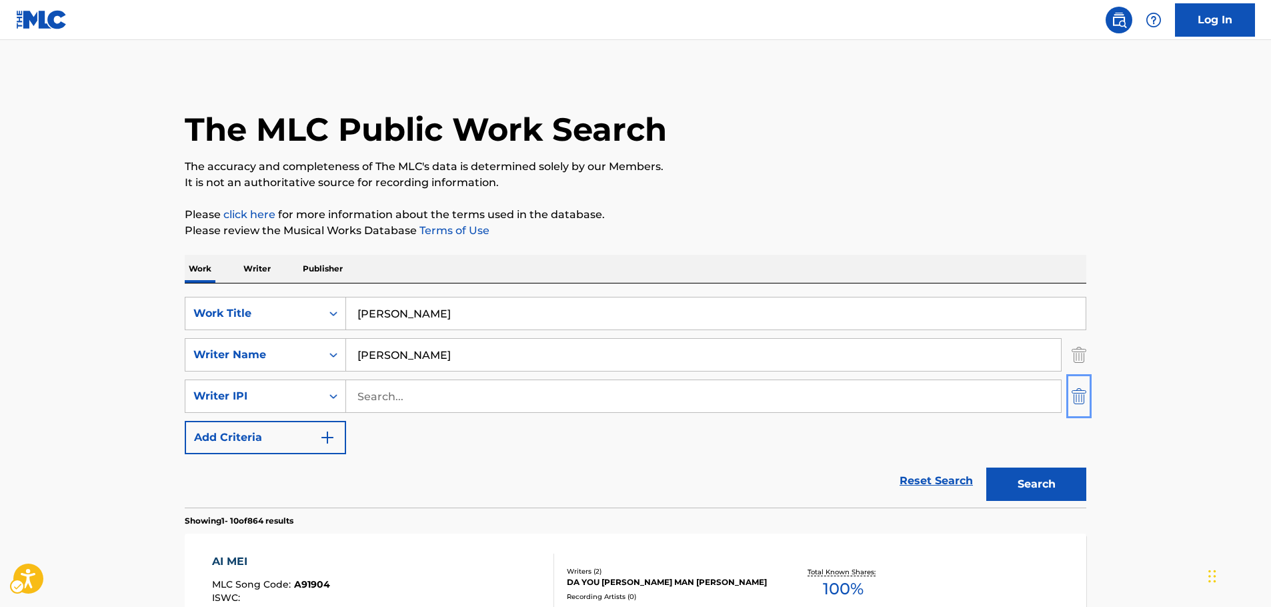
click at [1081, 386] on img "Search Form" at bounding box center [1078, 395] width 15 height 33
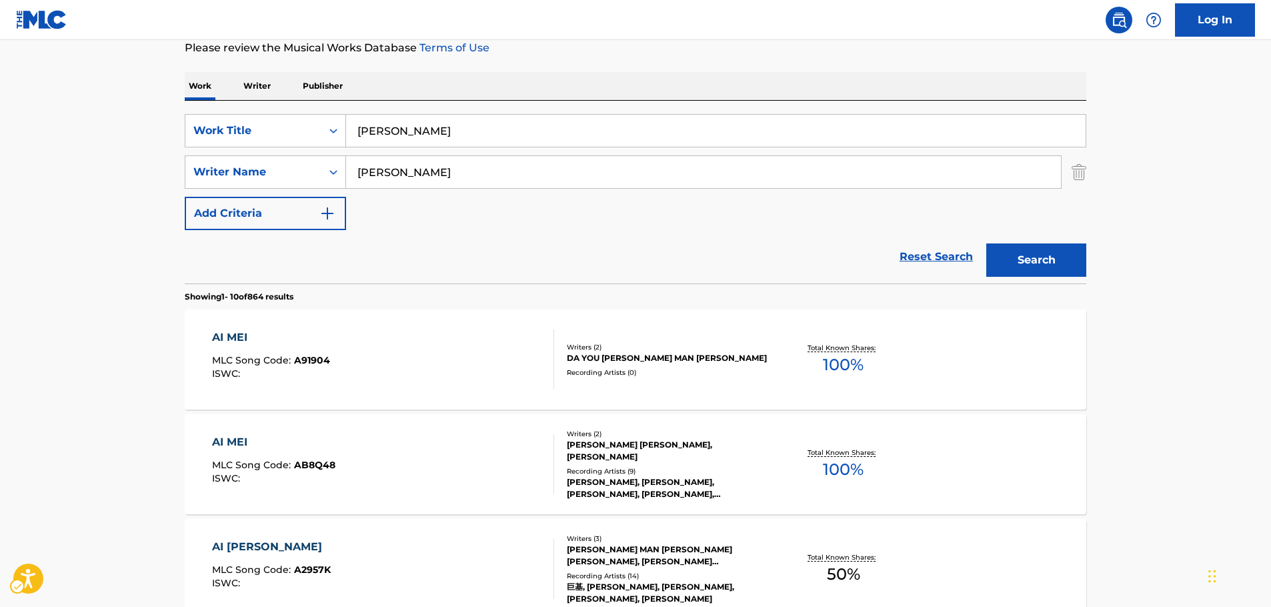
scroll to position [67, 0]
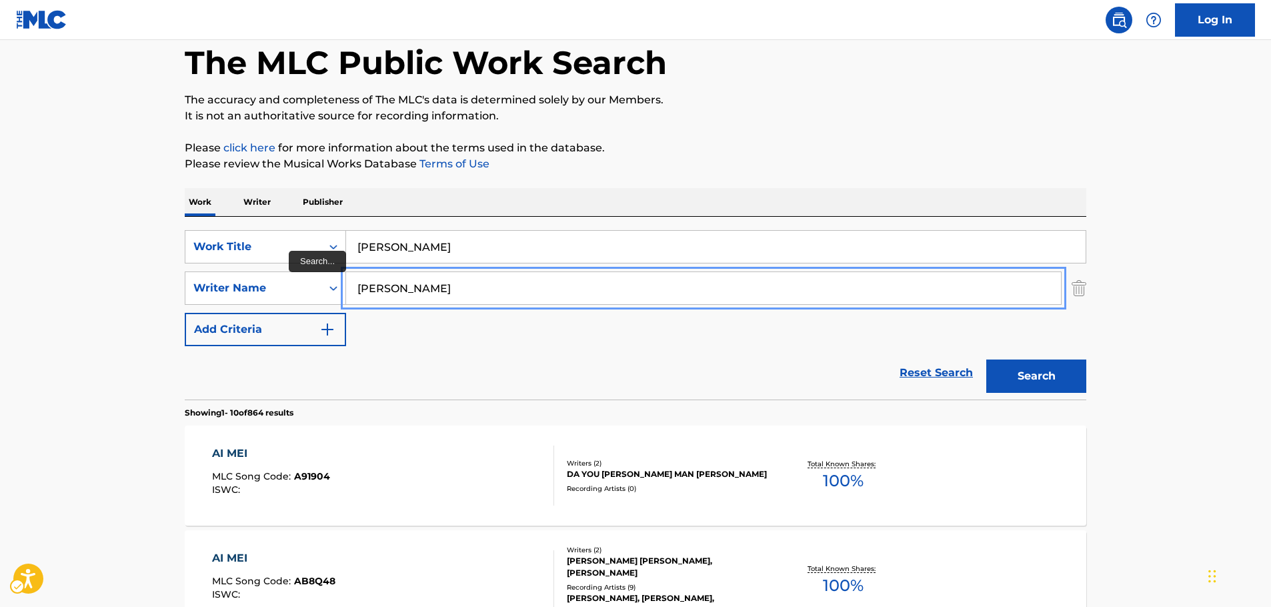
drag, startPoint x: 385, startPoint y: 291, endPoint x: 276, endPoint y: 307, distance: 110.4
click at [280, 305] on div "SearchWithCriteria2b067471-ad8e-40d6-8dc6-9d58e9cc2e7f Work Title [PERSON_NAME]…" at bounding box center [635, 288] width 901 height 116
paste input "Shadmehr"
type input "Shadmehr"
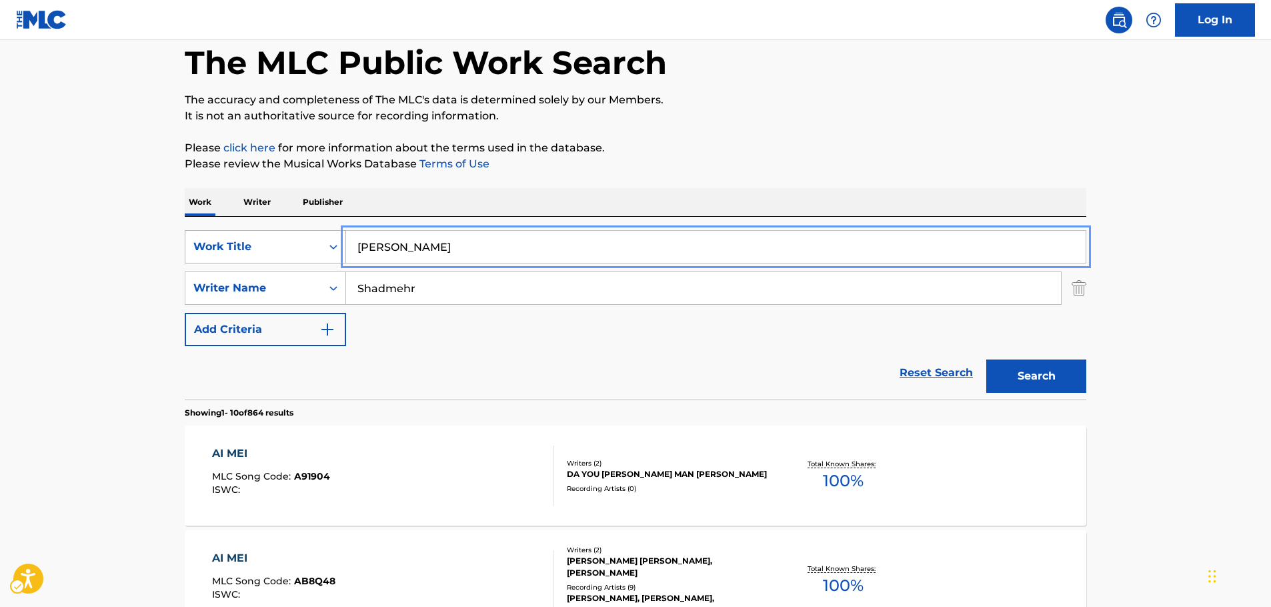
click at [277, 257] on div "SearchWithCriteria2b067471-ad8e-40d6-8dc6-9d58e9cc2e7f Work Title [PERSON_NAME]" at bounding box center [635, 246] width 901 height 33
paste input "Bi Ehsas"
type input "Bi Ehsas"
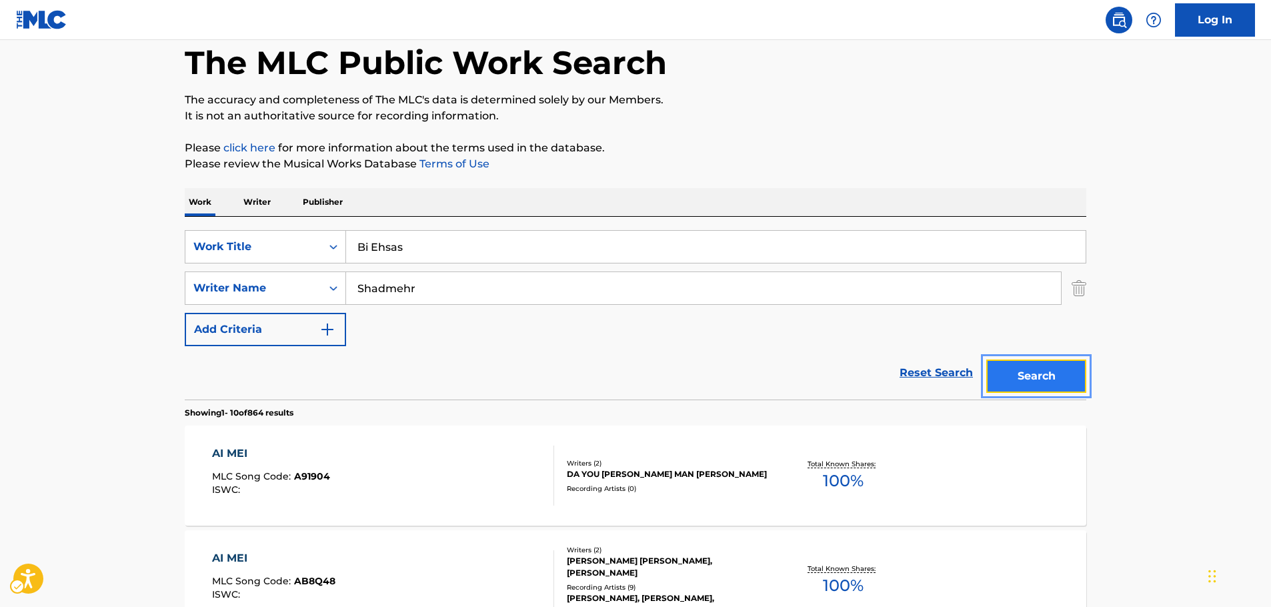
click at [1029, 372] on button "Search" at bounding box center [1036, 375] width 100 height 33
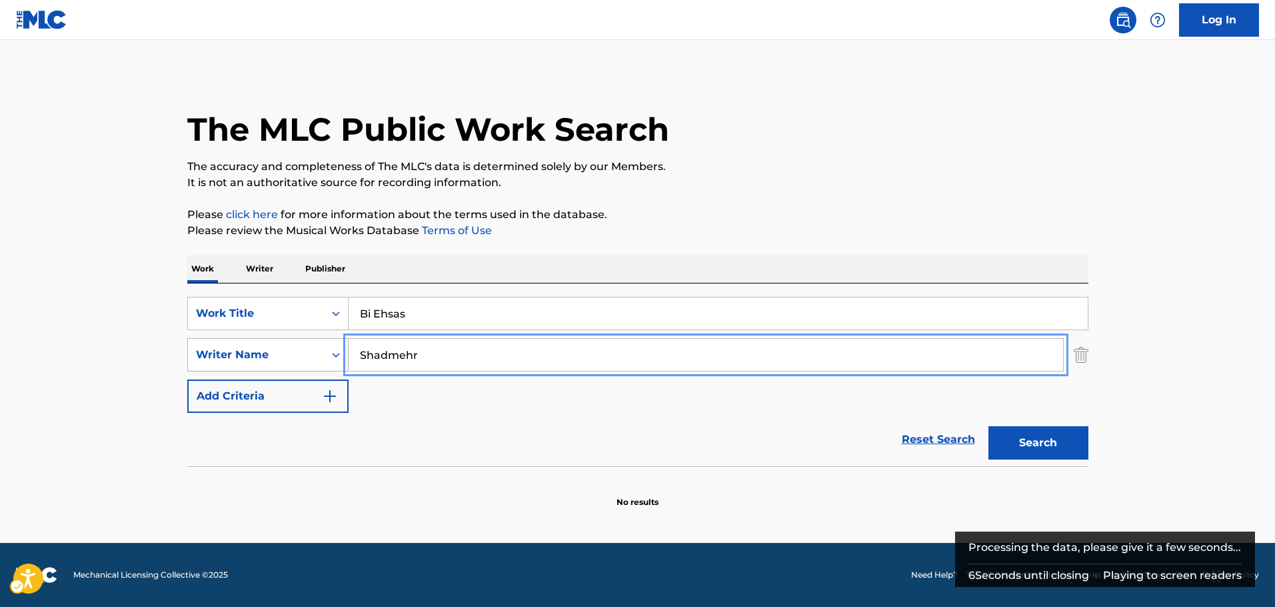
drag, startPoint x: 425, startPoint y: 356, endPoint x: 286, endPoint y: 358, distance: 139.3
click at [286, 358] on div "SearchWithCriteria856ffe8b-8165-4462-bd32-1abbc8a0b087 Writer Name [PERSON_NAME]" at bounding box center [637, 354] width 901 height 33
paste input "Aghili"
type input "Aghili"
click at [1049, 448] on button "Search" at bounding box center [1039, 442] width 100 height 33
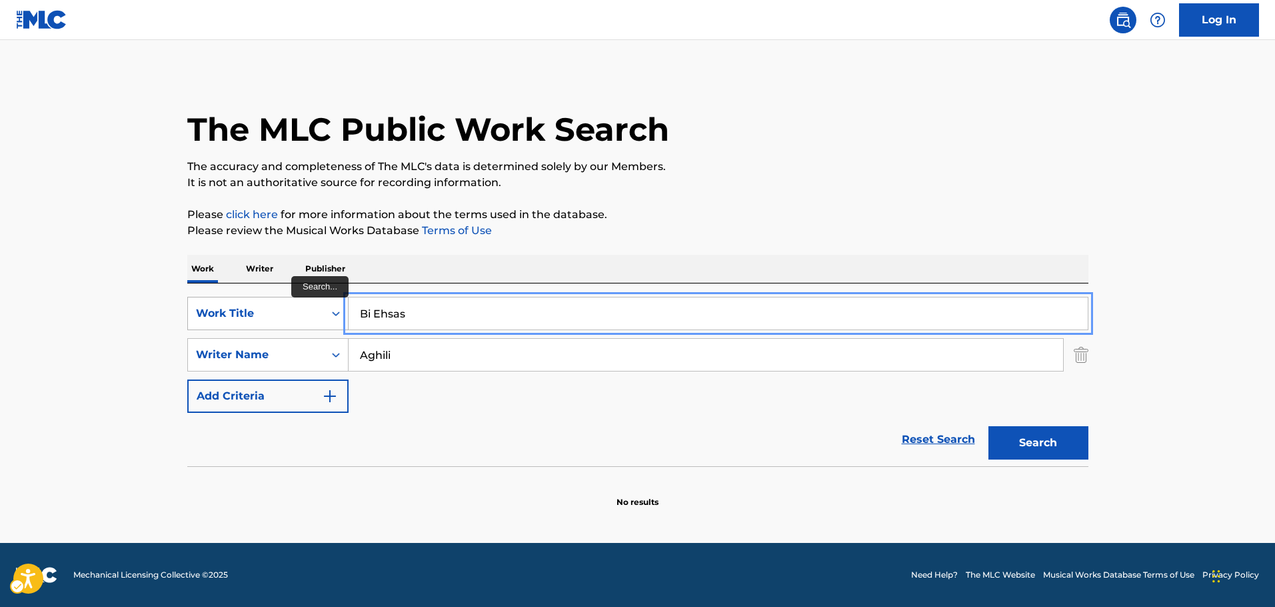
drag, startPoint x: 411, startPoint y: 314, endPoint x: 213, endPoint y: 318, distance: 197.4
click at [213, 318] on div "SearchWithCriteria2b067471-ad8e-40d6-8dc6-9d58e9cc2e7f Work Title Bi Ehsas" at bounding box center [637, 313] width 901 height 33
paste input "Reze"
type input "Reze"
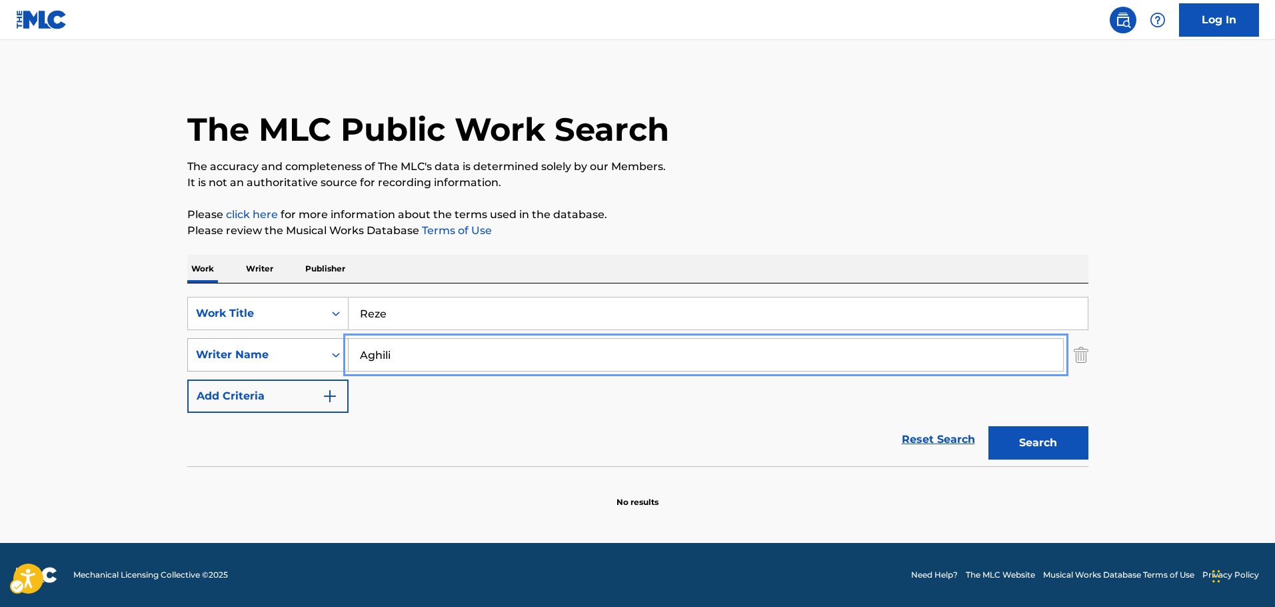
drag, startPoint x: 320, startPoint y: 350, endPoint x: 273, endPoint y: 358, distance: 47.3
click at [255, 355] on div "SearchWithCriteria856ffe8b-8165-4462-bd32-1abbc8a0b087 Writer Name Aghili" at bounding box center [637, 354] width 901 height 33
paste input "[PERSON_NAME]"
type input "[PERSON_NAME]"
click at [1054, 449] on button "Search" at bounding box center [1039, 442] width 100 height 33
